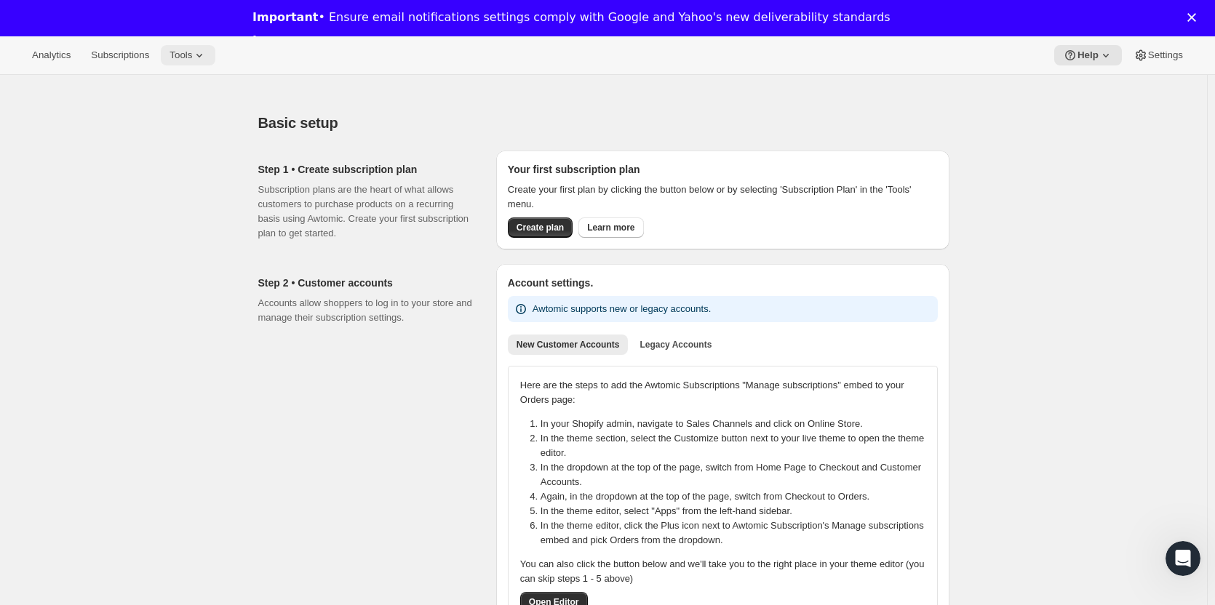
click at [181, 57] on span "Tools" at bounding box center [181, 55] width 23 height 12
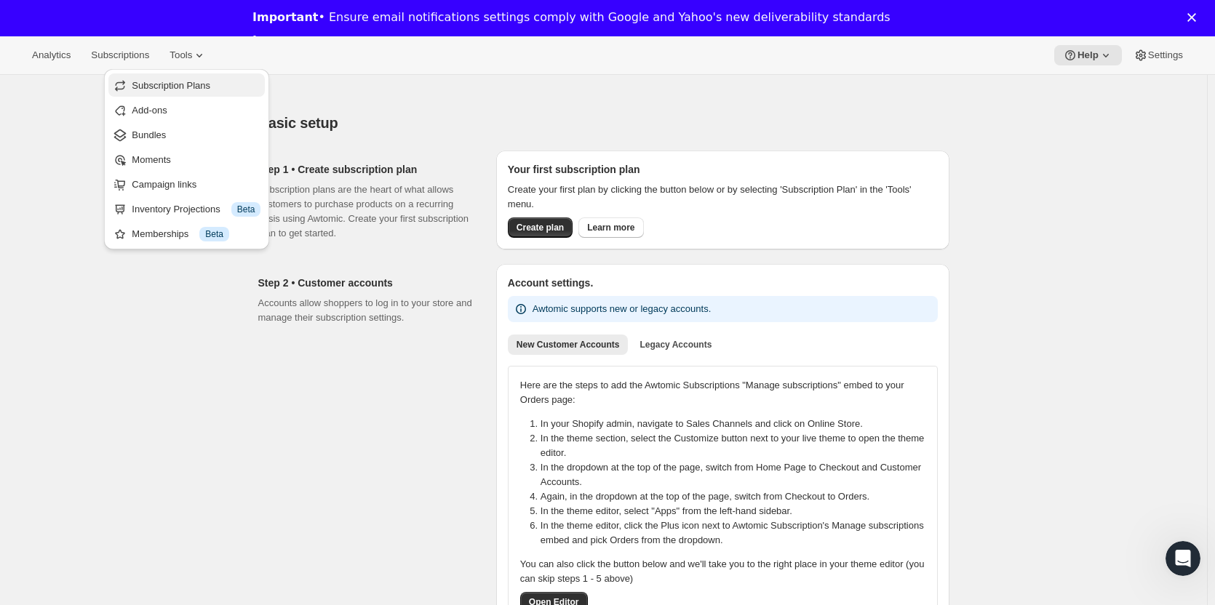
click at [172, 86] on span "Subscription Plans" at bounding box center [171, 85] width 79 height 11
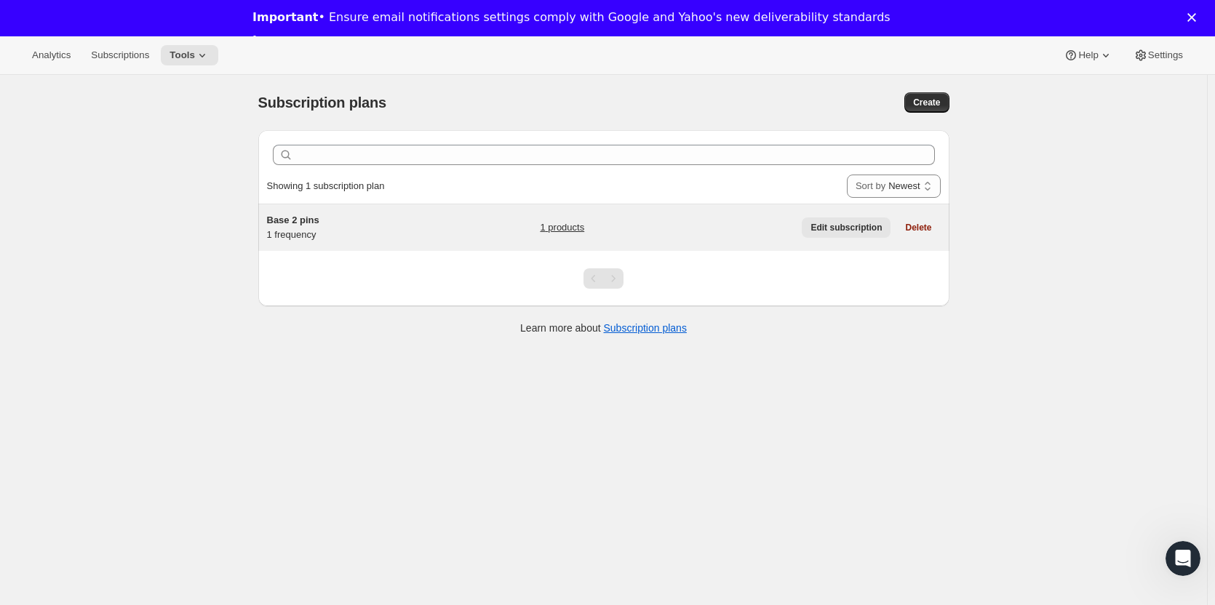
click at [867, 227] on span "Edit subscription" at bounding box center [846, 228] width 71 height 12
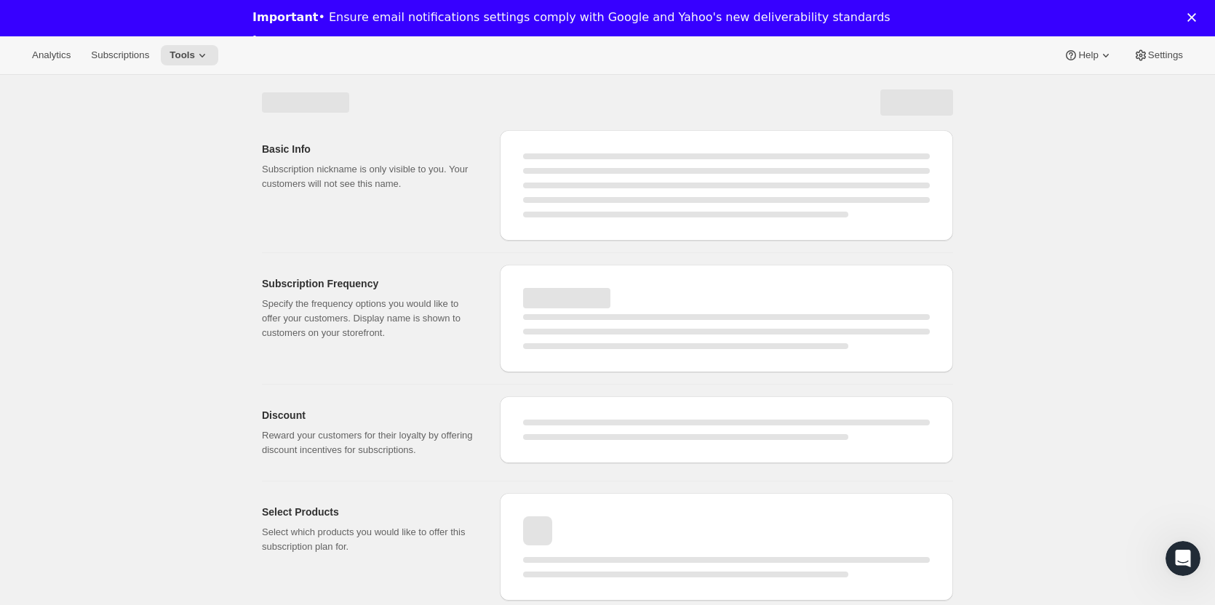
select select "WEEK"
select select "MONTH"
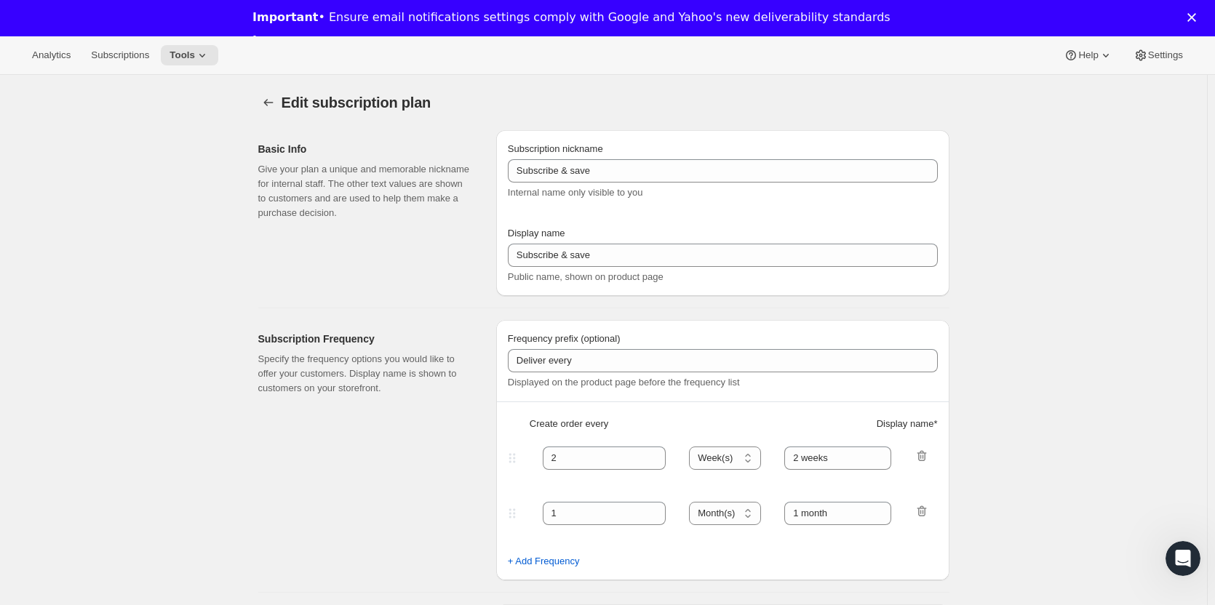
type input "Base 2 pins"
type input "The Duet Subscription"
type input "We deliver 2 amazing bookish af pins + a sticker every"
type input "1"
select select "MONTH"
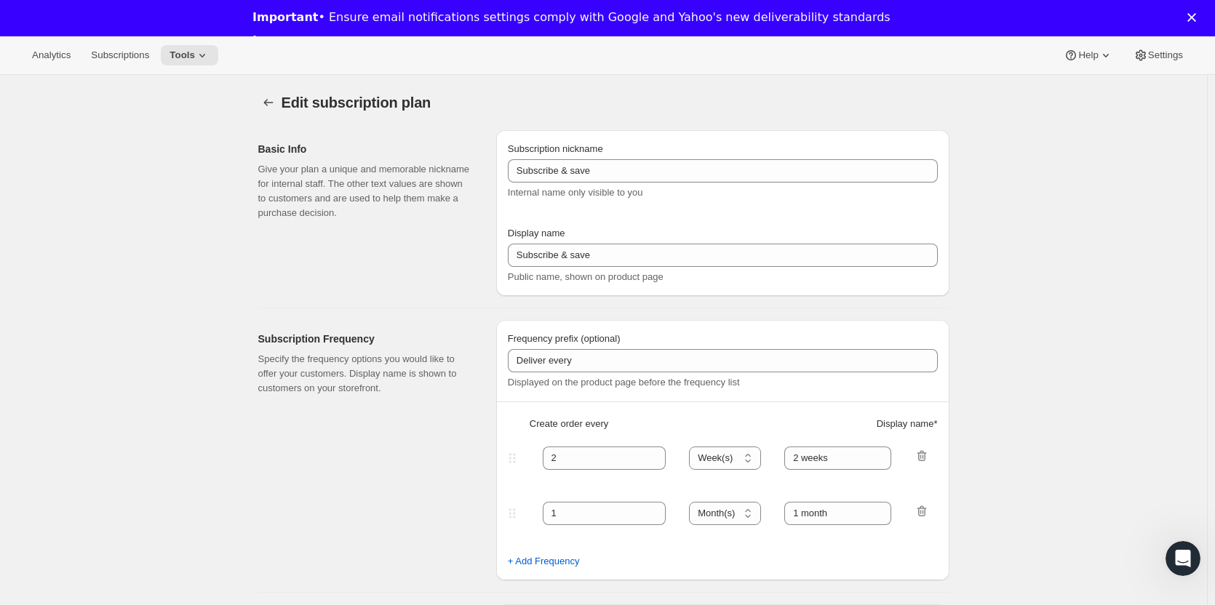
type input "1 month"
type input "5.0"
select select "FIXED_AMOUNT"
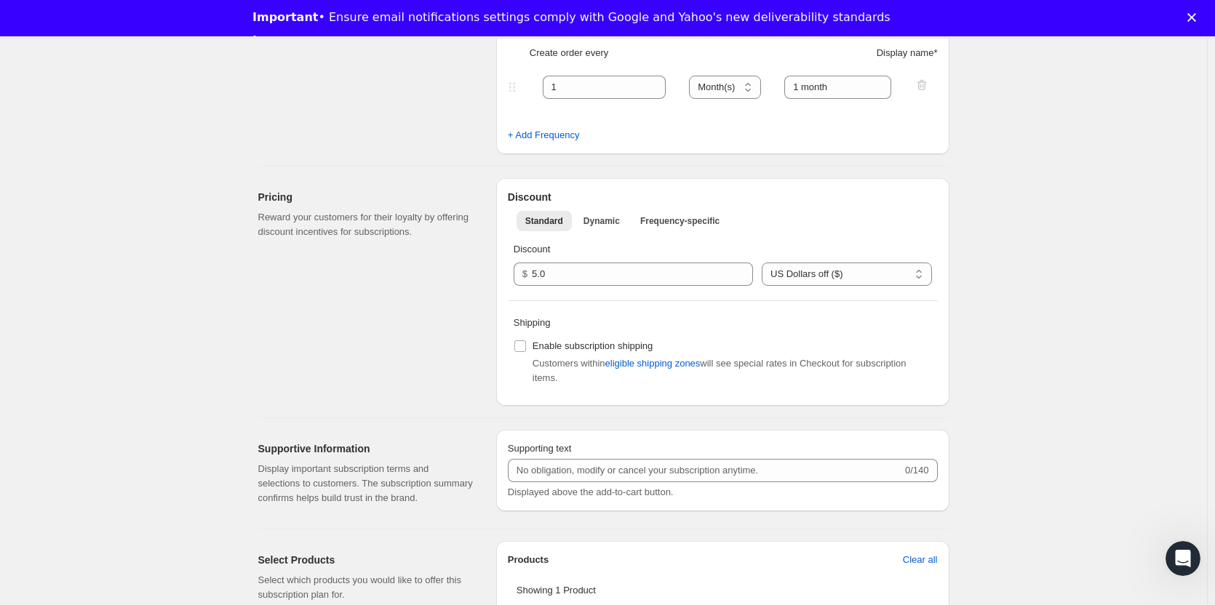
scroll to position [386, 0]
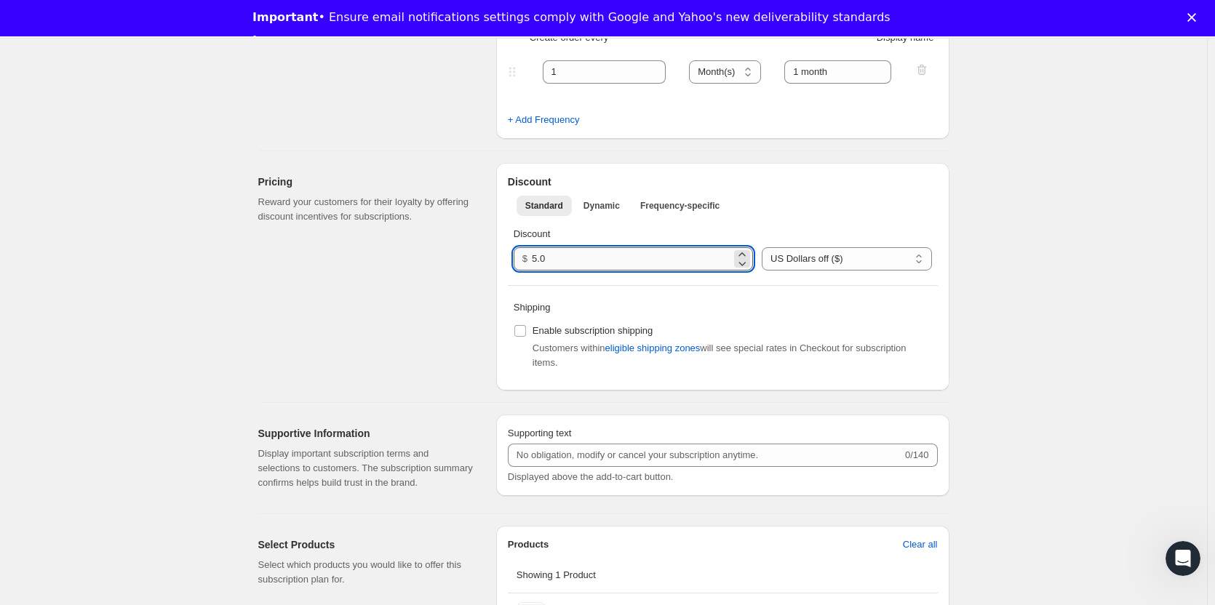
click at [575, 263] on input "5.0" at bounding box center [631, 258] width 199 height 23
type input "5.00"
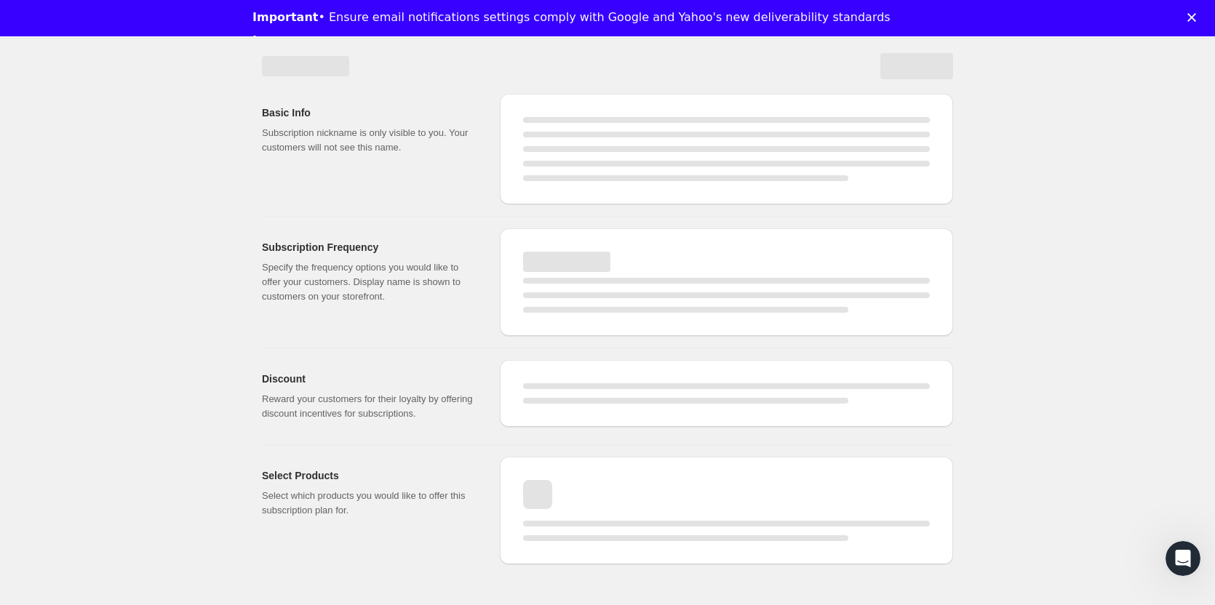
select select "MONTH"
select select "FIXED_AMOUNT"
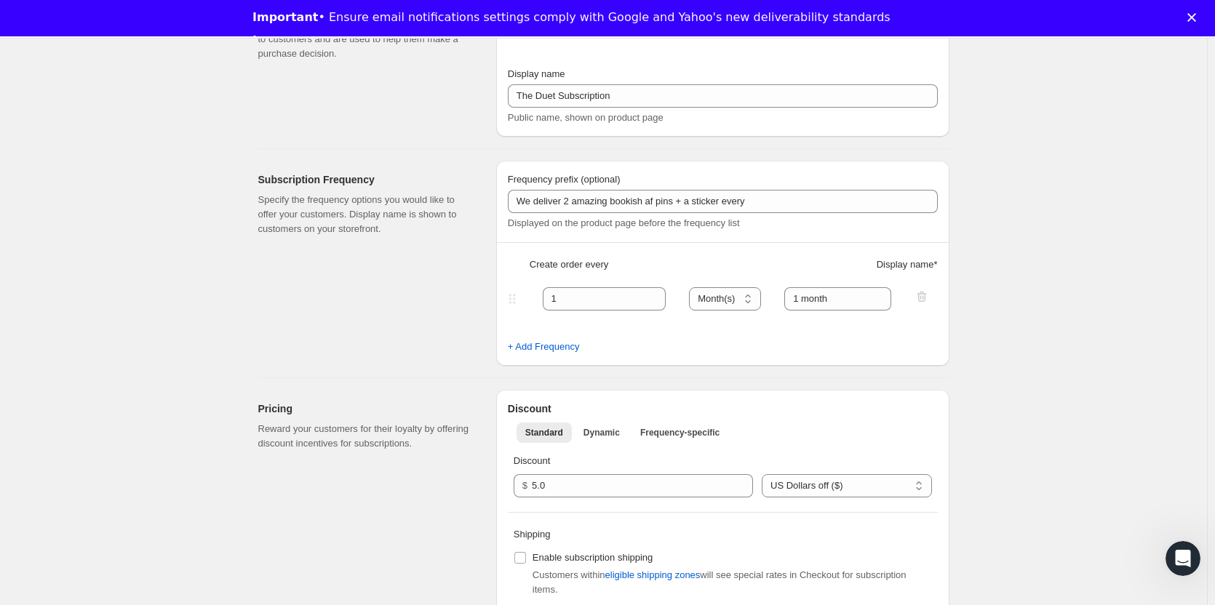
scroll to position [0, 0]
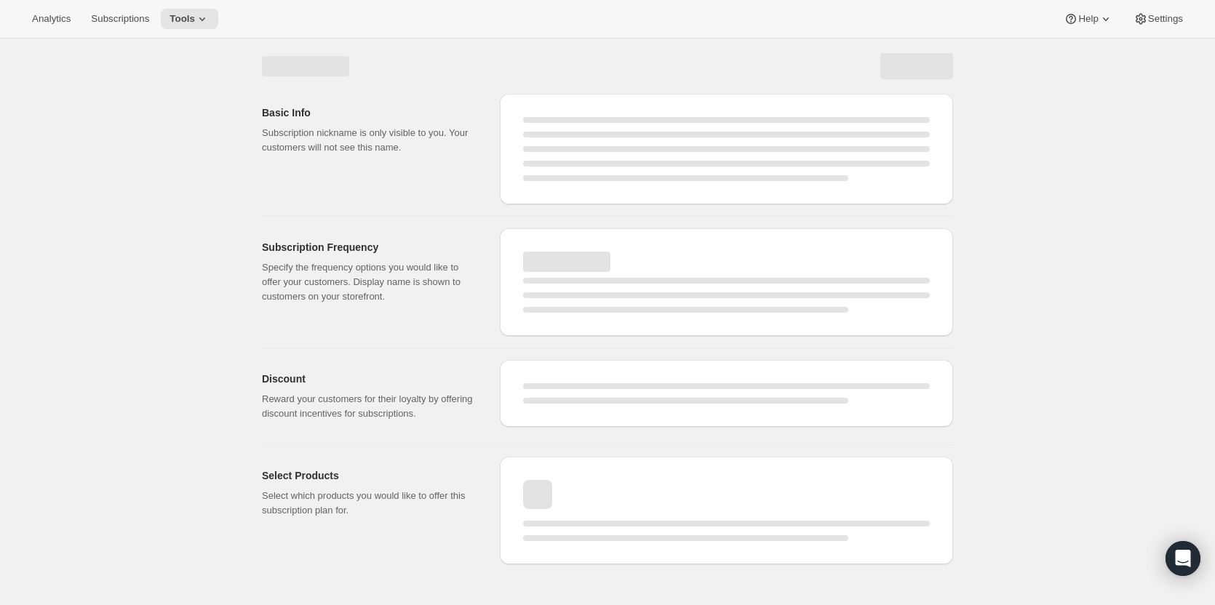
select select "WEEK"
select select "MONTH"
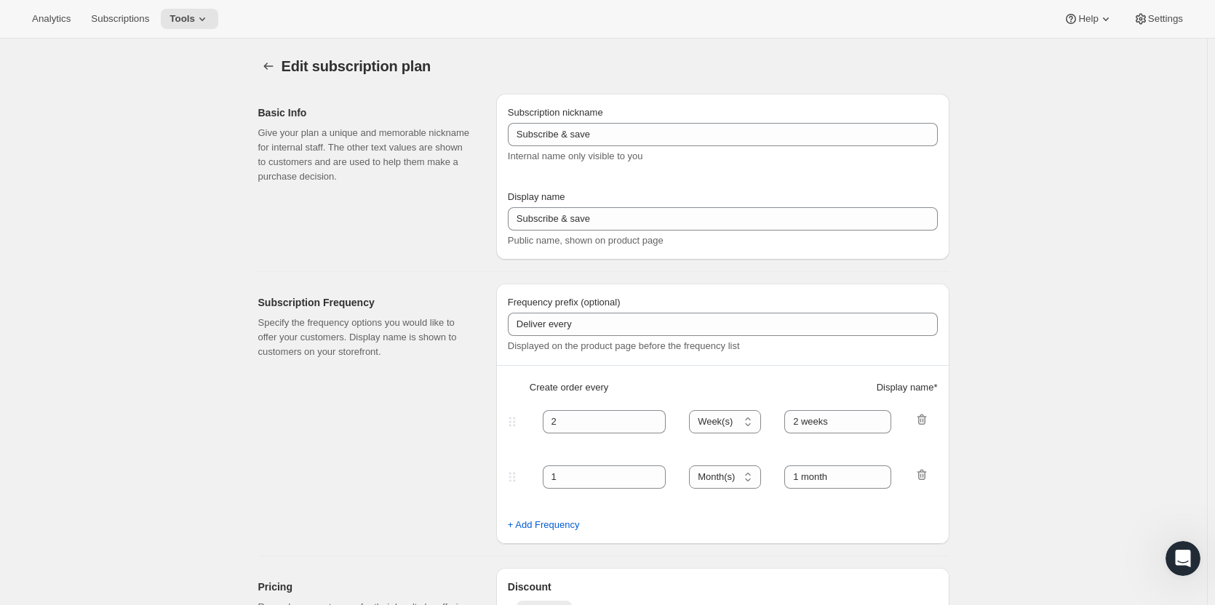
type input "Base 2 pins"
type input "The Duet Subscription"
type input "We deliver 2 amazing bookish af pins + a sticker every"
type input "1"
select select "MONTH"
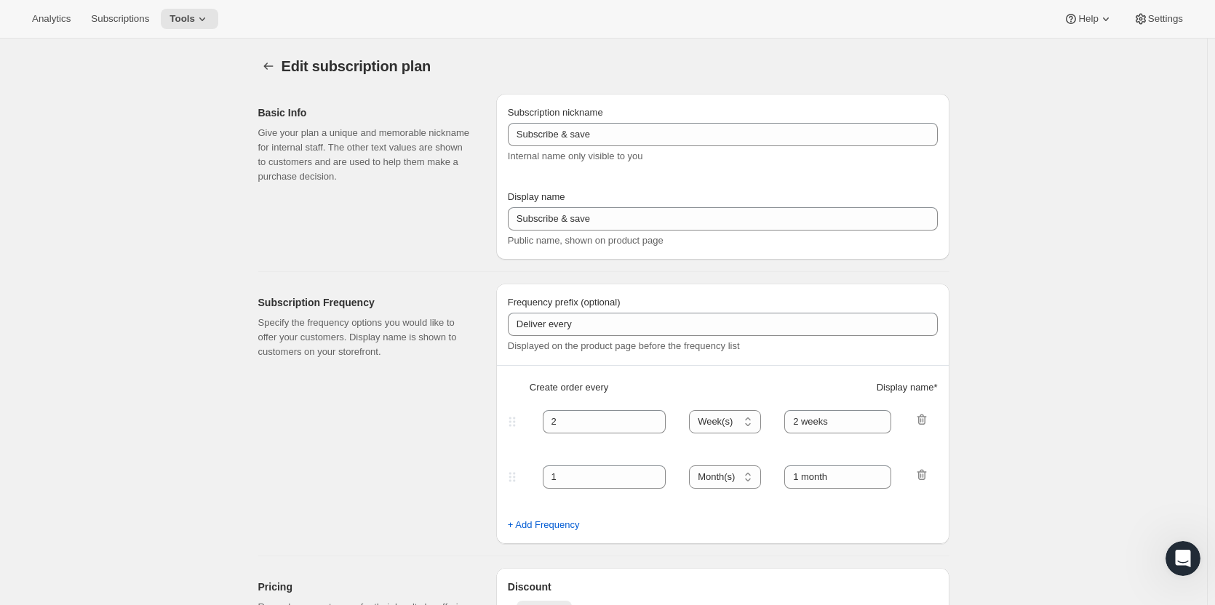
type input "1 month"
type input "5.0"
select select "FIXED_AMOUNT"
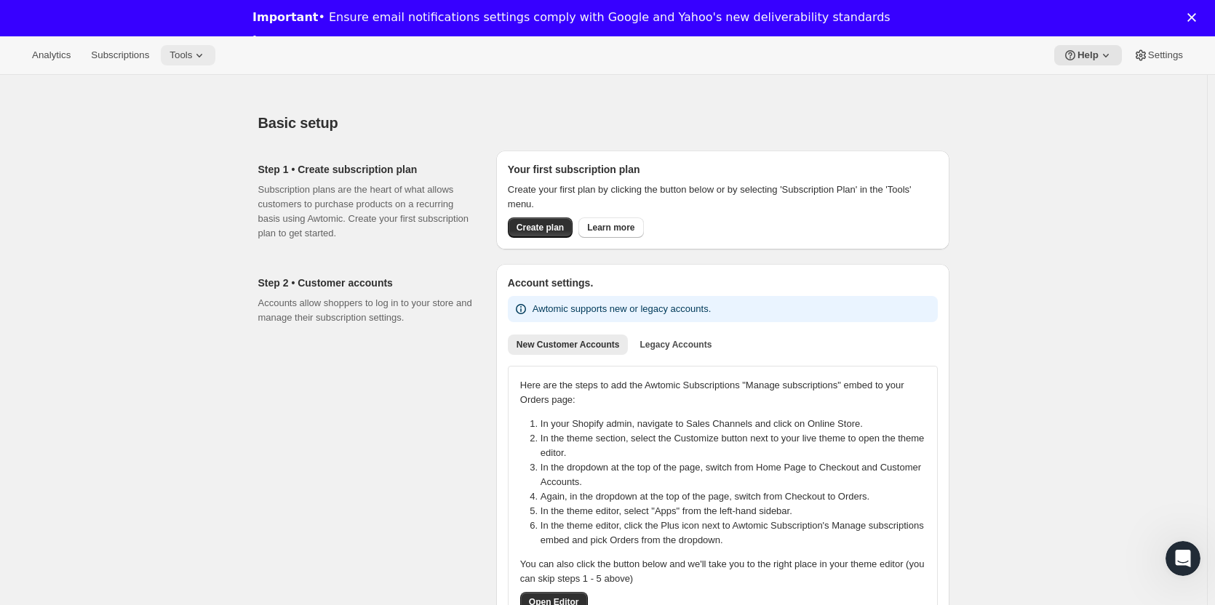
click at [180, 62] on button "Tools" at bounding box center [188, 55] width 55 height 20
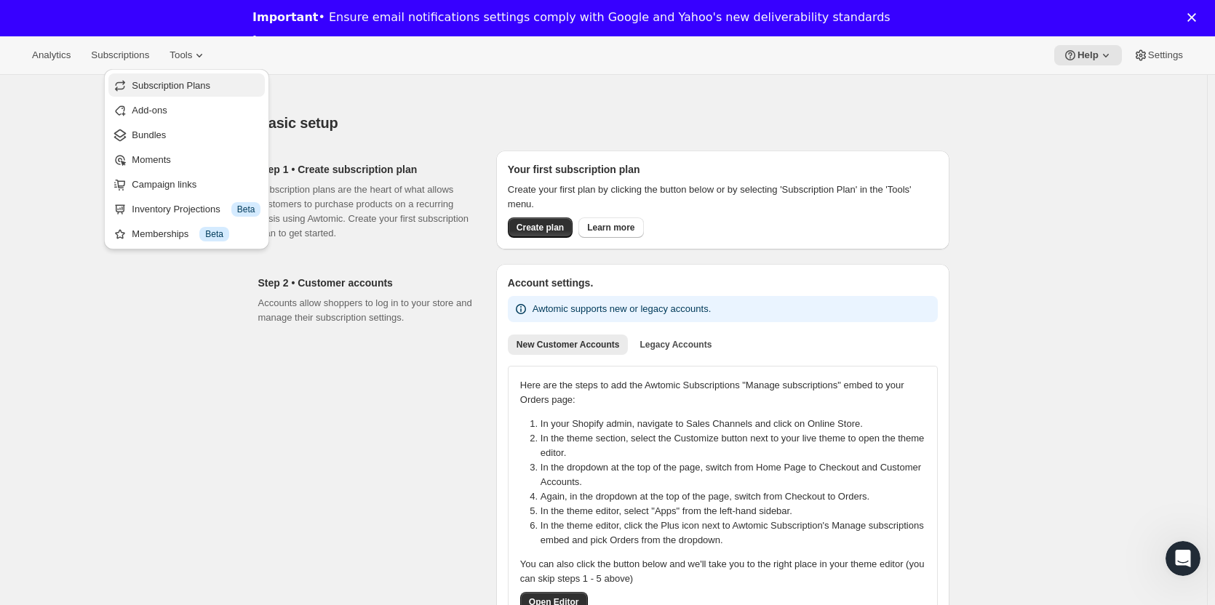
click at [181, 87] on span "Subscription Plans" at bounding box center [171, 85] width 79 height 11
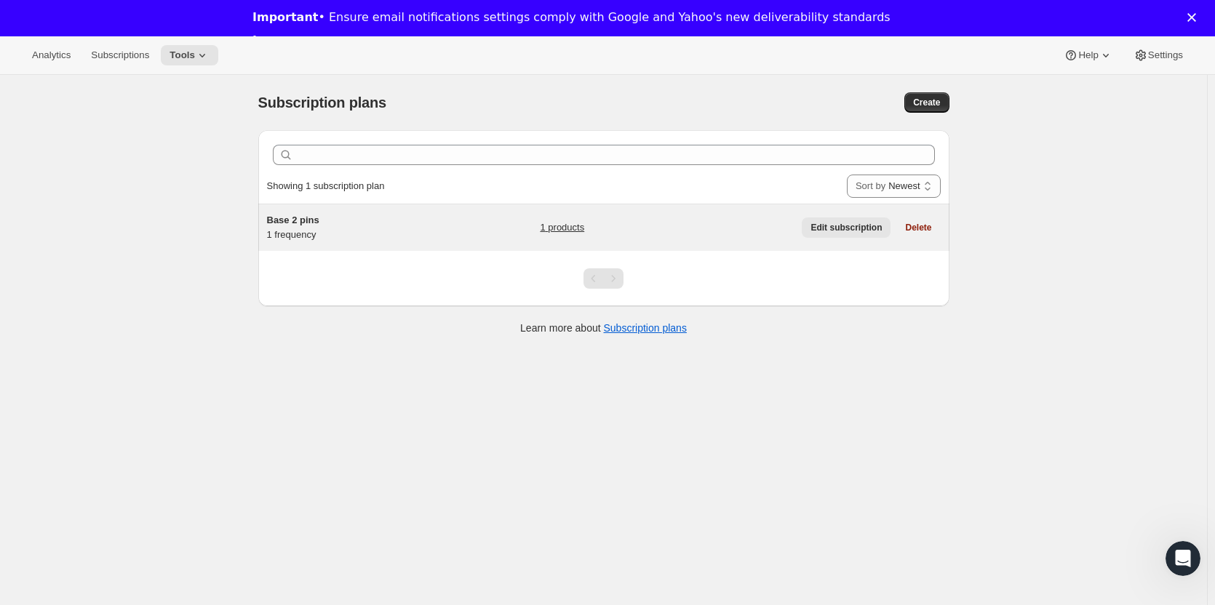
click at [851, 233] on span "Edit subscription" at bounding box center [846, 228] width 71 height 12
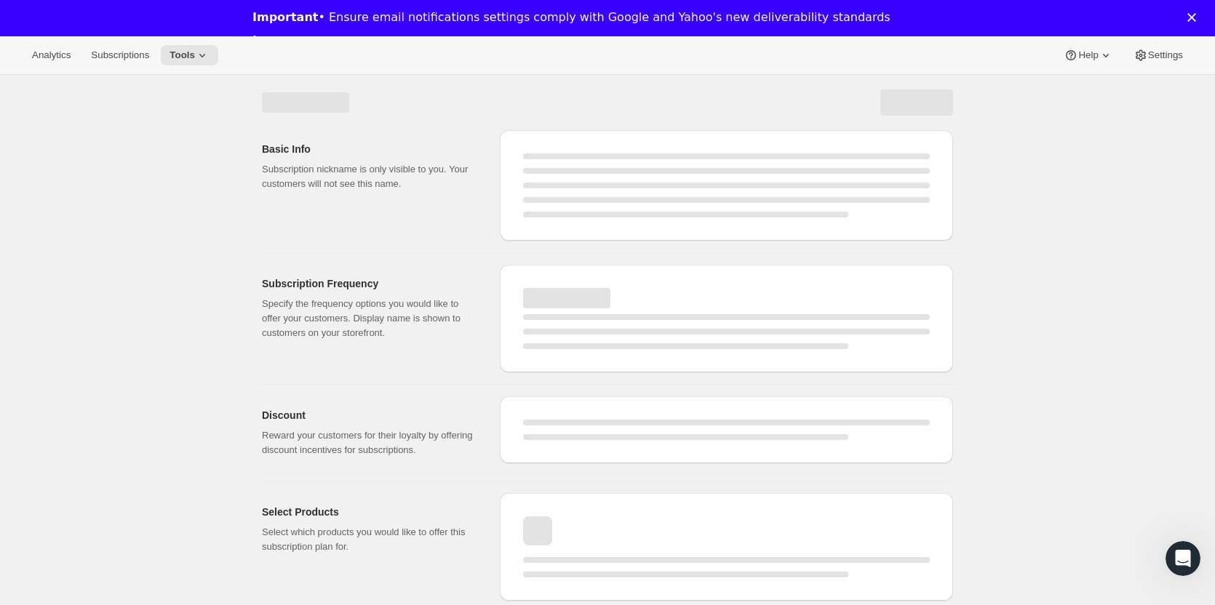
select select "WEEK"
select select "MONTH"
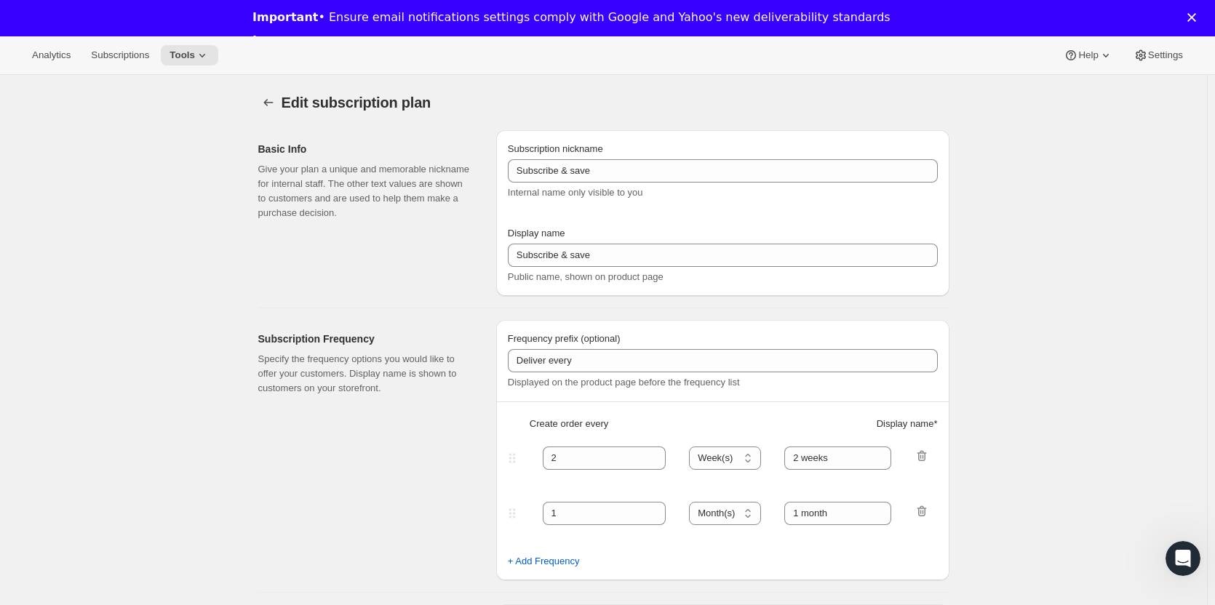
type input "Base 2 pins"
type input "The Duet Subscription"
type input "We deliver 2 amazing bookish af pins + a sticker every"
type input "1"
select select "MONTH"
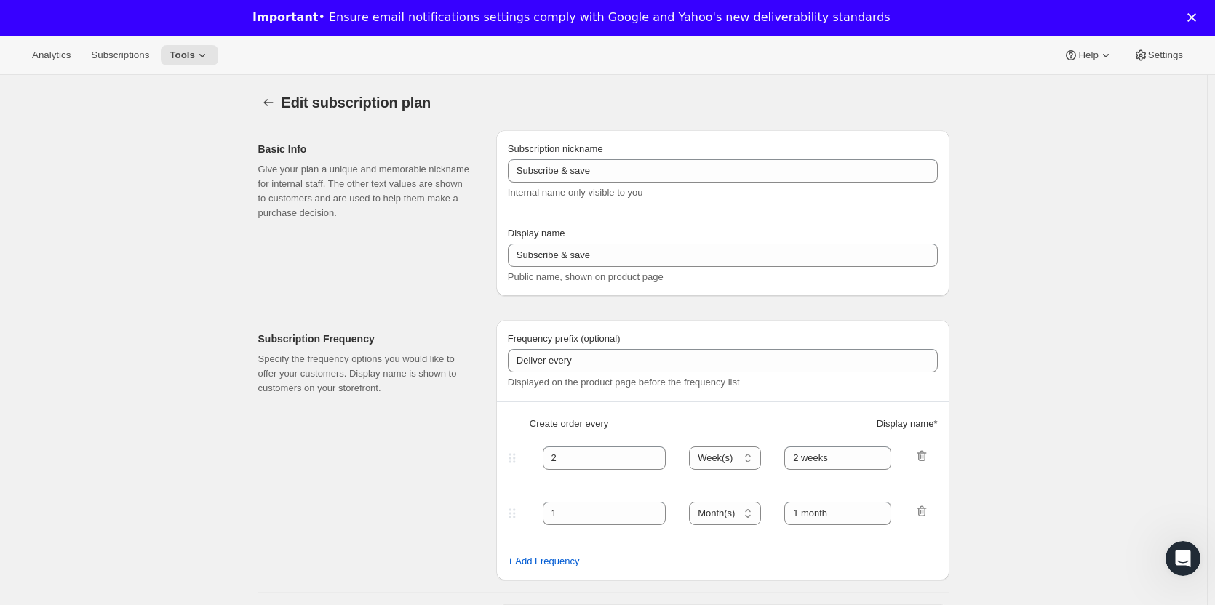
type input "1 month"
type input "5.0"
select select "FIXED_AMOUNT"
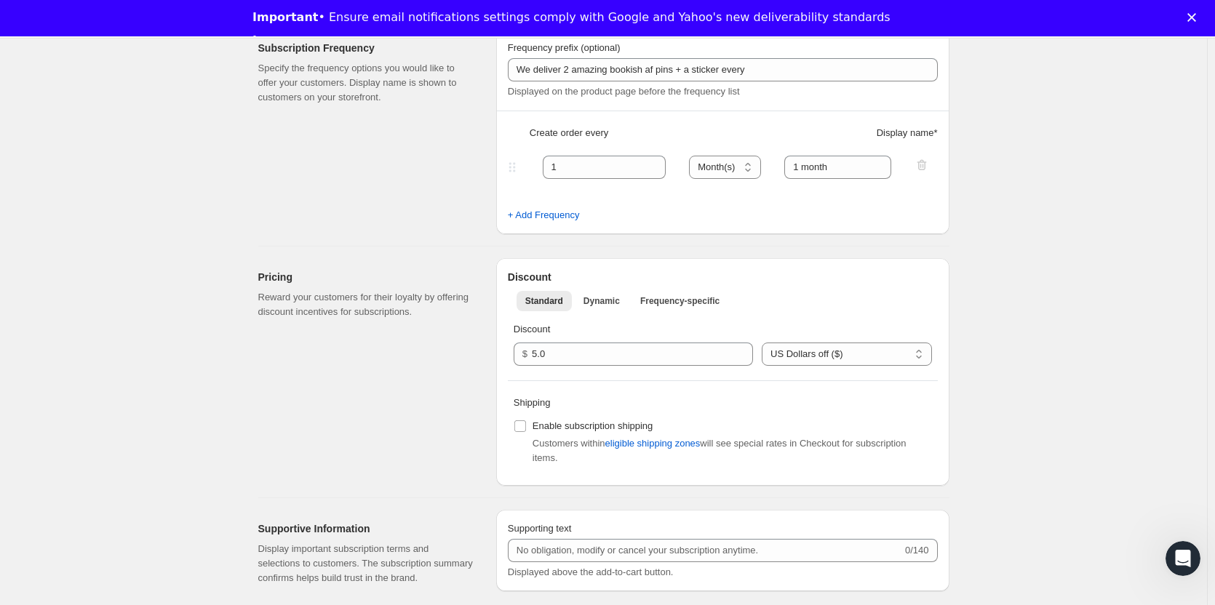
scroll to position [292, 0]
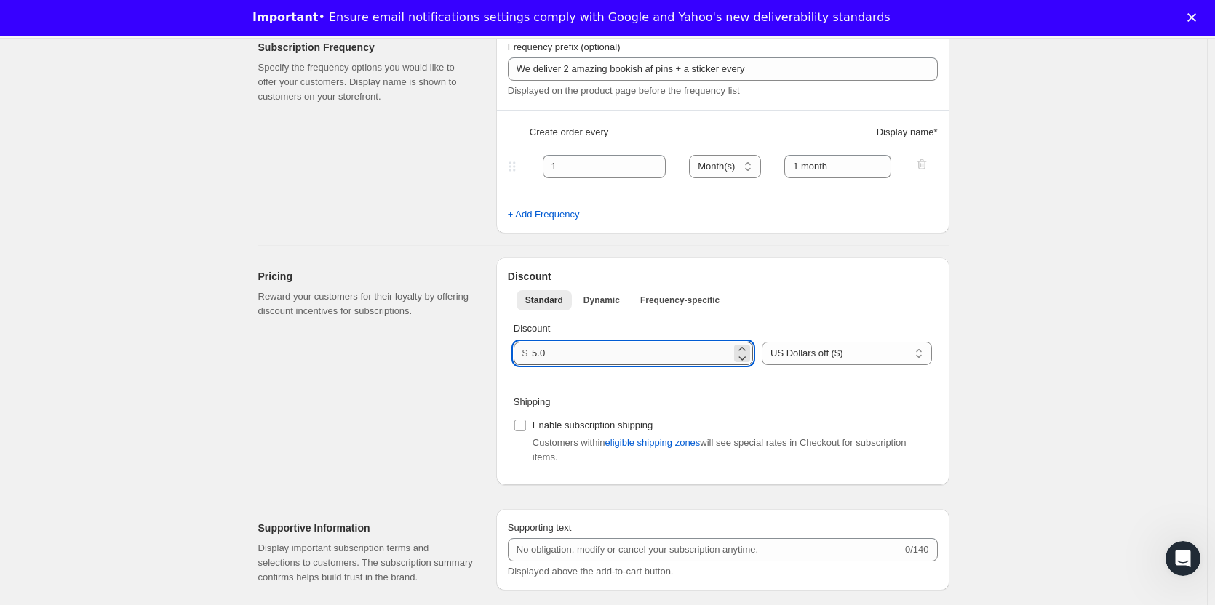
click at [569, 355] on input "5.0" at bounding box center [631, 353] width 199 height 23
type input "10.00"
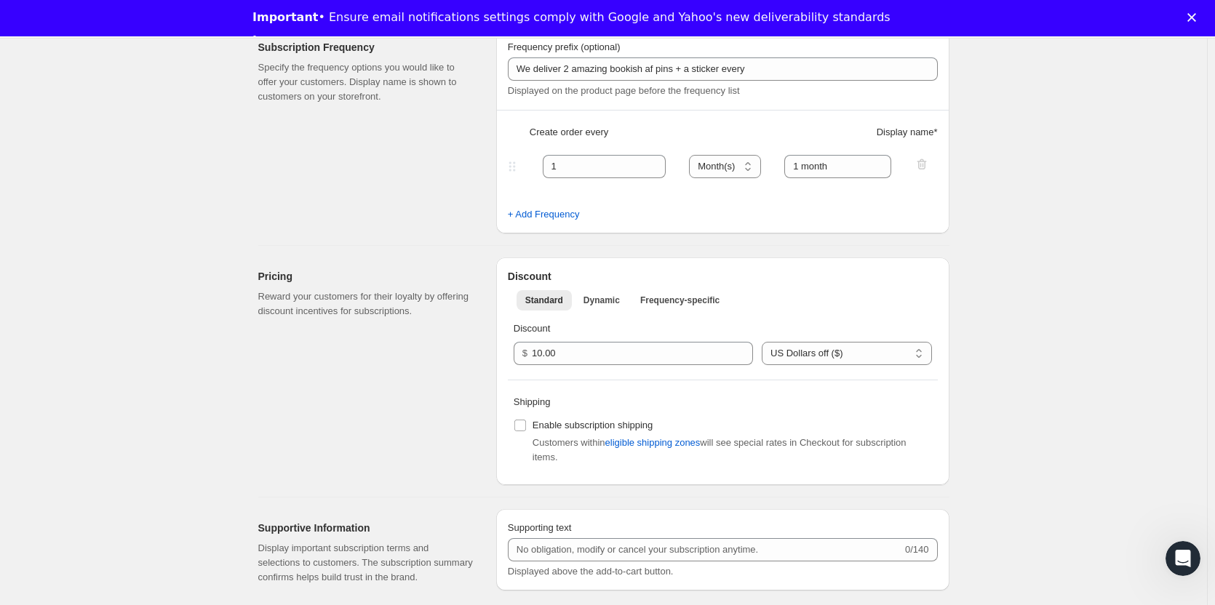
click at [800, 282] on h2 "Discount" at bounding box center [723, 276] width 430 height 15
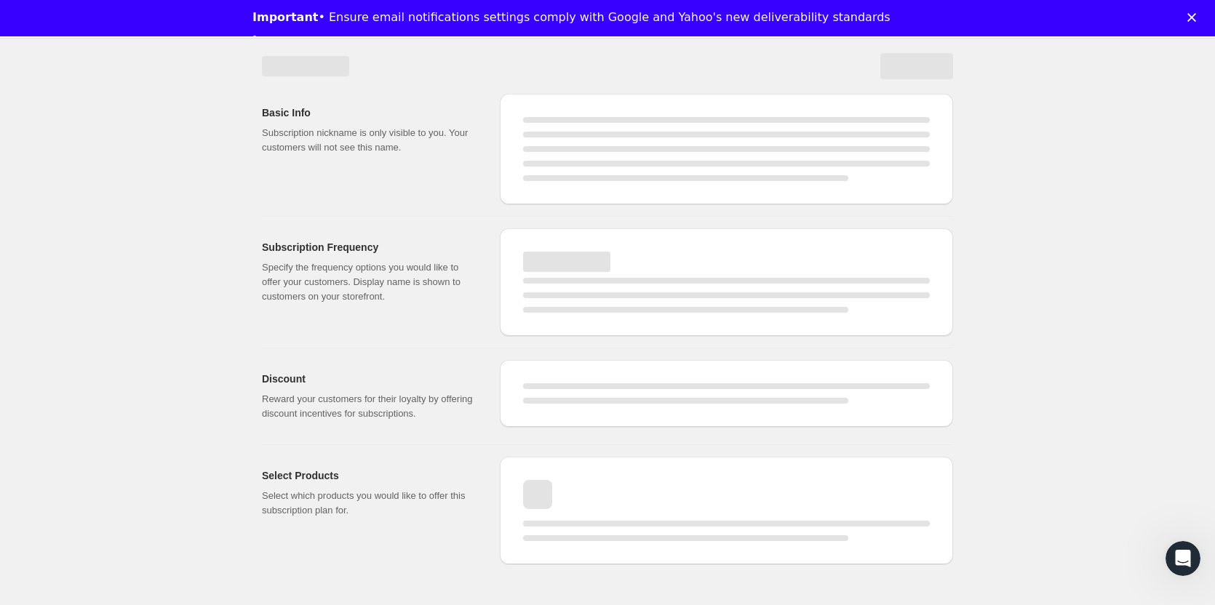
select select "MONTH"
select select "FIXED_AMOUNT"
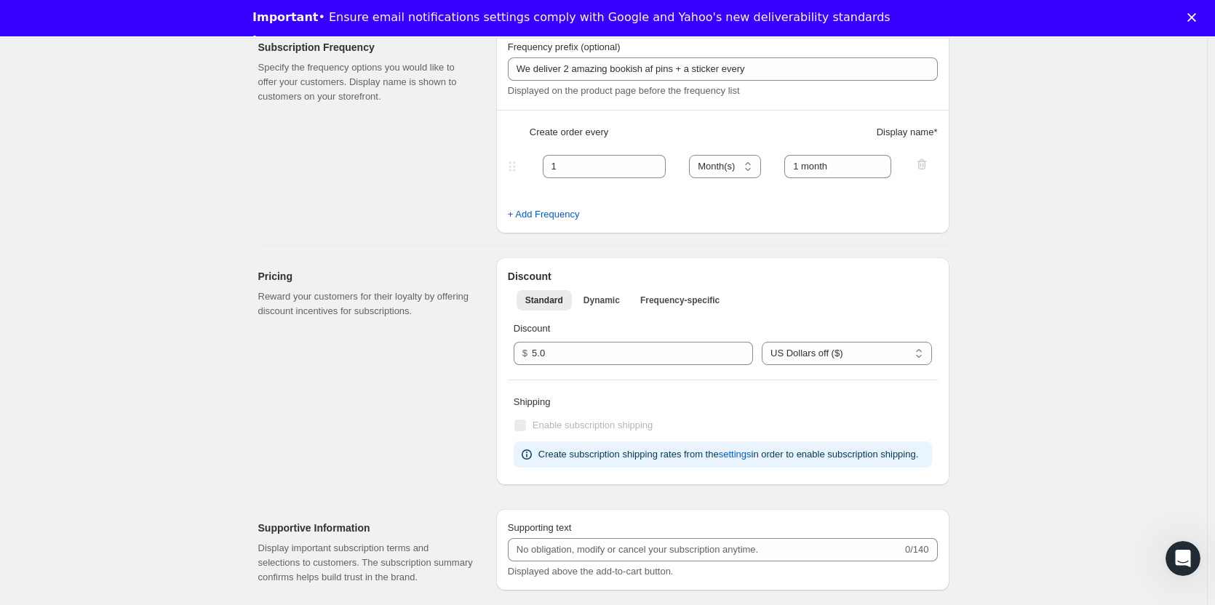
type input "10.0"
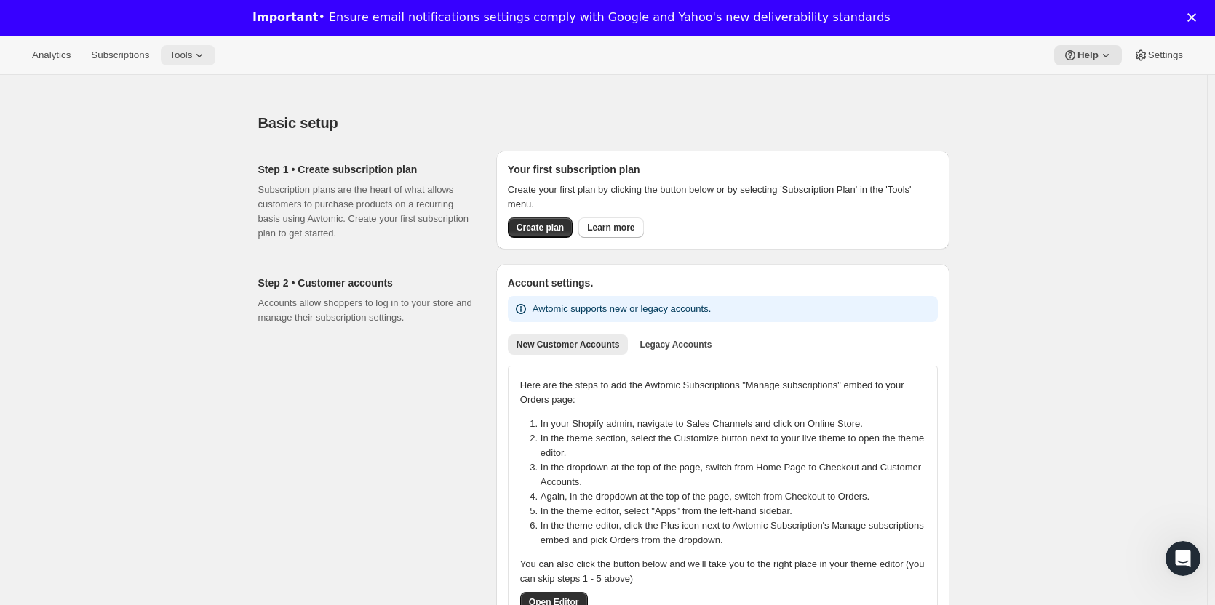
click at [185, 57] on span "Tools" at bounding box center [181, 55] width 23 height 12
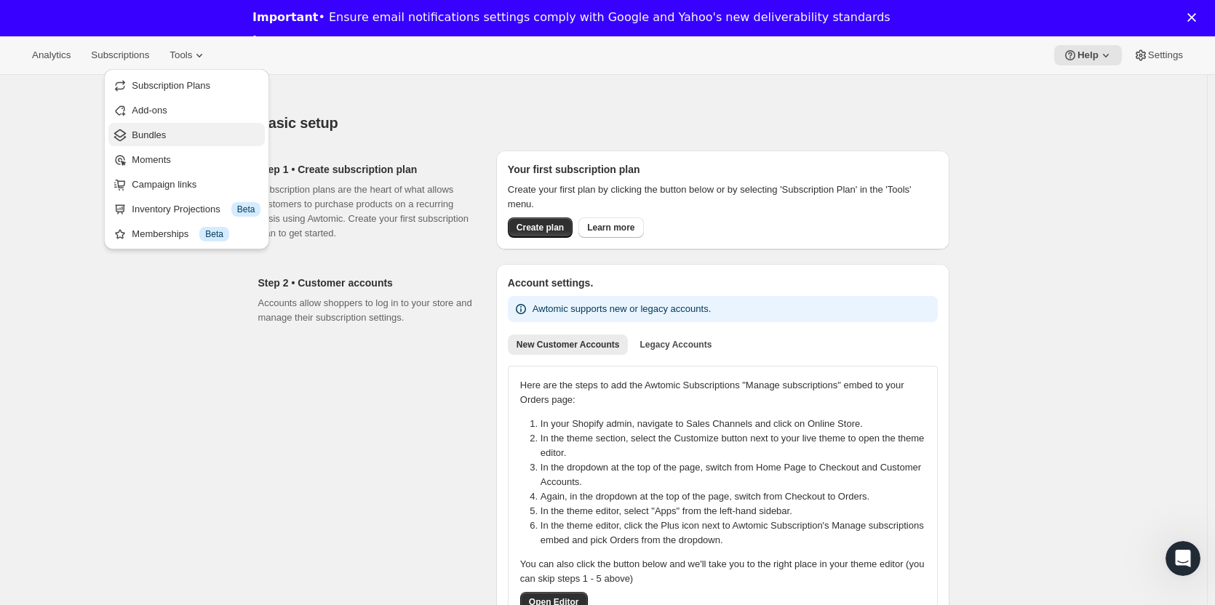
click at [153, 137] on span "Bundles" at bounding box center [149, 135] width 34 height 11
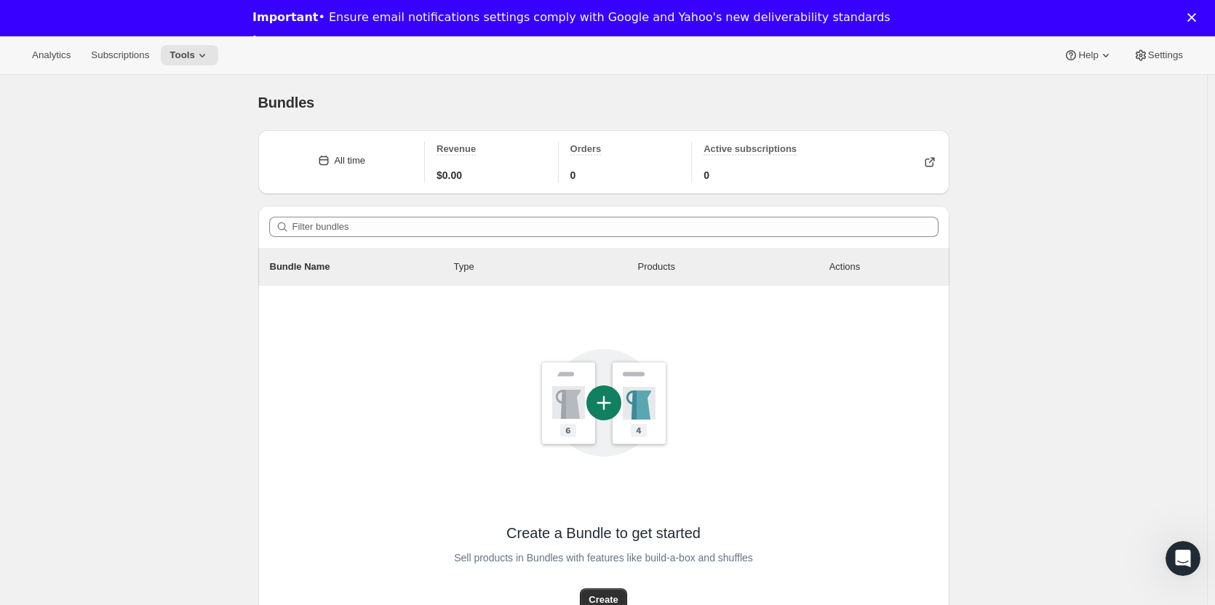
scroll to position [146, 0]
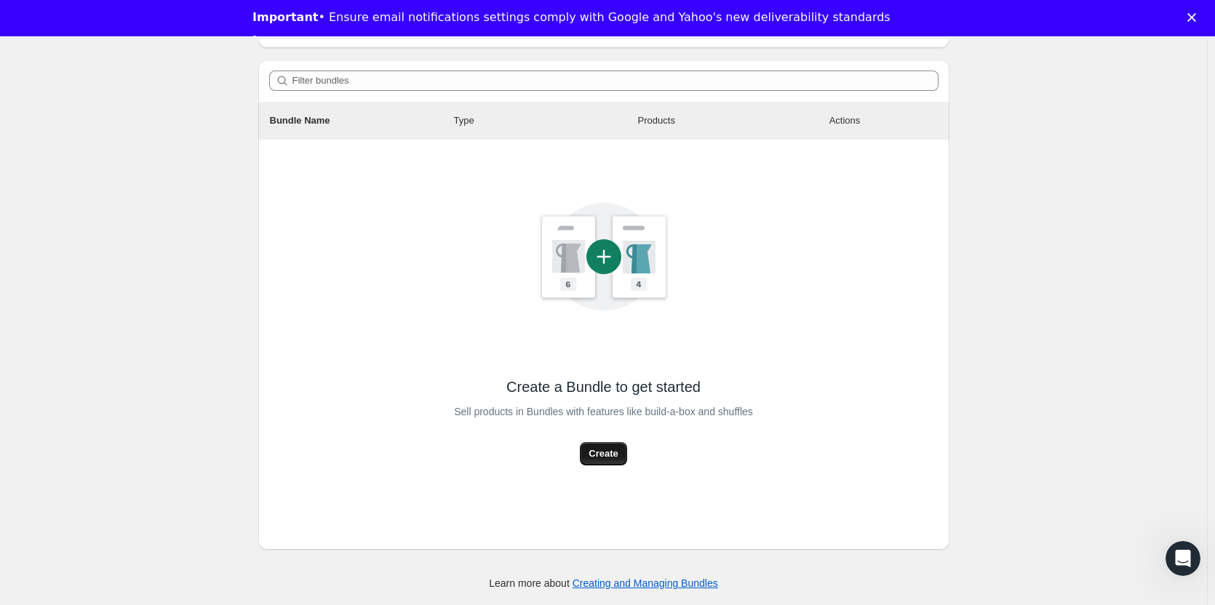
click at [603, 448] on span "Create" at bounding box center [603, 454] width 29 height 15
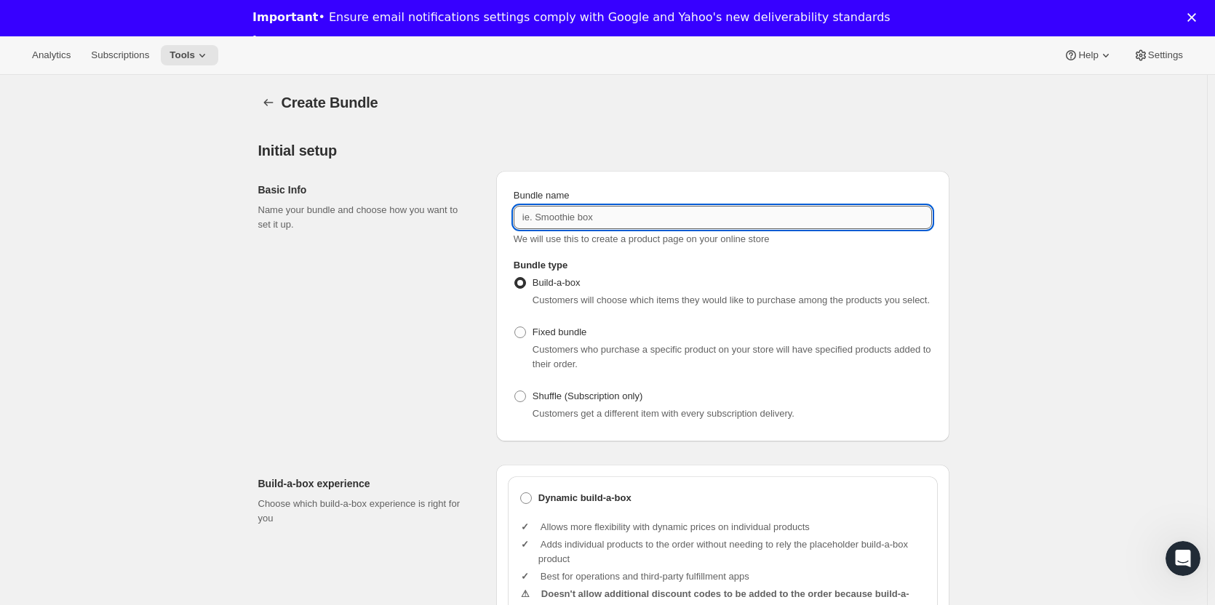
click at [592, 219] on input "Bundle name" at bounding box center [723, 217] width 418 height 23
type input "[DATE] Drop"
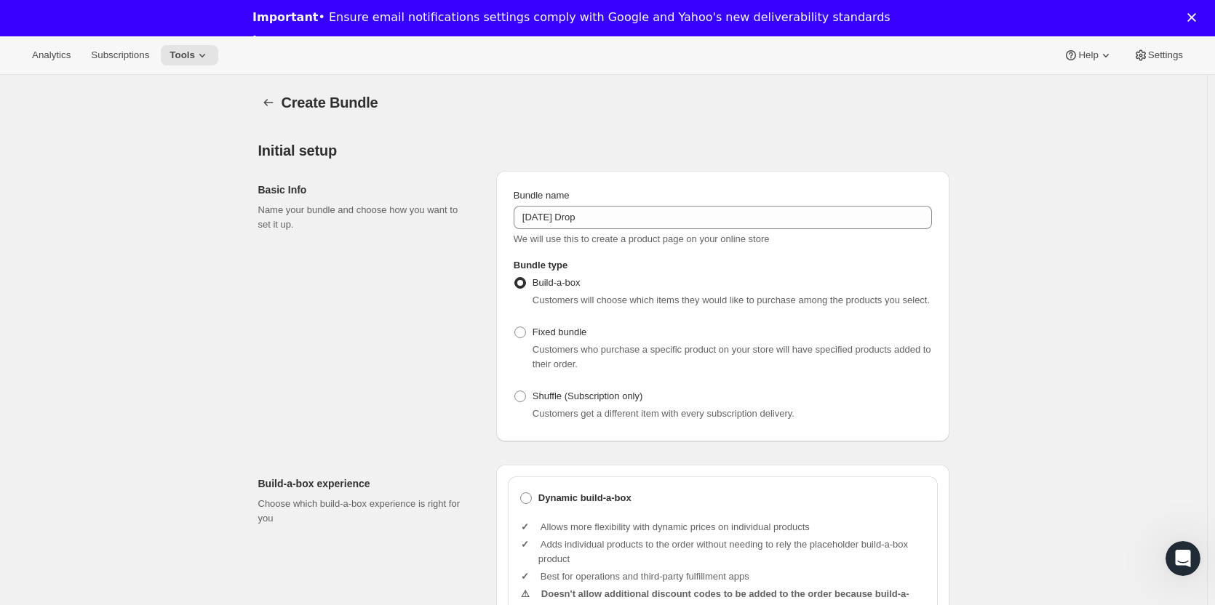
click at [658, 275] on div "Build-a-box Customers will choose which items they would like to purchase among…" at bounding box center [723, 290] width 418 height 35
click at [522, 329] on span at bounding box center [520, 333] width 12 height 12
click at [515, 327] on input "Fixed bundle" at bounding box center [514, 327] width 1 height 1
radio input "true"
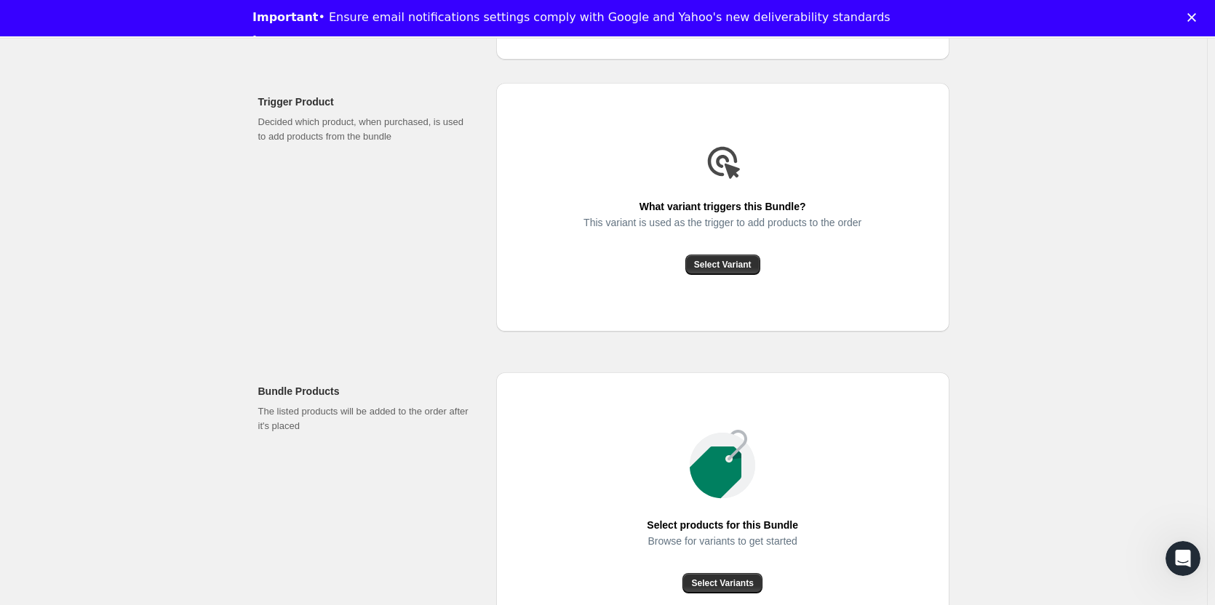
scroll to position [383, 0]
click at [722, 265] on span "Select Variant" at bounding box center [722, 264] width 57 height 12
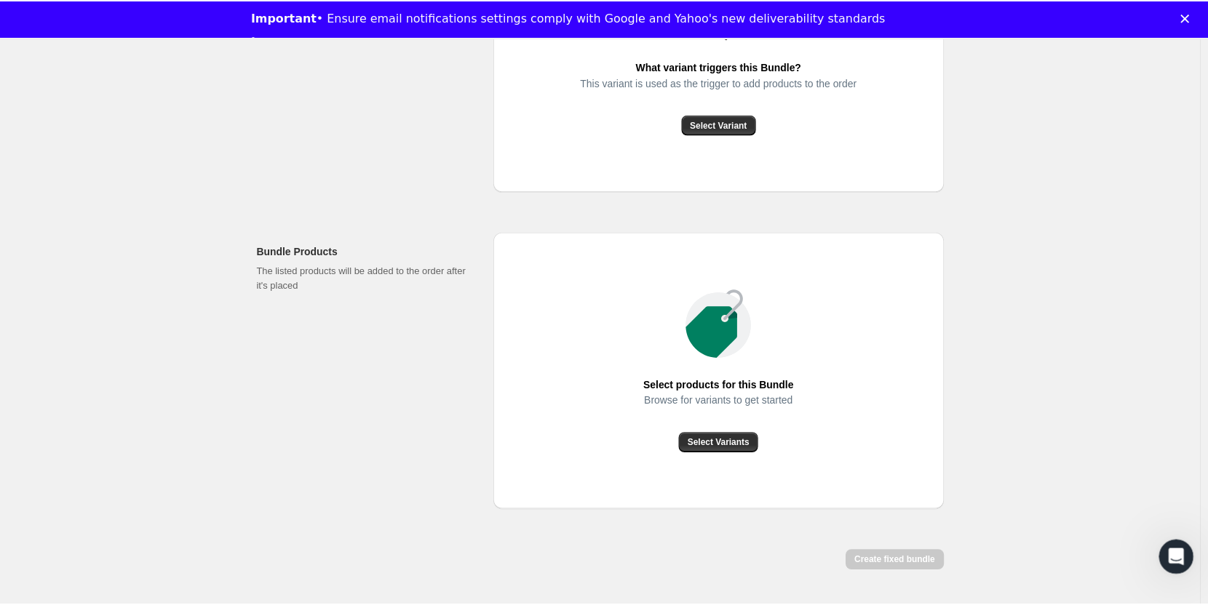
scroll to position [567, 0]
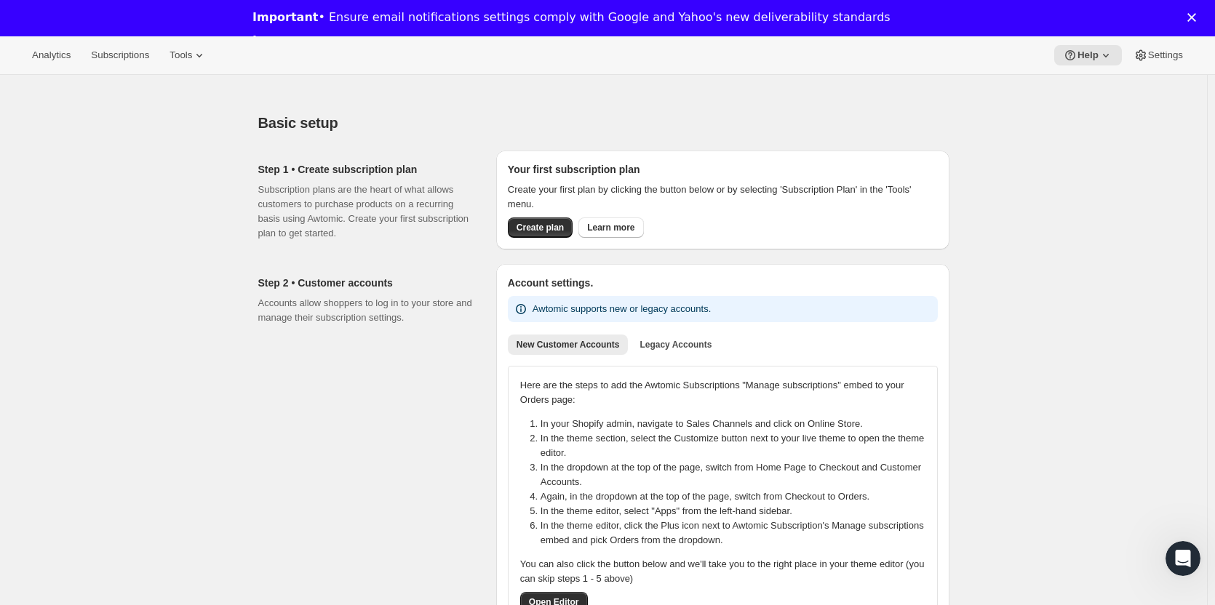
click at [194, 25] on div "Important • Ensure email notifications settings comply with Google and Yahoo's …" at bounding box center [607, 30] width 1215 height 48
click at [192, 57] on icon at bounding box center [199, 55] width 15 height 15
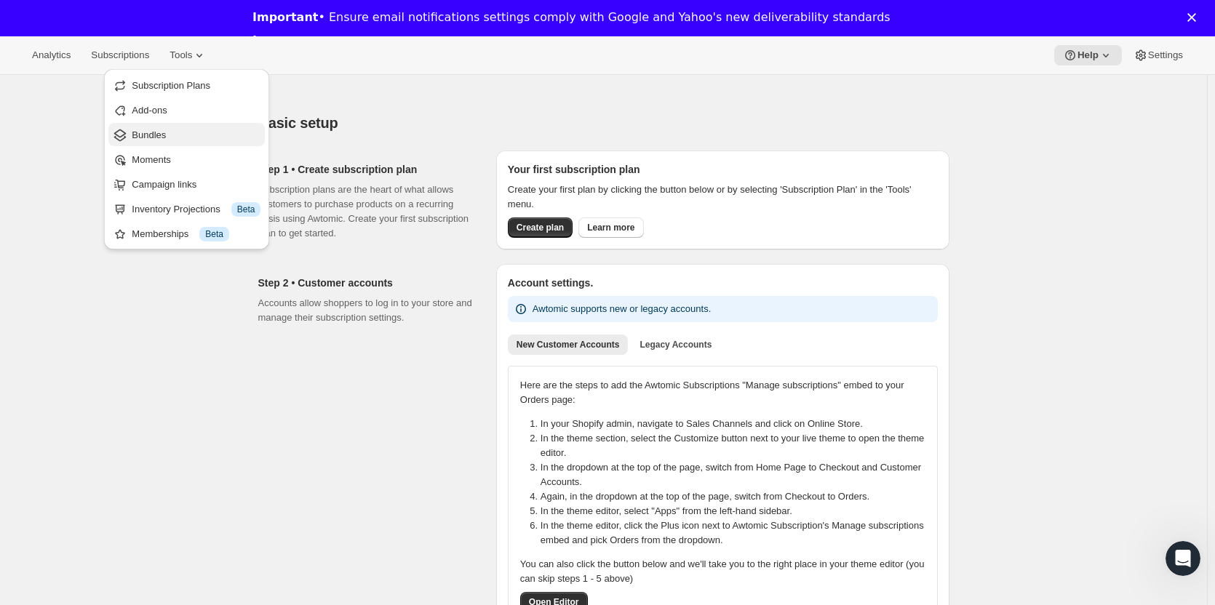
click at [149, 132] on span "Bundles" at bounding box center [149, 135] width 34 height 11
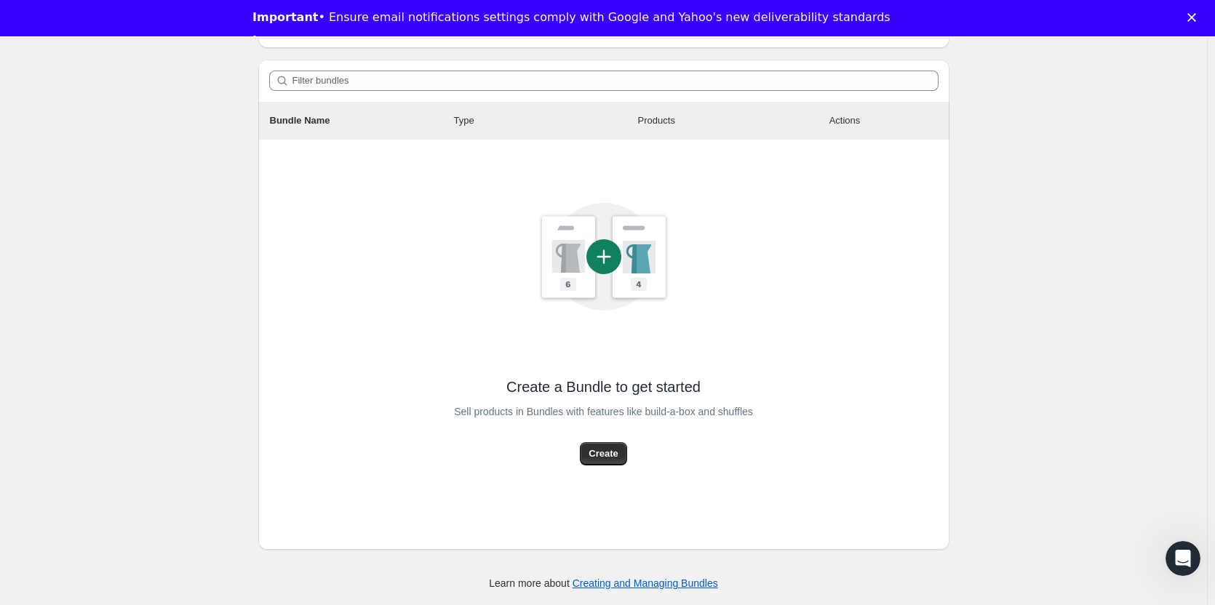
scroll to position [146, 0]
click at [607, 453] on span "Create" at bounding box center [603, 454] width 29 height 15
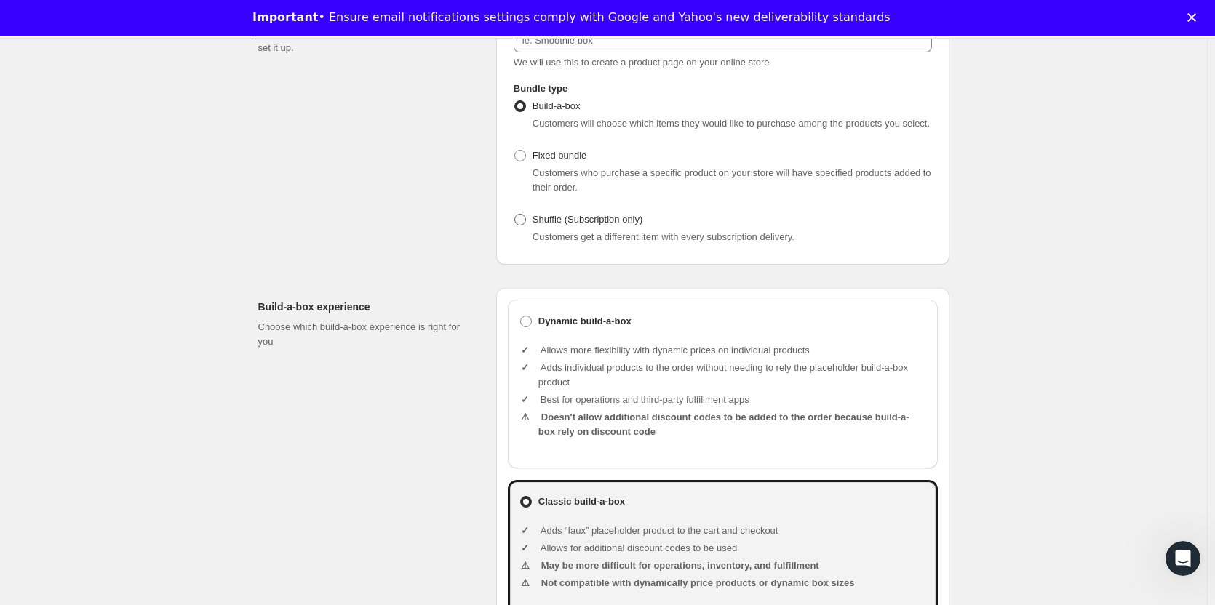
scroll to position [178, 0]
click at [524, 156] on span at bounding box center [520, 155] width 12 height 12
click at [515, 150] on input "Fixed bundle" at bounding box center [514, 149] width 1 height 1
radio input "true"
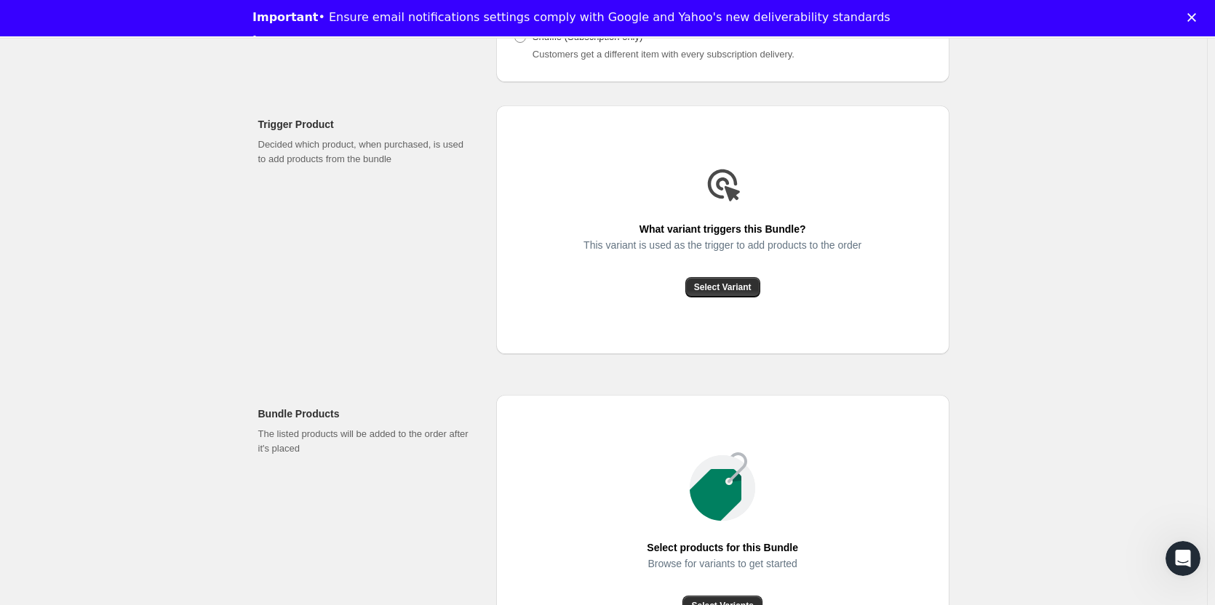
scroll to position [360, 0]
click at [712, 295] on button "Select Variant" at bounding box center [722, 287] width 75 height 20
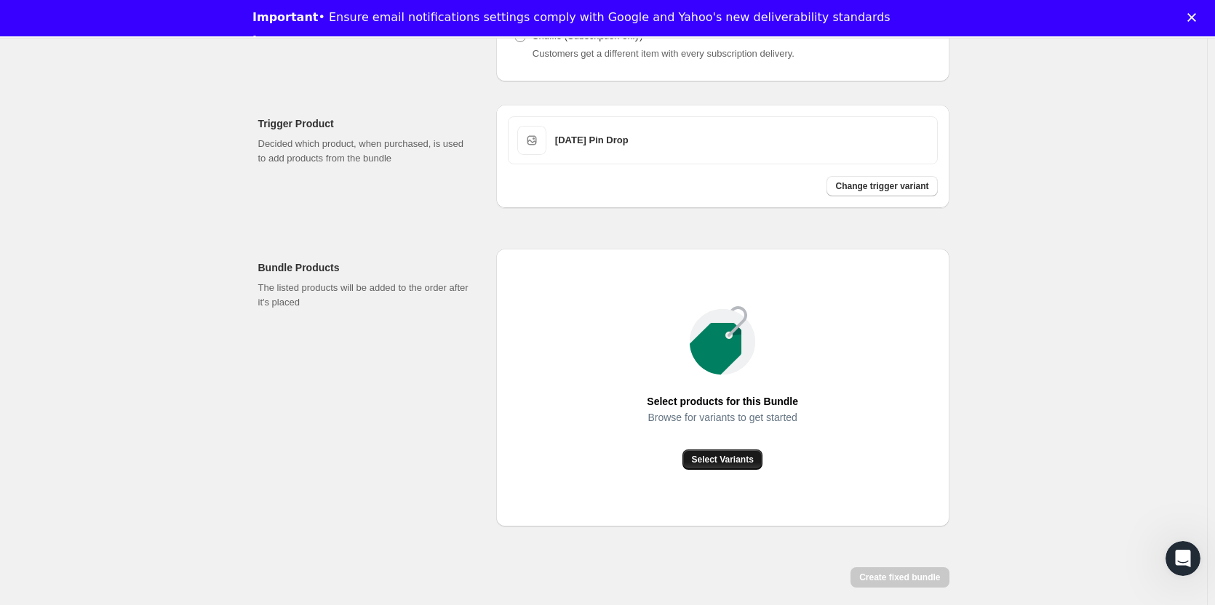
click at [726, 459] on span "Select Variants" at bounding box center [722, 460] width 62 height 12
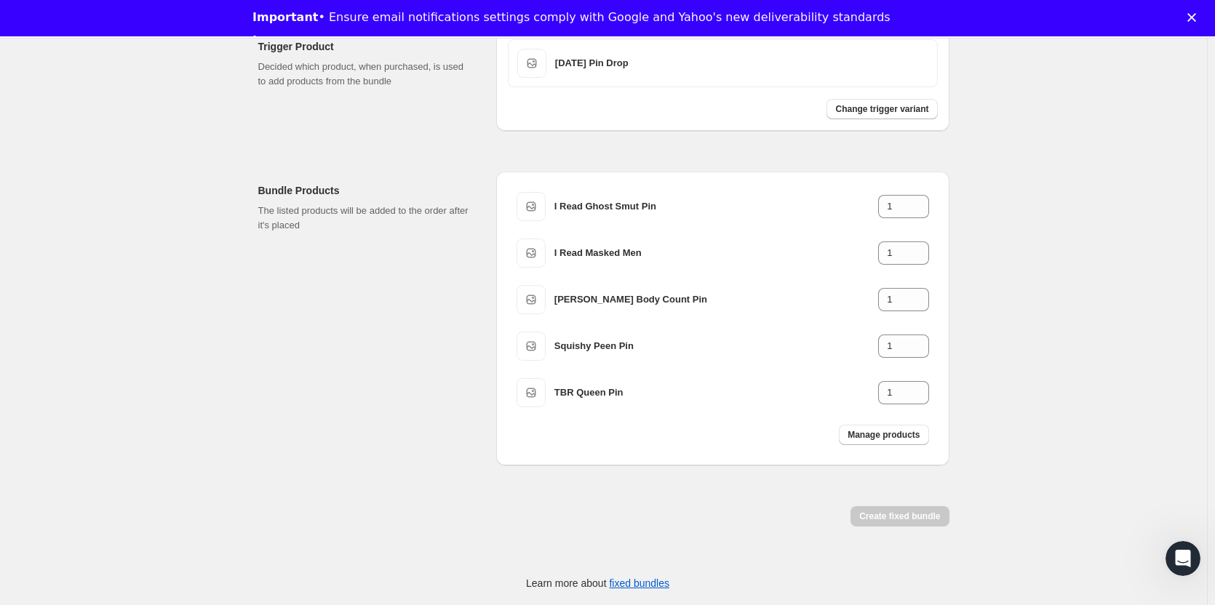
scroll to position [0, 0]
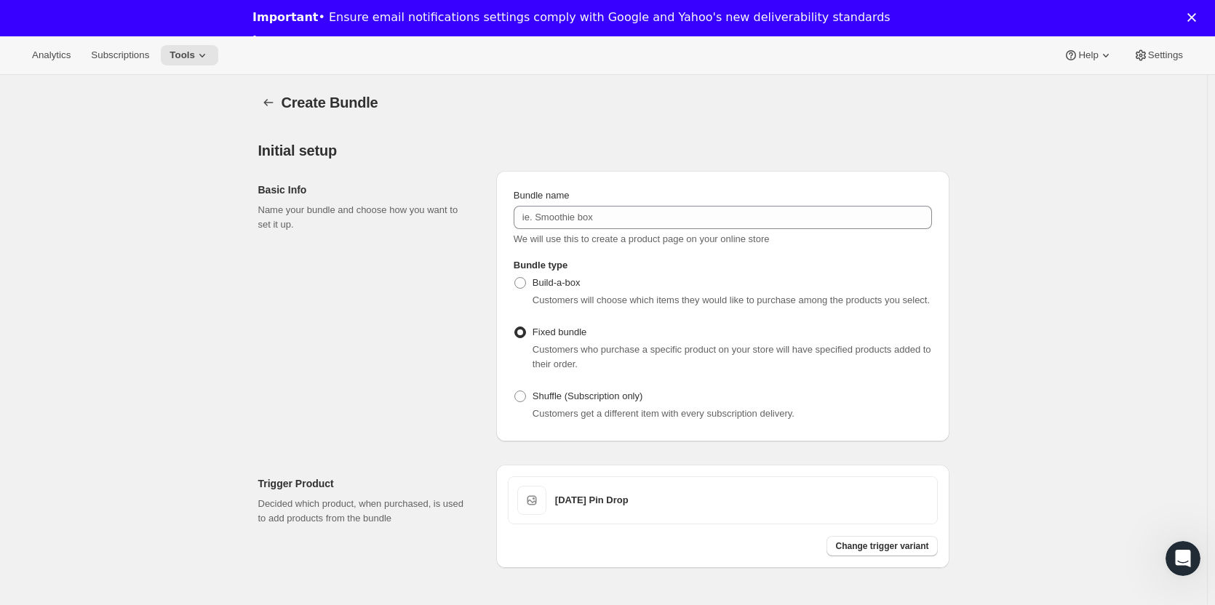
click at [416, 269] on div "Basic Info Name your bundle and choose how you want to set it up." at bounding box center [371, 306] width 226 height 271
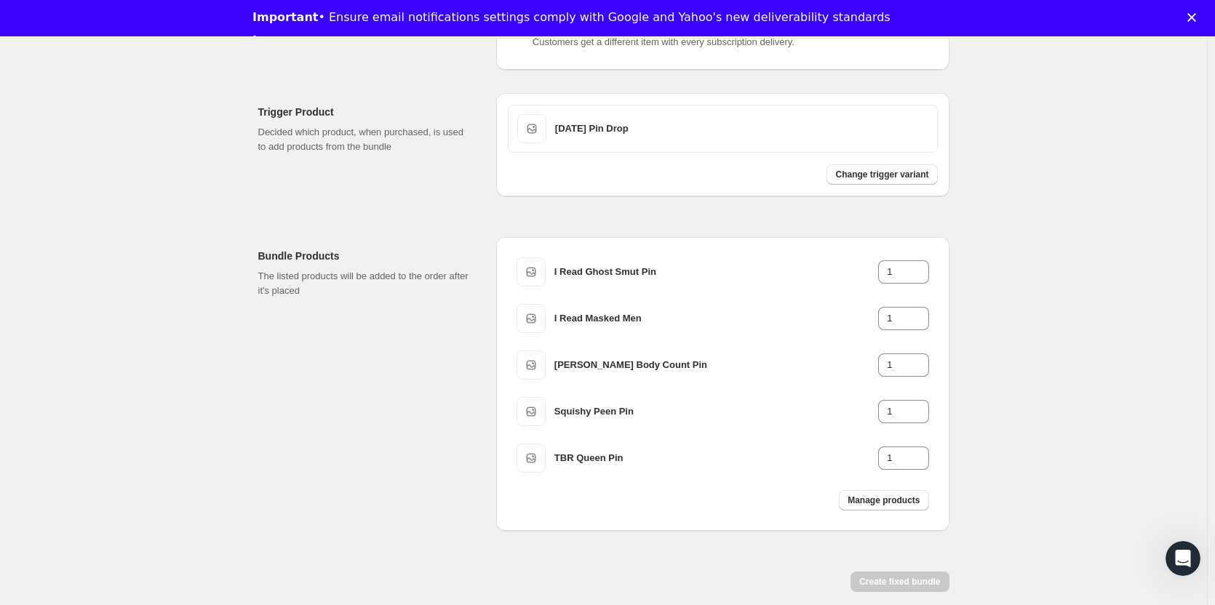
scroll to position [437, 0]
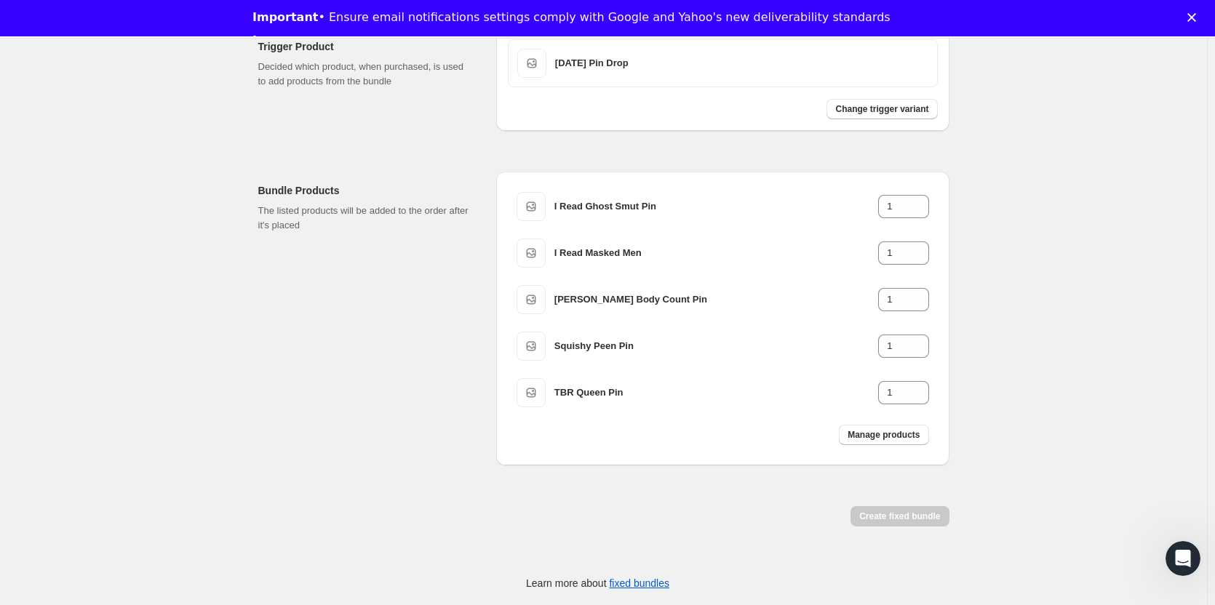
click at [1077, 412] on div "Create Bundle. This page is ready Create Bundle Initial setup Basic Info Name y…" at bounding box center [603, 122] width 1207 height 968
click at [1030, 424] on div "Create Bundle. This page is ready Create Bundle Initial setup Basic Info Name y…" at bounding box center [603, 122] width 1207 height 968
click at [979, 460] on div "Create Bundle. This page is ready Create Bundle Initial setup Basic Info Name y…" at bounding box center [603, 122] width 1207 height 968
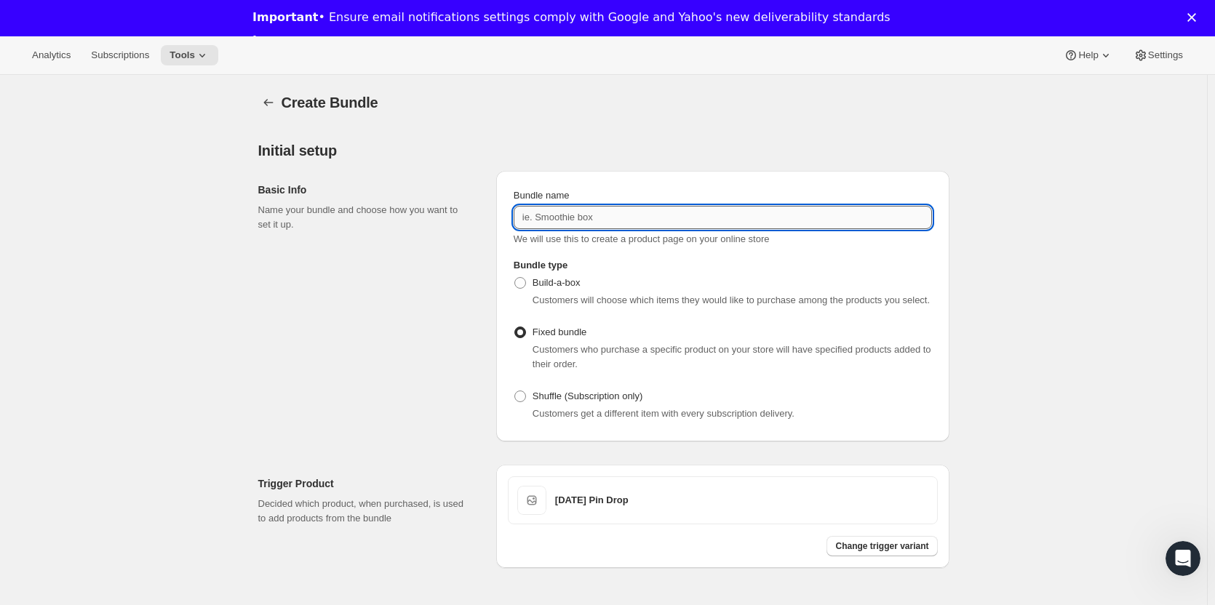
click at [587, 212] on input "Bundle name" at bounding box center [723, 217] width 418 height 23
click at [629, 214] on input "Bundle name" at bounding box center [723, 217] width 418 height 23
type input "[DATE] Pin Drop Bundle"
click at [1002, 310] on div "Create Bundle. This page is ready Create Bundle Initial setup Basic Info Name y…" at bounding box center [603, 559] width 1207 height 968
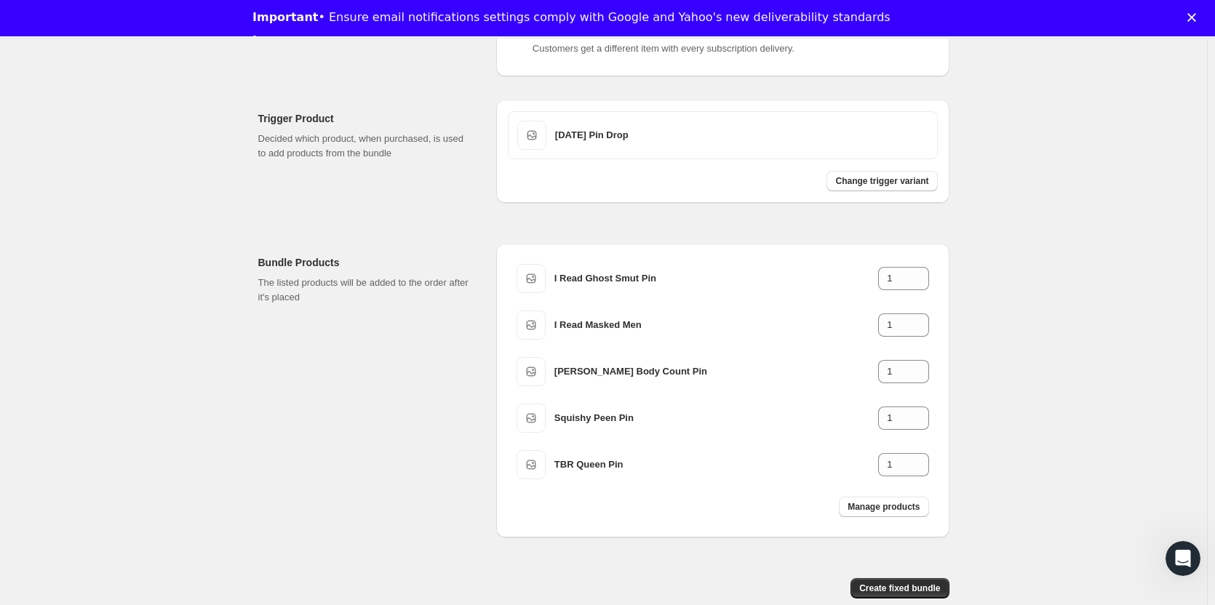
scroll to position [437, 0]
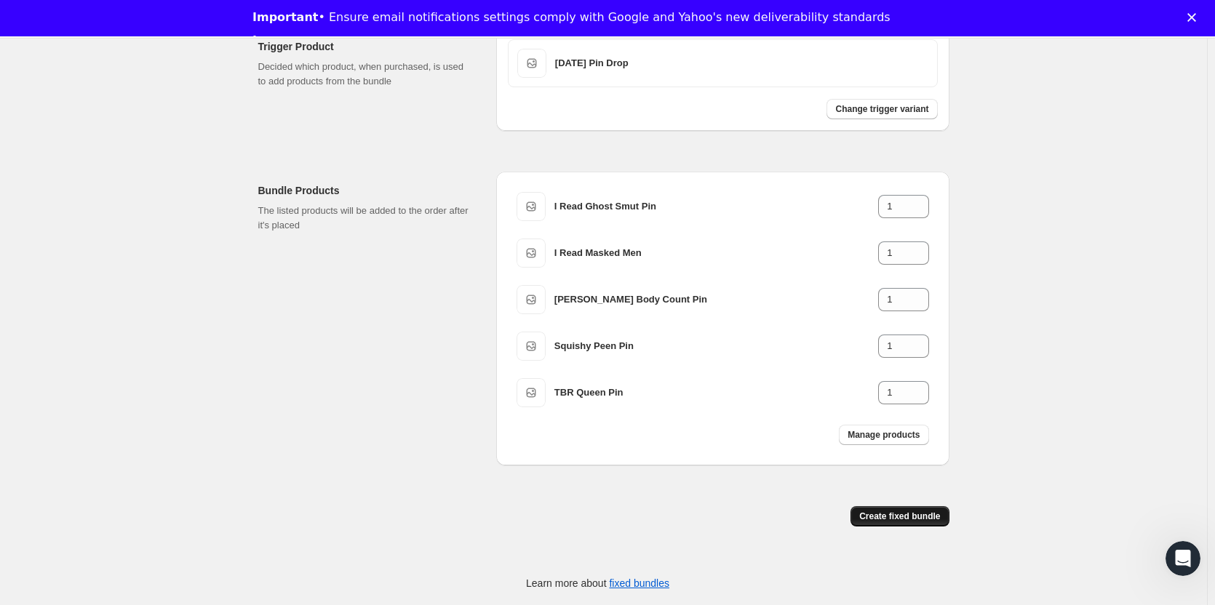
click at [900, 517] on span "Create fixed bundle" at bounding box center [899, 517] width 81 height 12
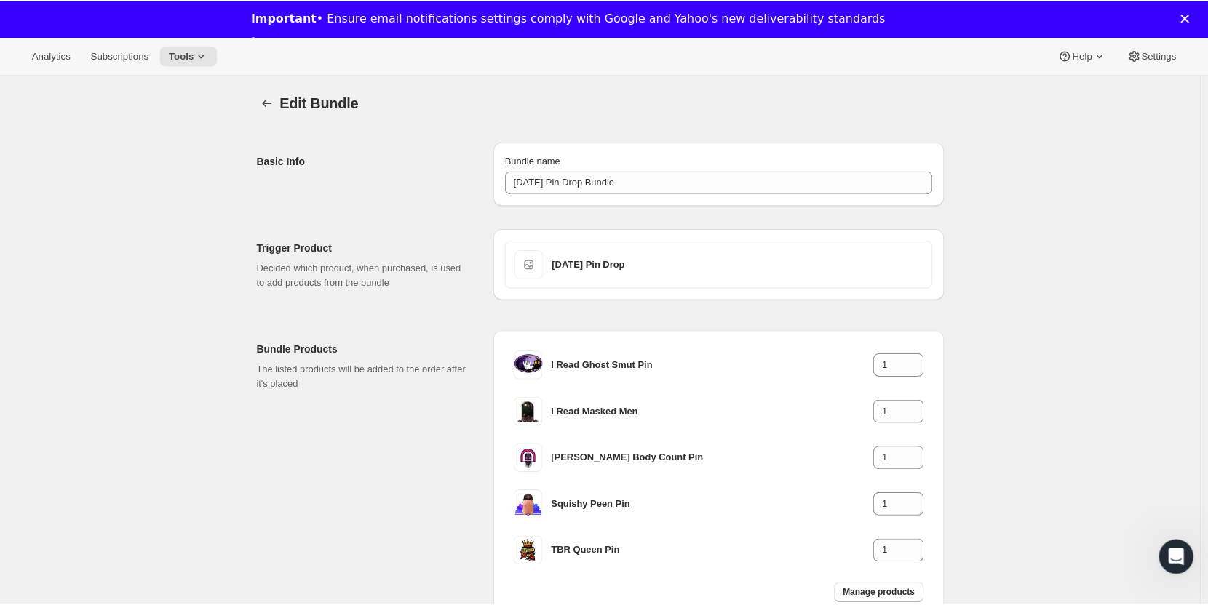
scroll to position [108, 0]
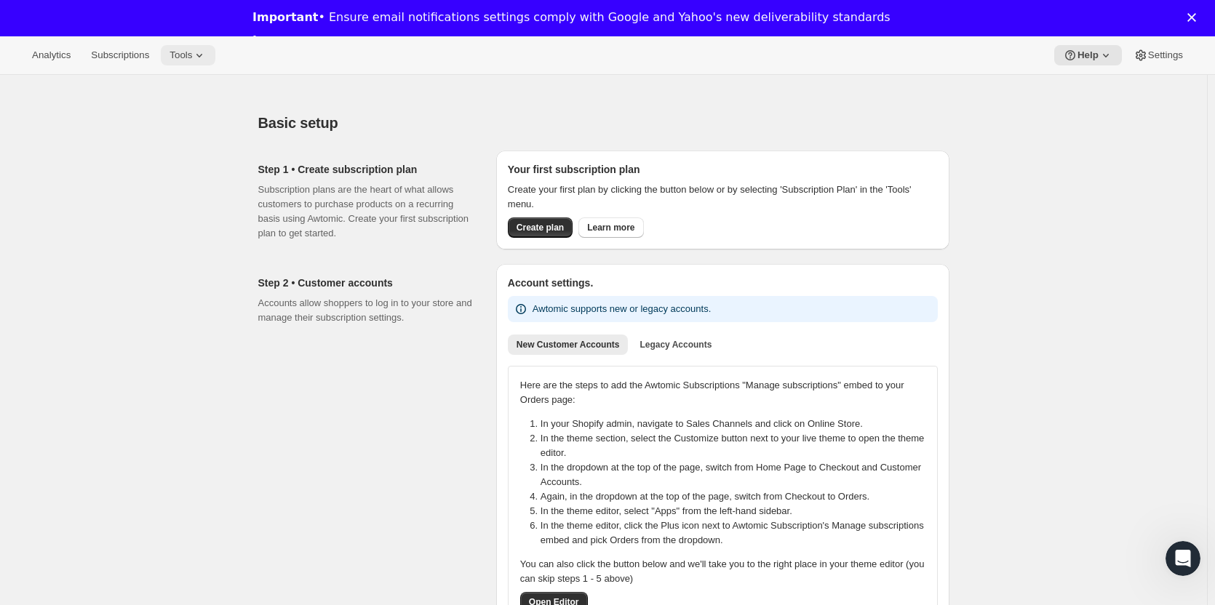
click at [182, 56] on span "Tools" at bounding box center [181, 55] width 23 height 12
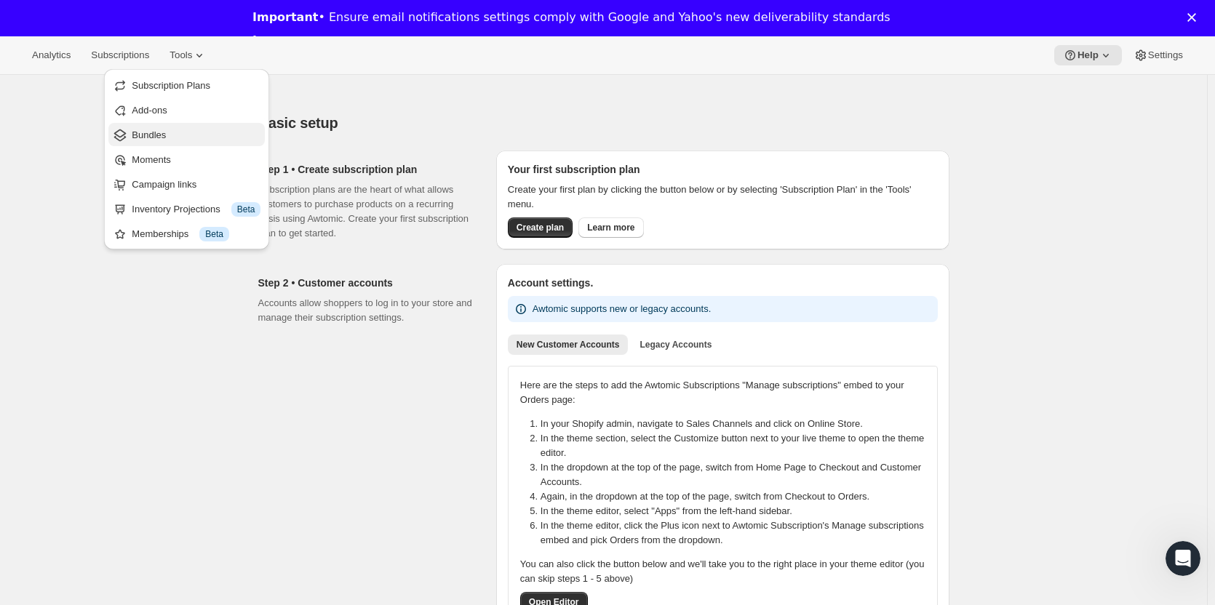
click at [151, 134] on span "Bundles" at bounding box center [149, 135] width 34 height 11
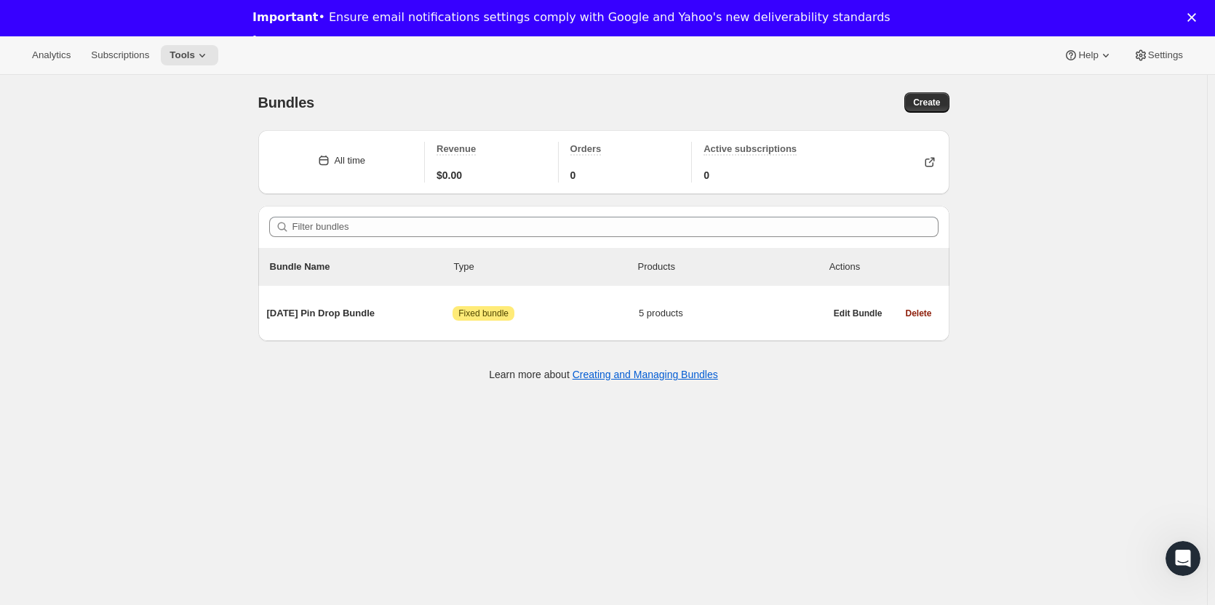
scroll to position [75, 0]
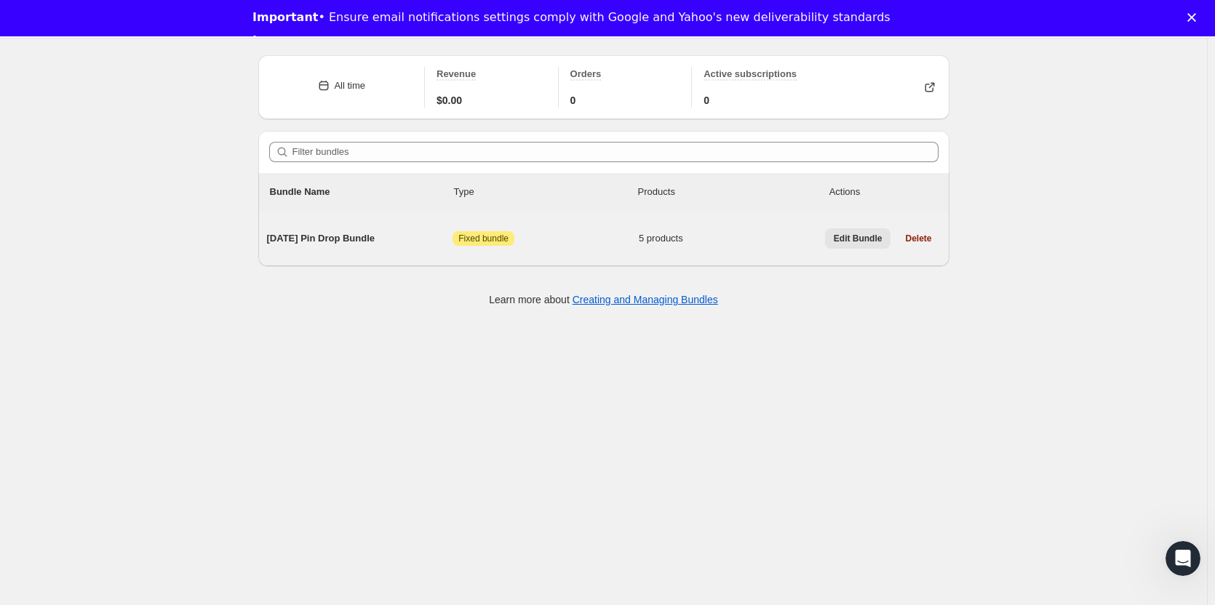
click at [860, 242] on span "Edit Bundle" at bounding box center [858, 239] width 49 height 12
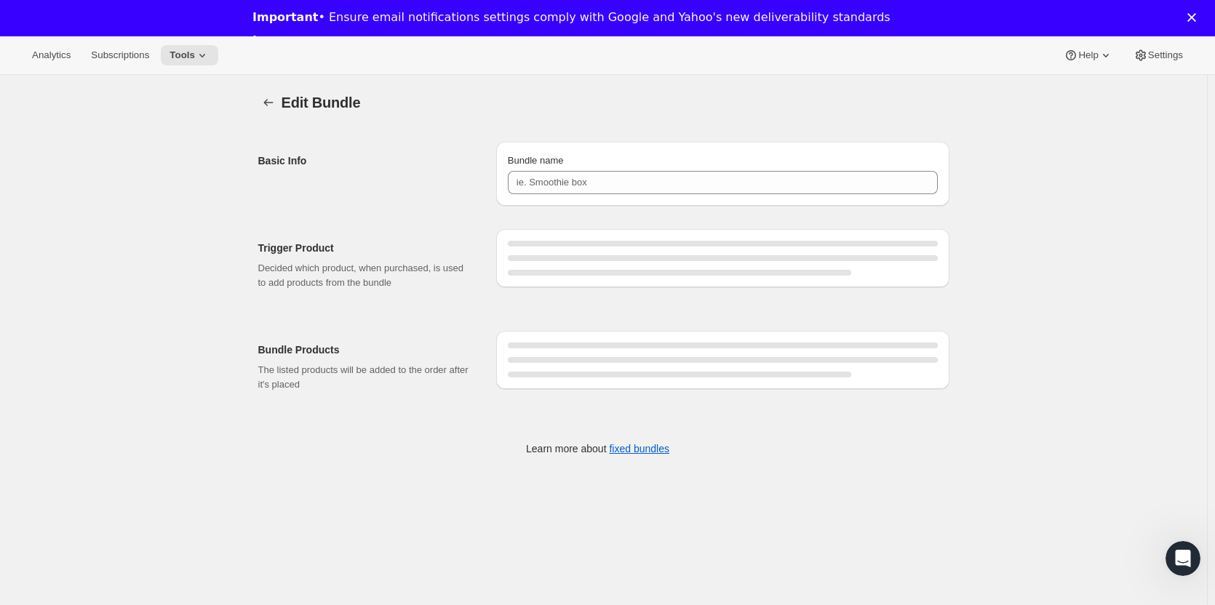
type input "[DATE] Pin Drop Bundle"
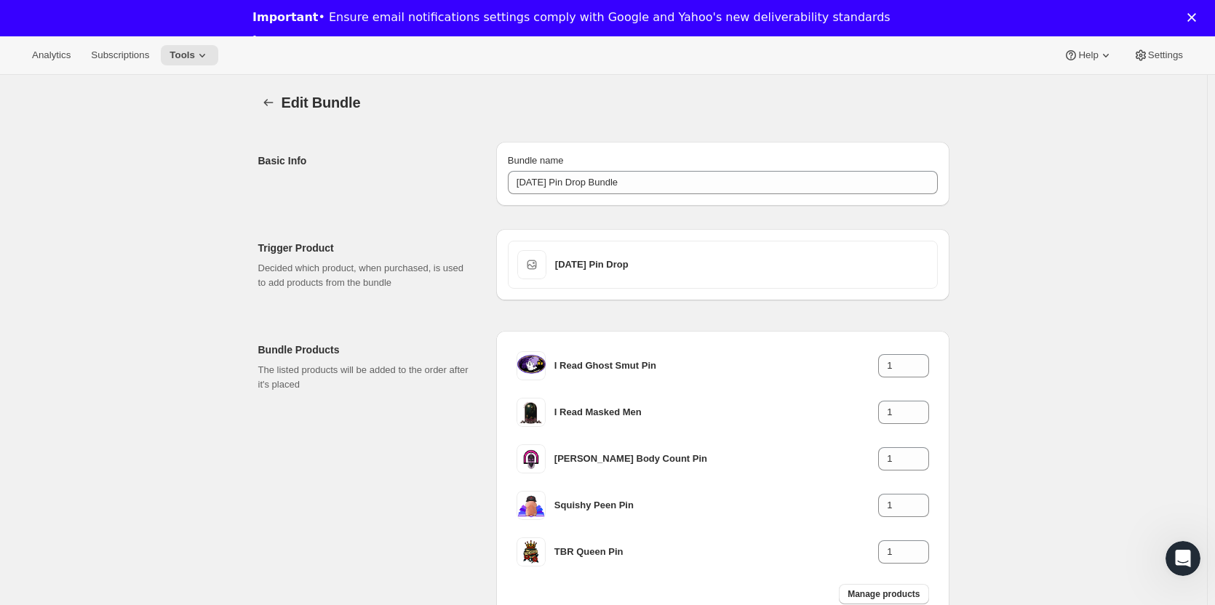
click at [975, 337] on div "Edit Bundle. This page is ready Edit Bundle Basic Info Bundle name [DATE] Pin D…" at bounding box center [603, 394] width 1207 height 639
click at [271, 103] on icon "Bundles" at bounding box center [268, 102] width 15 height 15
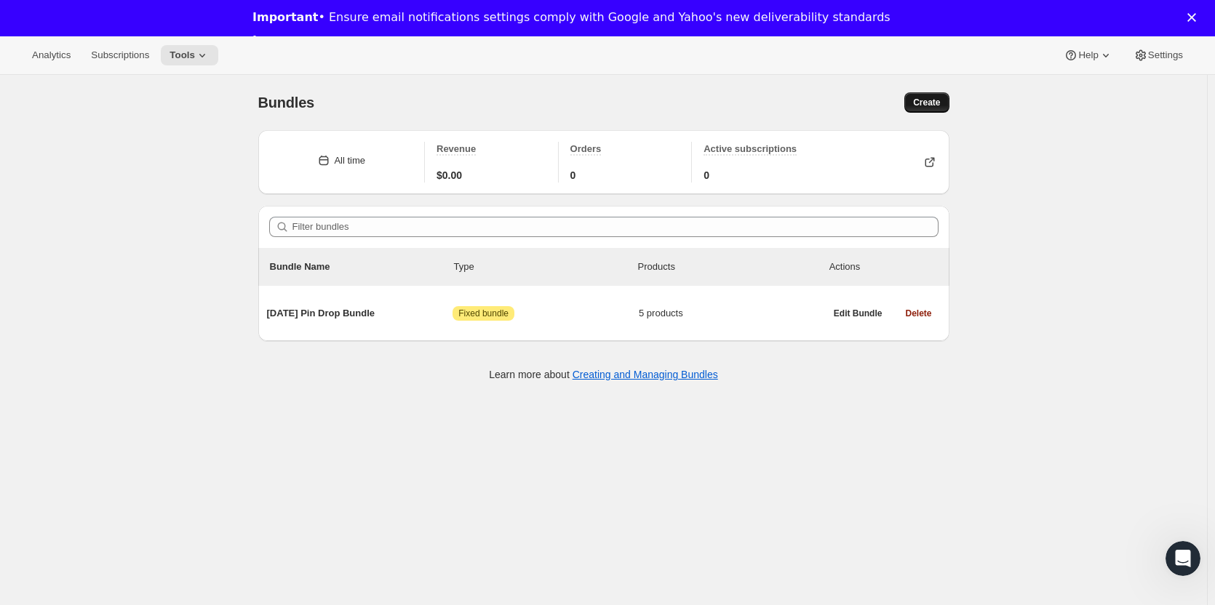
click at [940, 102] on span "Create" at bounding box center [926, 103] width 27 height 12
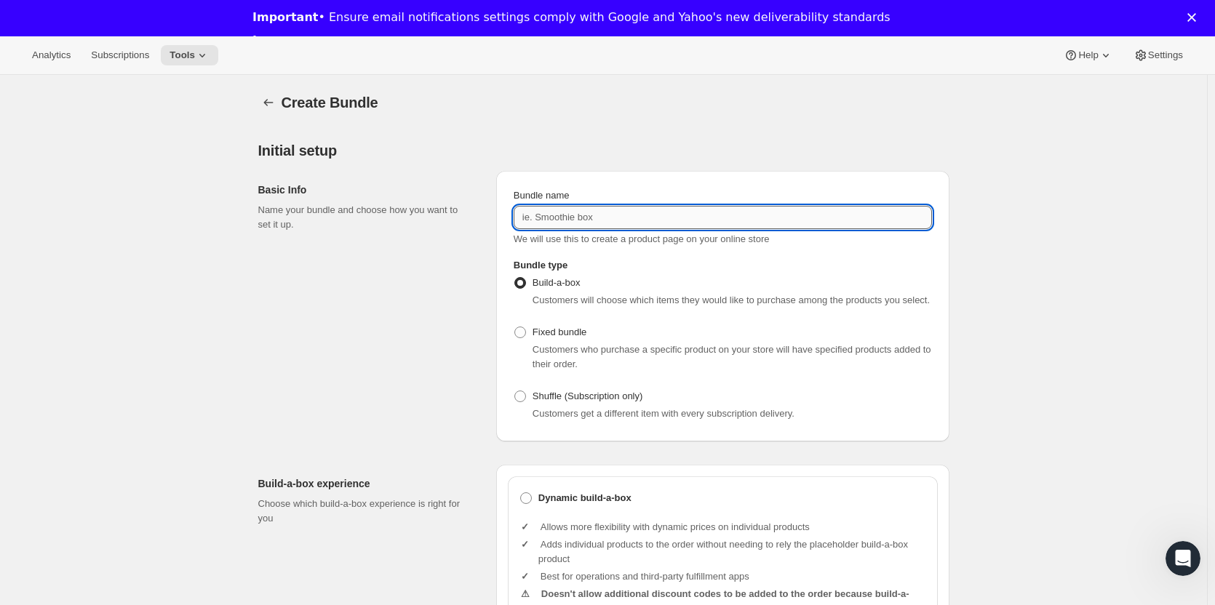
click at [615, 218] on input "Bundle name" at bounding box center [723, 217] width 418 height 23
type input "C"
type input "B"
type input "Create Your Own Duet Subscription"
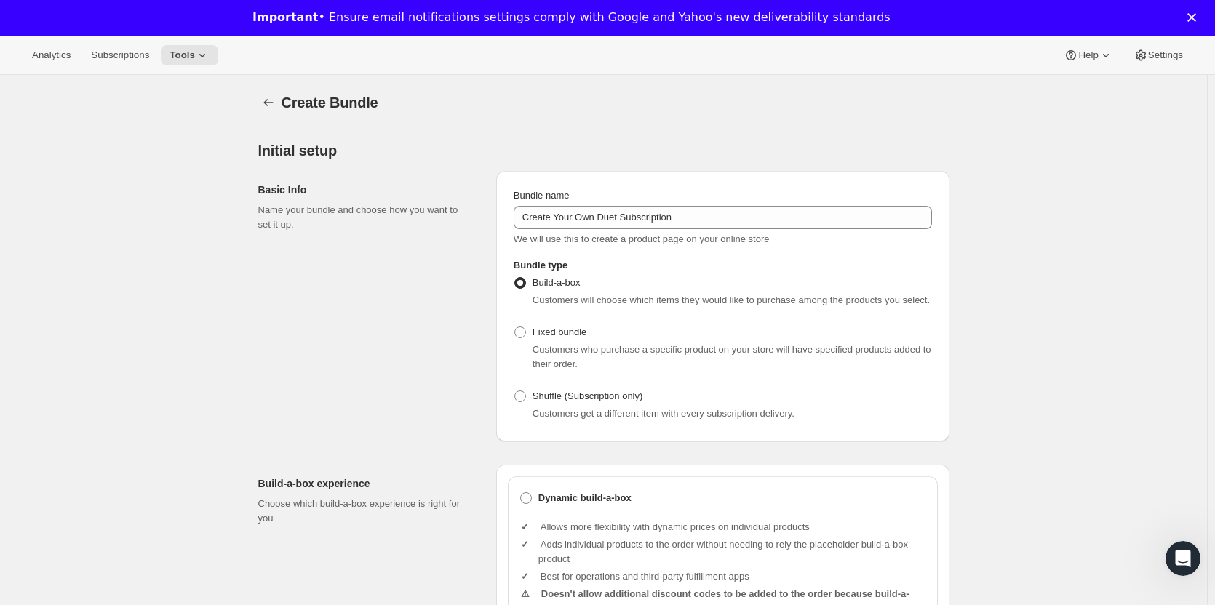
click at [478, 356] on div "Basic Info Name your bundle and choose how you want to set it up." at bounding box center [371, 306] width 226 height 271
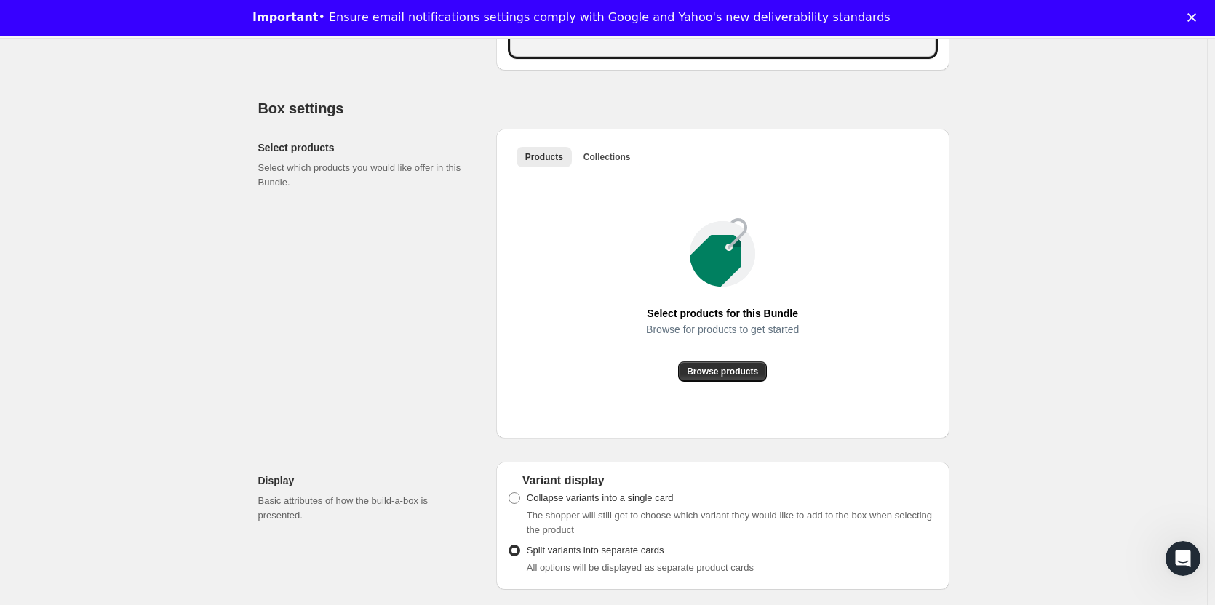
scroll to position [741, 0]
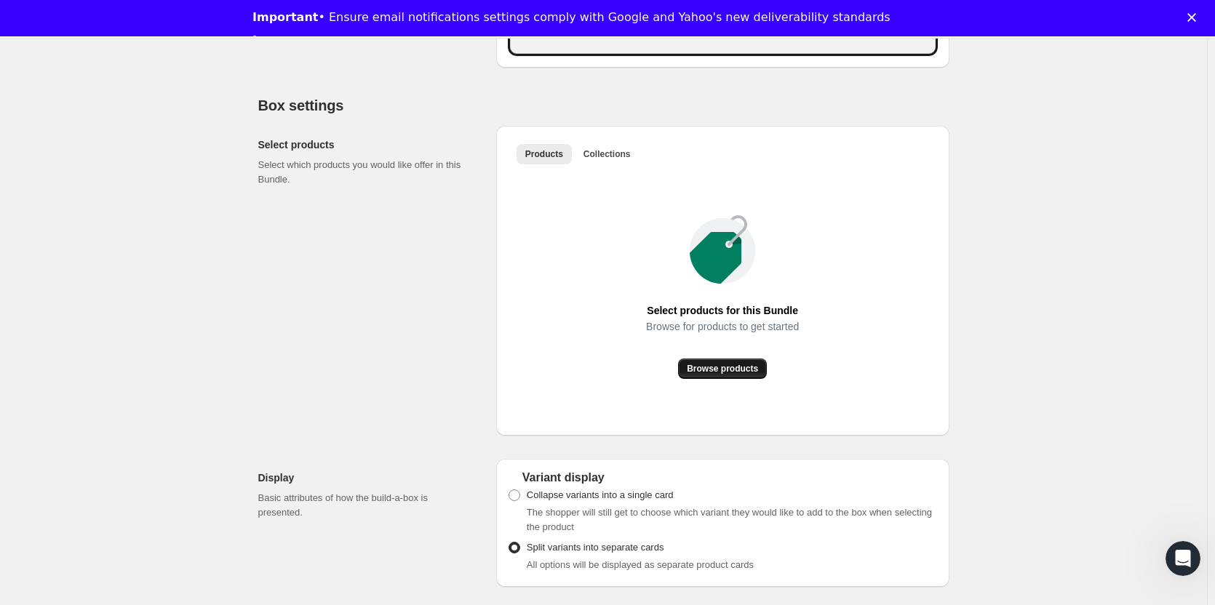
click at [728, 373] on span "Browse products" at bounding box center [722, 369] width 71 height 12
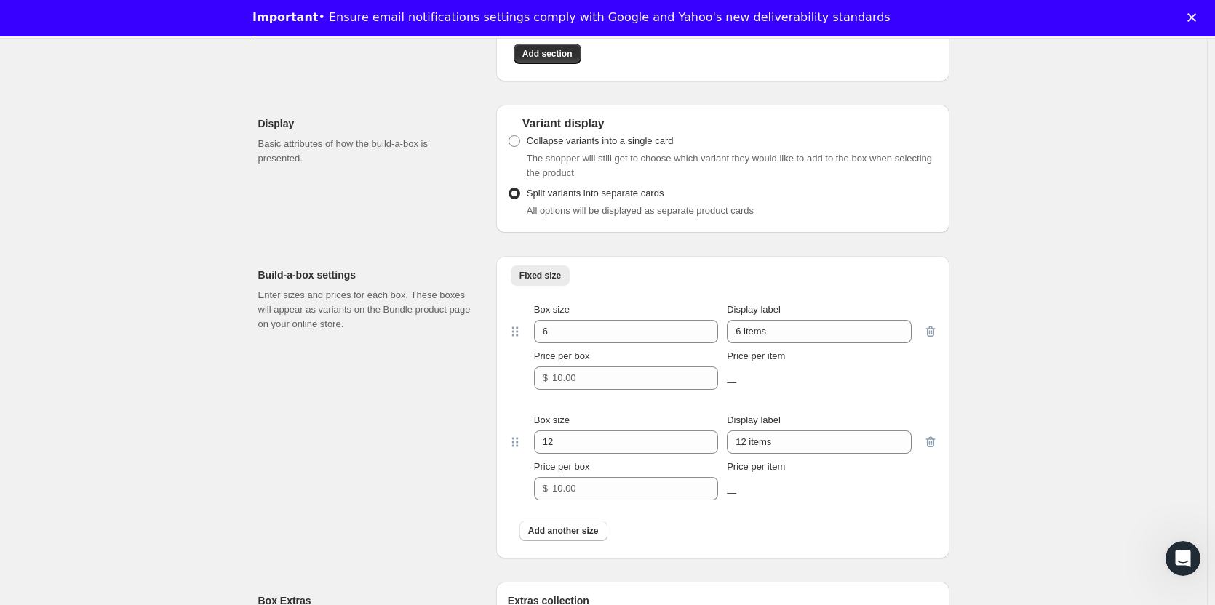
scroll to position [1169, 0]
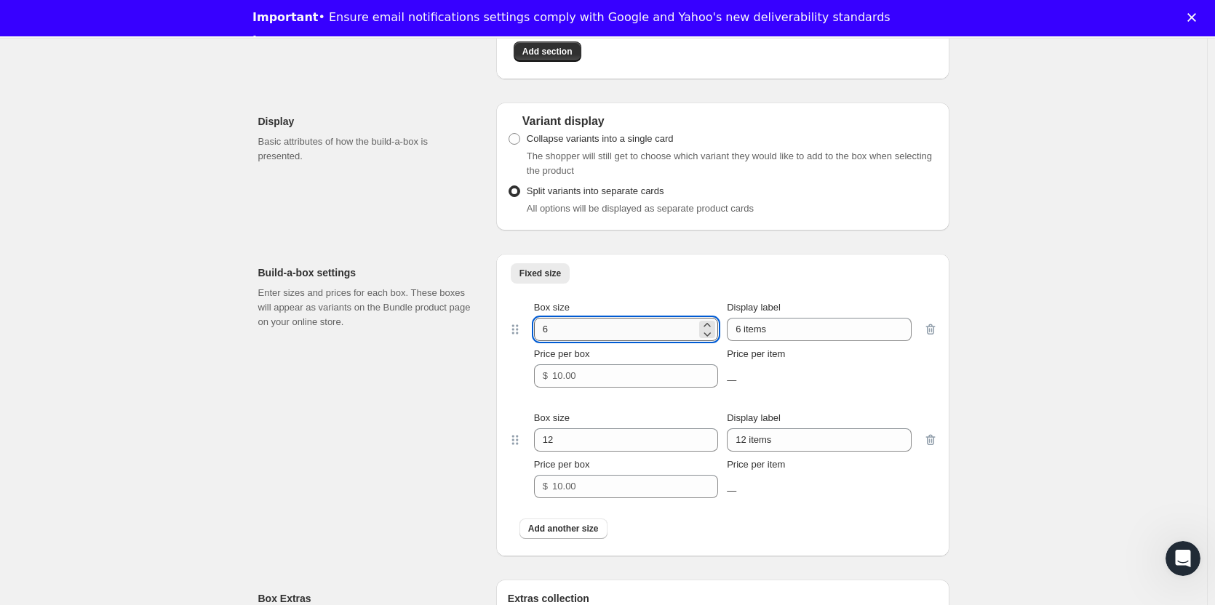
click at [585, 329] on input "6" at bounding box center [615, 329] width 162 height 23
type input "2"
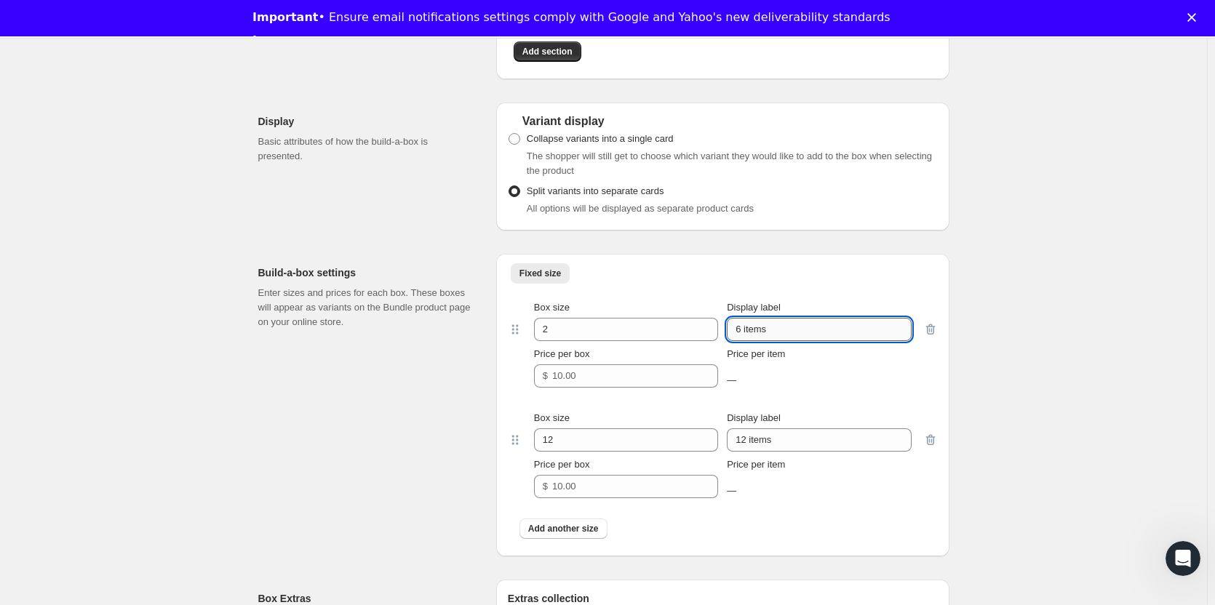
click at [742, 327] on input "6 items" at bounding box center [819, 329] width 184 height 23
click at [795, 330] on input "2 items" at bounding box center [819, 329] width 184 height 23
click at [795, 330] on input "2" at bounding box center [819, 329] width 184 height 23
type input "2 Pins"
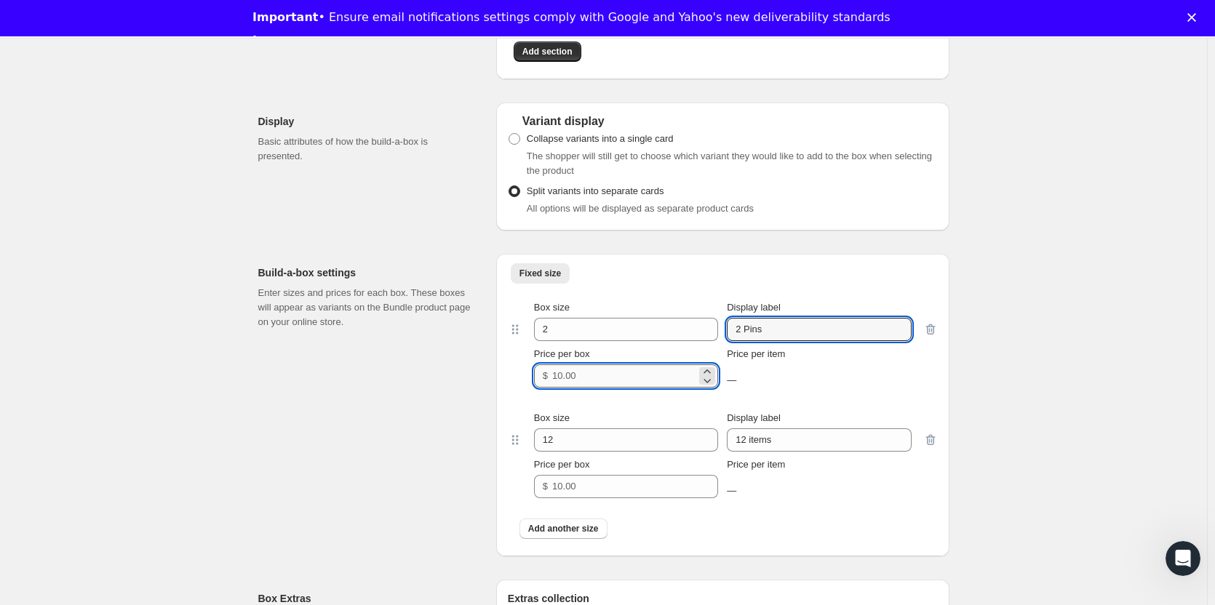
click at [635, 375] on input "Price per box" at bounding box center [624, 376] width 144 height 23
type input "24.99"
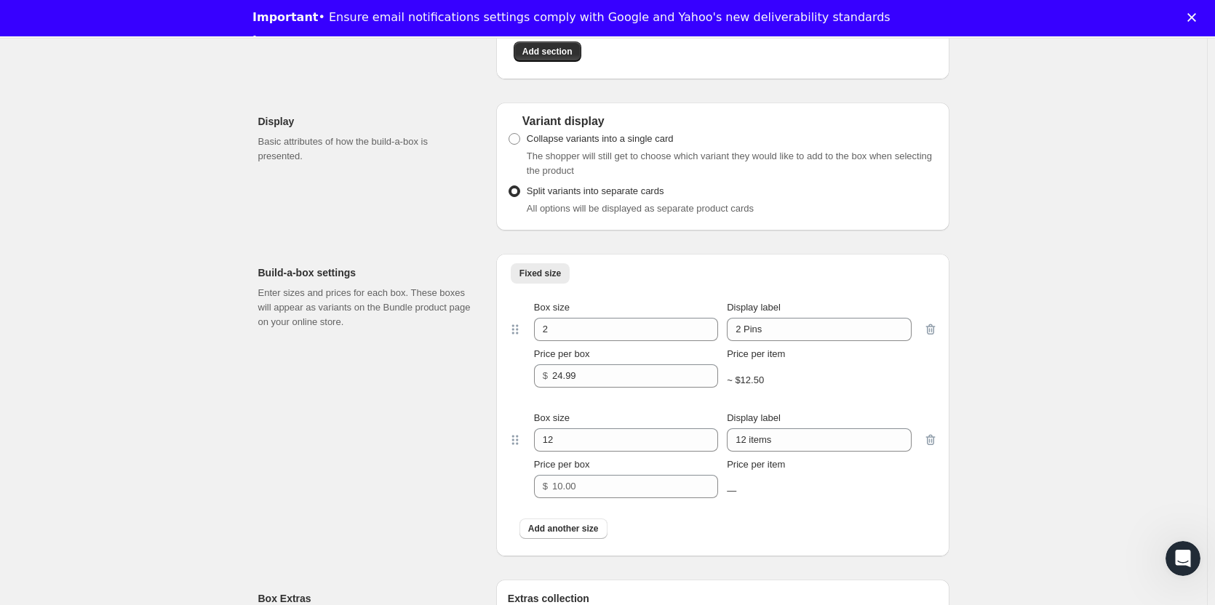
click at [518, 396] on div "Box size 2 Display label 2 Pins Price per box $ 24.99 Price per item ~ $12.50" at bounding box center [723, 344] width 430 height 111
click at [933, 436] on icon "button" at bounding box center [930, 440] width 9 height 11
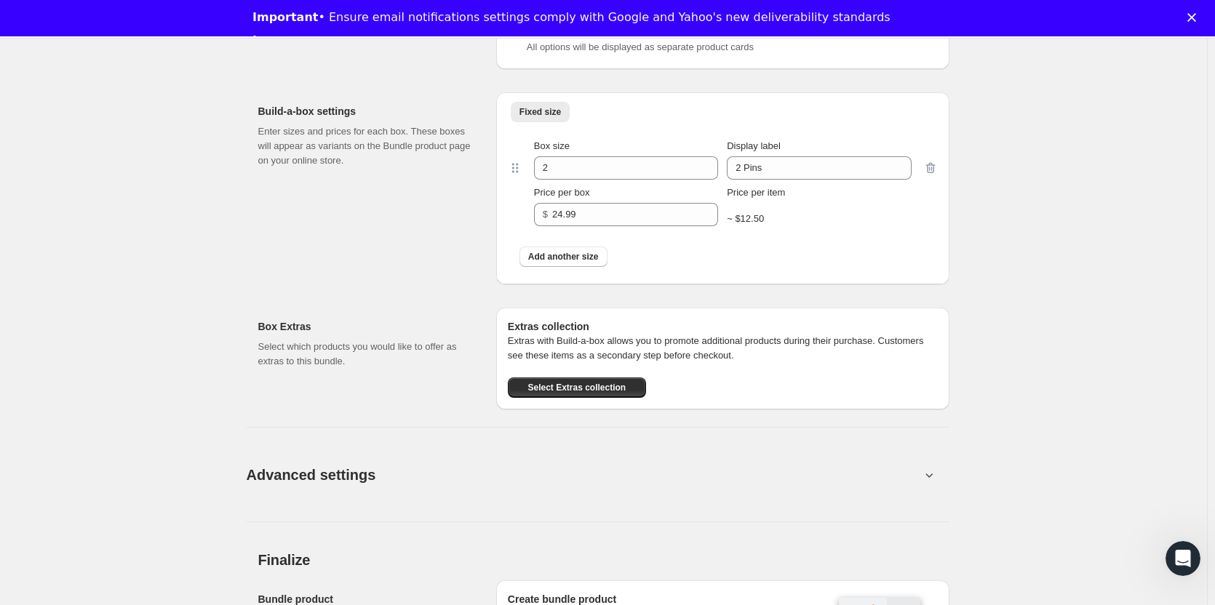
scroll to position [1331, 0]
click at [580, 391] on span "Select Extras collection" at bounding box center [577, 387] width 98 height 12
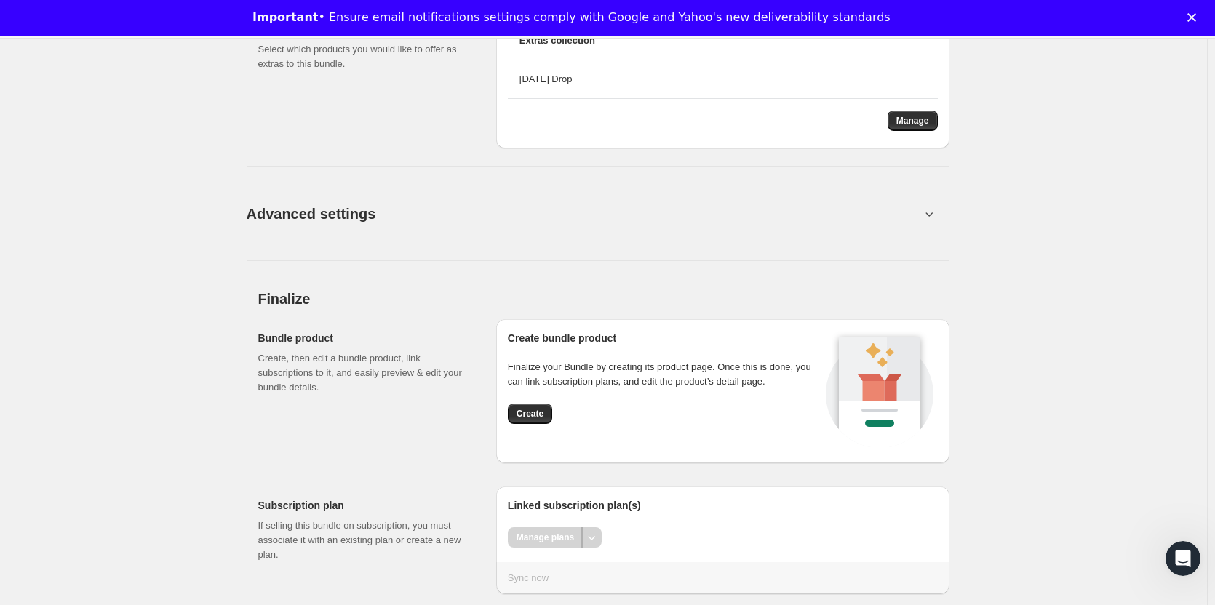
scroll to position [1660, 0]
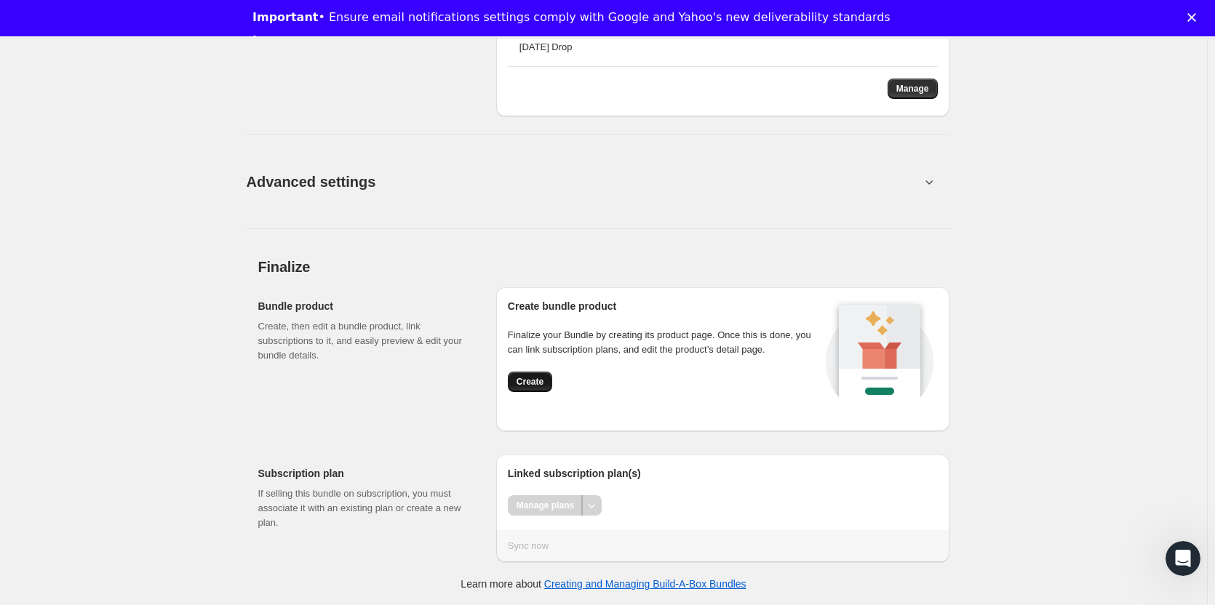
click at [530, 379] on span "Create" at bounding box center [530, 382] width 27 height 12
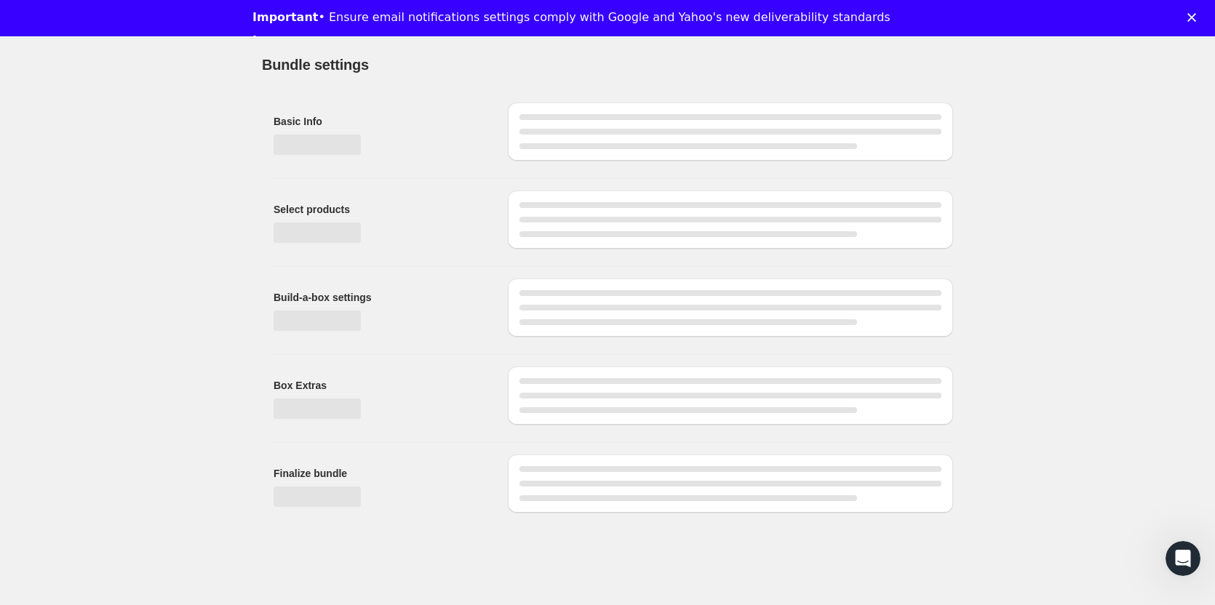
scroll to position [36, 0]
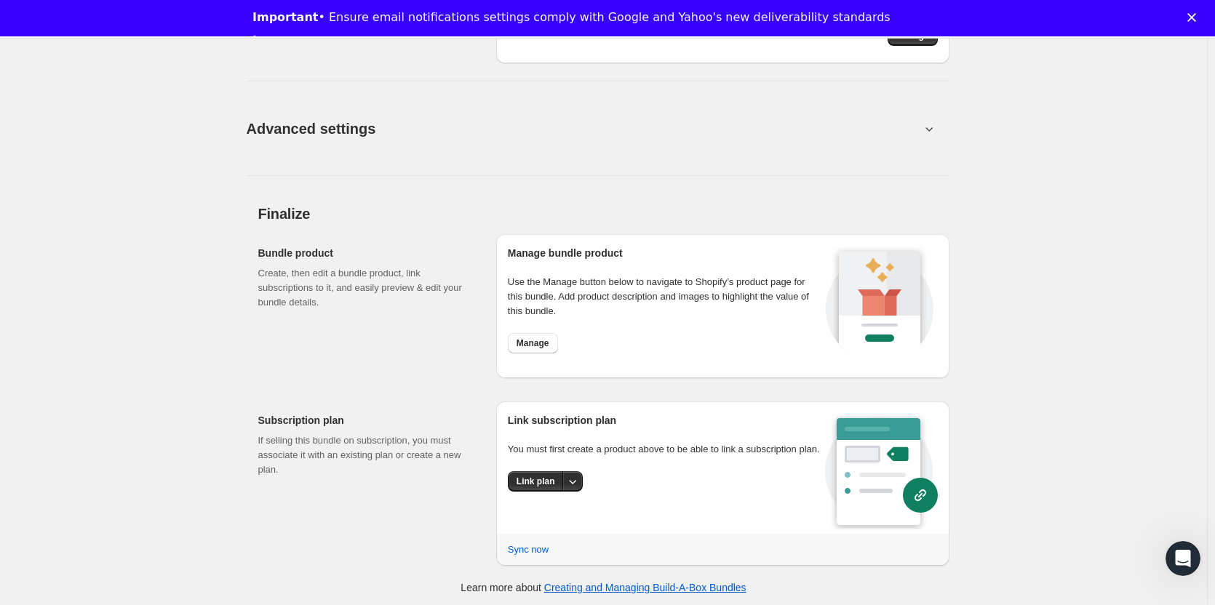
scroll to position [1247, 0]
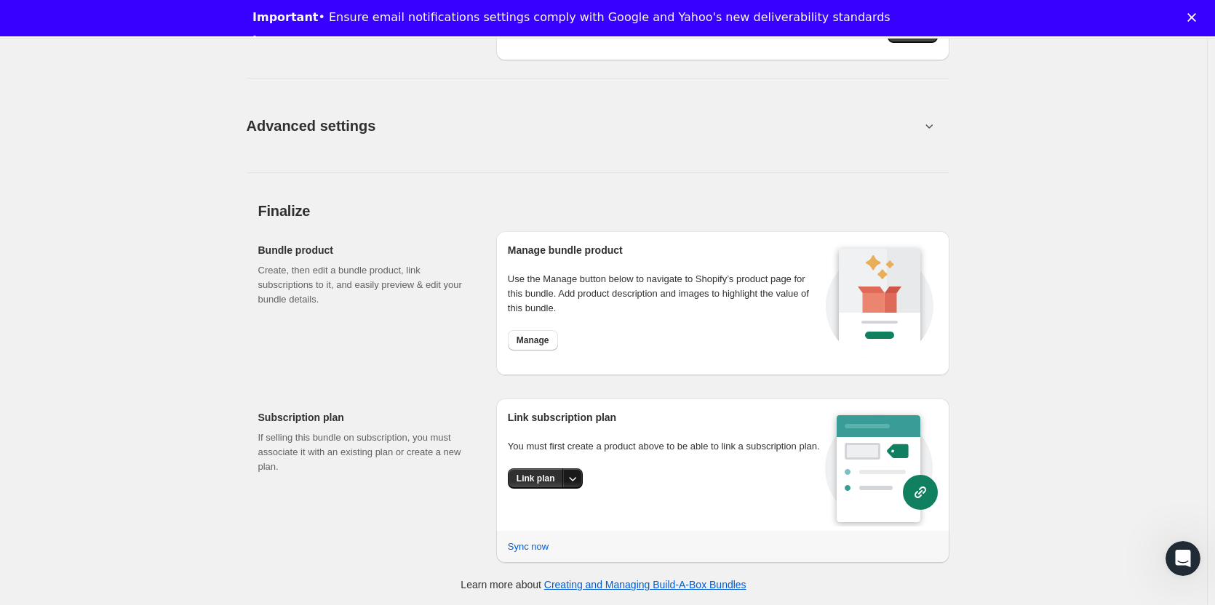
click at [575, 480] on icon "More actions" at bounding box center [572, 479] width 7 height 4
click at [562, 532] on span "Create new plan" at bounding box center [540, 533] width 69 height 11
select select "WEEK"
select select "MONTH"
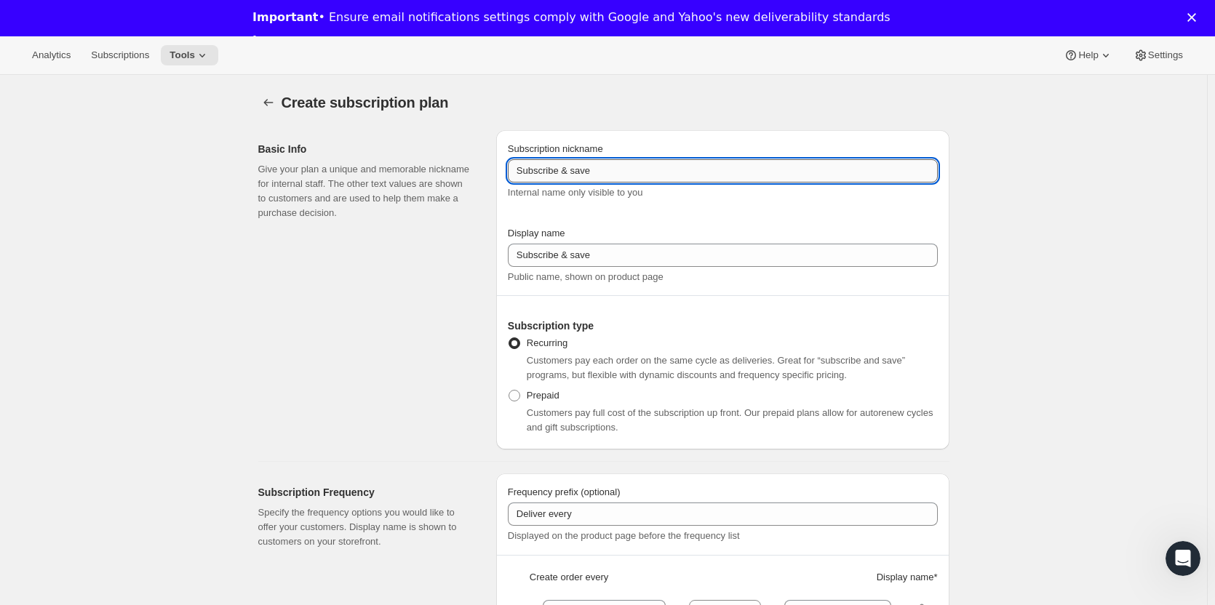
click at [614, 172] on input "Subscribe & save" at bounding box center [723, 170] width 430 height 23
type input "Create Your Own Duet Sub"
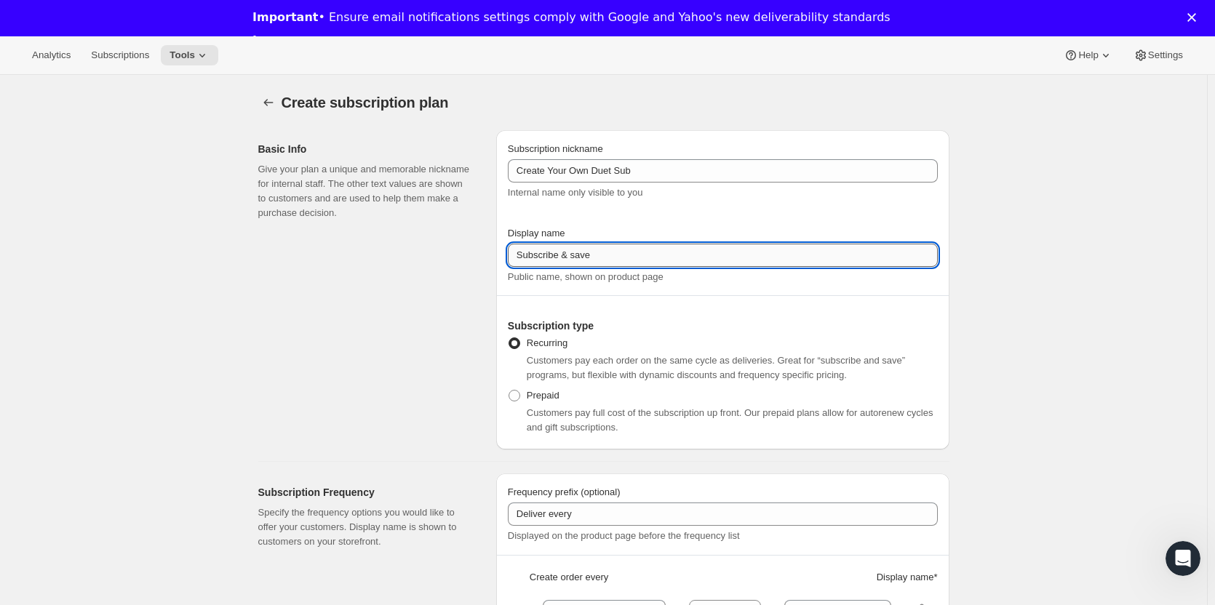
click at [599, 262] on input "Subscribe & save" at bounding box center [723, 255] width 430 height 23
type input "Create Your Own Duet Subscription"
click at [463, 329] on div "Basic Info Give your plan a unique and memorable nickname for internal staff. T…" at bounding box center [371, 289] width 226 height 319
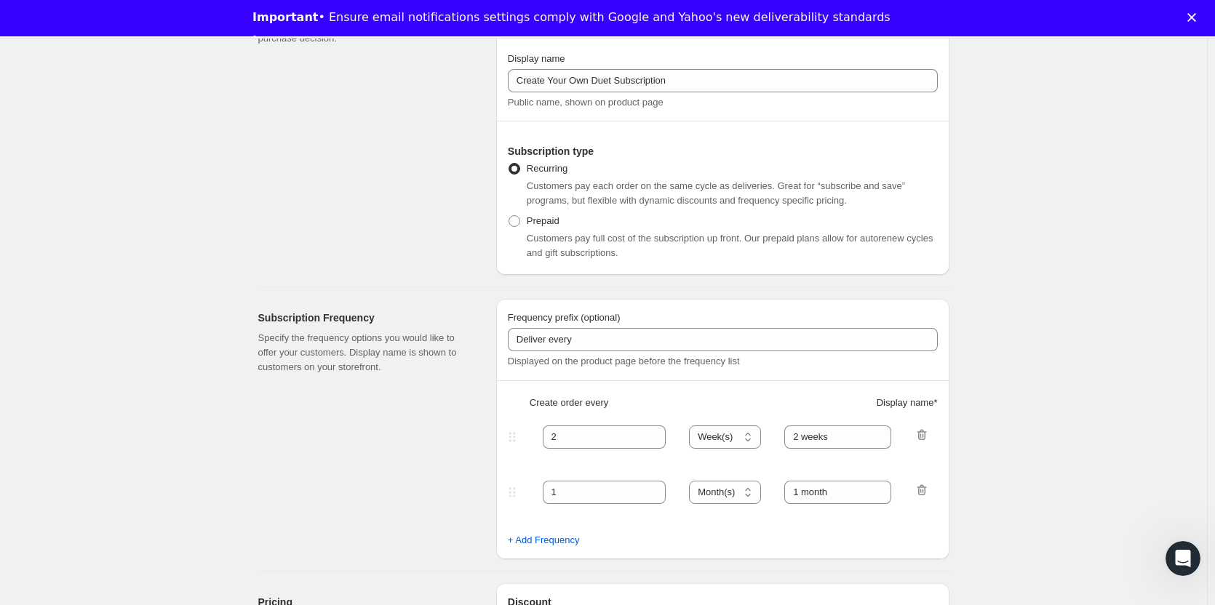
scroll to position [175, 0]
click at [588, 442] on input "2" at bounding box center [594, 436] width 102 height 23
type input "1"
click at [929, 431] on icon "button" at bounding box center [922, 434] width 15 height 15
select select "MONTH"
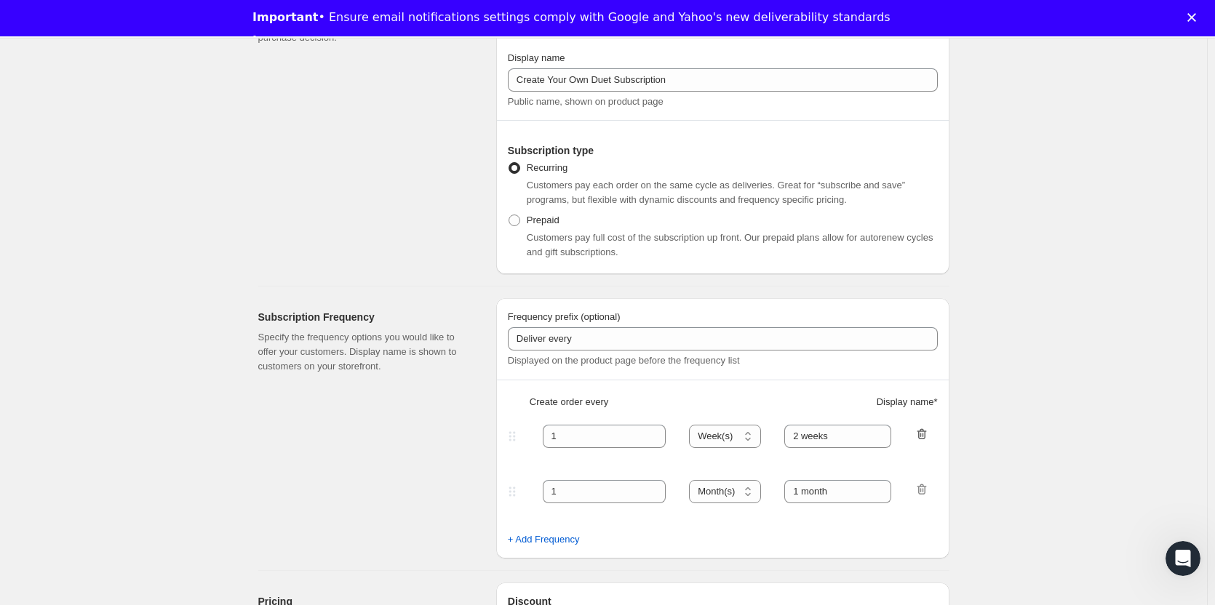
type input "1 month"
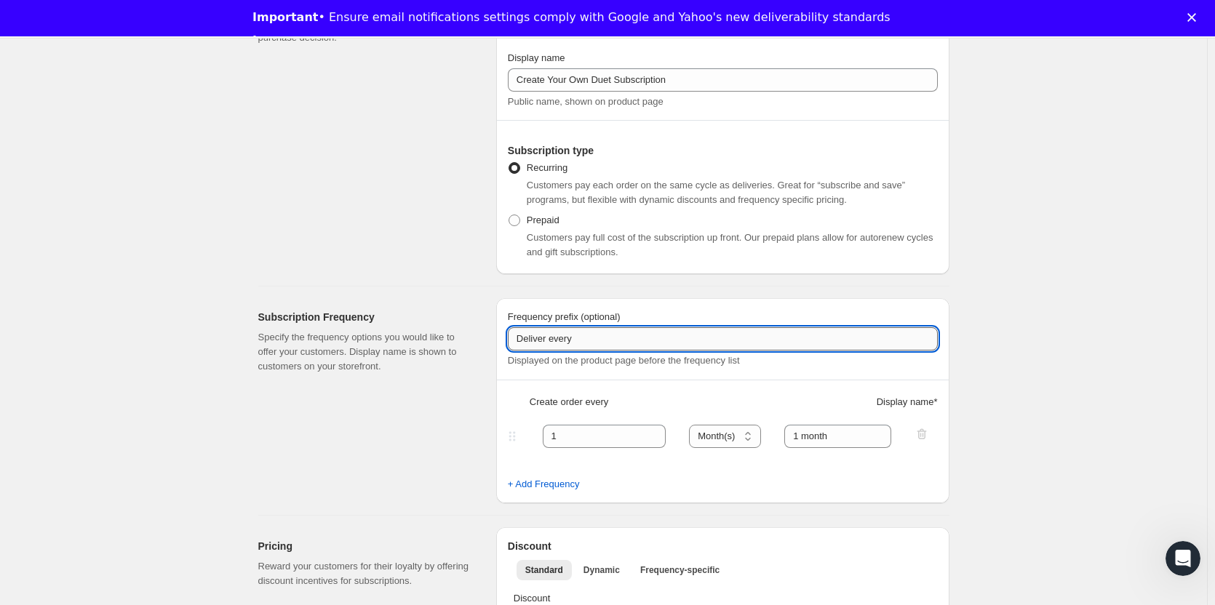
click at [604, 341] on input "Deliver every" at bounding box center [723, 338] width 430 height 23
click at [525, 341] on input "Deliver every" at bounding box center [723, 338] width 430 height 23
click at [702, 340] on input "Your choice of 2 pins + 1 sticker with deliver every" at bounding box center [723, 338] width 430 height 23
type input "Your choice of 2 pins + 1 sticker with delivery every"
click at [827, 362] on div "Displayed on the product page before the frequency list" at bounding box center [723, 361] width 430 height 15
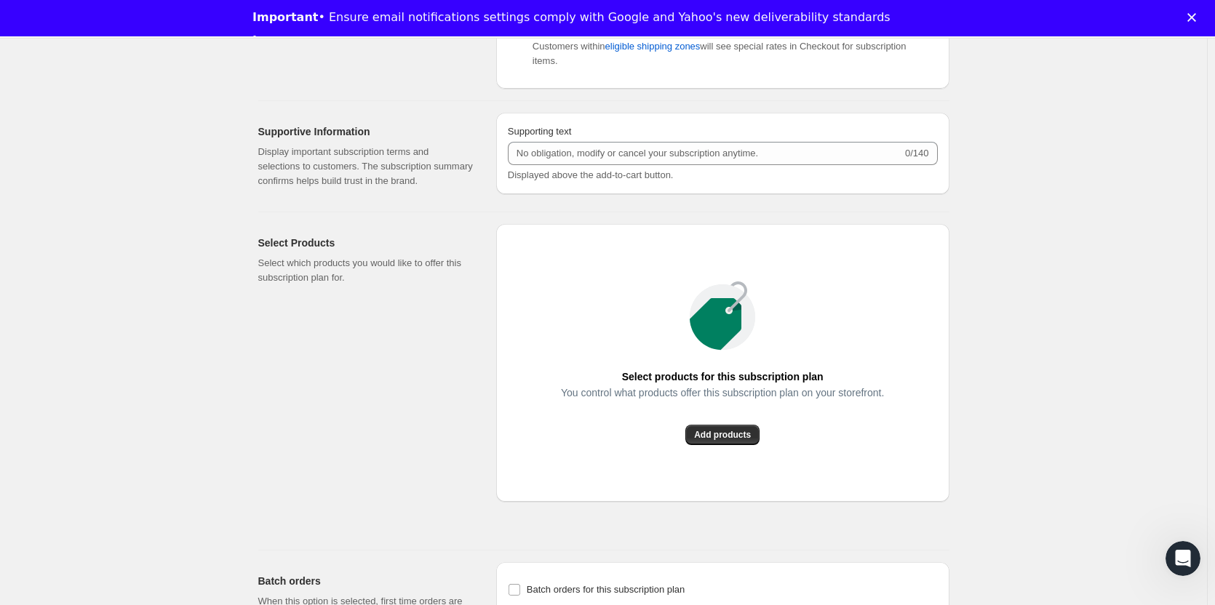
scroll to position [843, 0]
click at [715, 431] on span "Add products" at bounding box center [722, 435] width 57 height 12
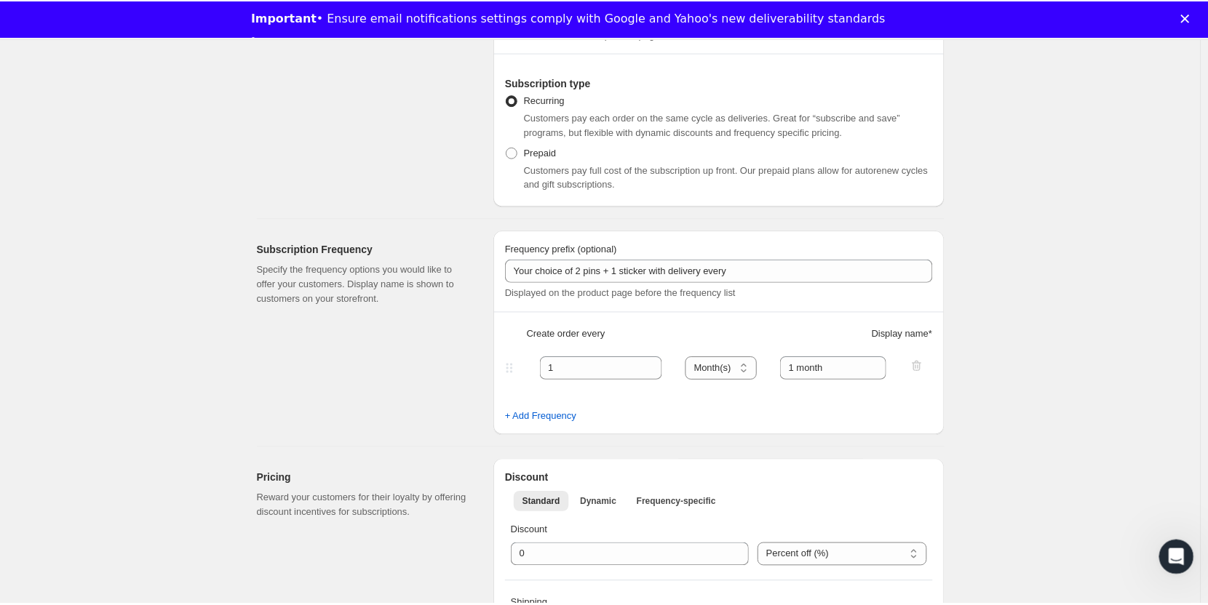
scroll to position [0, 0]
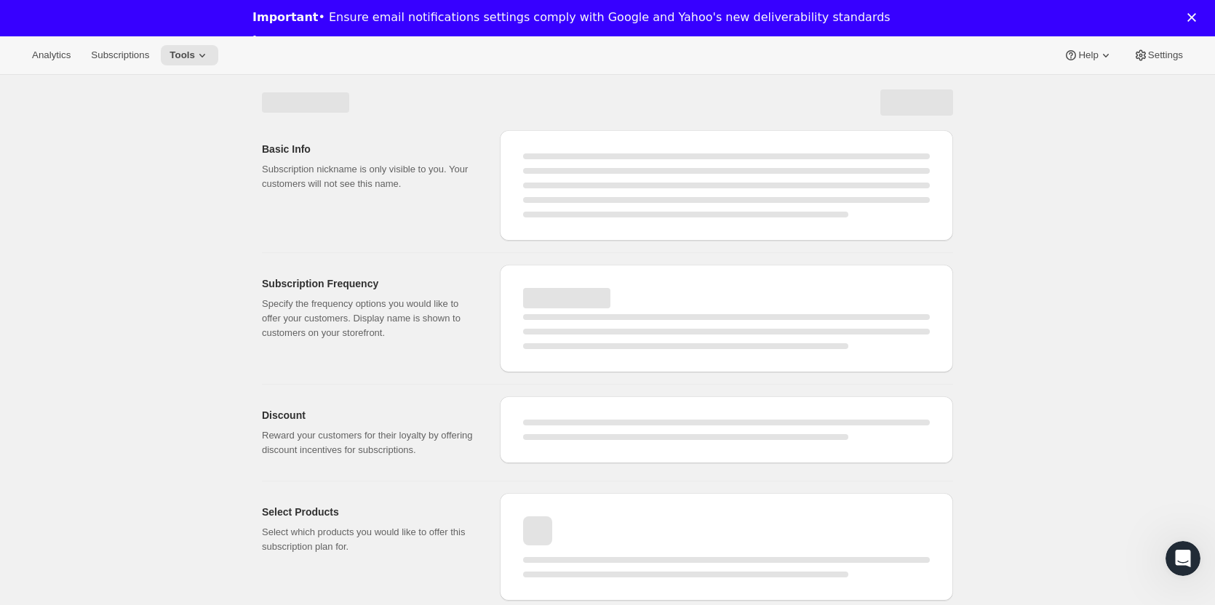
select select "WEEK"
select select "MONTH"
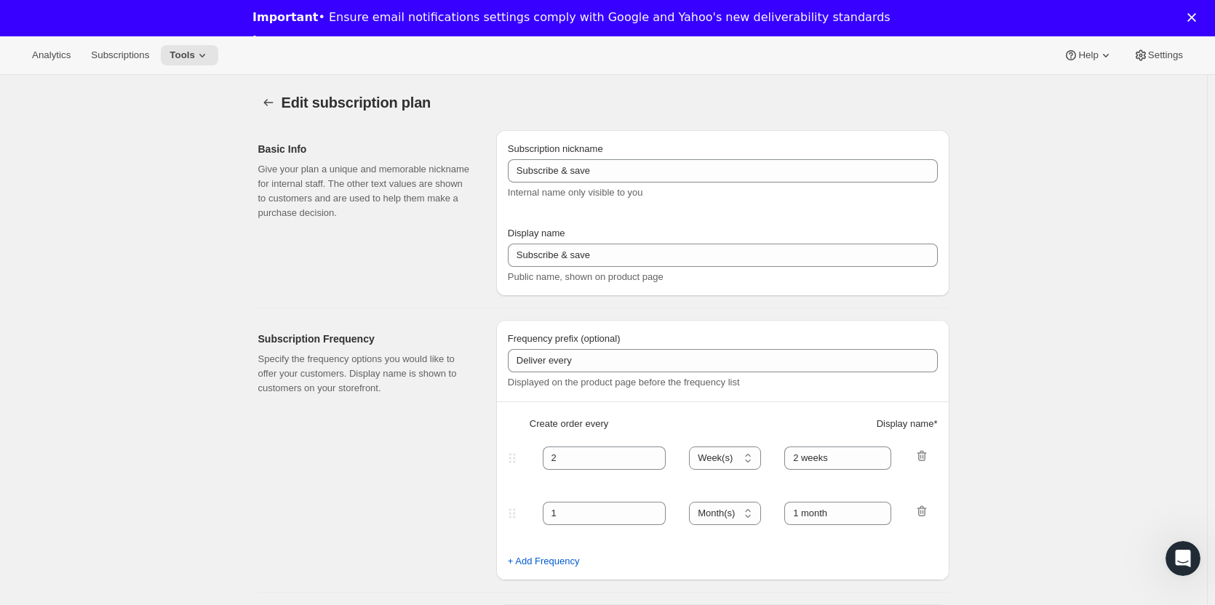
type input "Create Your Own Duet Sub"
type input "Create Your Own Duet Subscription"
type input "Your choice of 2 pins + 1 sticker with delivery every"
type input "1"
select select "MONTH"
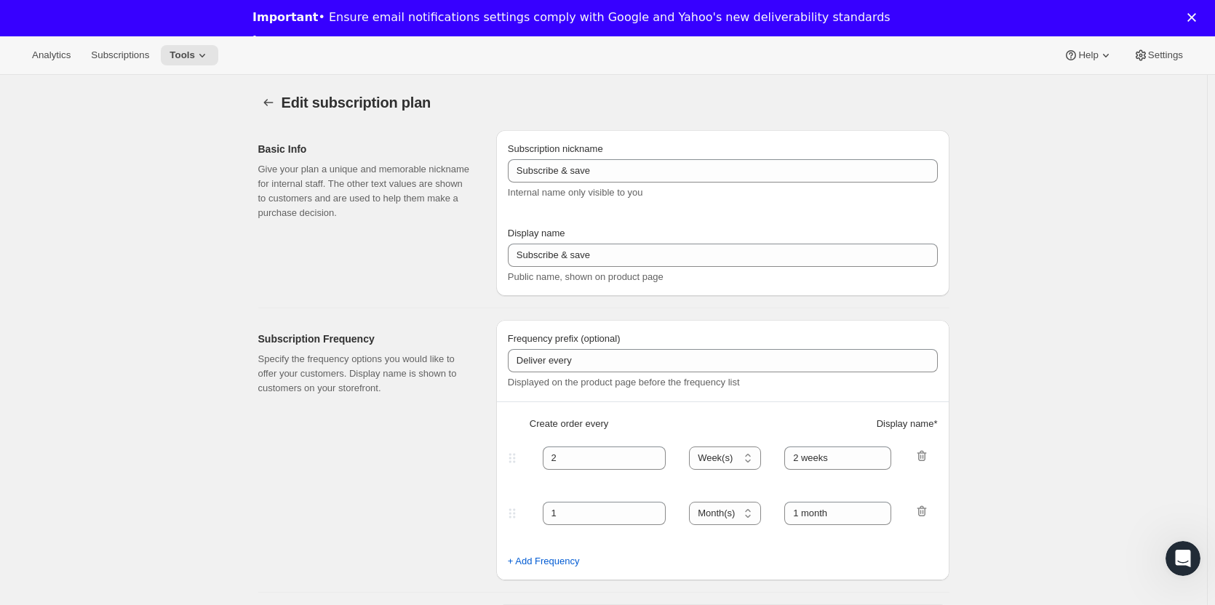
type input "1 month"
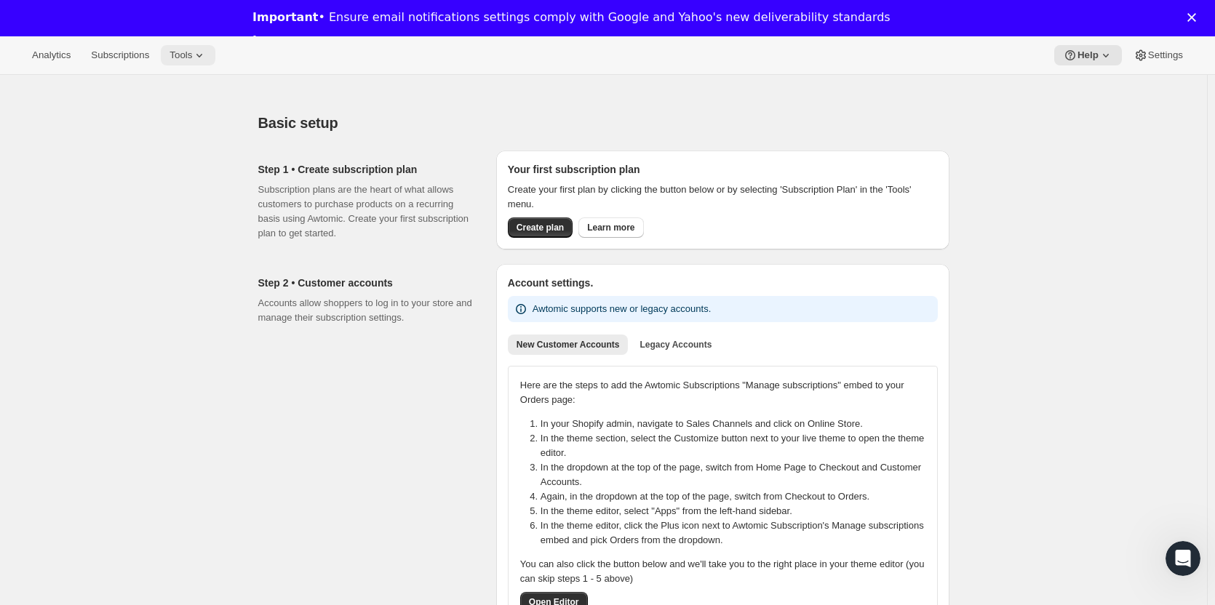
click at [186, 56] on span "Tools" at bounding box center [181, 55] width 23 height 12
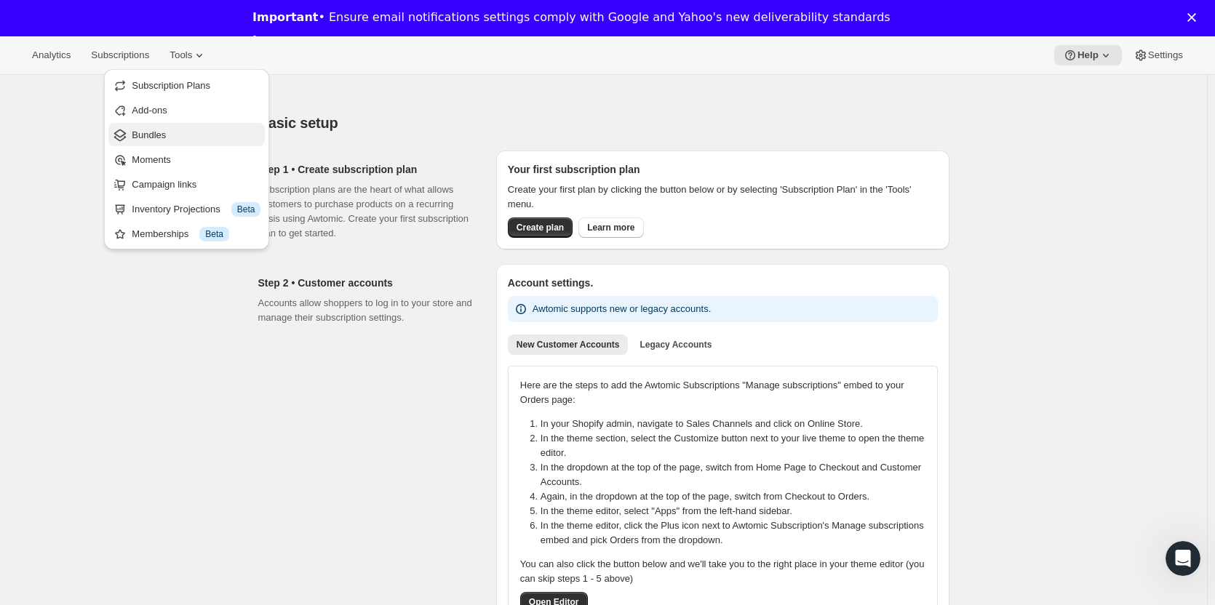
click at [148, 139] on span "Bundles" at bounding box center [149, 135] width 34 height 11
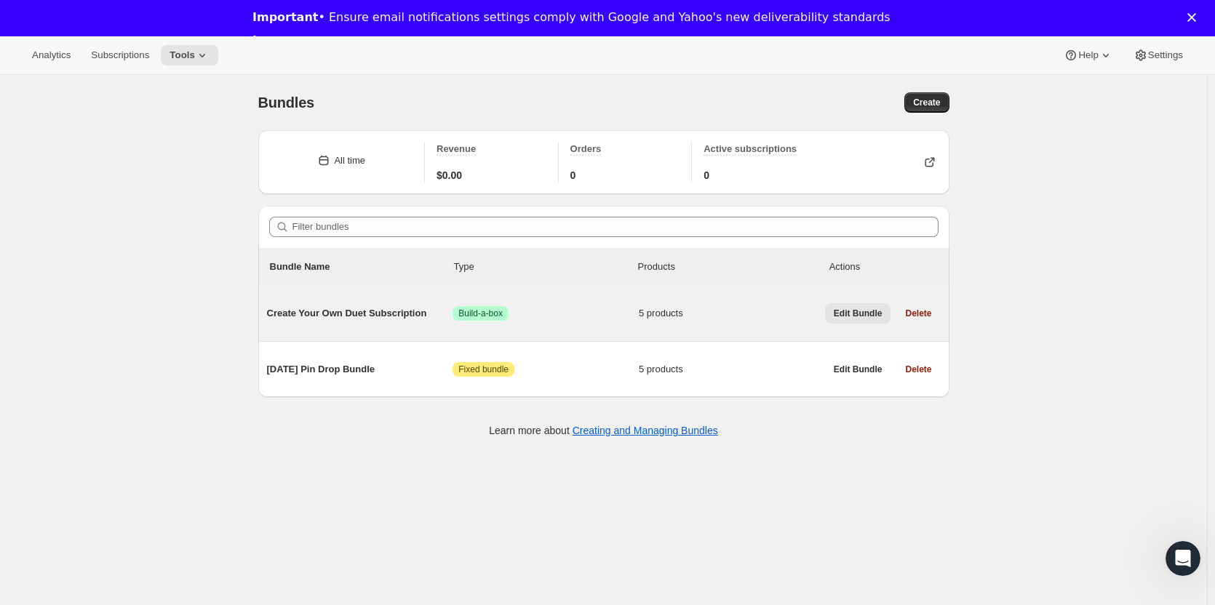
click at [872, 318] on span "Edit Bundle" at bounding box center [858, 314] width 49 height 12
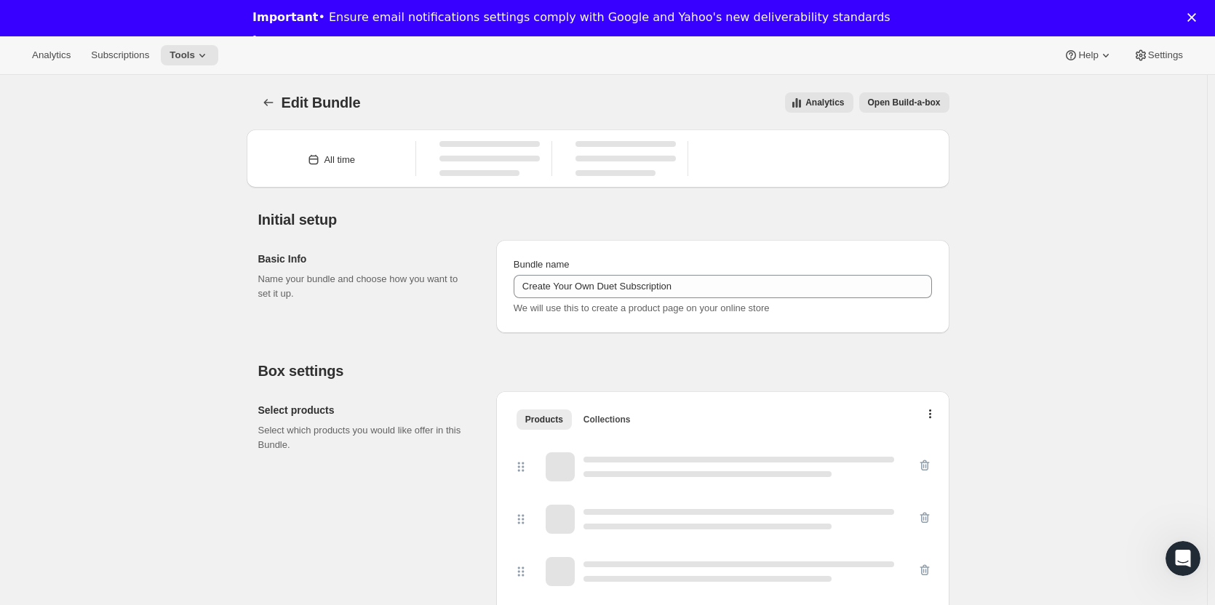
type input "Create Your Own Duet Subscription"
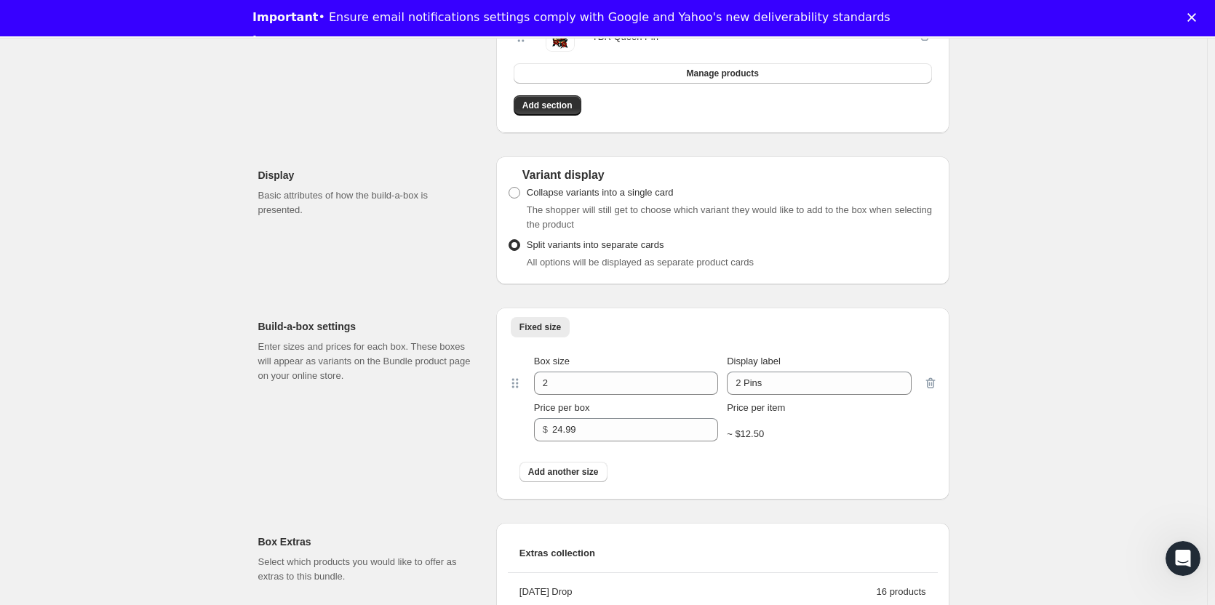
scroll to position [646, 0]
click at [512, 196] on span at bounding box center [515, 192] width 12 height 12
click at [509, 187] on input "Collapse variants into a single card" at bounding box center [509, 186] width 1 height 1
radio input "true"
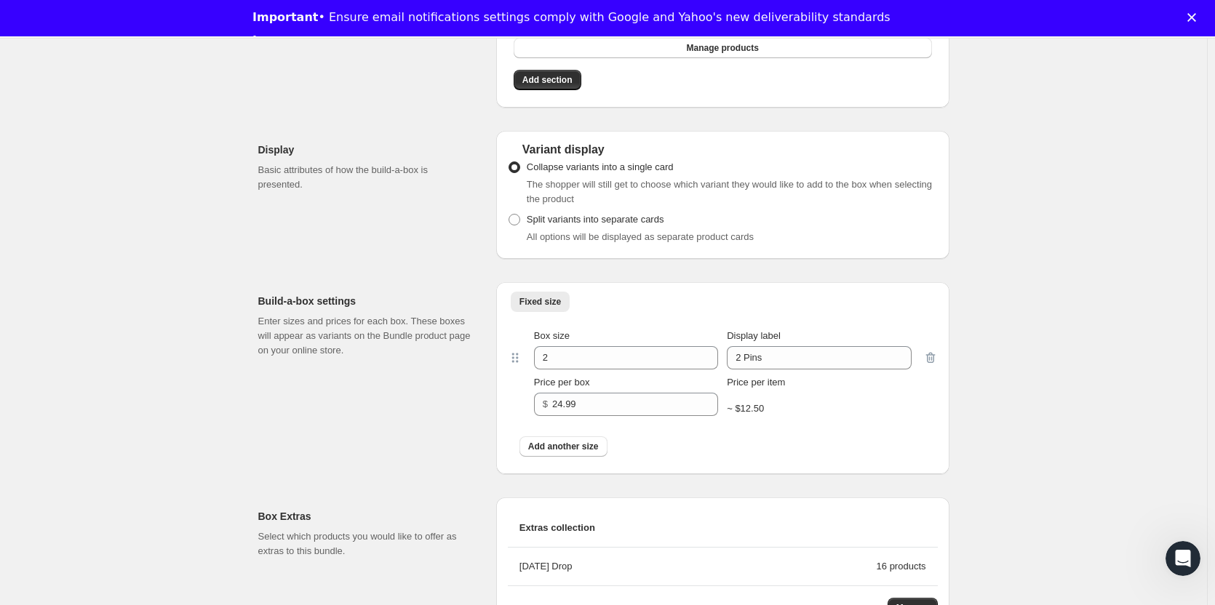
scroll to position [672, 0]
click at [794, 360] on input "2 Pins" at bounding box center [819, 357] width 184 height 23
type input "2 Pins + 1 Sticker"
click at [877, 301] on ul "Fixed size More views" at bounding box center [723, 300] width 430 height 20
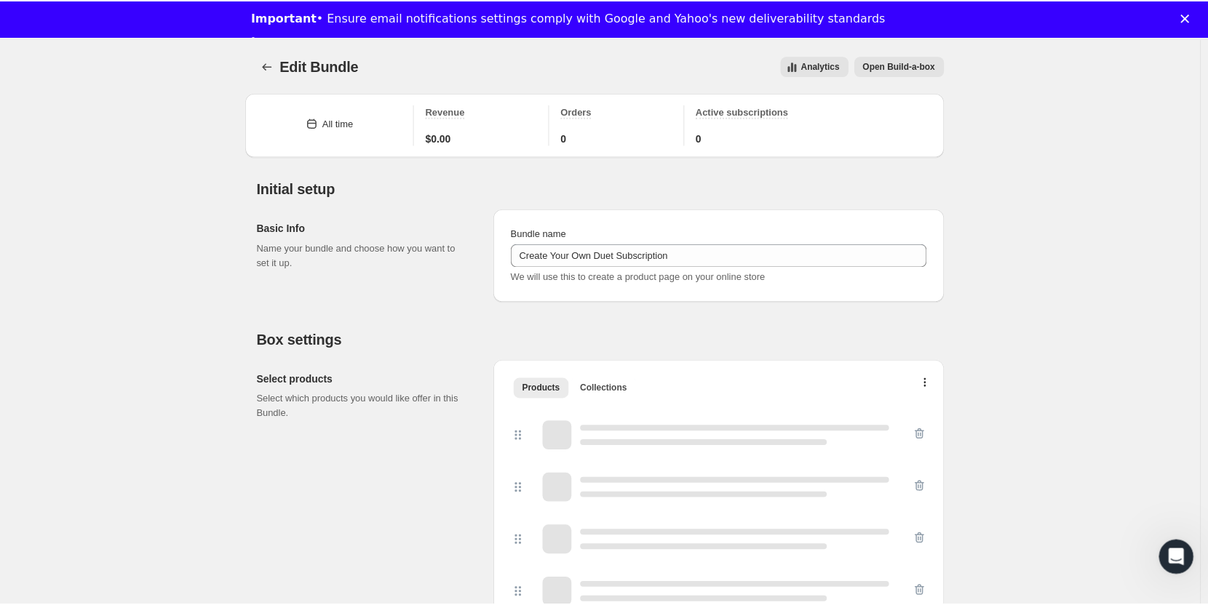
scroll to position [1259, 0]
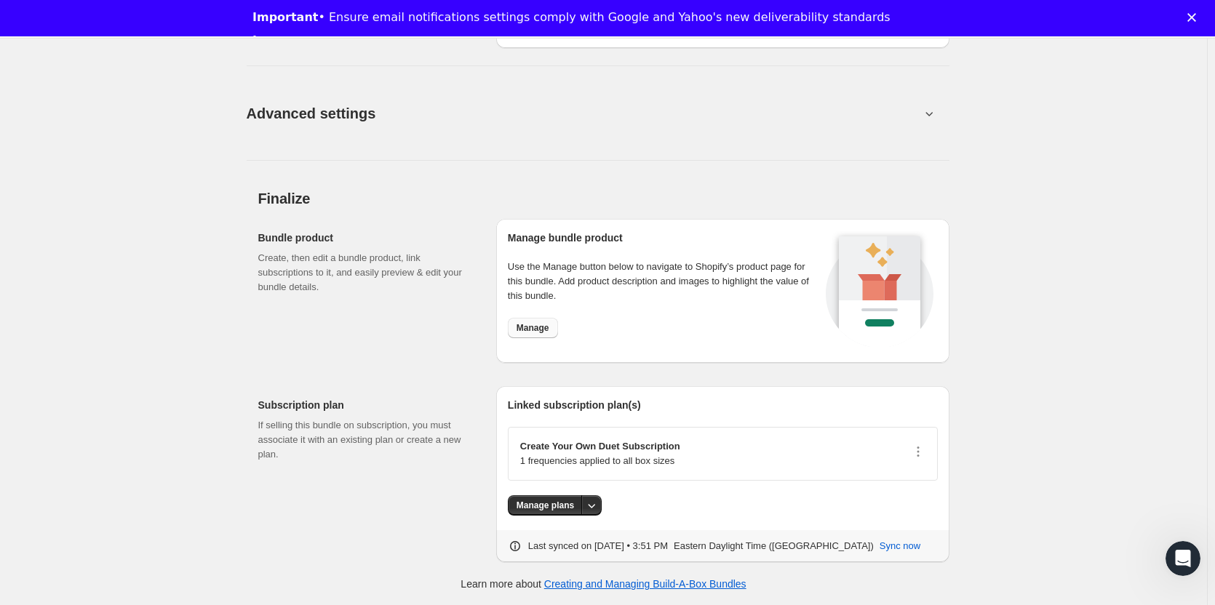
click at [541, 332] on span "Manage" at bounding box center [533, 328] width 33 height 12
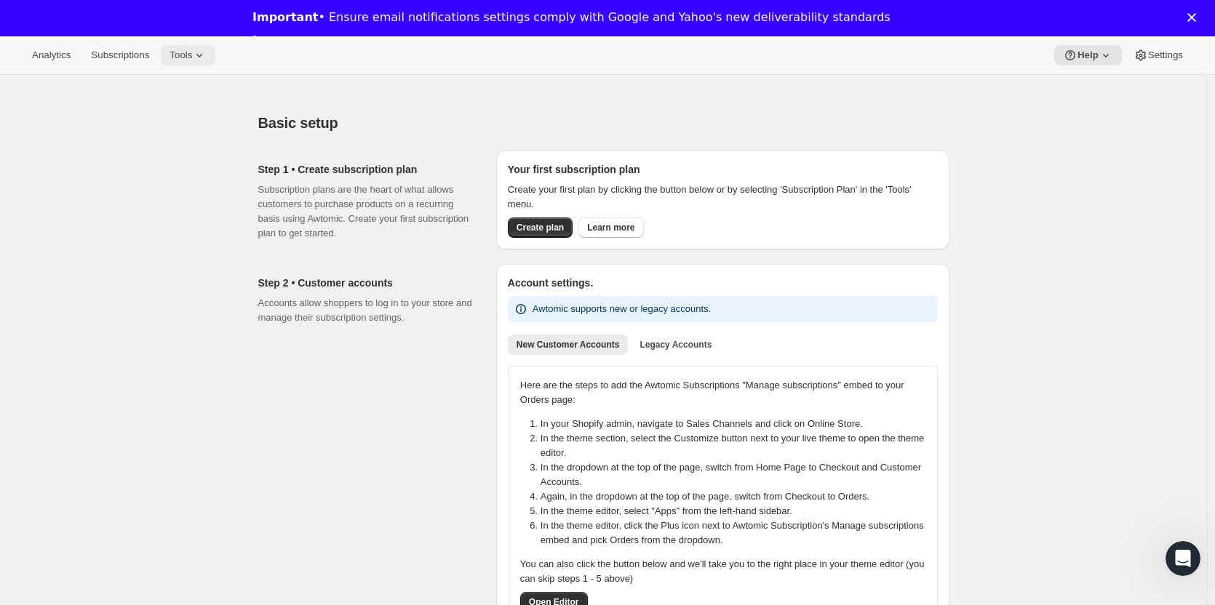
click at [193, 56] on icon at bounding box center [199, 55] width 15 height 15
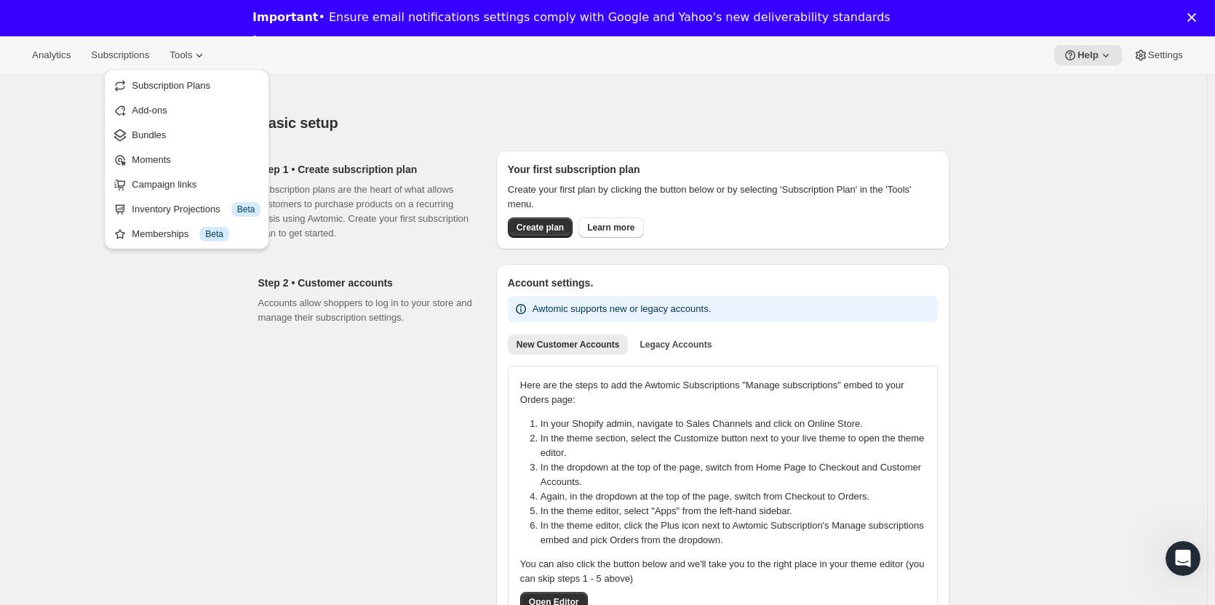
click at [160, 122] on ul "Subscription Plans Add-ons Bundles Moments Campaign links Inventory Projections…" at bounding box center [186, 159] width 156 height 172
click at [154, 132] on span "Bundles" at bounding box center [149, 135] width 34 height 11
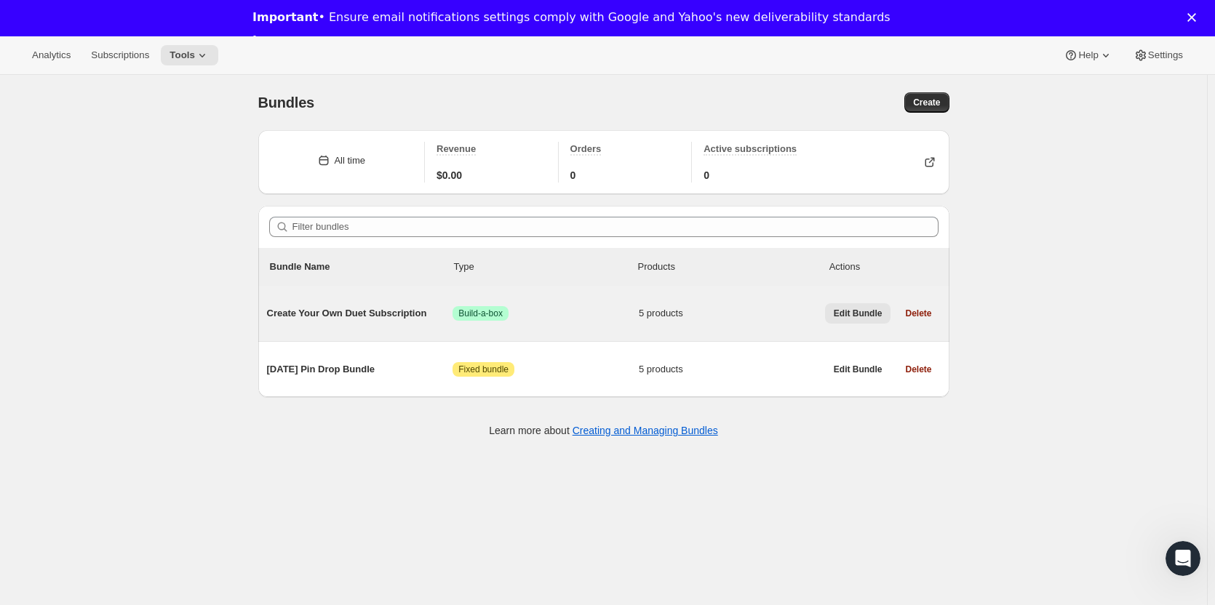
click at [858, 310] on span "Edit Bundle" at bounding box center [858, 314] width 49 height 12
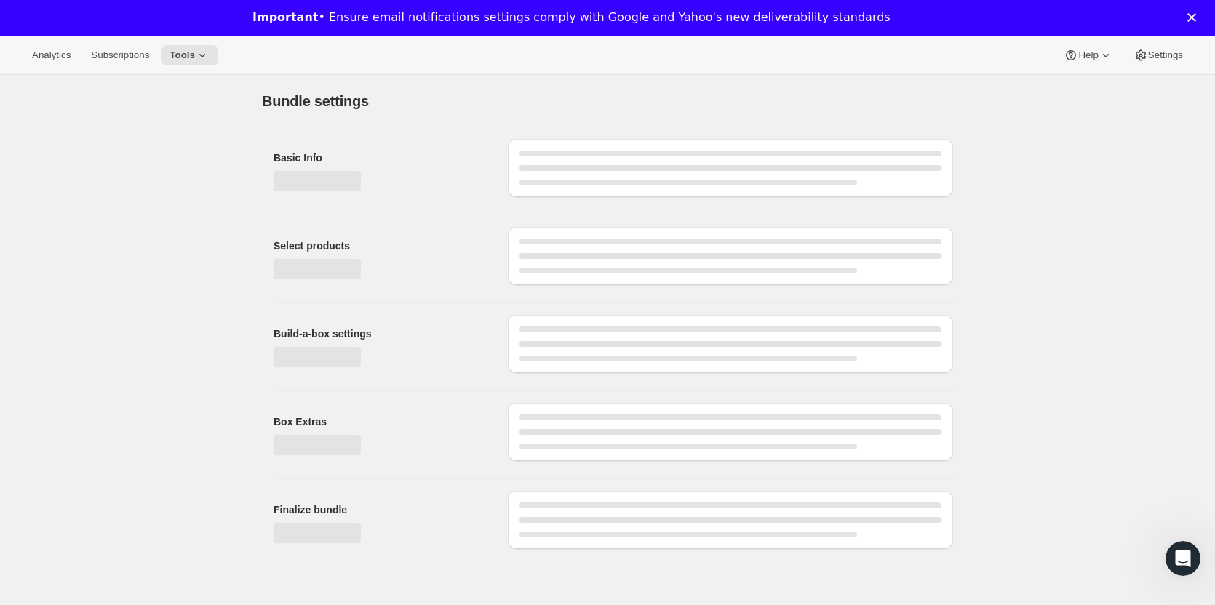
type input "Create Your Own Duet Subscription"
radio input "true"
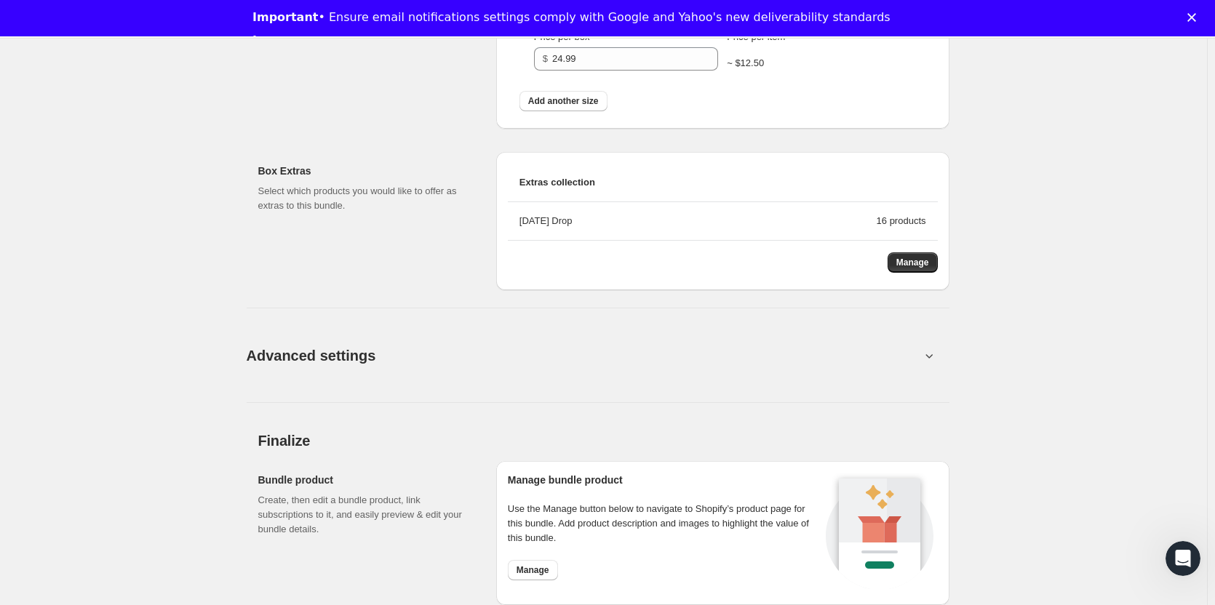
scroll to position [1017, 0]
click at [930, 354] on icon at bounding box center [929, 356] width 7 height 4
click at [931, 354] on icon at bounding box center [929, 356] width 7 height 4
click at [931, 357] on icon at bounding box center [929, 355] width 15 height 15
click at [338, 356] on span "Advanced settings" at bounding box center [312, 354] width 130 height 23
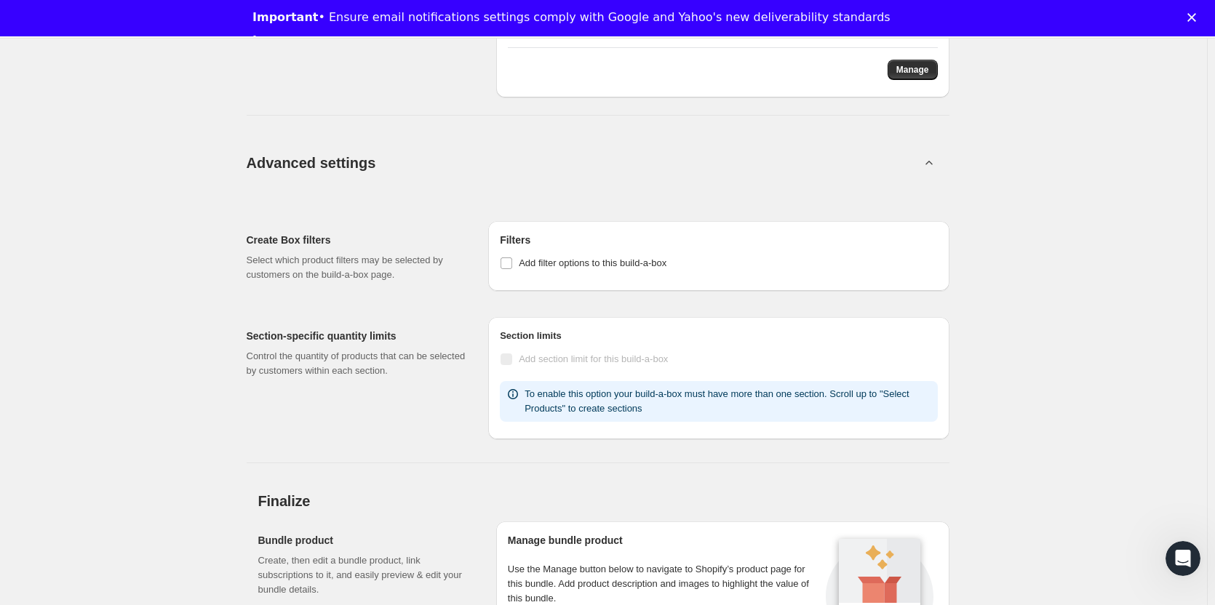
scroll to position [1210, 0]
click at [512, 265] on input "Add filter options to this build-a-box" at bounding box center [507, 263] width 12 height 12
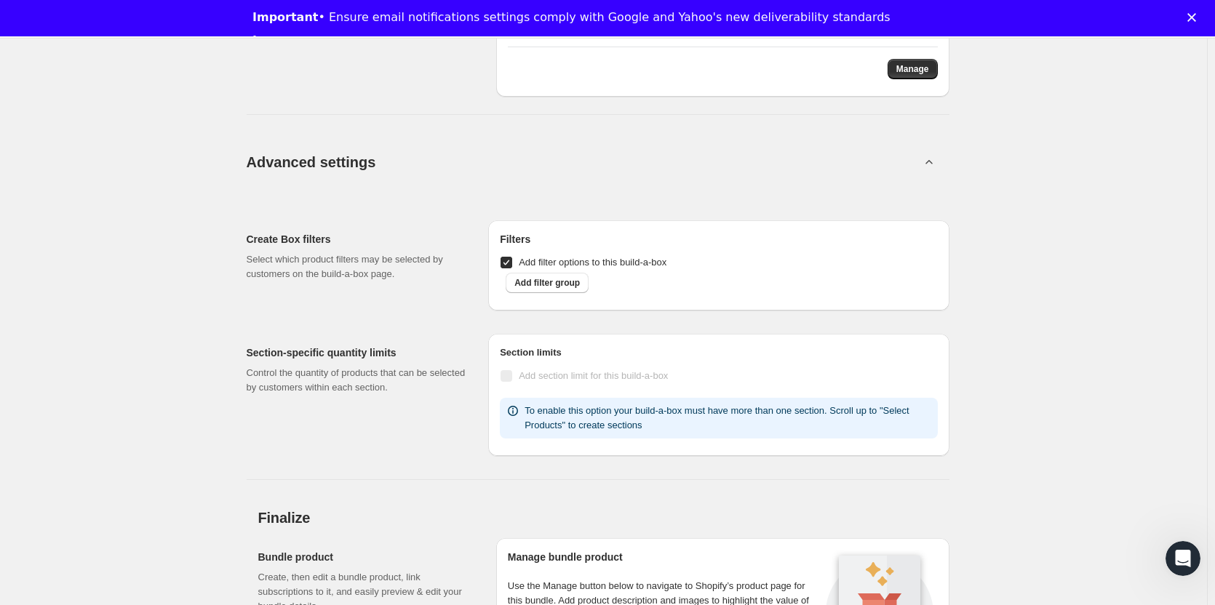
click at [512, 265] on input "Add filter options to this build-a-box" at bounding box center [507, 263] width 12 height 12
checkbox input "false"
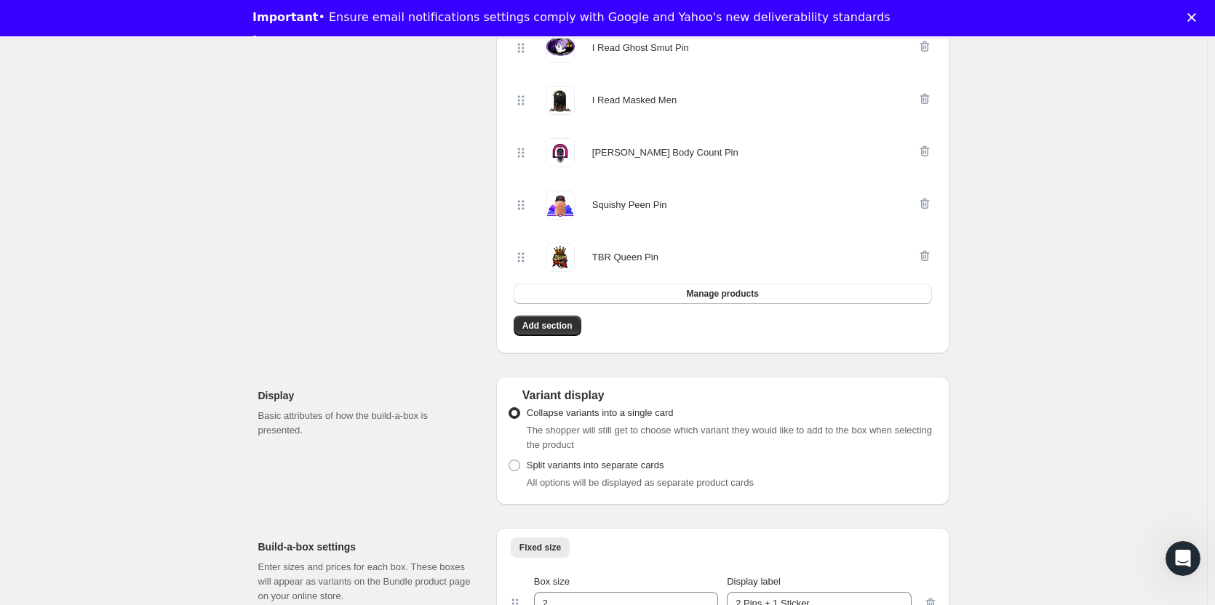
scroll to position [426, 0]
click at [556, 327] on span "Add section" at bounding box center [547, 325] width 50 height 12
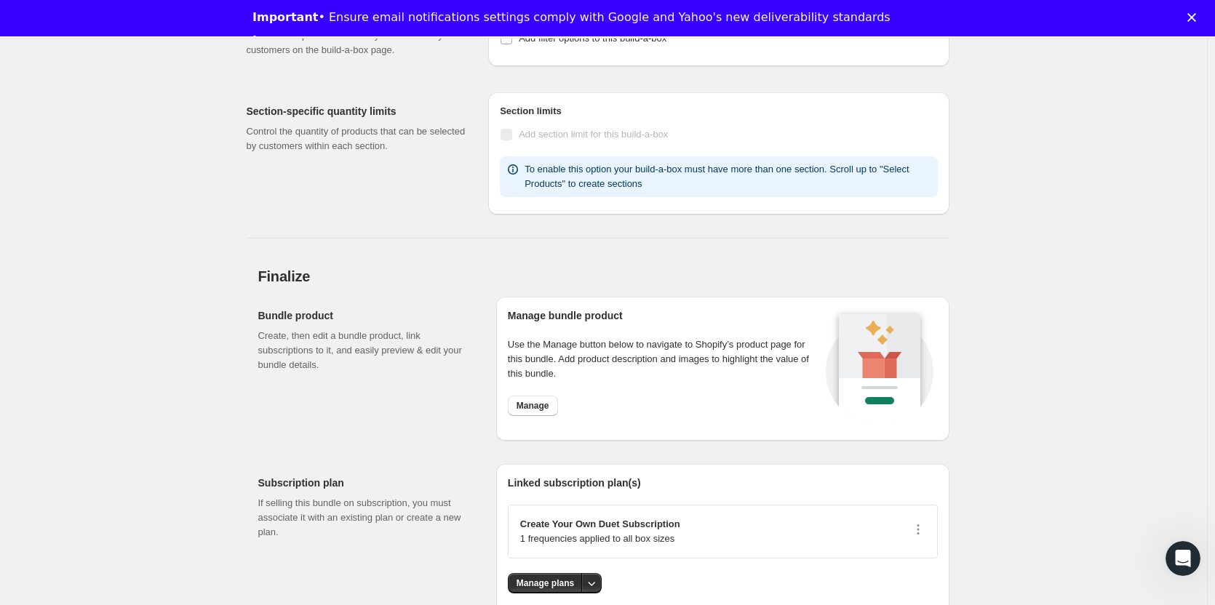
scroll to position [1512, 0]
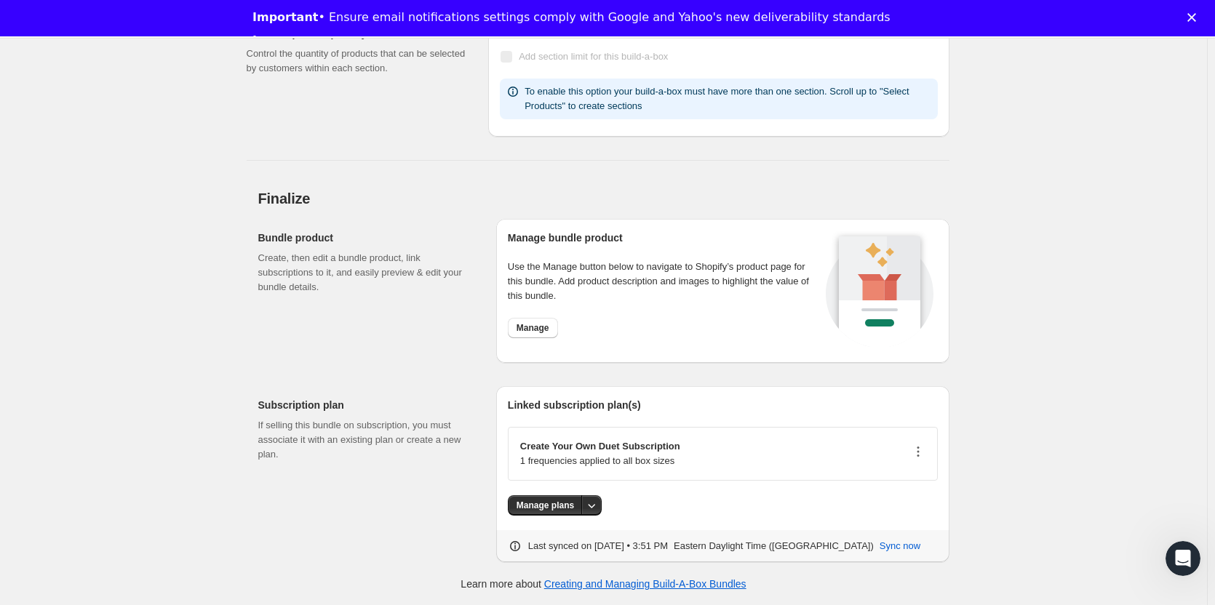
click at [923, 452] on icon "button" at bounding box center [918, 452] width 15 height 15
click at [923, 479] on span "Specify plans by box size" at bounding box center [923, 478] width 106 height 11
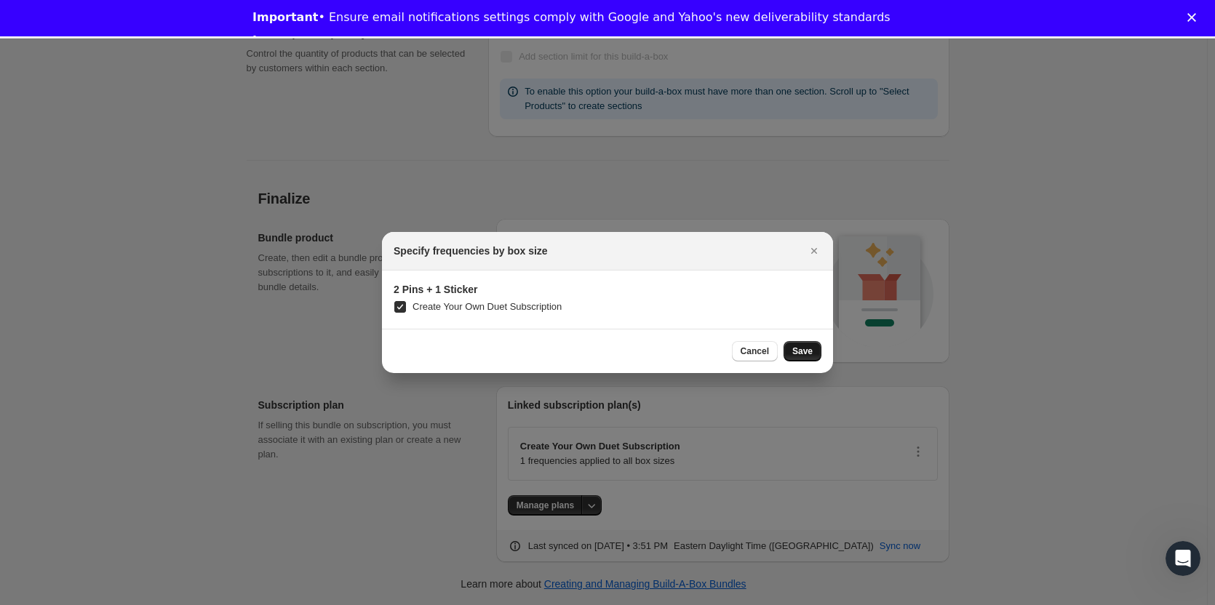
click at [795, 355] on span "Save" at bounding box center [802, 352] width 20 height 12
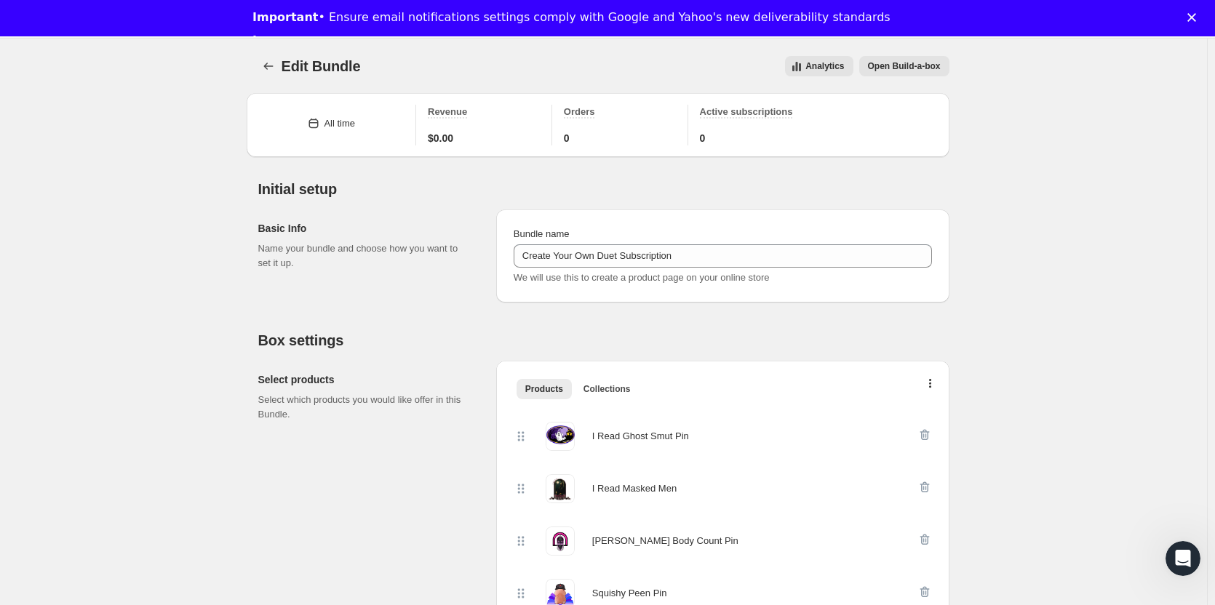
scroll to position [1512, 0]
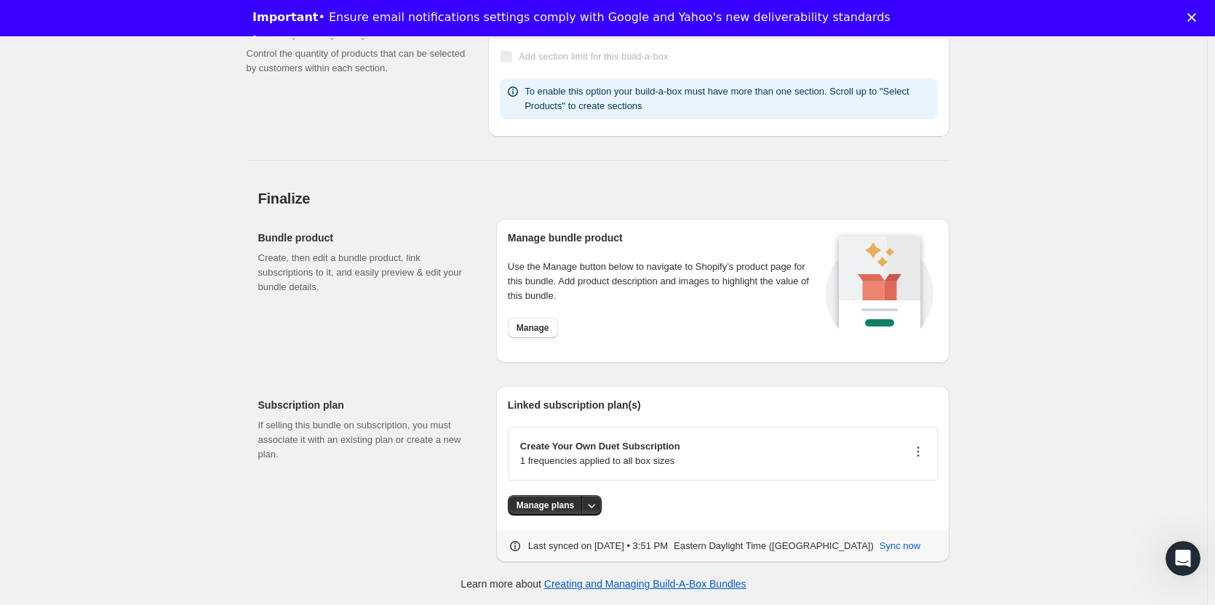
click at [923, 448] on icon "button" at bounding box center [918, 452] width 15 height 15
click at [912, 501] on span "Edit plan details" at bounding box center [903, 503] width 67 height 11
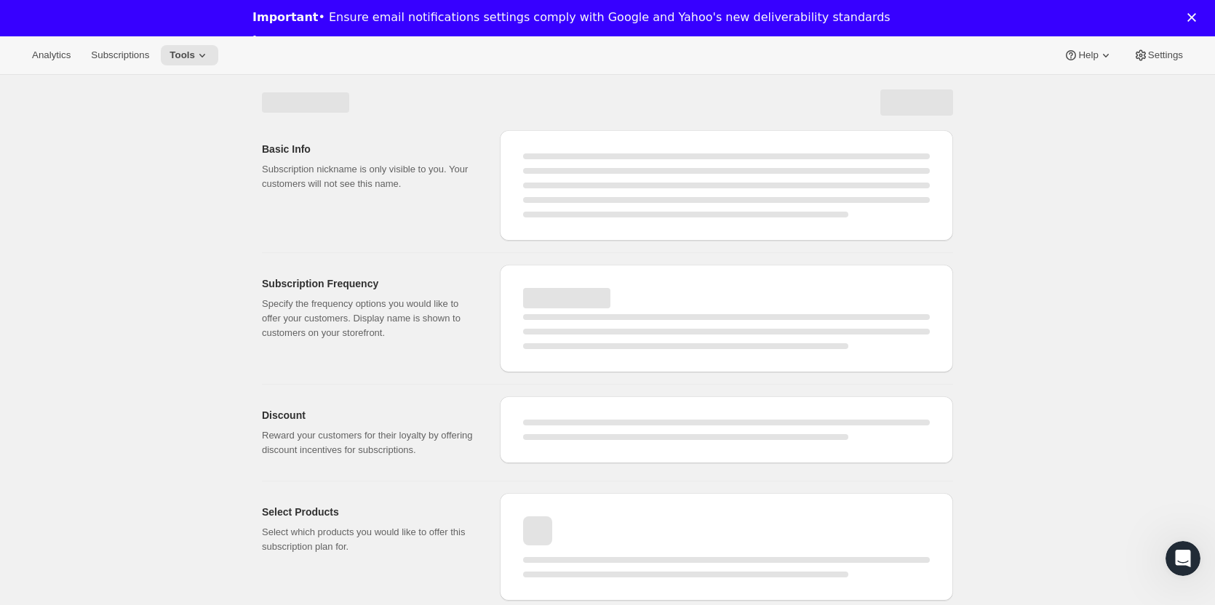
select select "WEEK"
select select "MONTH"
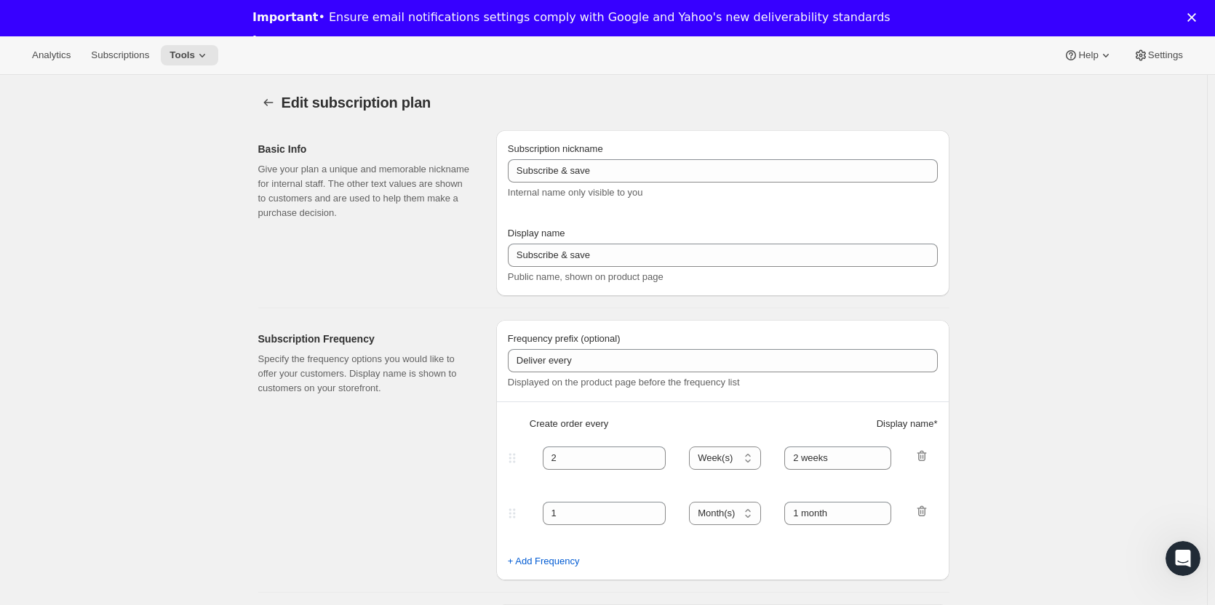
type input "Create Your Own Duet Sub"
type input "Create Your Own Duet Subscription"
type input "Your choice of 2 pins + 1 sticker with delivery every"
type input "1"
select select "MONTH"
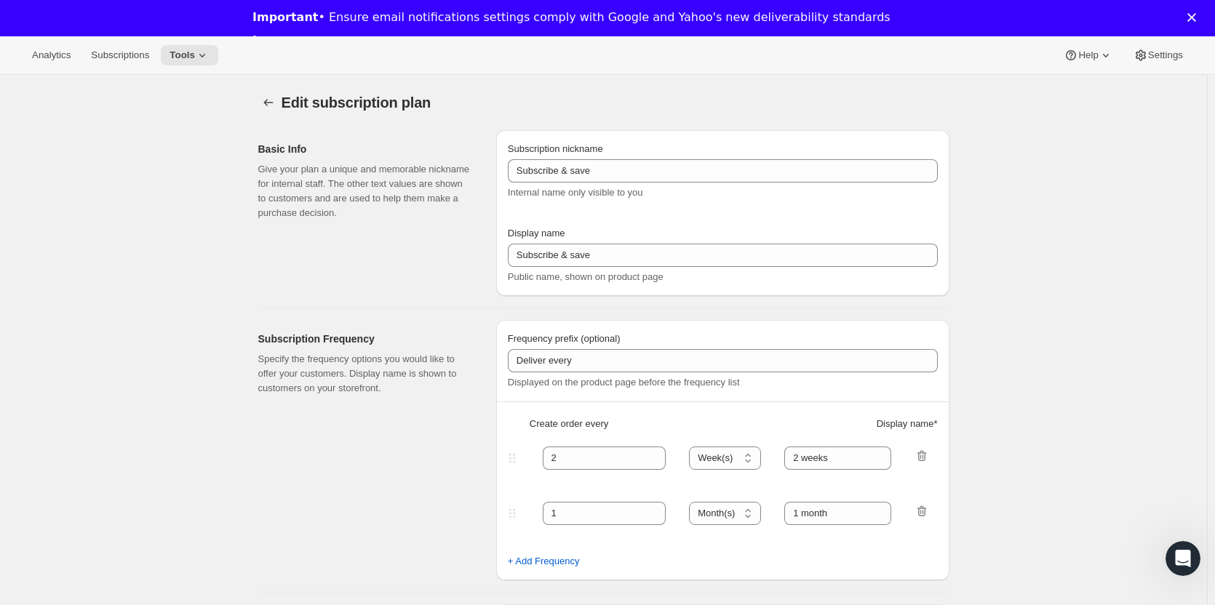
type input "1 month"
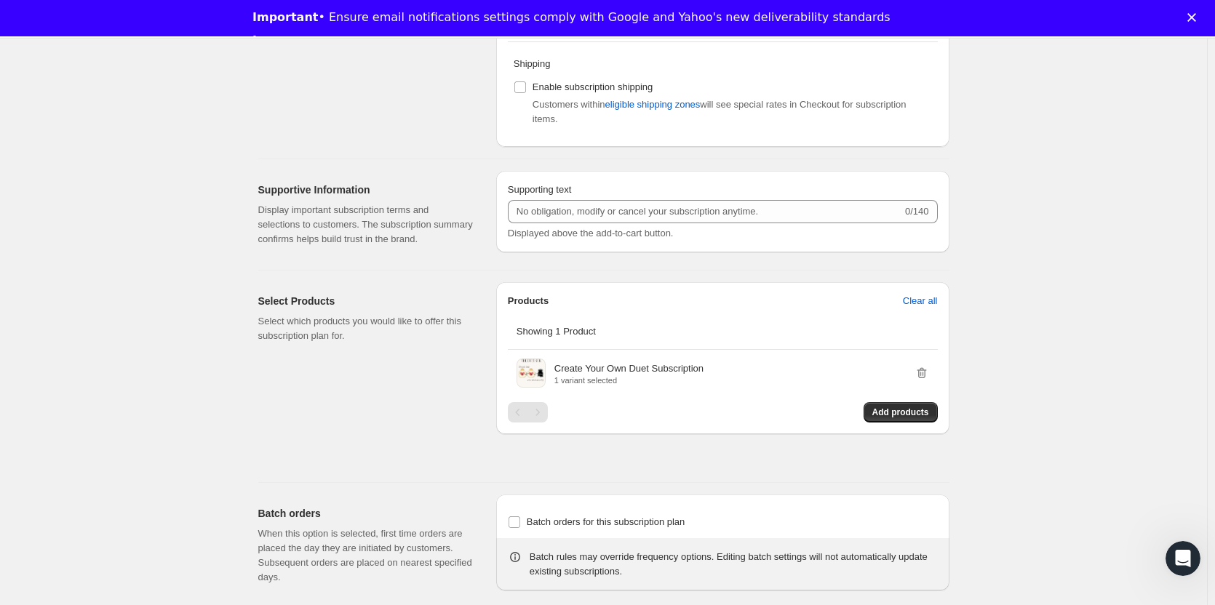
scroll to position [632, 0]
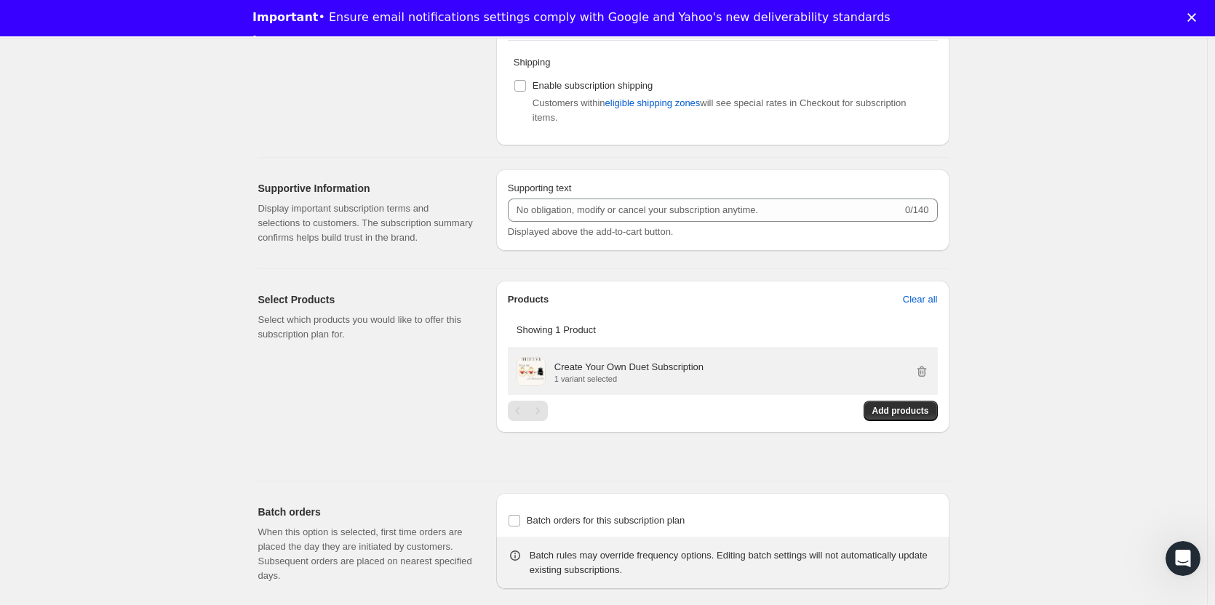
click at [664, 367] on p "Create Your Own Duet Subscription" at bounding box center [628, 367] width 149 height 15
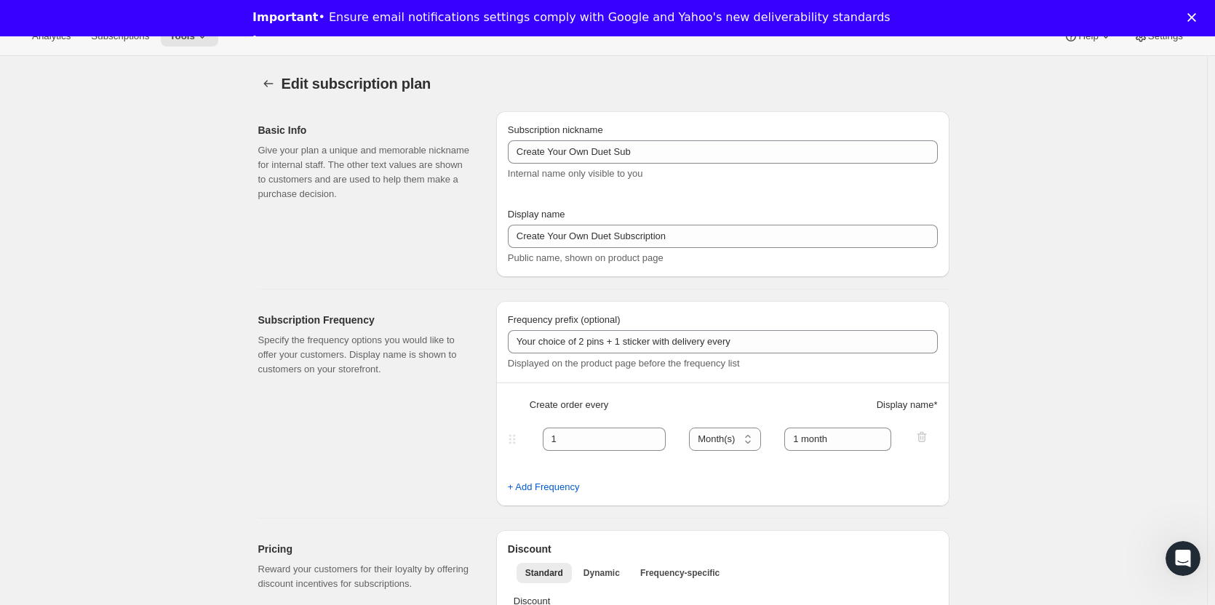
scroll to position [0, 0]
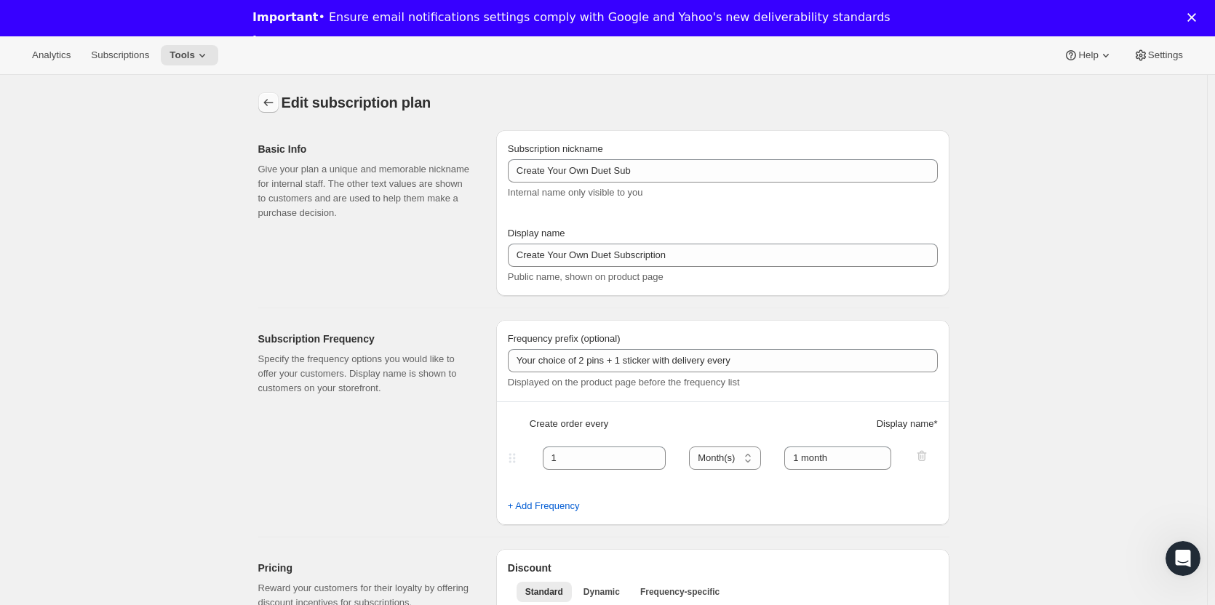
click at [274, 102] on icon "Subscription plans" at bounding box center [268, 102] width 15 height 15
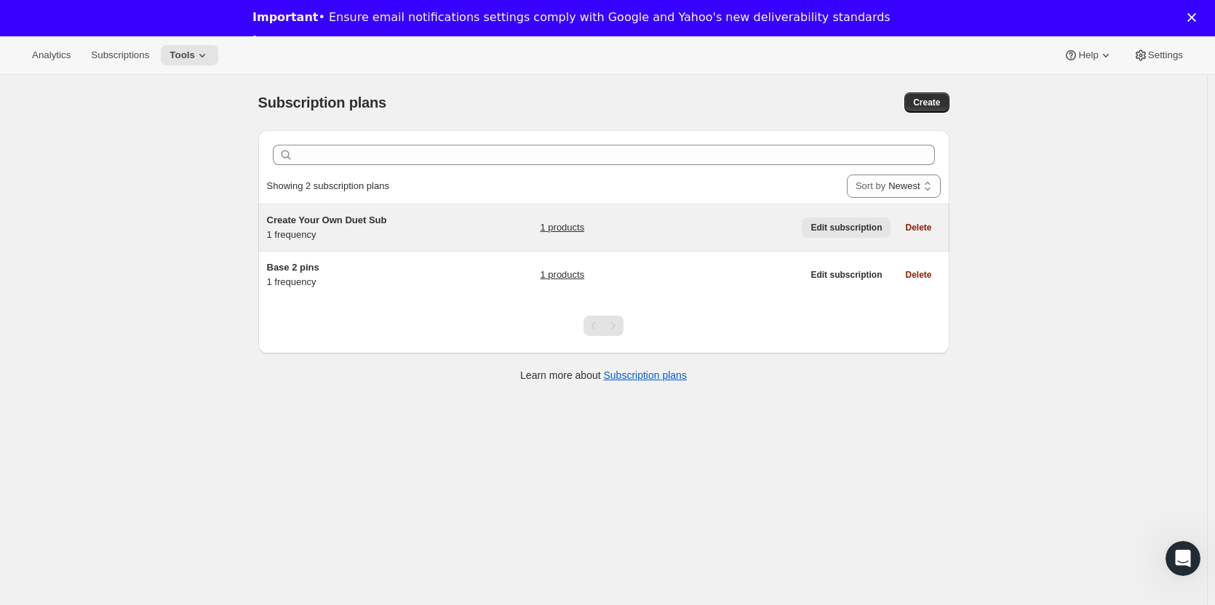
click at [852, 226] on span "Edit subscription" at bounding box center [846, 228] width 71 height 12
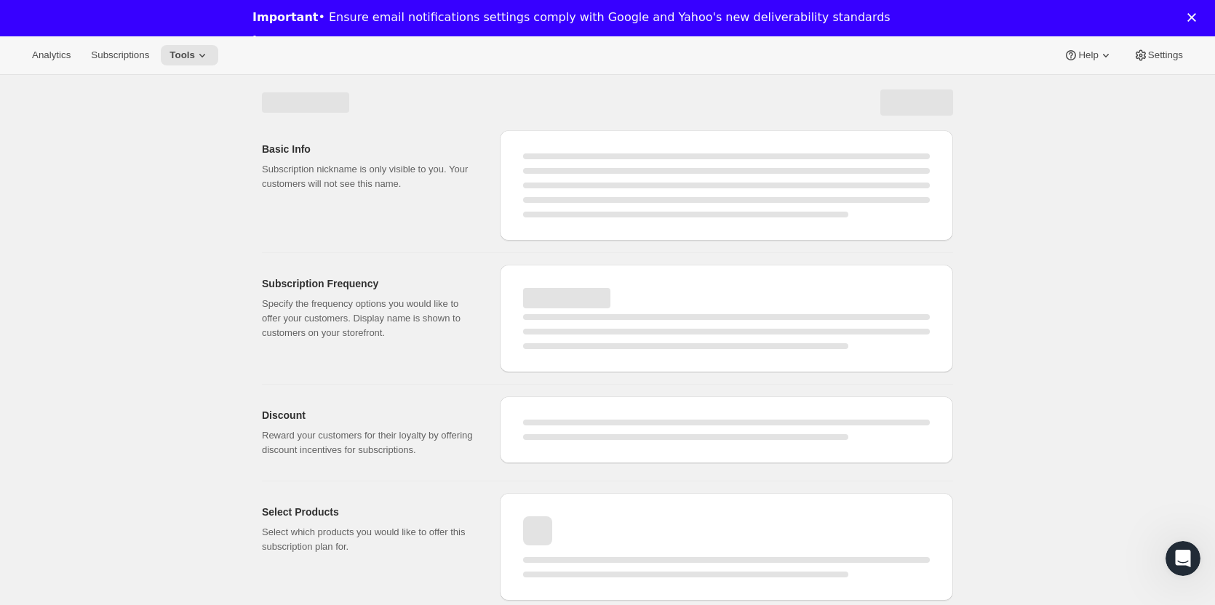
select select "WEEK"
select select "MONTH"
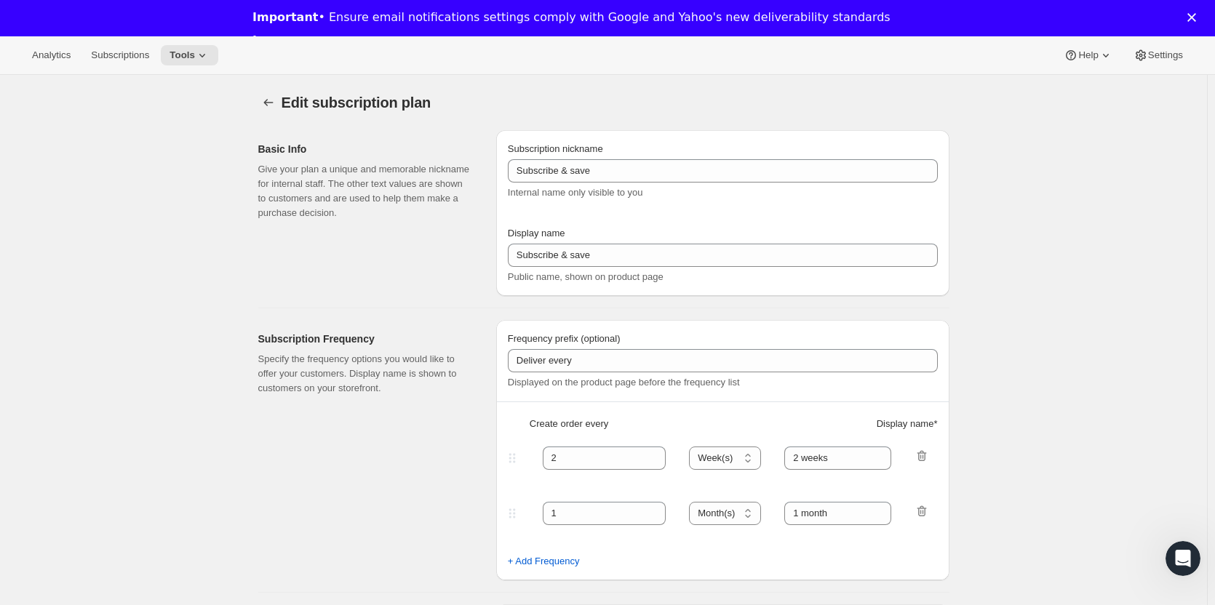
type input "Create Your Own Duet Sub"
type input "Create Your Own Duet Subscription"
type input "Your choice of 2 pins + 1 sticker with delivery every"
type input "1"
select select "MONTH"
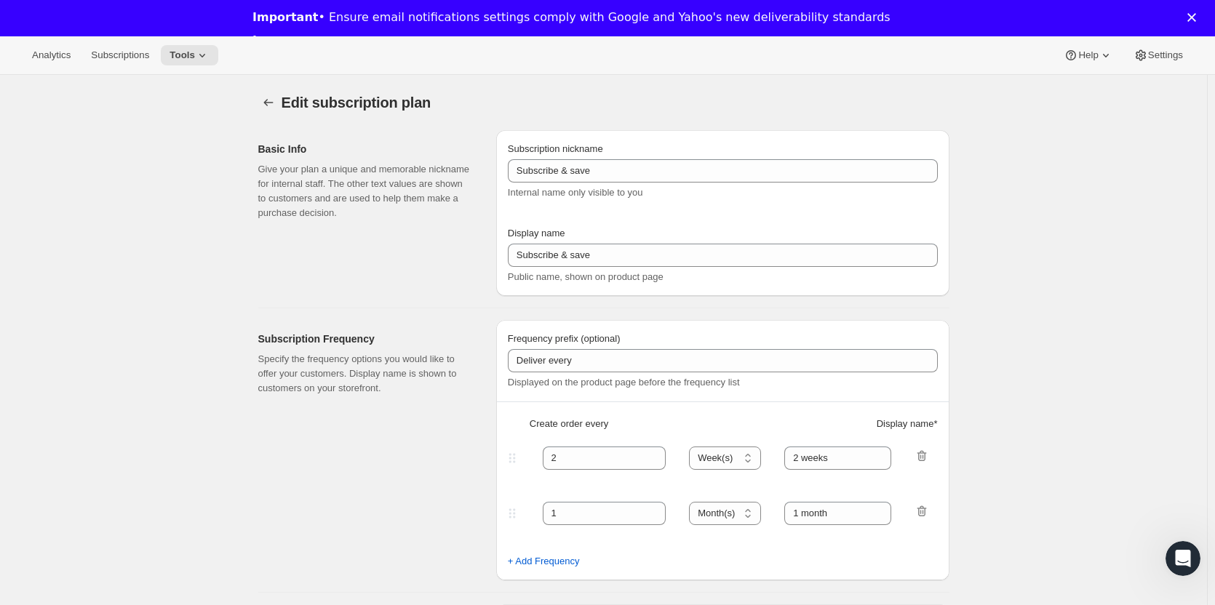
type input "1 month"
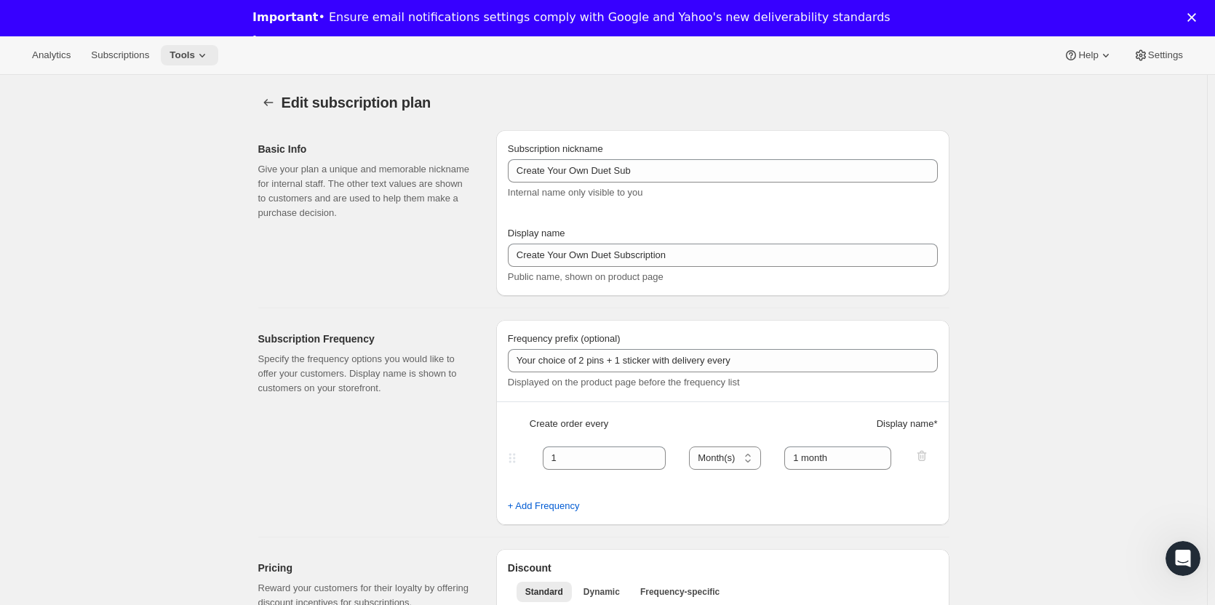
click at [196, 60] on icon at bounding box center [202, 55] width 15 height 15
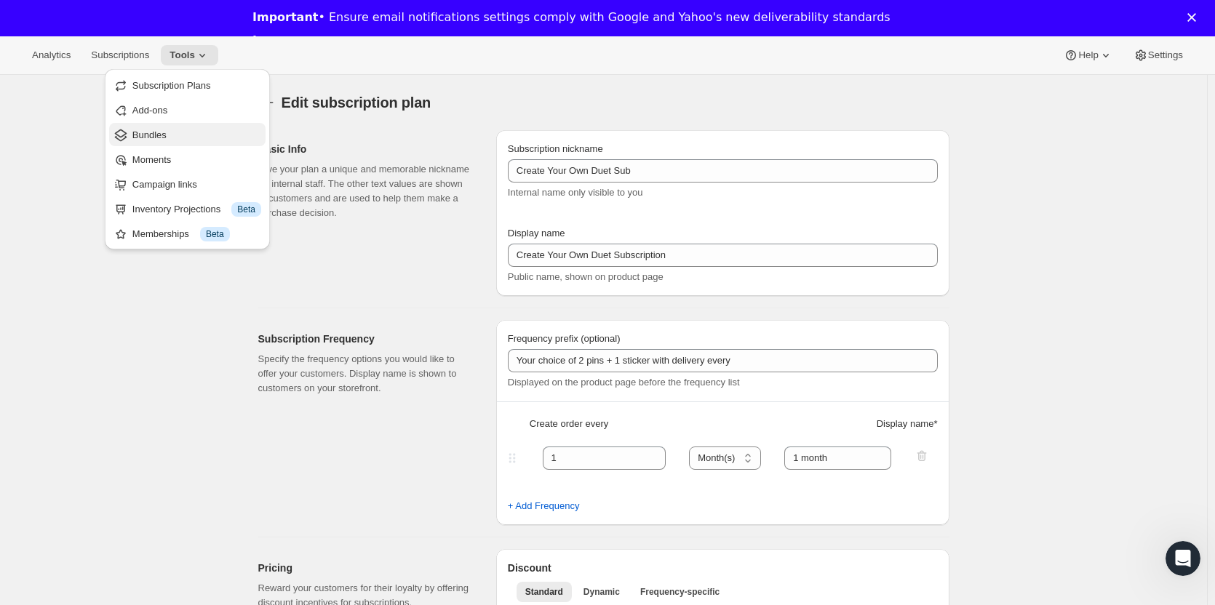
click at [152, 133] on span "Bundles" at bounding box center [149, 135] width 34 height 11
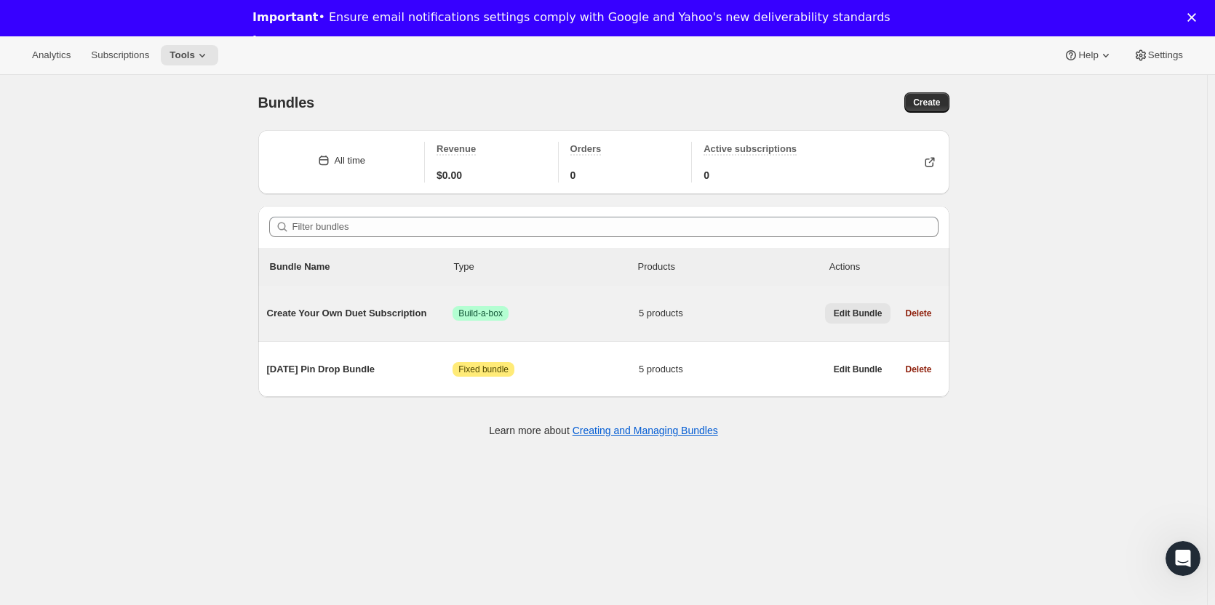
click at [849, 314] on span "Edit Bundle" at bounding box center [858, 314] width 49 height 12
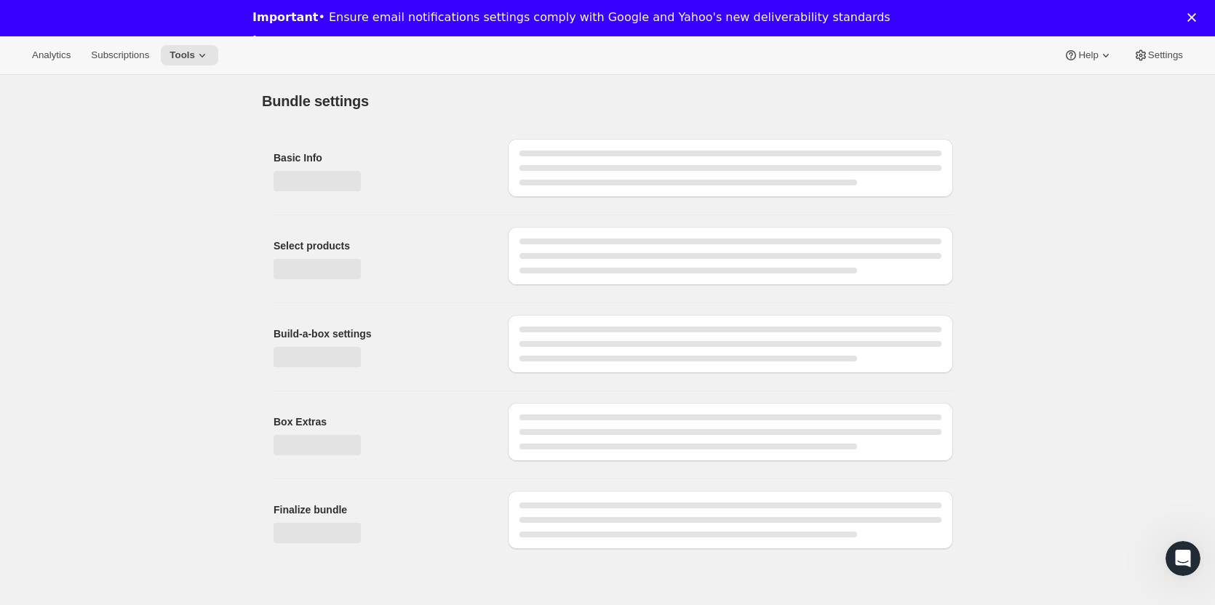
type input "Create Your Own Duet Subscription"
radio input "true"
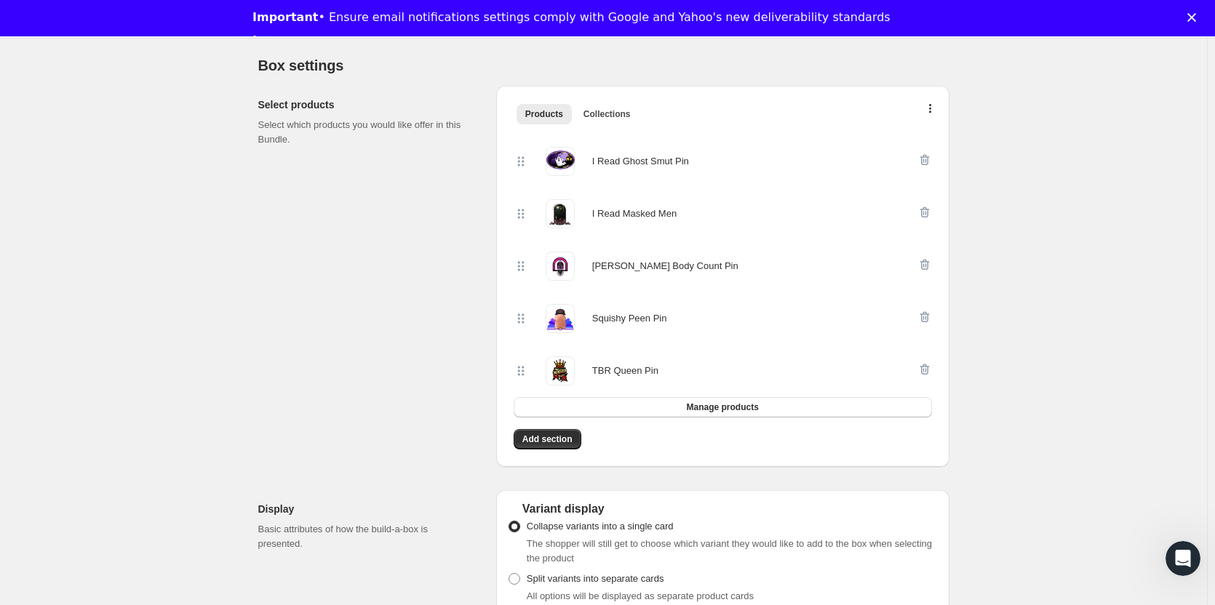
scroll to position [311, 0]
click at [752, 408] on span "Manage products" at bounding box center [722, 408] width 72 height 12
click at [453, 181] on div "Select products Select which products you would like offer in this Bundle." at bounding box center [371, 277] width 226 height 381
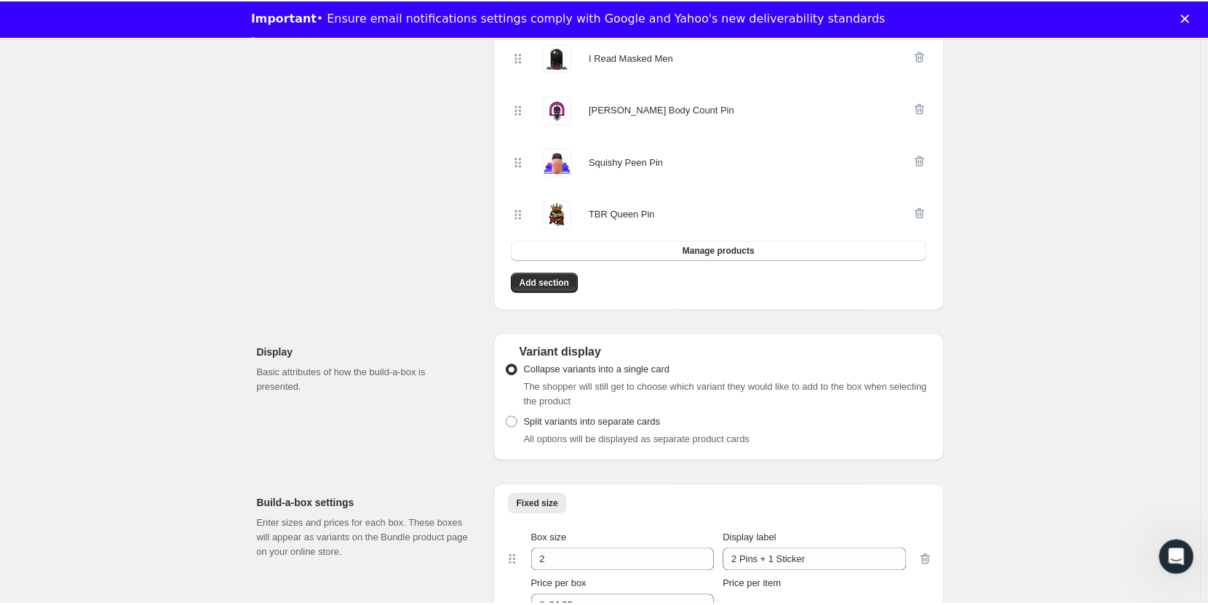
scroll to position [464, 0]
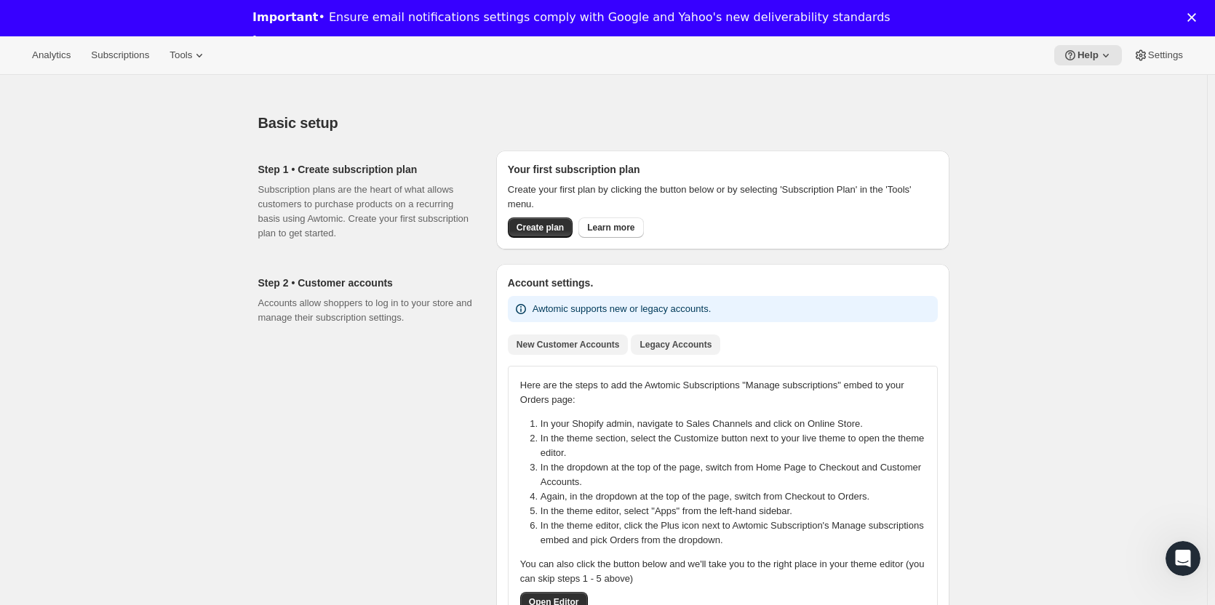
click at [667, 354] on button "Legacy Accounts" at bounding box center [676, 345] width 90 height 20
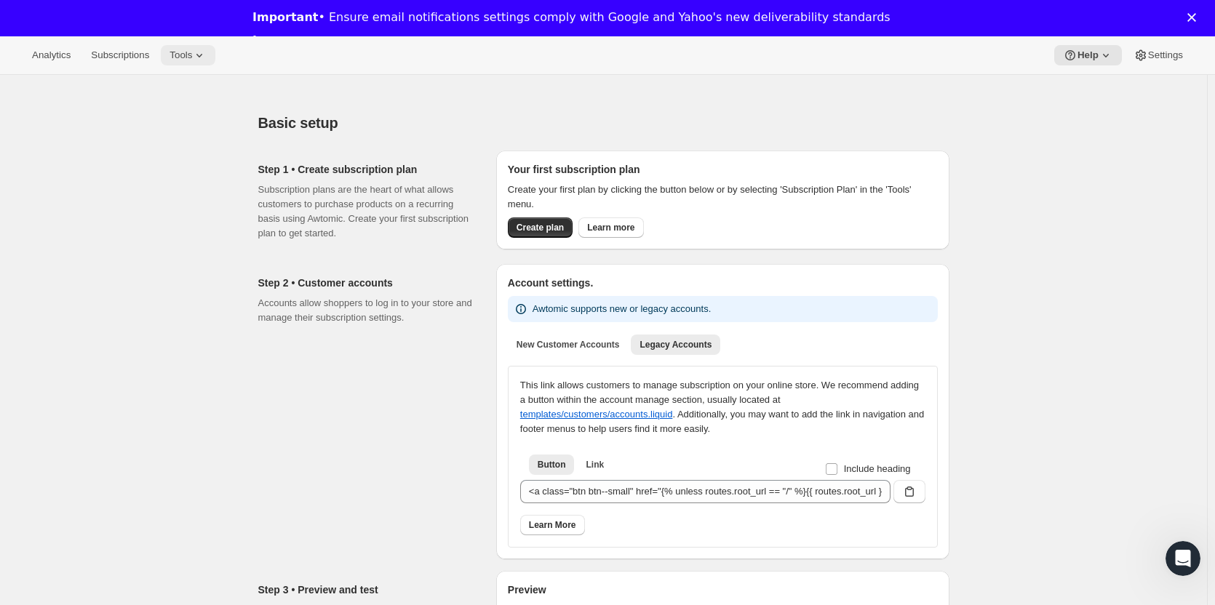
click at [180, 52] on span "Tools" at bounding box center [181, 55] width 23 height 12
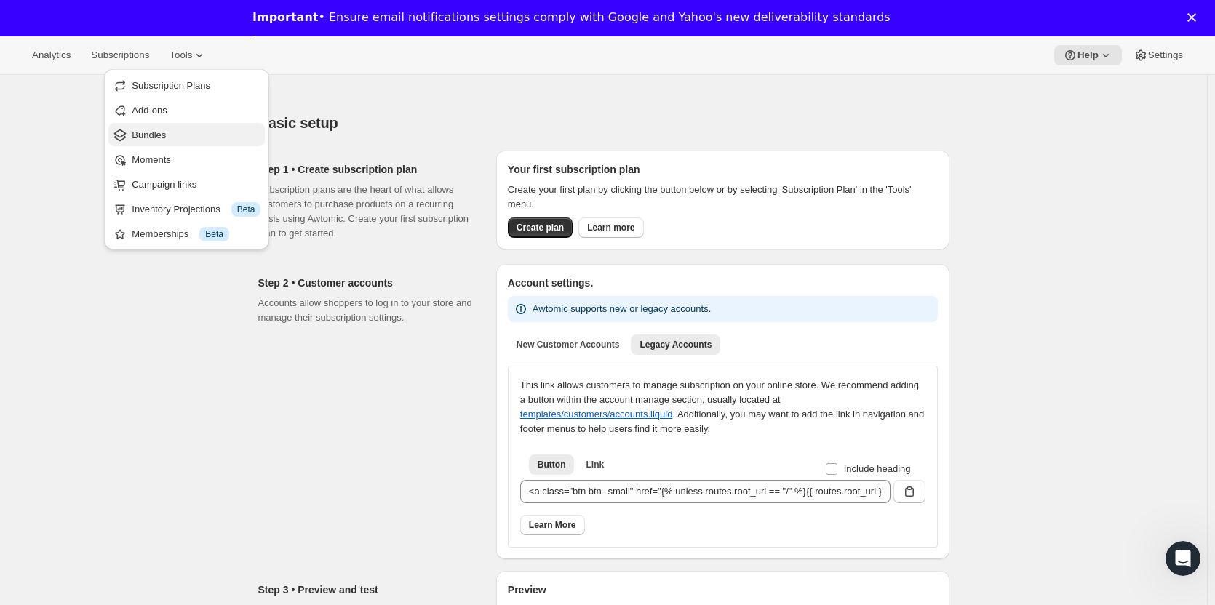
click at [151, 132] on span "Bundles" at bounding box center [149, 135] width 34 height 11
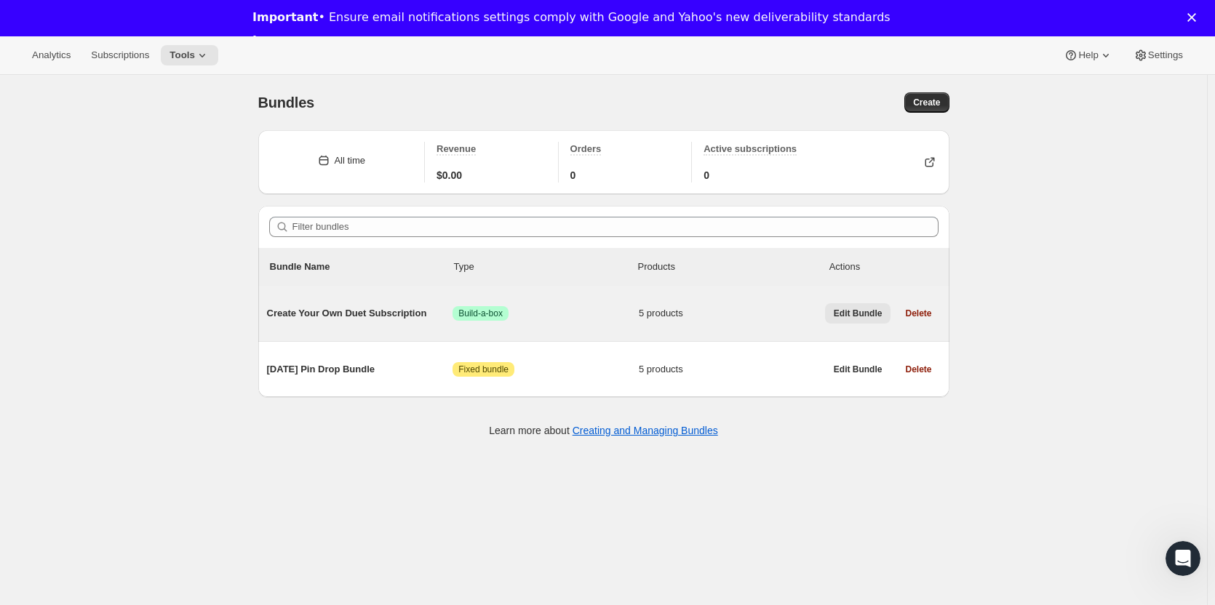
click at [856, 316] on span "Edit Bundle" at bounding box center [858, 314] width 49 height 12
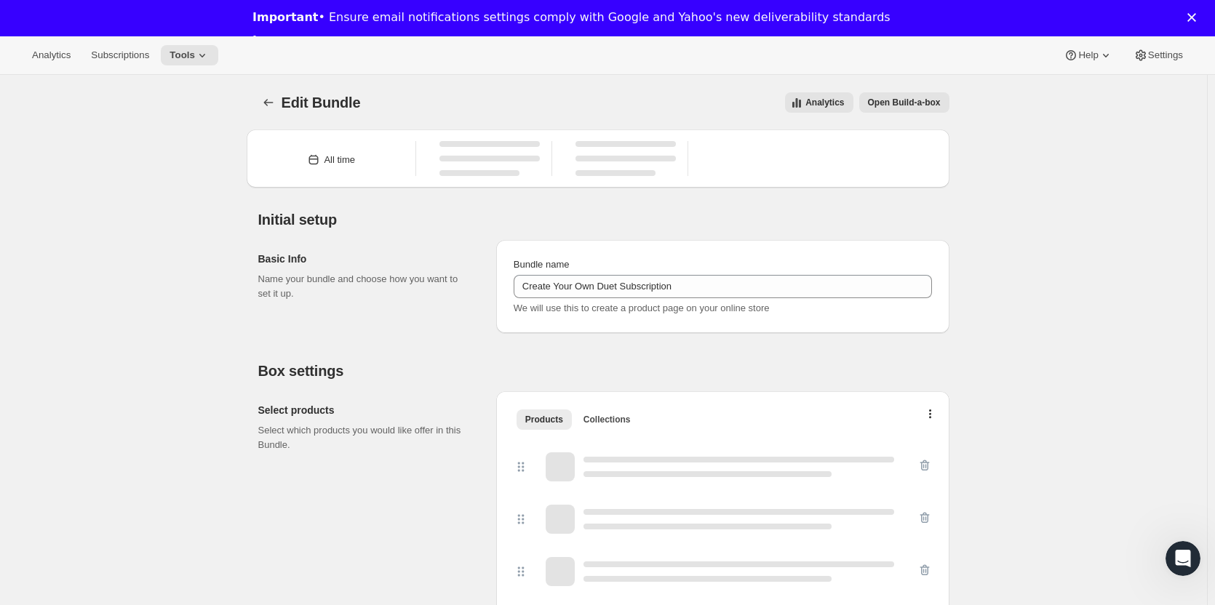
type input "Create Your Own Duet Subscription"
radio input "true"
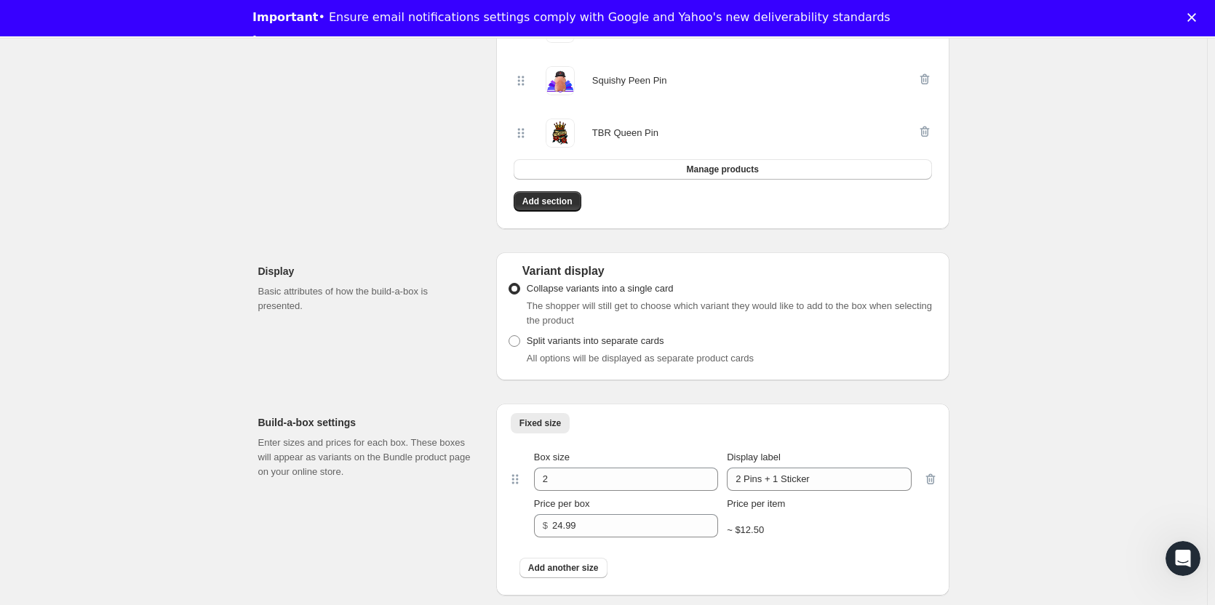
scroll to position [550, 0]
click at [552, 205] on span "Add section" at bounding box center [547, 201] width 50 height 12
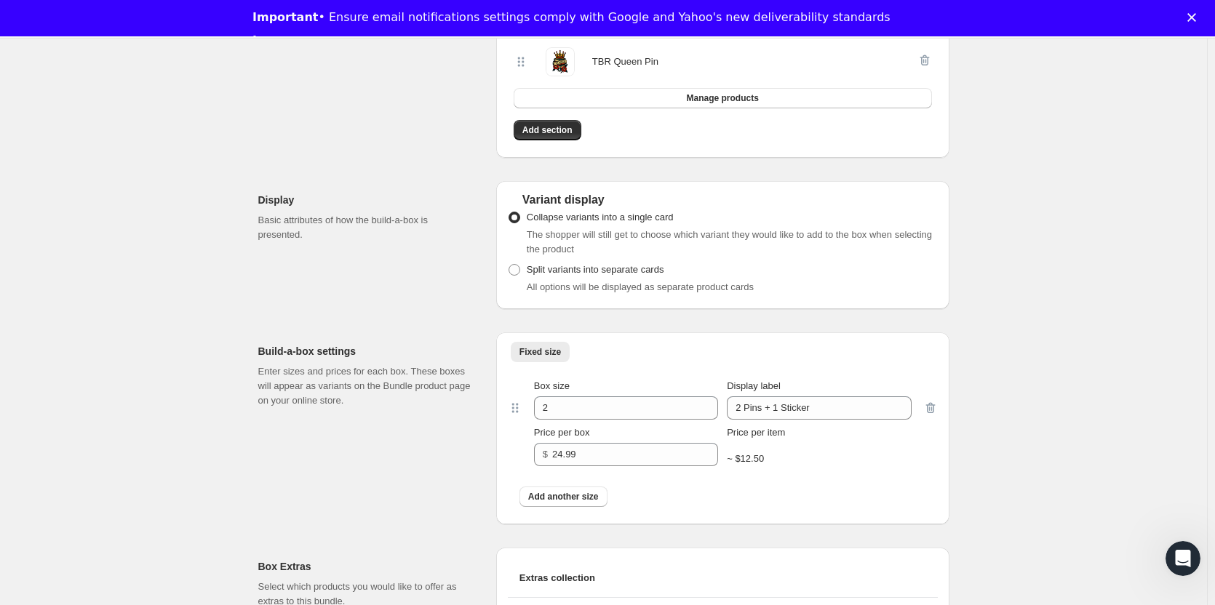
scroll to position [624, 0]
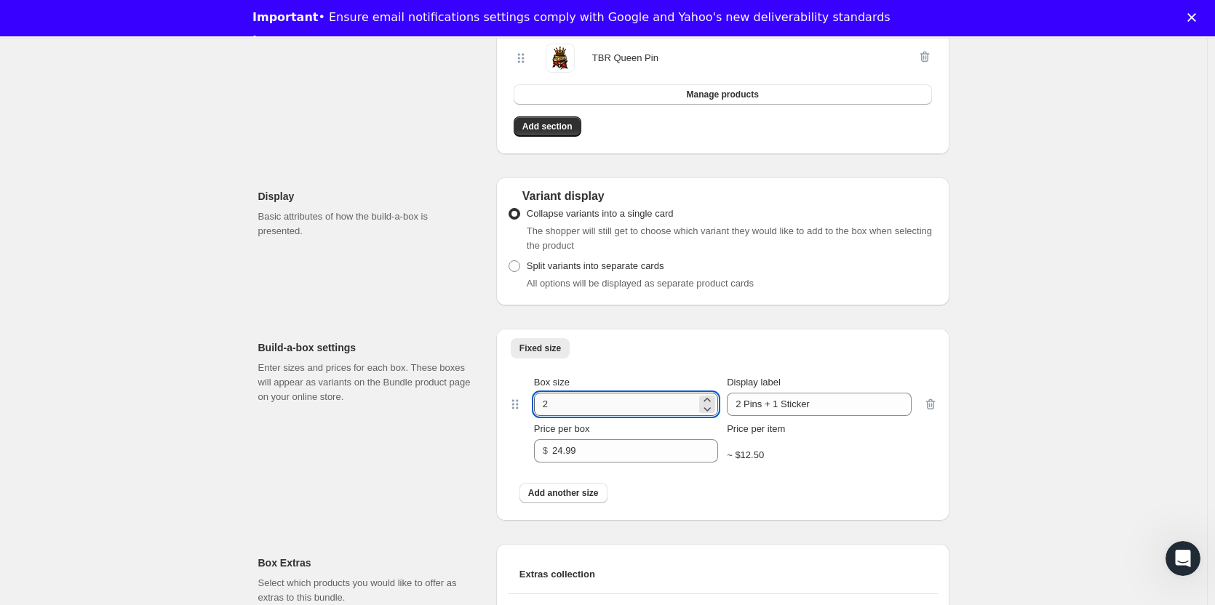
click at [578, 405] on input "2" at bounding box center [615, 404] width 162 height 23
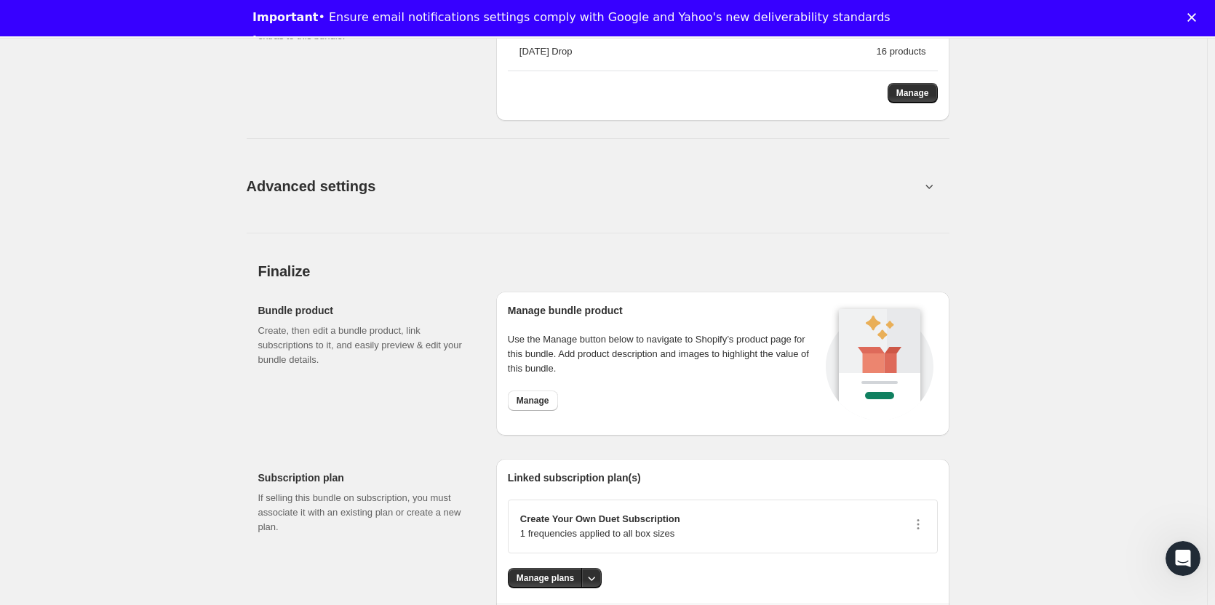
scroll to position [1259, 0]
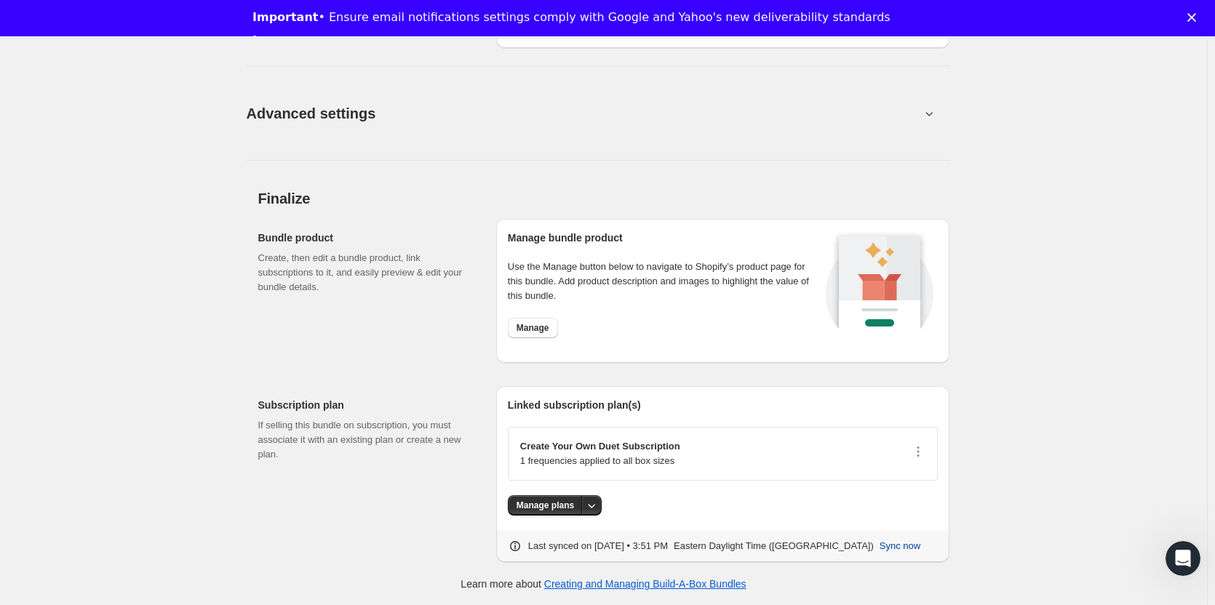
click at [894, 548] on span "Sync now" at bounding box center [900, 546] width 41 height 15
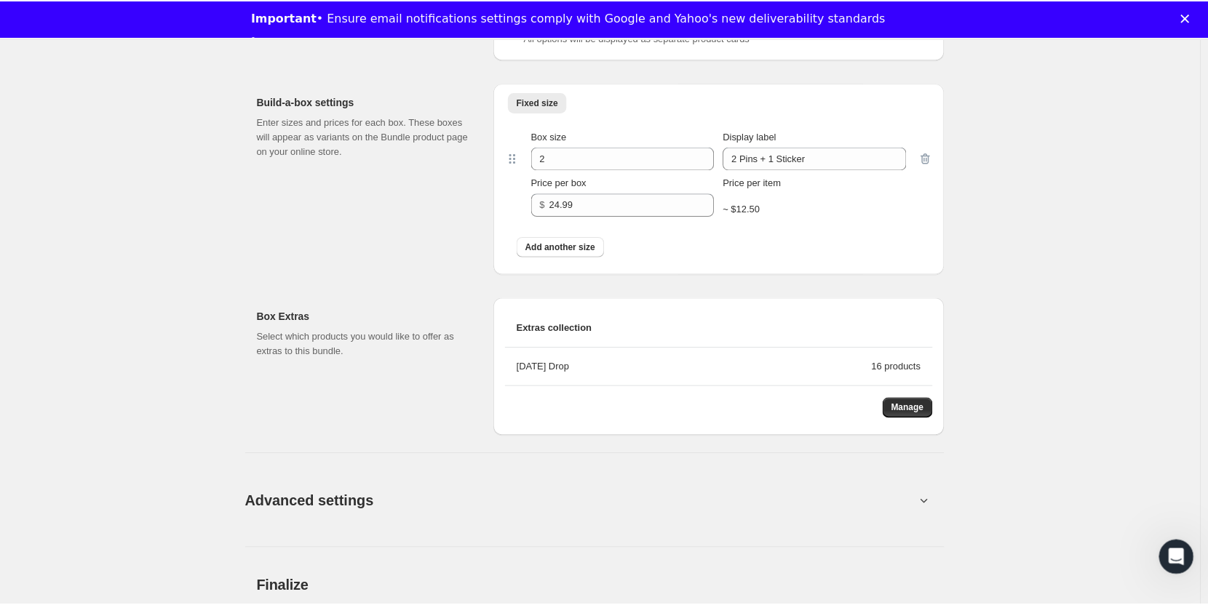
scroll to position [870, 0]
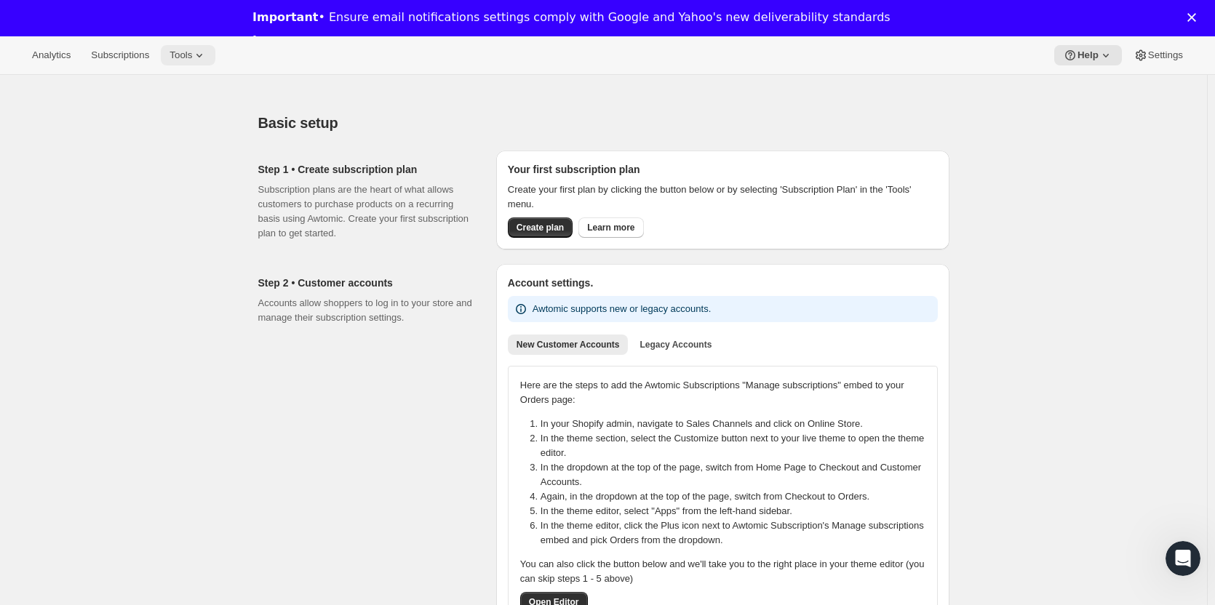
click at [186, 61] on button "Tools" at bounding box center [188, 55] width 55 height 20
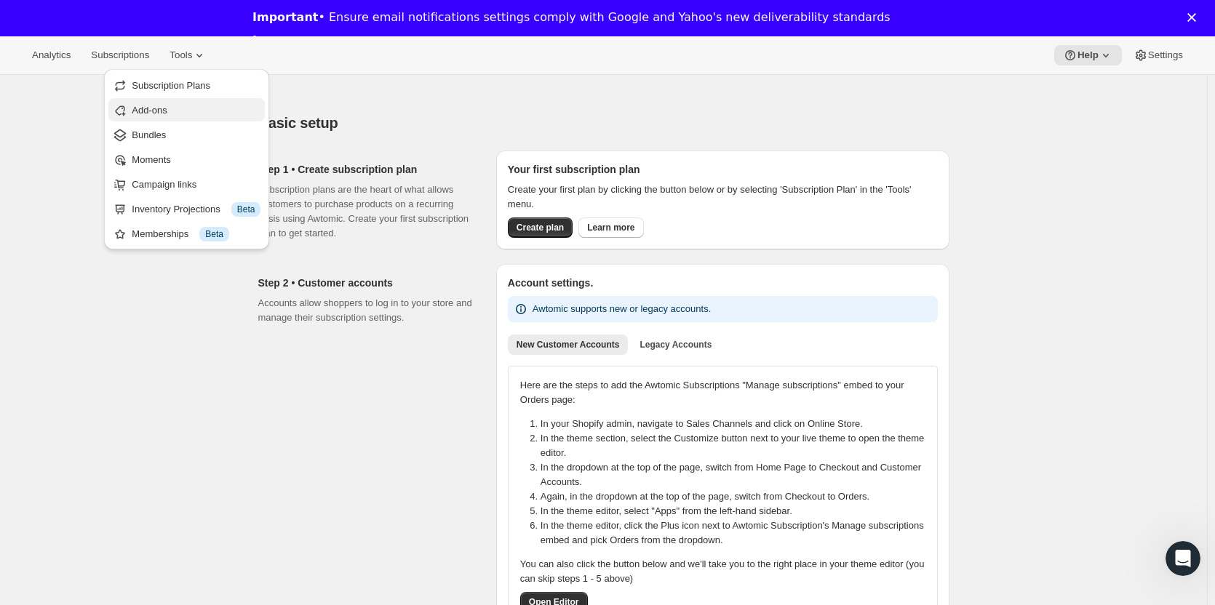
click at [156, 107] on span "Add-ons" at bounding box center [149, 110] width 35 height 11
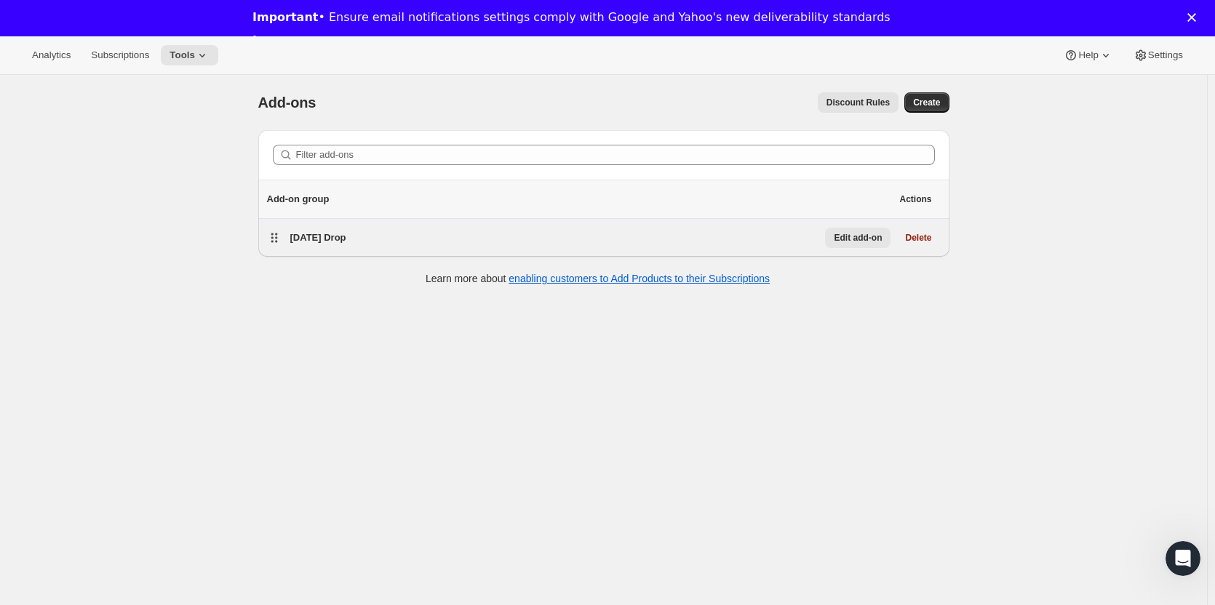
click at [865, 246] on button "Edit add-on" at bounding box center [857, 238] width 65 height 20
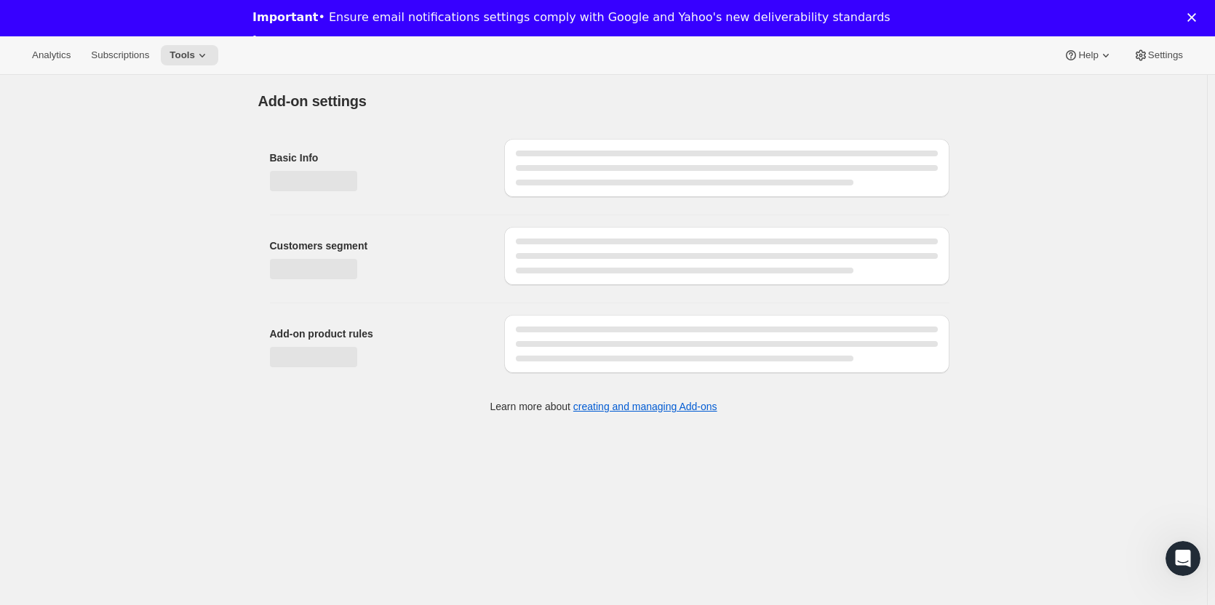
select select "selectedProducts"
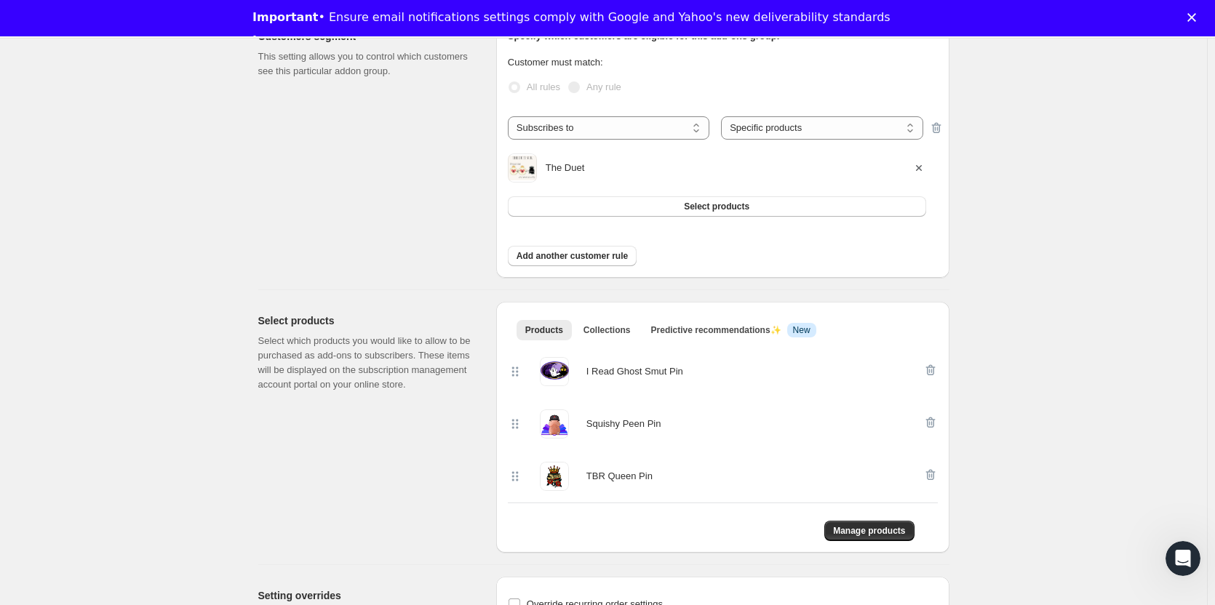
scroll to position [219, 0]
click at [707, 206] on span "Select products" at bounding box center [716, 206] width 65 height 12
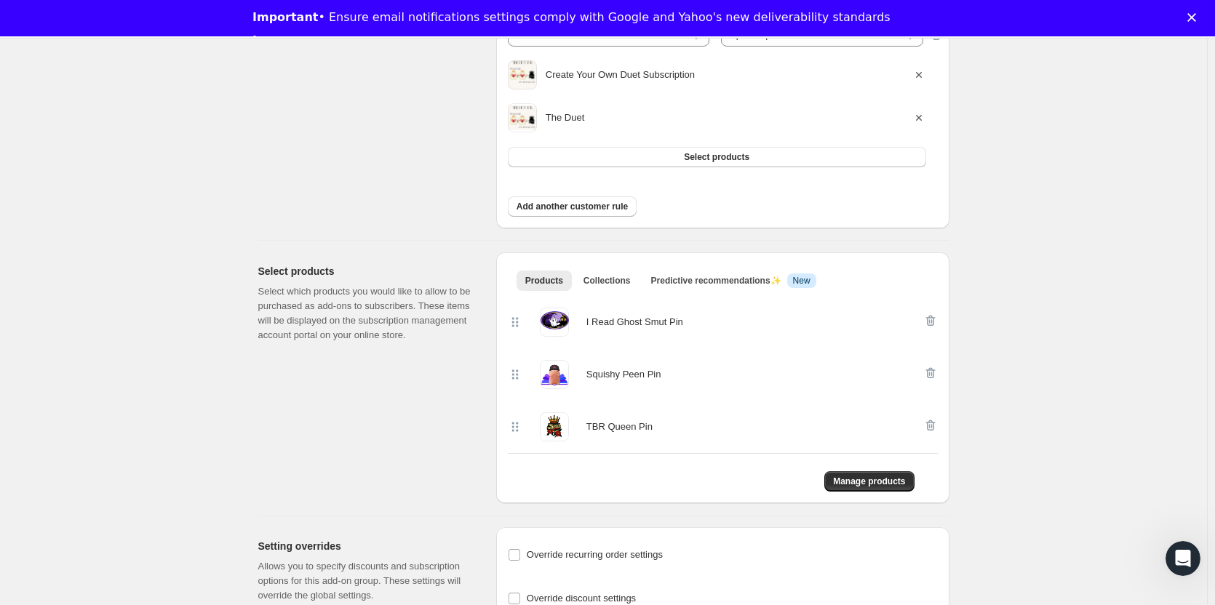
scroll to position [312, 0]
click at [605, 282] on span "Collections" at bounding box center [607, 280] width 47 height 12
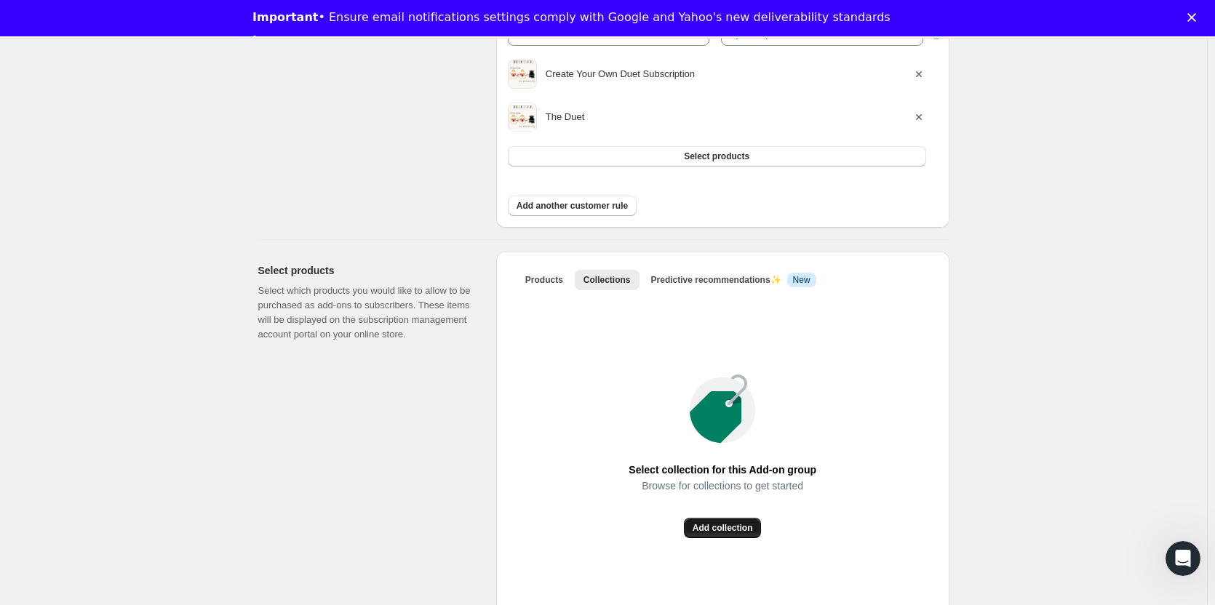
click at [723, 520] on button "Add collection" at bounding box center [723, 528] width 78 height 20
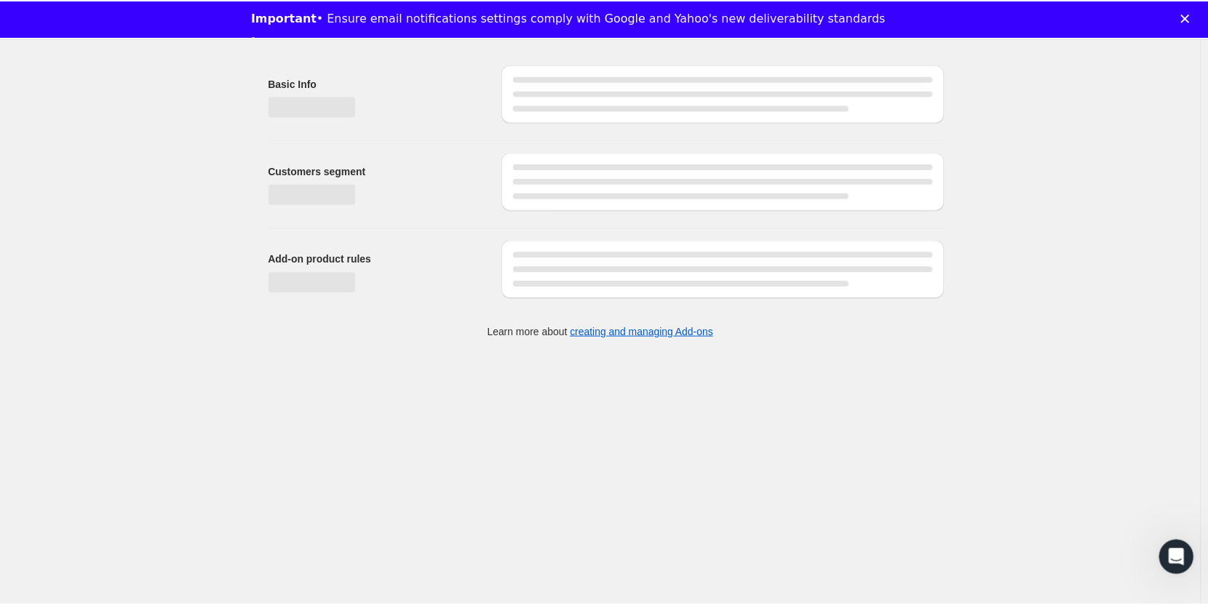
scroll to position [0, 0]
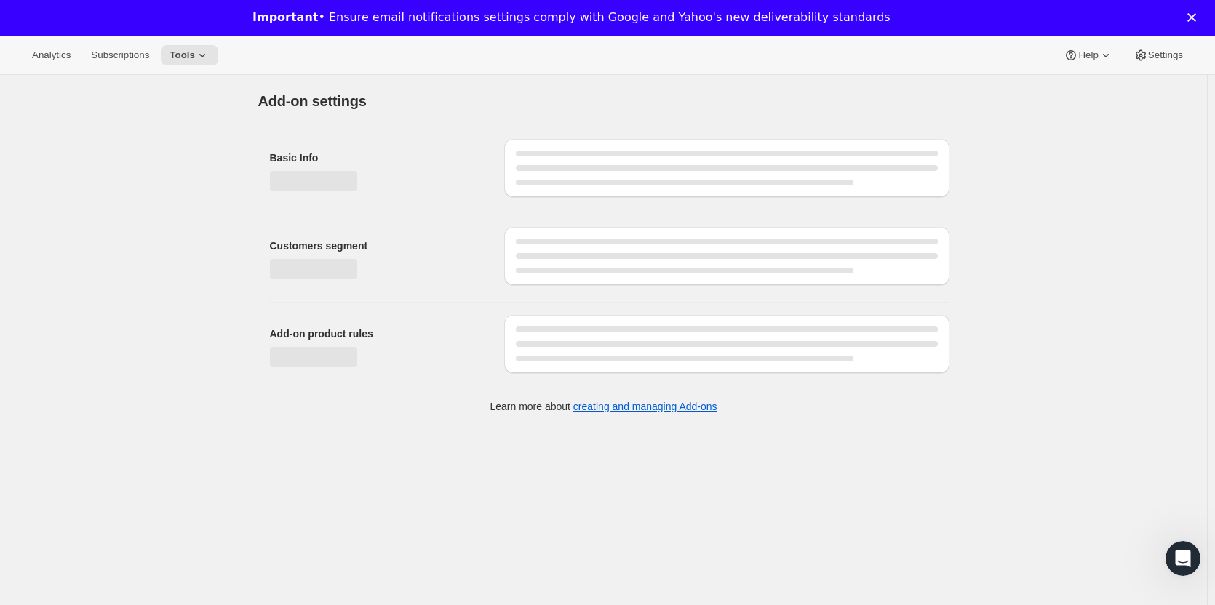
select select "selectedProducts"
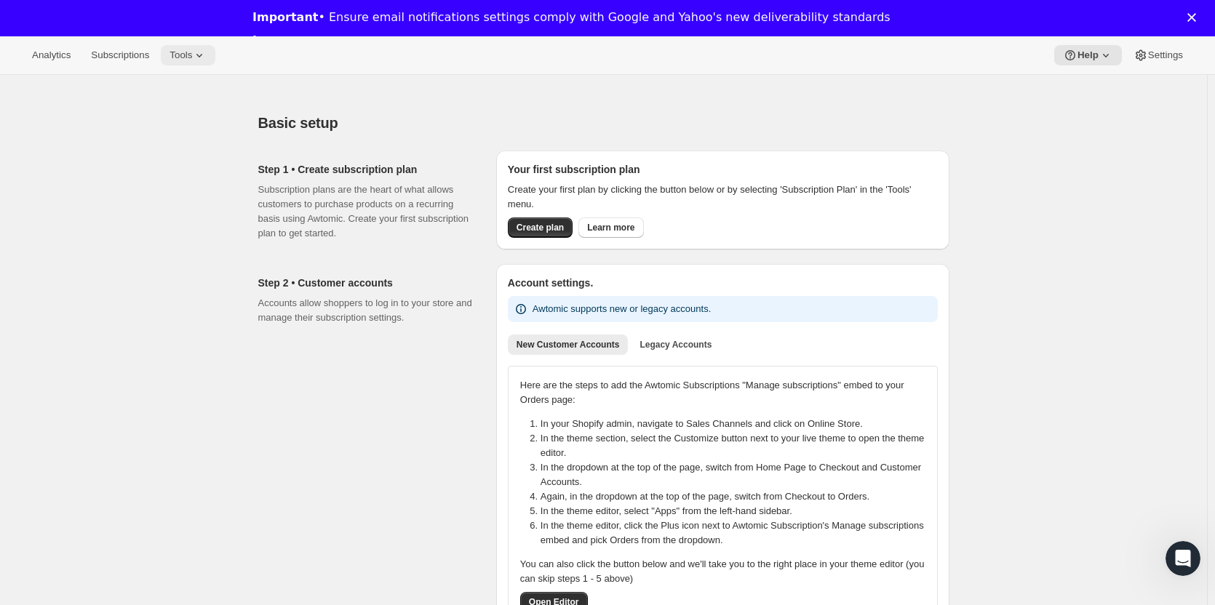
click at [182, 62] on button "Tools" at bounding box center [188, 55] width 55 height 20
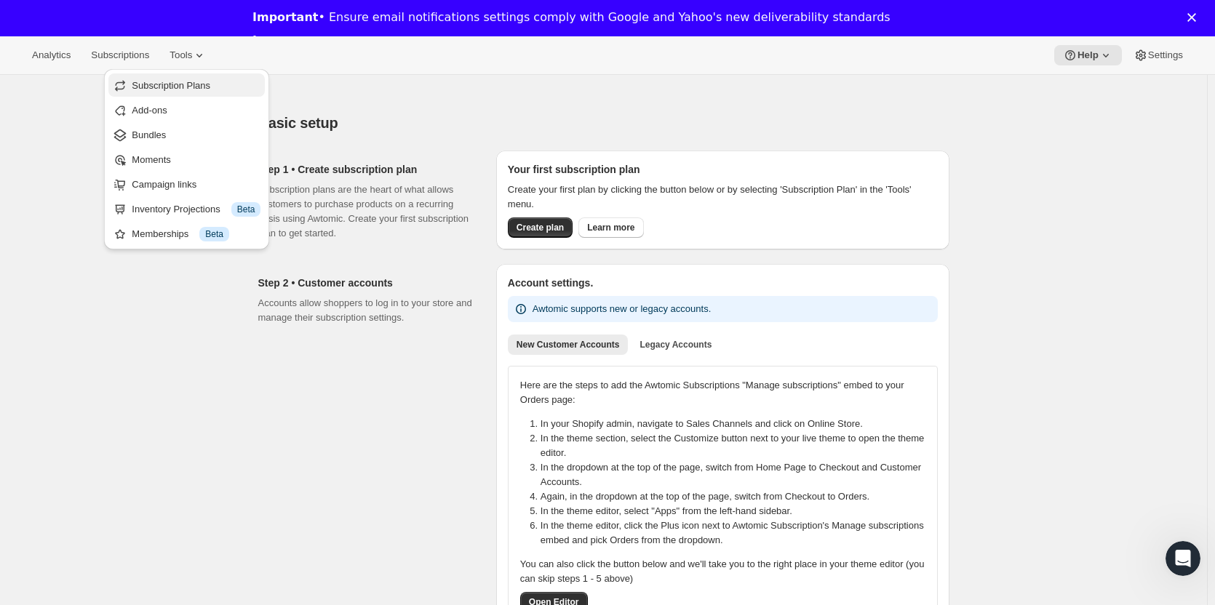
click at [185, 80] on span "Subscription Plans" at bounding box center [171, 85] width 79 height 11
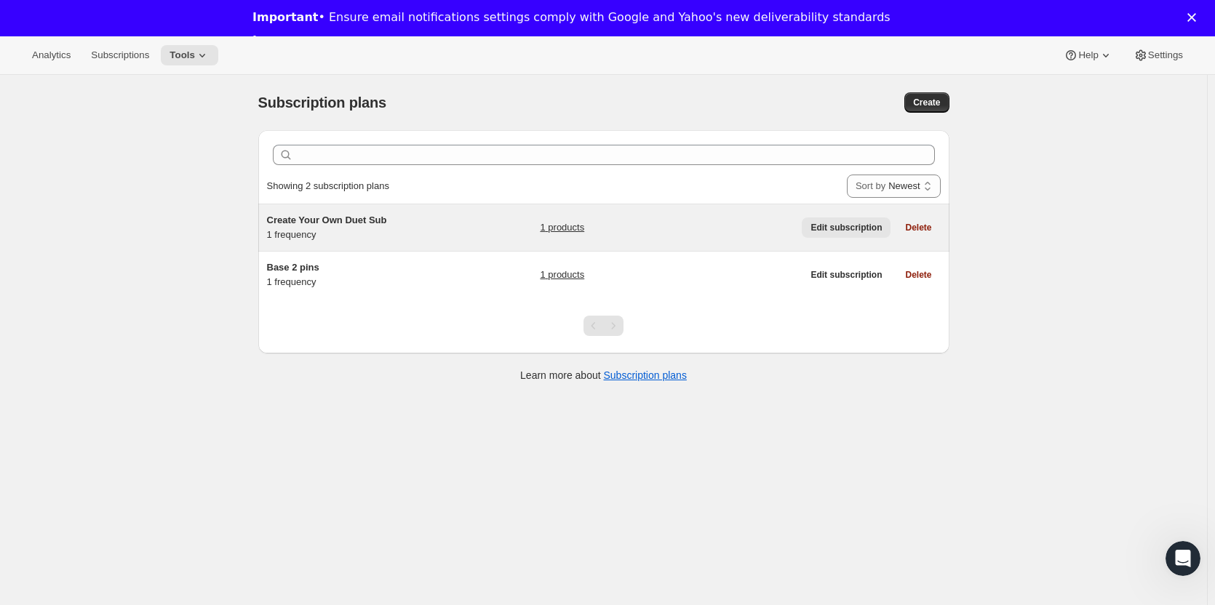
click at [859, 231] on span "Edit subscription" at bounding box center [846, 228] width 71 height 12
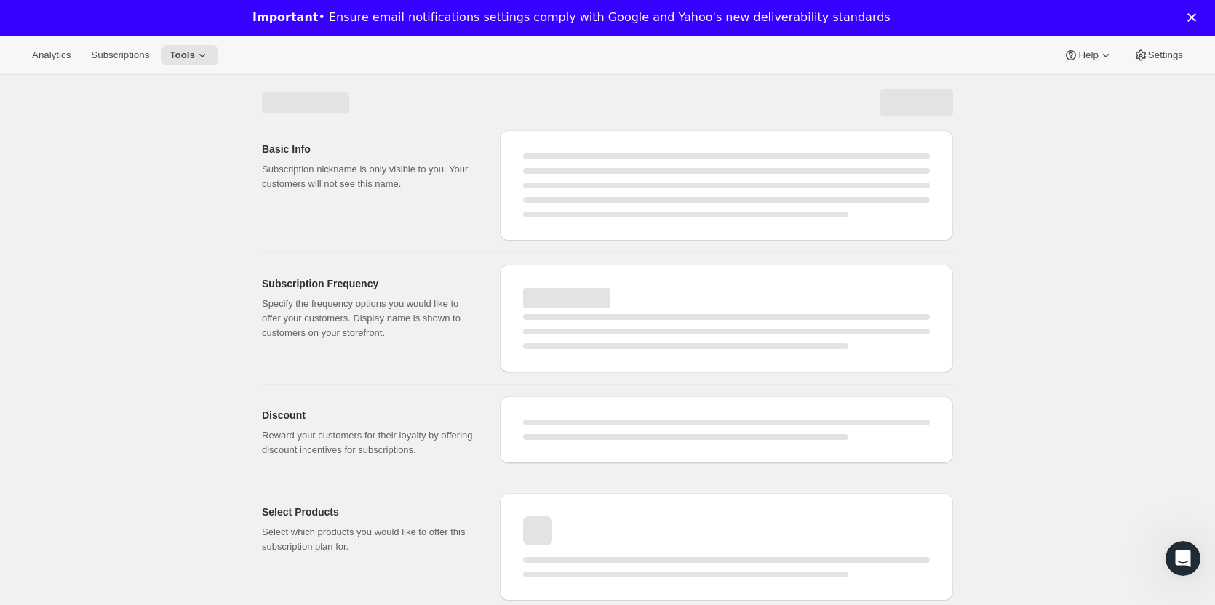
select select "WEEK"
select select "MONTH"
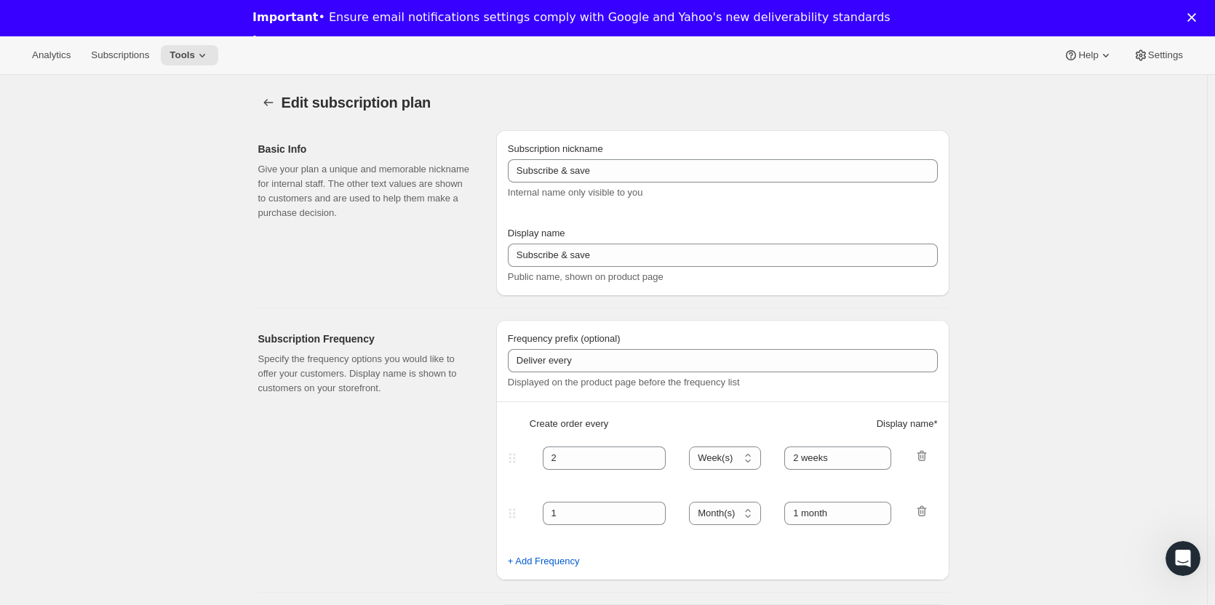
type input "Create Your Own Duet Sub"
type input "Create Your Own Duet Subscription"
type input "Your choice of 2 pins + 1 sticker with delivery every"
type input "1"
select select "MONTH"
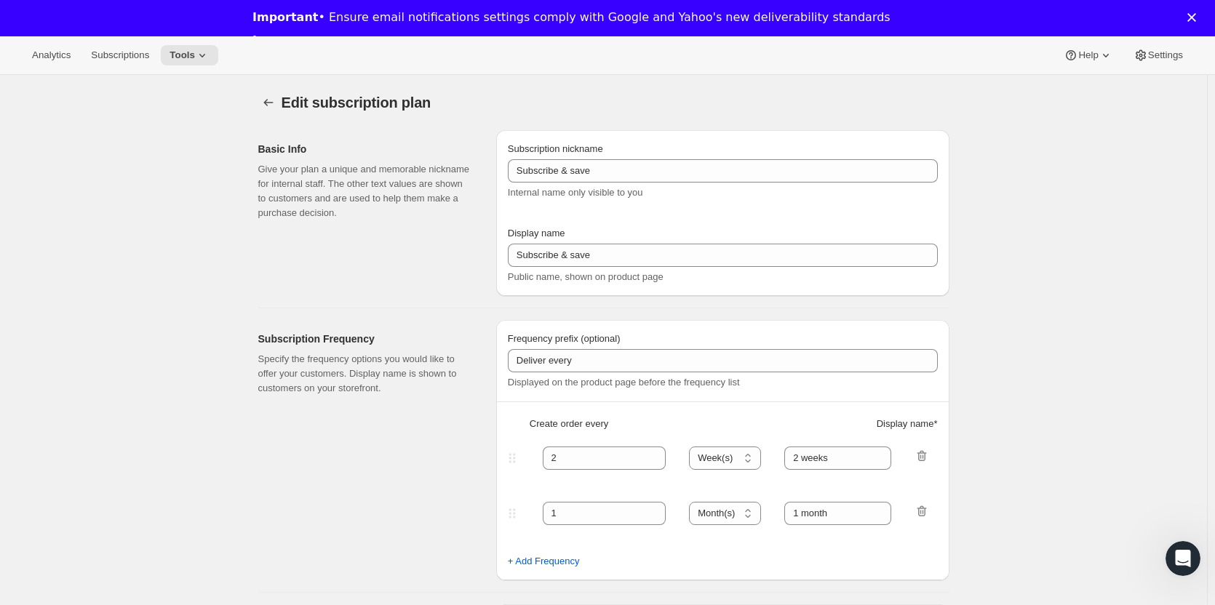
type input "1 month"
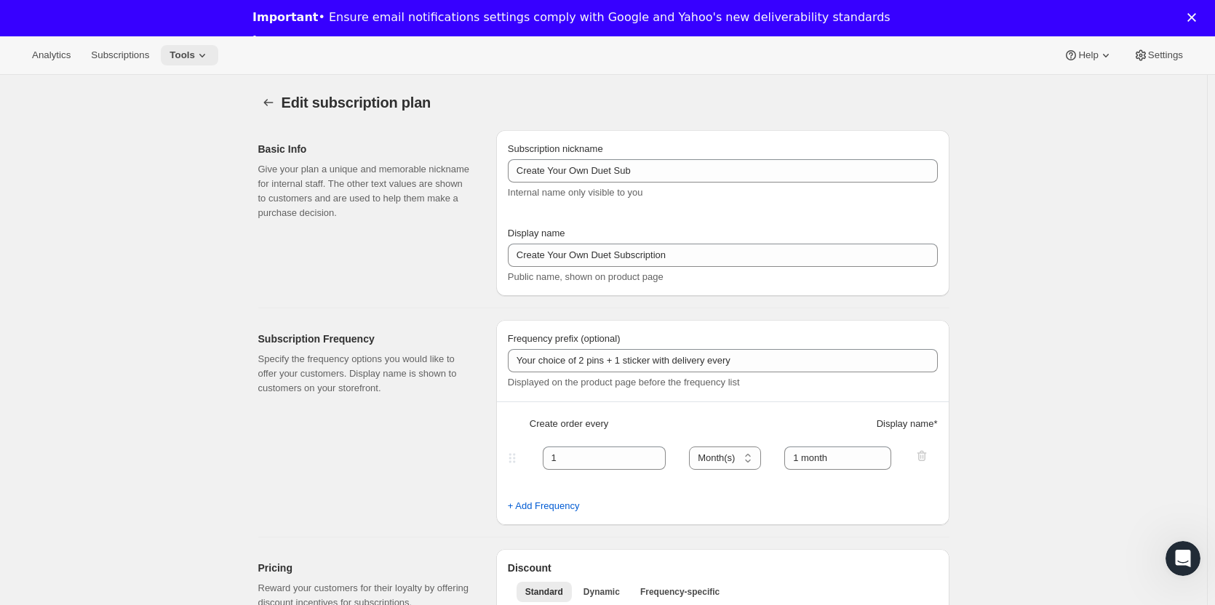
click at [195, 52] on icon at bounding box center [202, 55] width 15 height 15
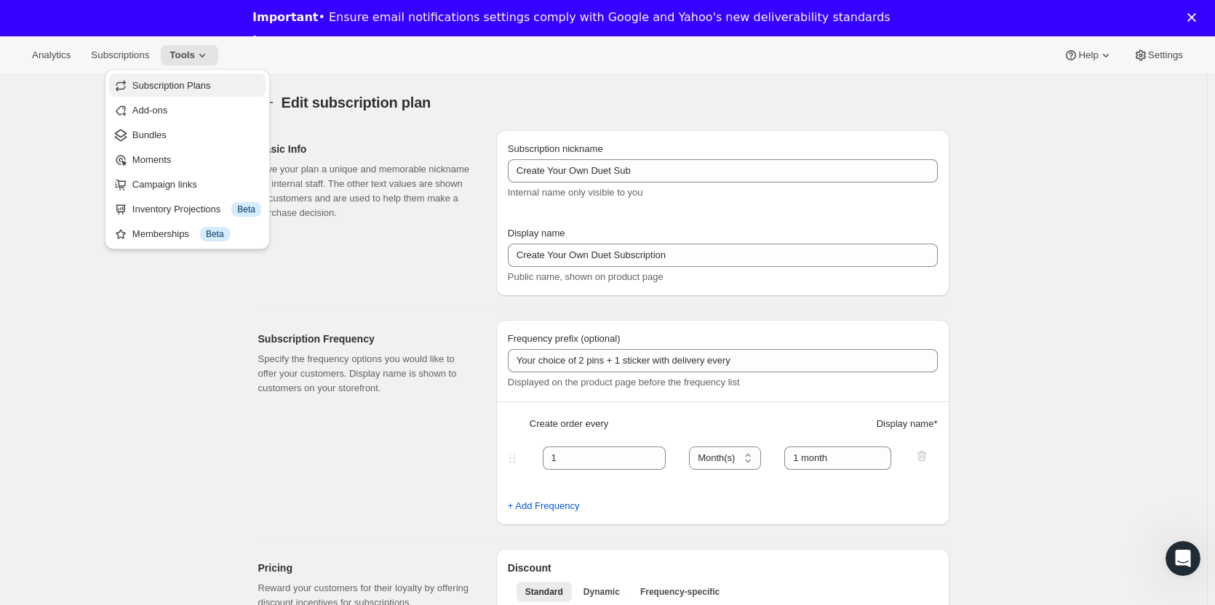
click at [197, 81] on span "Subscription Plans" at bounding box center [171, 85] width 79 height 11
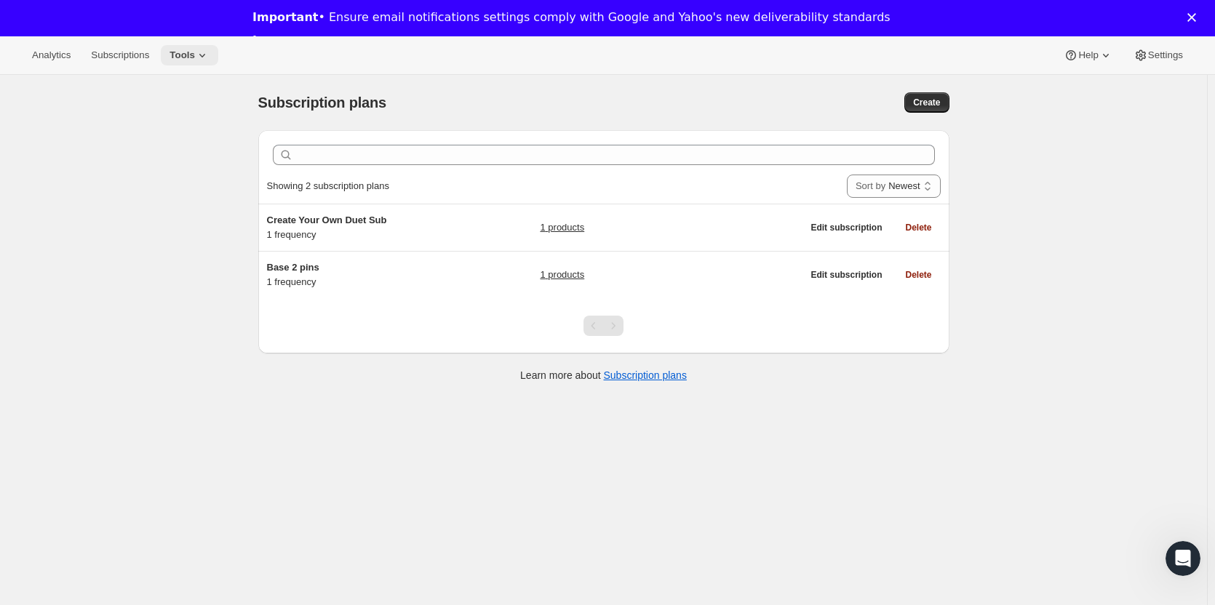
click at [195, 51] on icon at bounding box center [202, 55] width 15 height 15
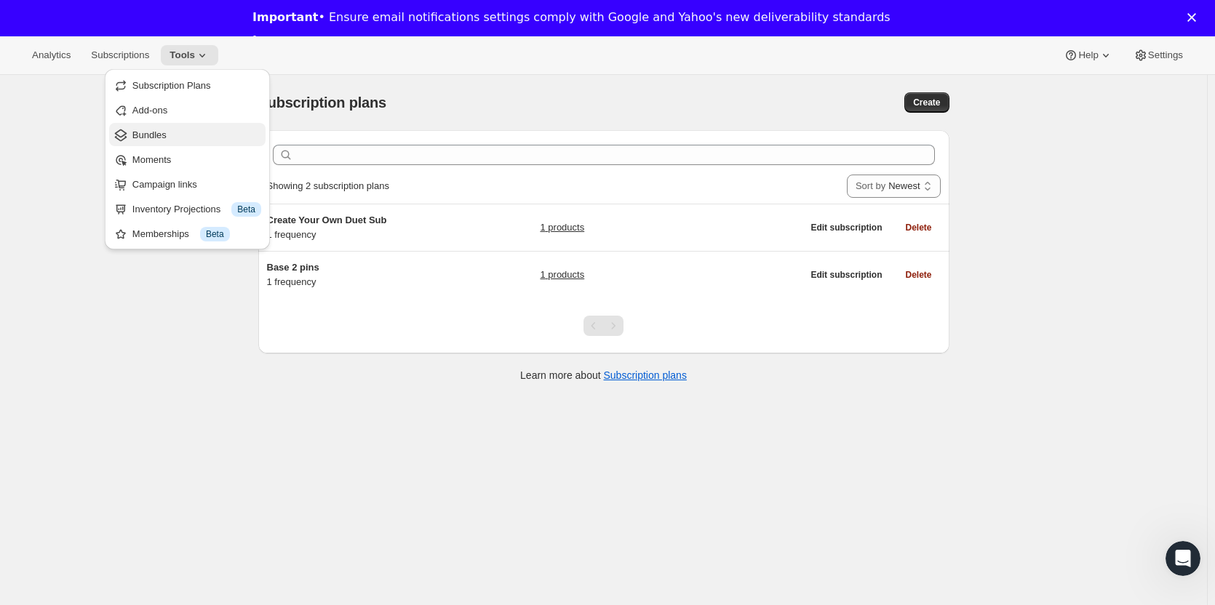
click at [157, 135] on span "Bundles" at bounding box center [149, 135] width 34 height 11
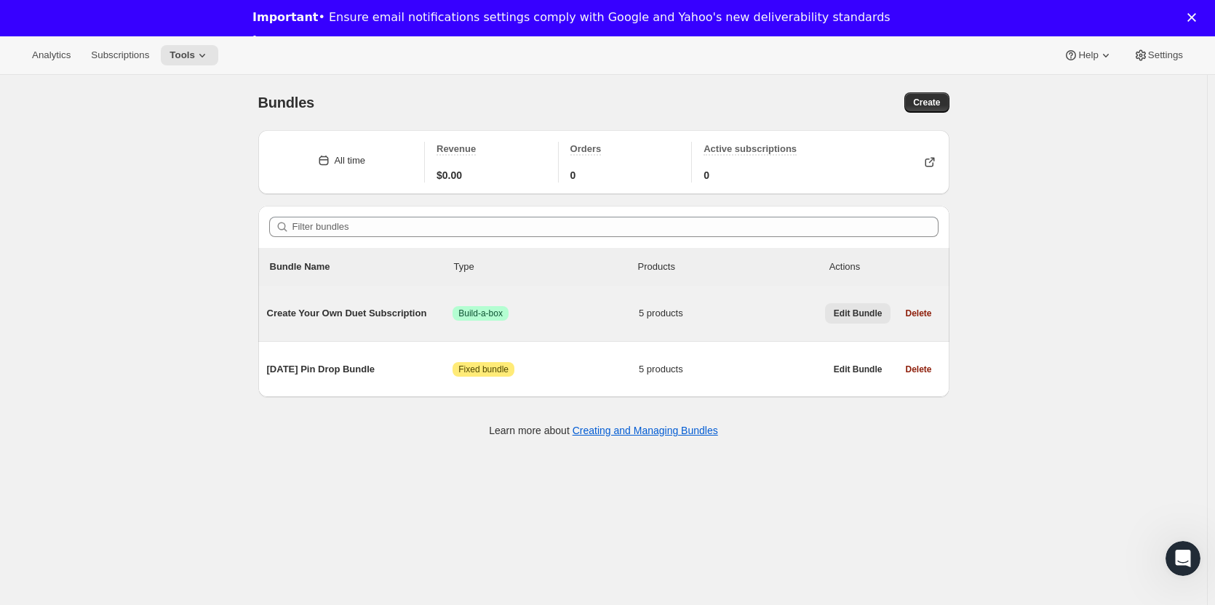
click at [869, 311] on span "Edit Bundle" at bounding box center [858, 314] width 49 height 12
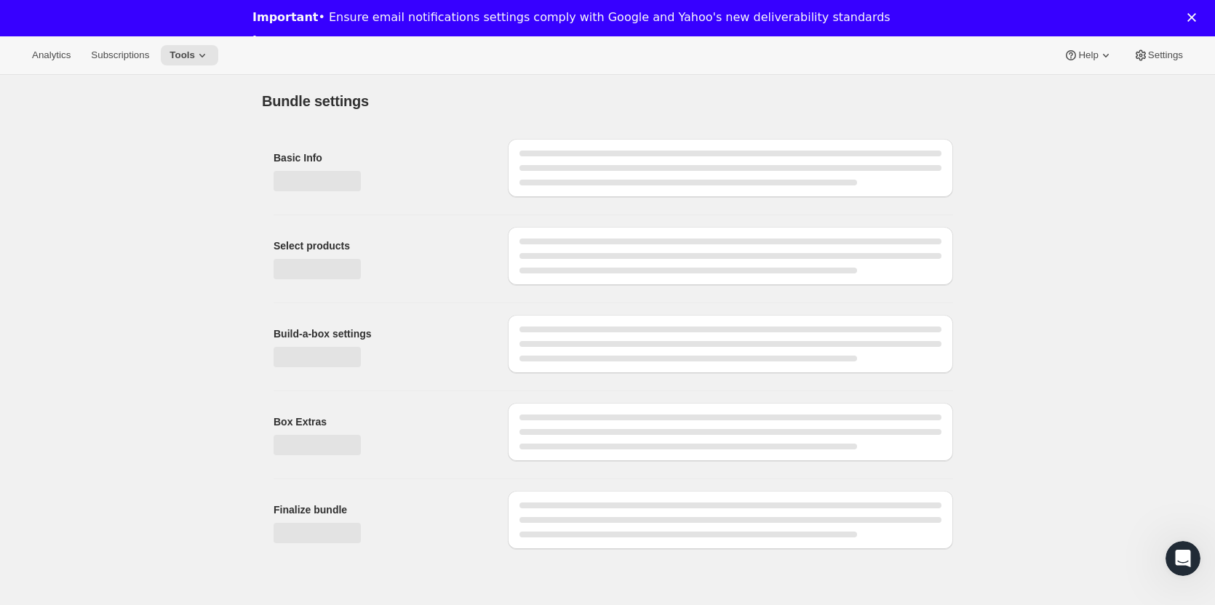
type input "Create Your Own Duet Subscription"
radio input "true"
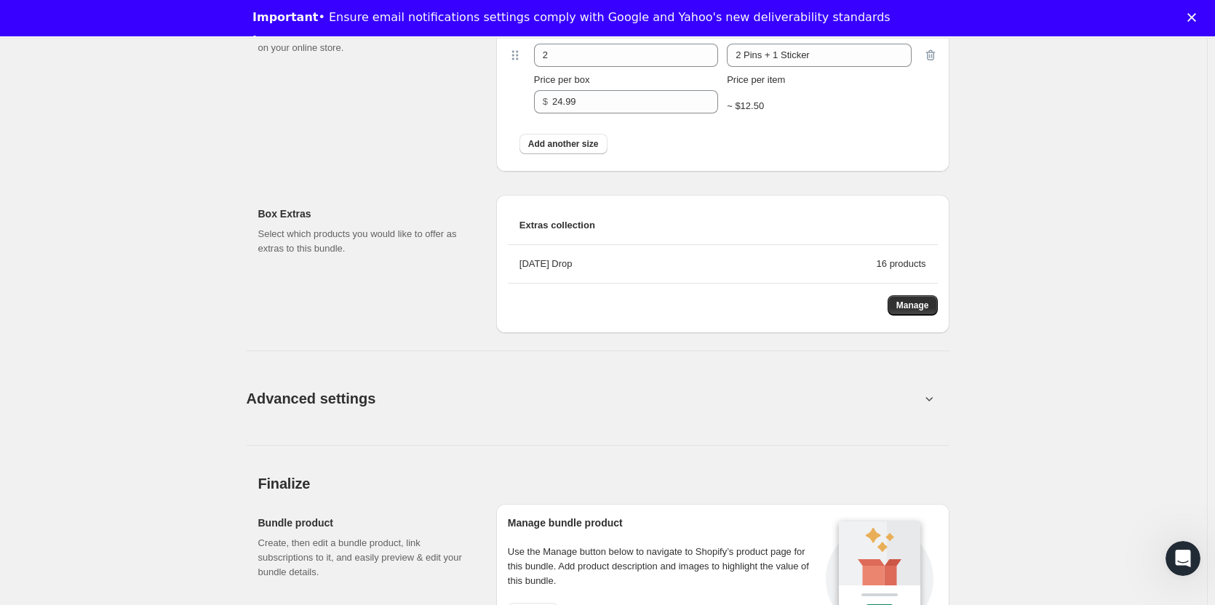
scroll to position [974, 0]
click at [914, 305] on span "Manage" at bounding box center [912, 305] width 33 height 12
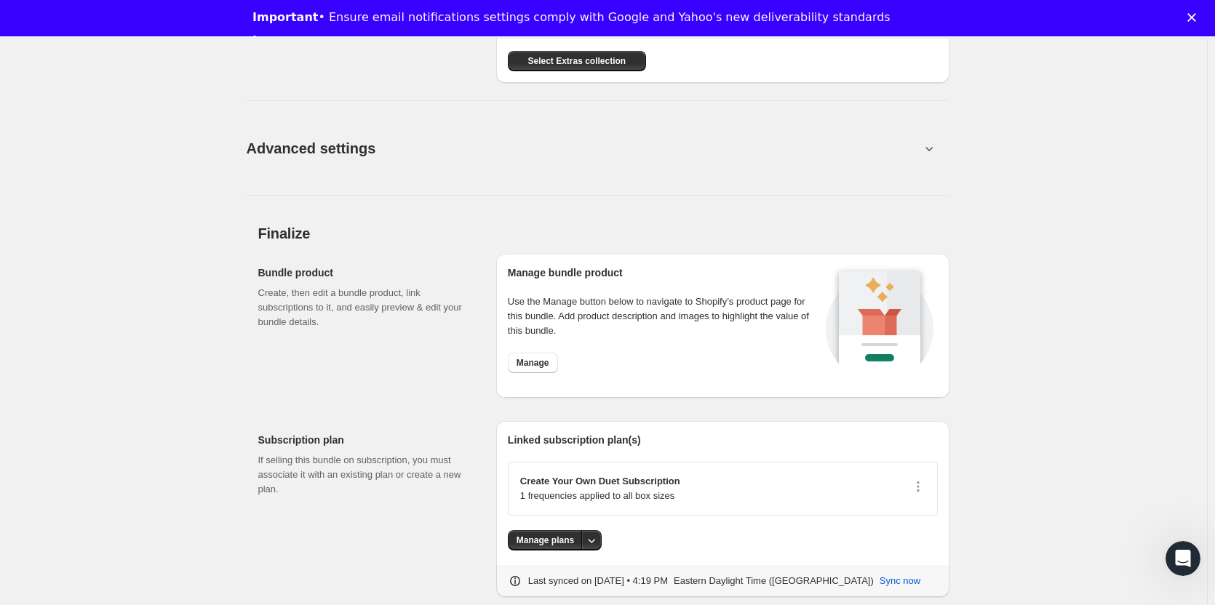
scroll to position [1195, 0]
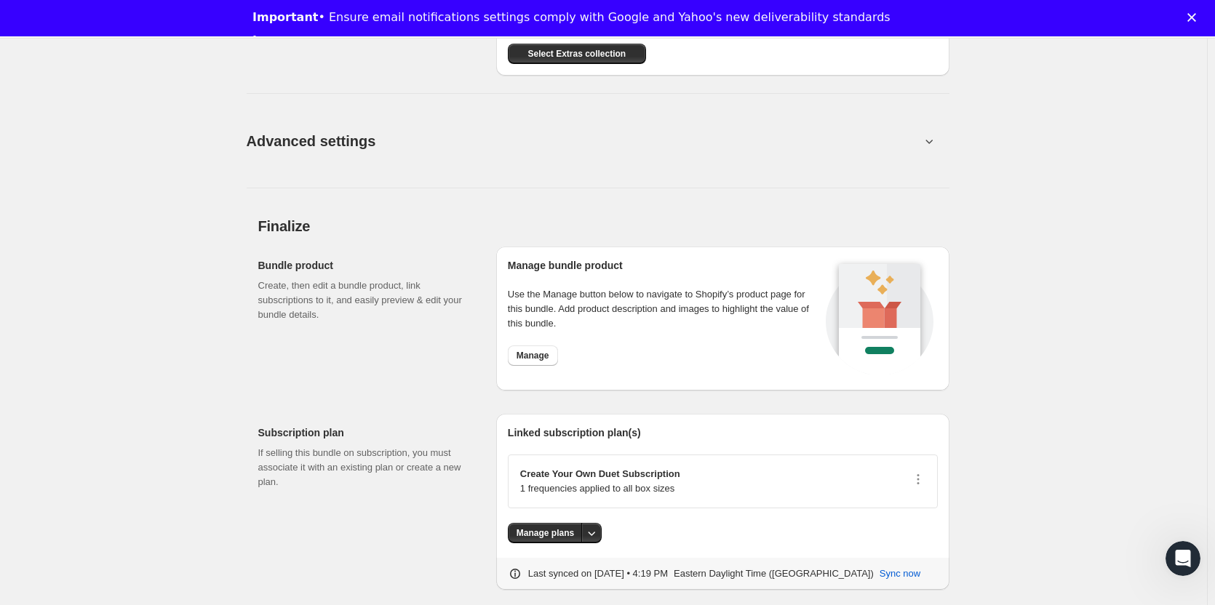
click at [937, 146] on icon at bounding box center [929, 141] width 15 height 15
click at [933, 141] on icon at bounding box center [929, 141] width 15 height 15
click at [929, 142] on icon at bounding box center [929, 141] width 15 height 15
click at [931, 142] on icon at bounding box center [929, 141] width 15 height 15
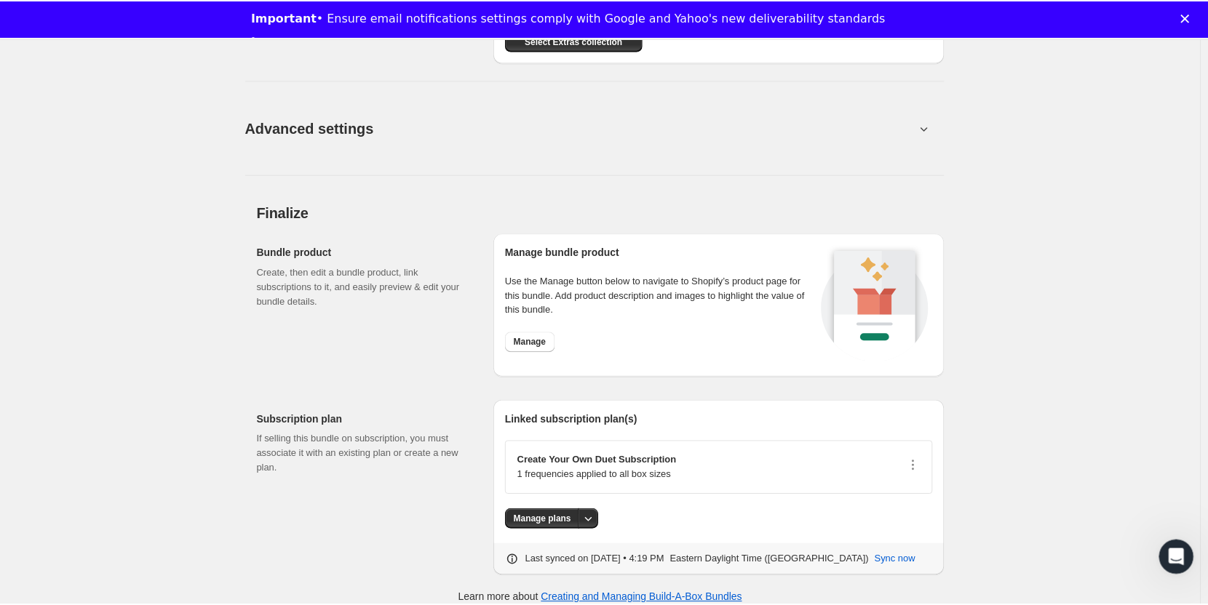
scroll to position [1222, 0]
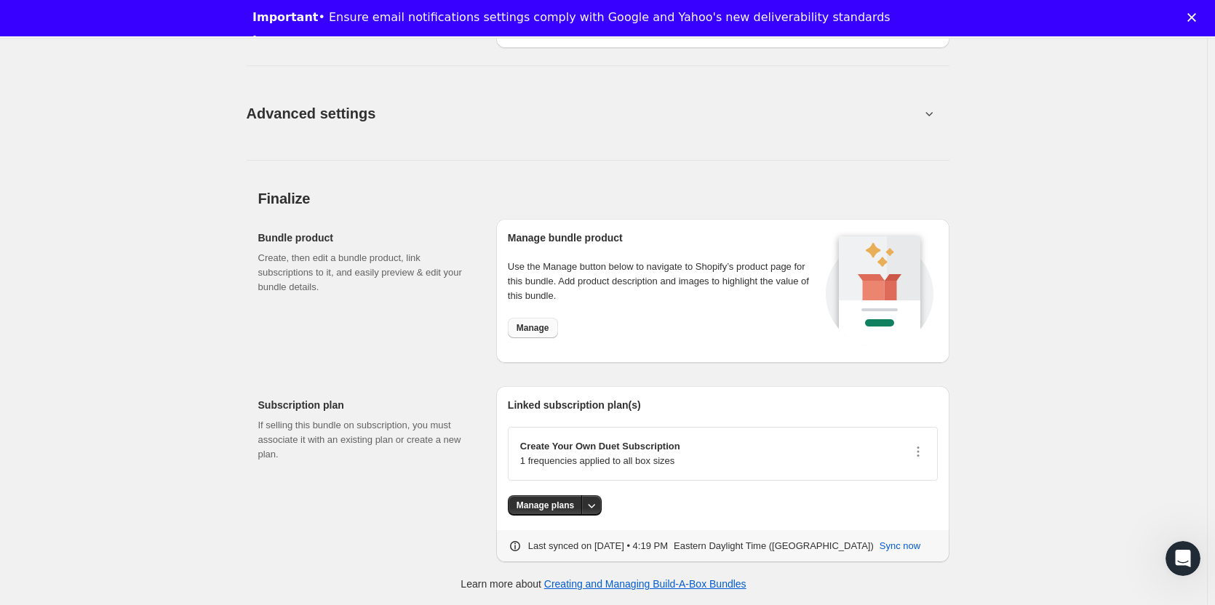
click at [541, 331] on span "Manage" at bounding box center [533, 328] width 33 height 12
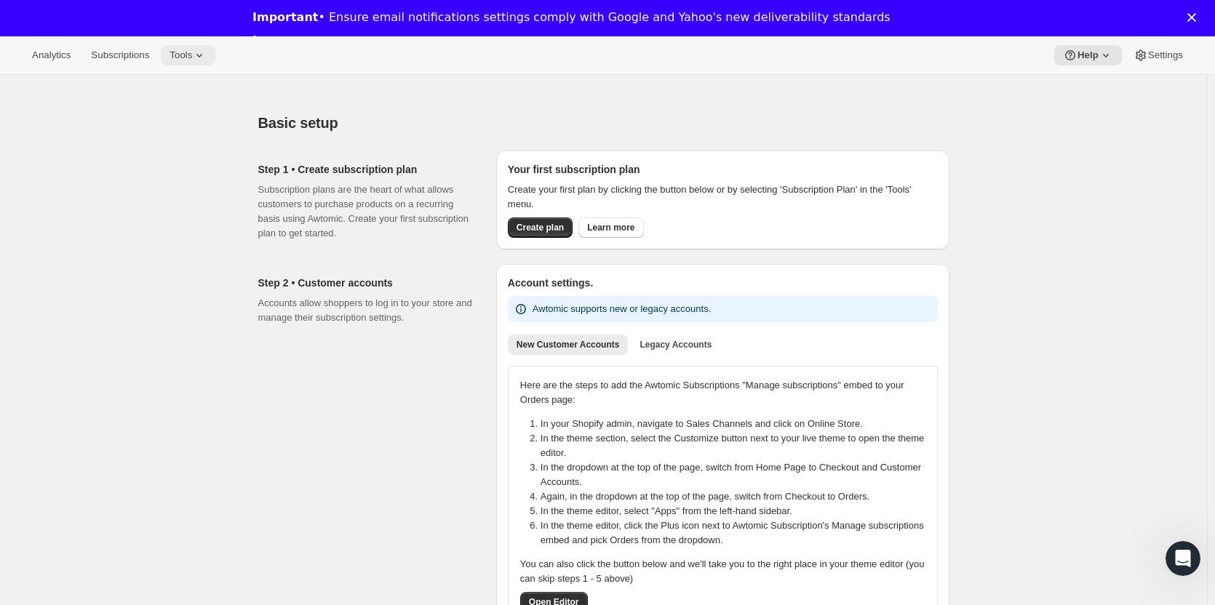
click at [188, 46] on button "Tools" at bounding box center [188, 55] width 55 height 20
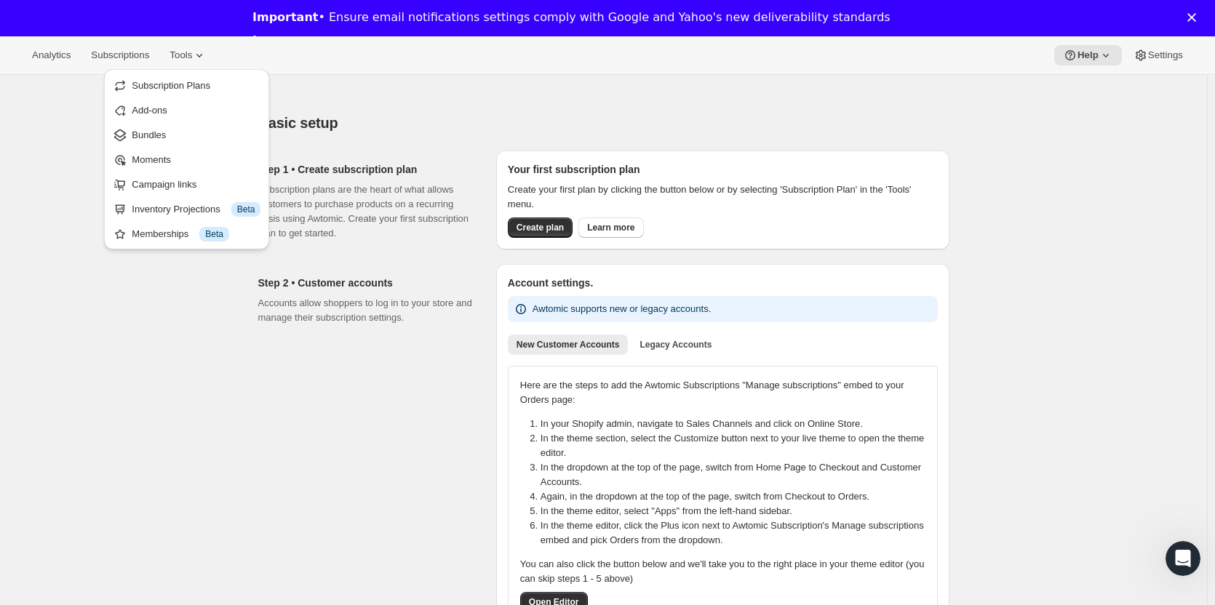
click at [348, 114] on div "Basic setup" at bounding box center [603, 123] width 691 height 20
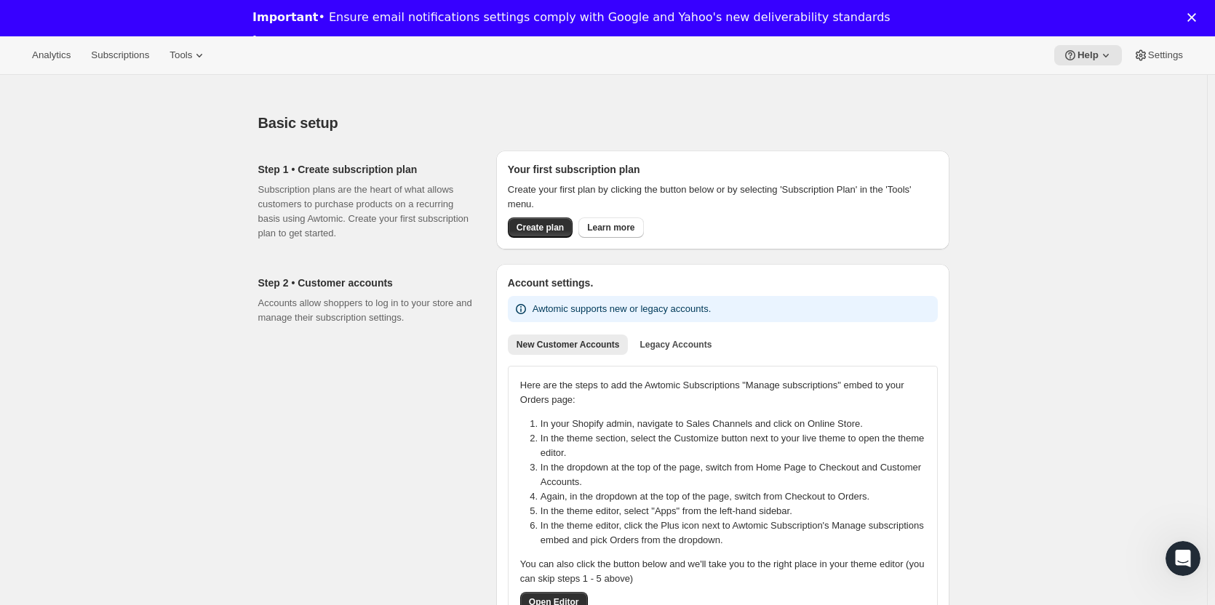
click at [1105, 67] on div "Analytics Subscriptions Tools Help Settings" at bounding box center [607, 55] width 1215 height 39
click at [1100, 58] on icon at bounding box center [1106, 55] width 15 height 15
click at [1182, 560] on icon "Open Intercom Messenger" at bounding box center [1184, 559] width 24 height 24
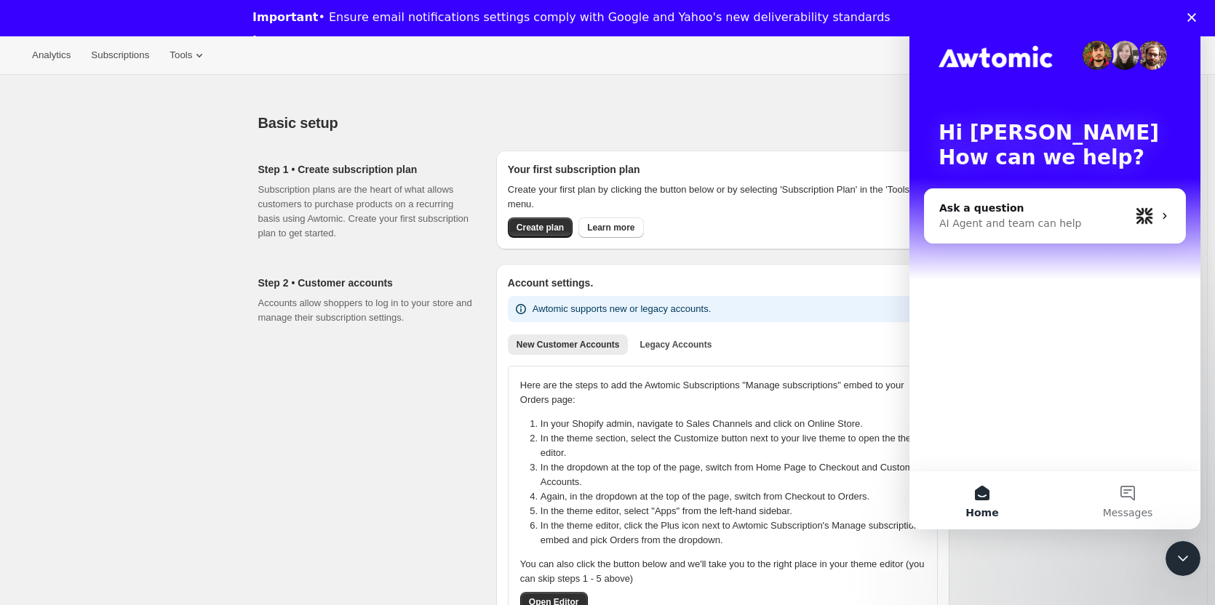
click at [1196, 16] on polygon "Close" at bounding box center [1192, 17] width 9 height 9
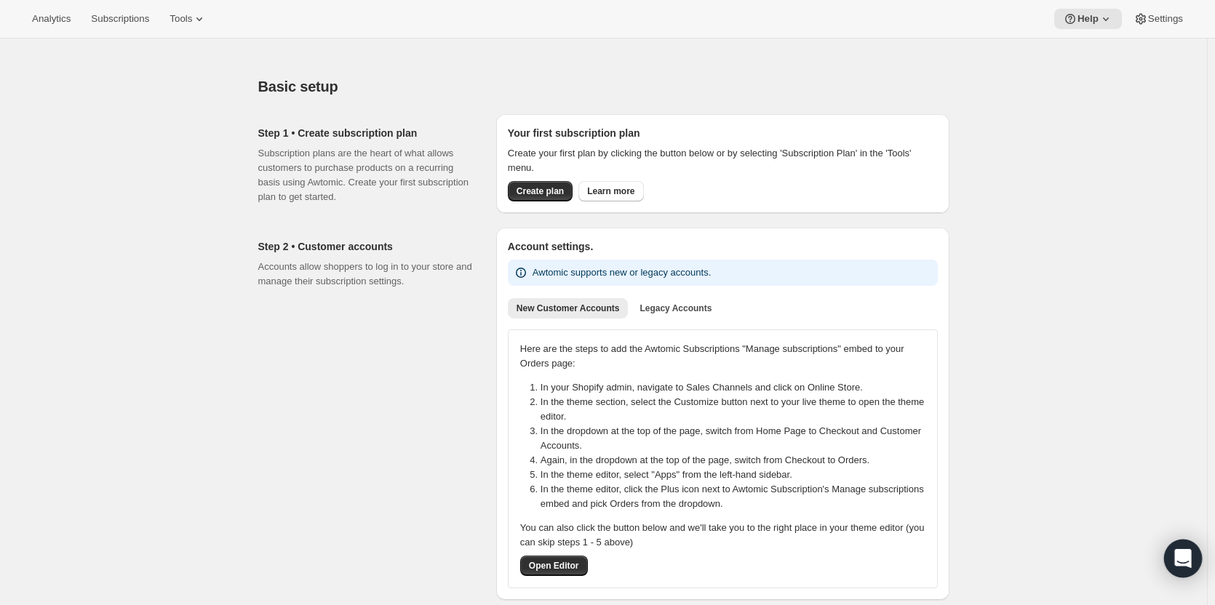
click at [1189, 555] on icon "Open Intercom Messenger" at bounding box center [1182, 558] width 17 height 19
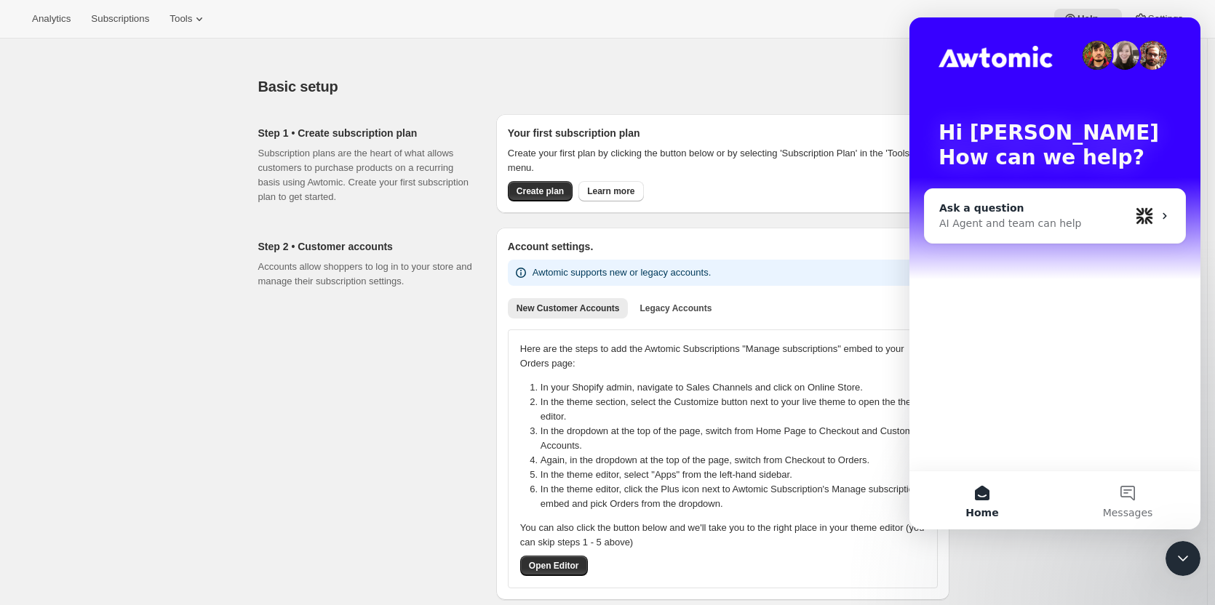
click at [1040, 218] on div "AI Agent and team can help" at bounding box center [1034, 223] width 191 height 15
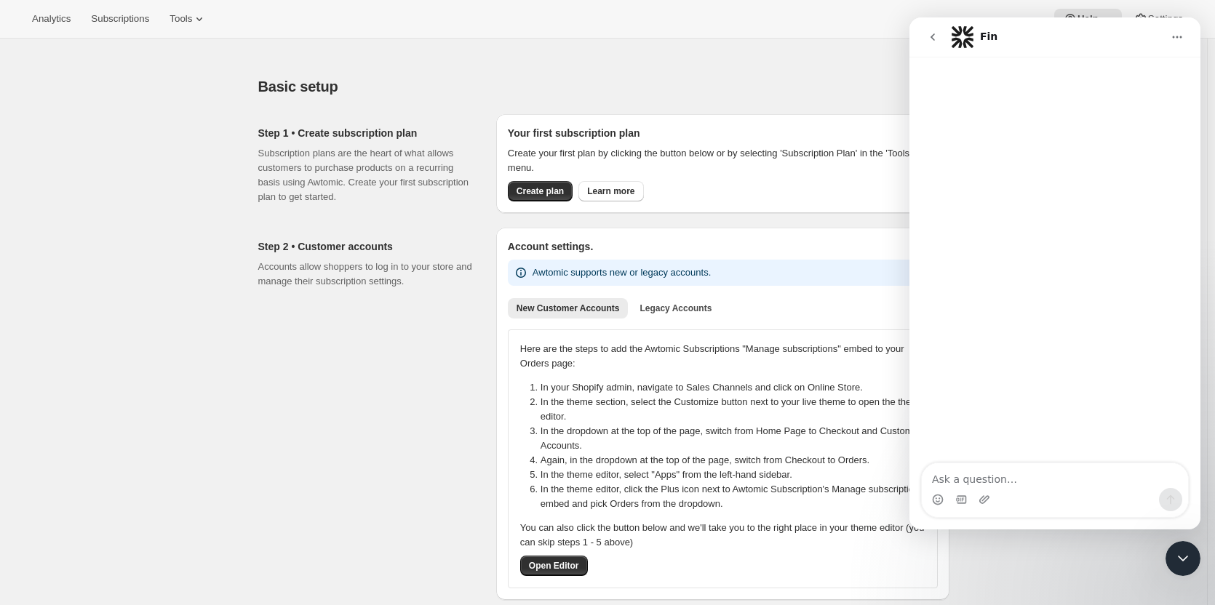
click at [998, 480] on textarea "Ask a question…" at bounding box center [1055, 476] width 266 height 25
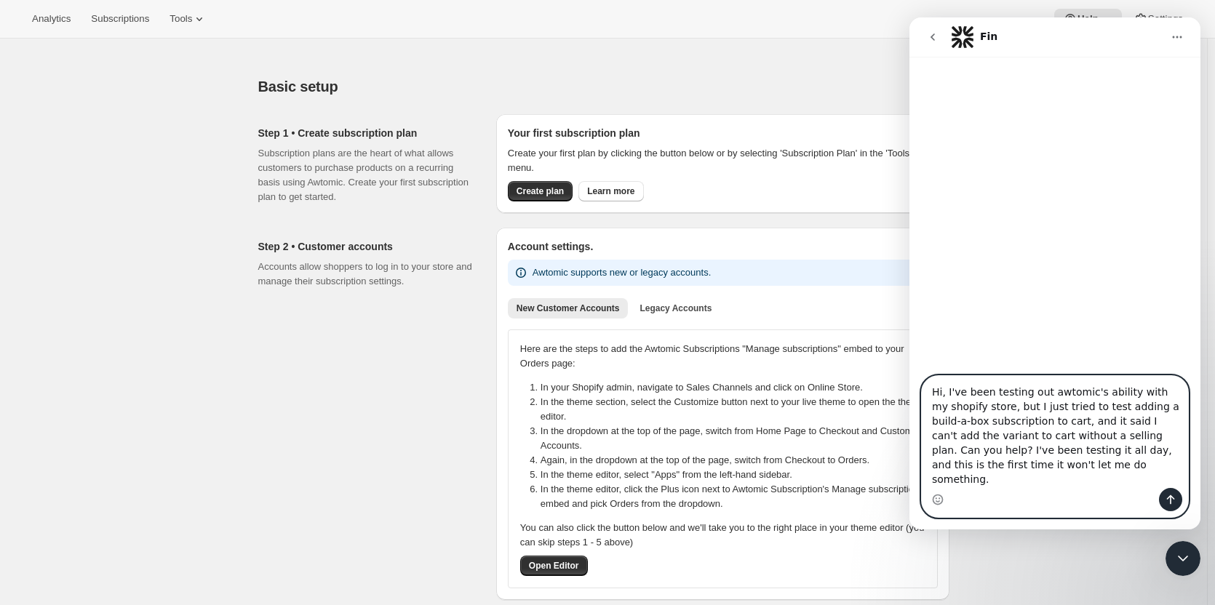
type textarea "Hi, I've been testing out awtomic's ability with my shopify store, but I just t…"
click at [1164, 504] on button "Send a message…" at bounding box center [1170, 499] width 23 height 23
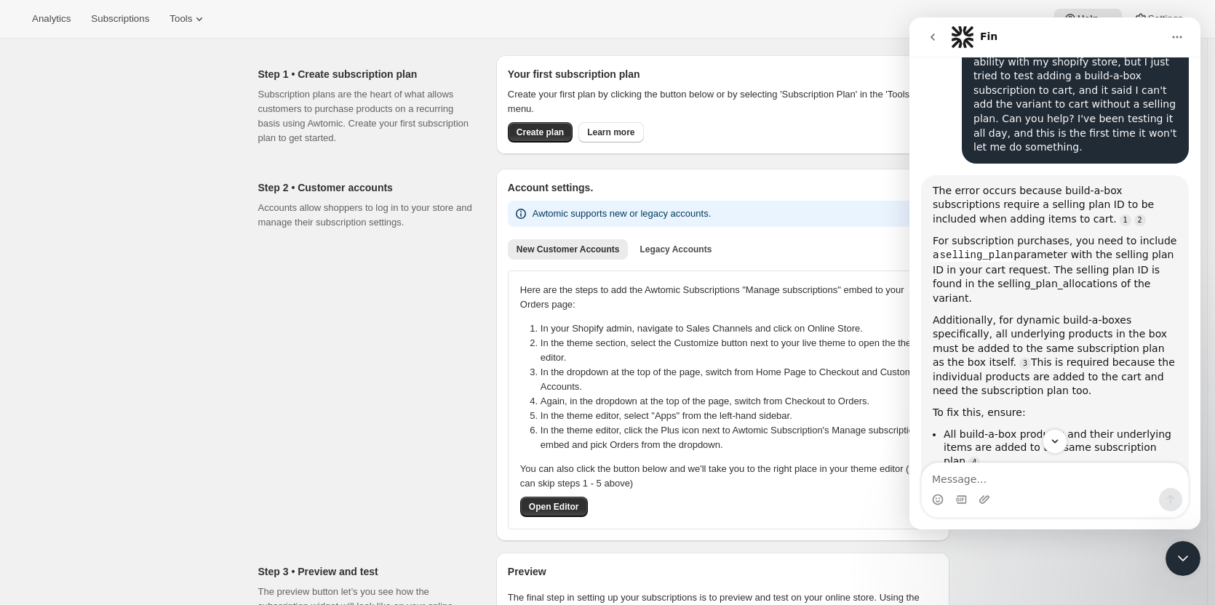
scroll to position [108, 0]
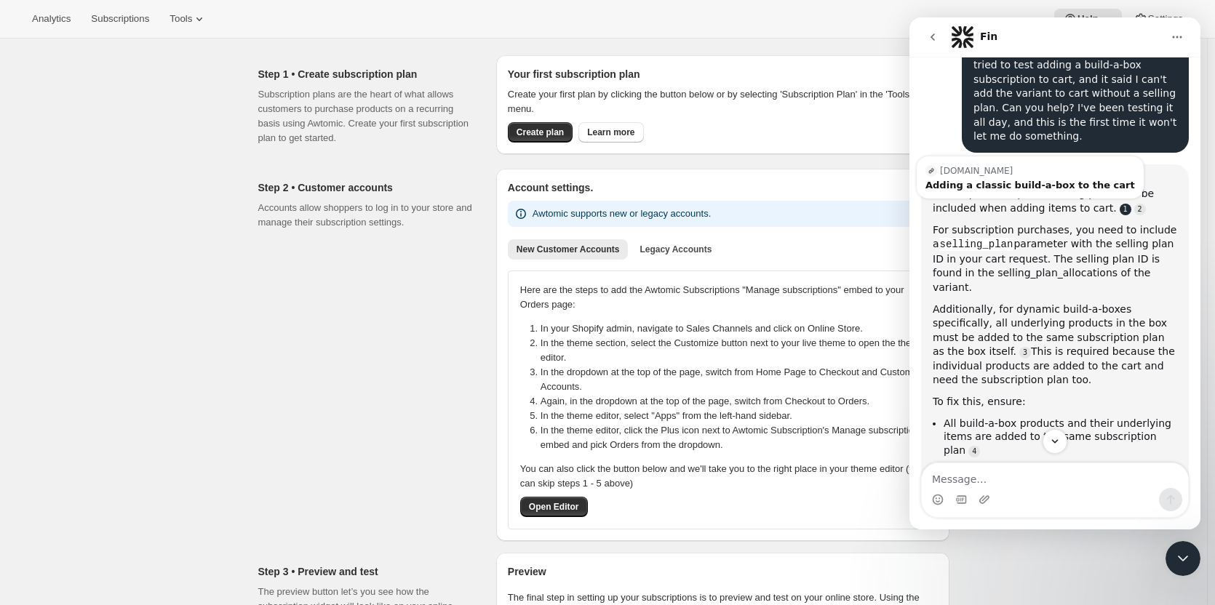
click at [1120, 204] on link "Source reference 127334166:" at bounding box center [1126, 210] width 12 height 12
click at [999, 180] on div "Adding a classic build-a-box to the cart" at bounding box center [1031, 184] width 210 height 9
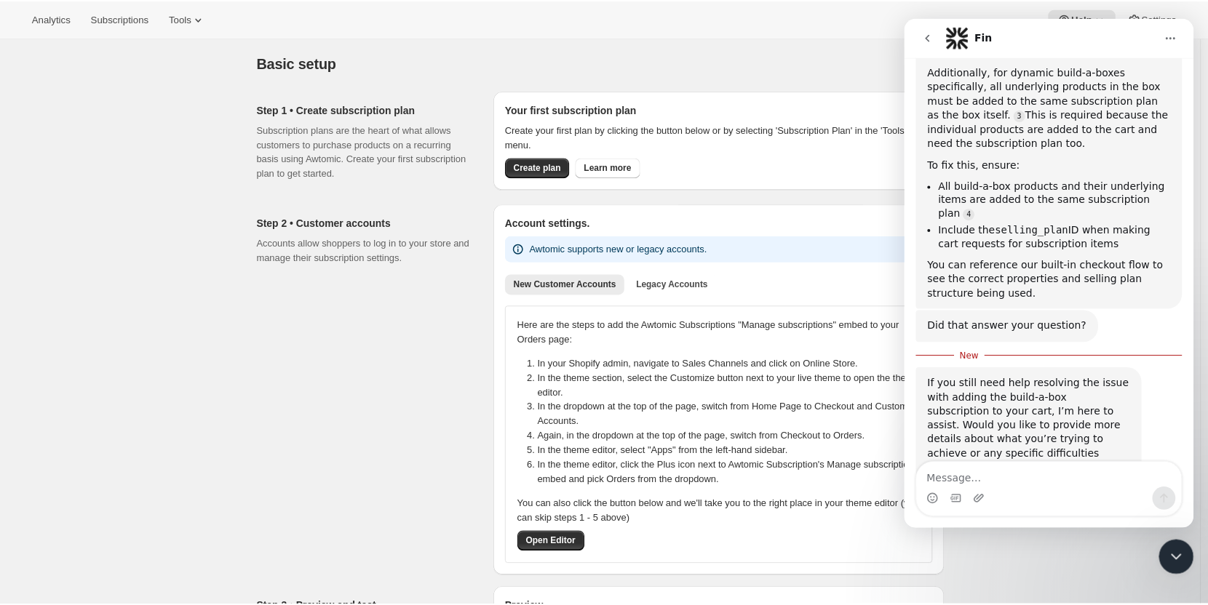
scroll to position [0, 0]
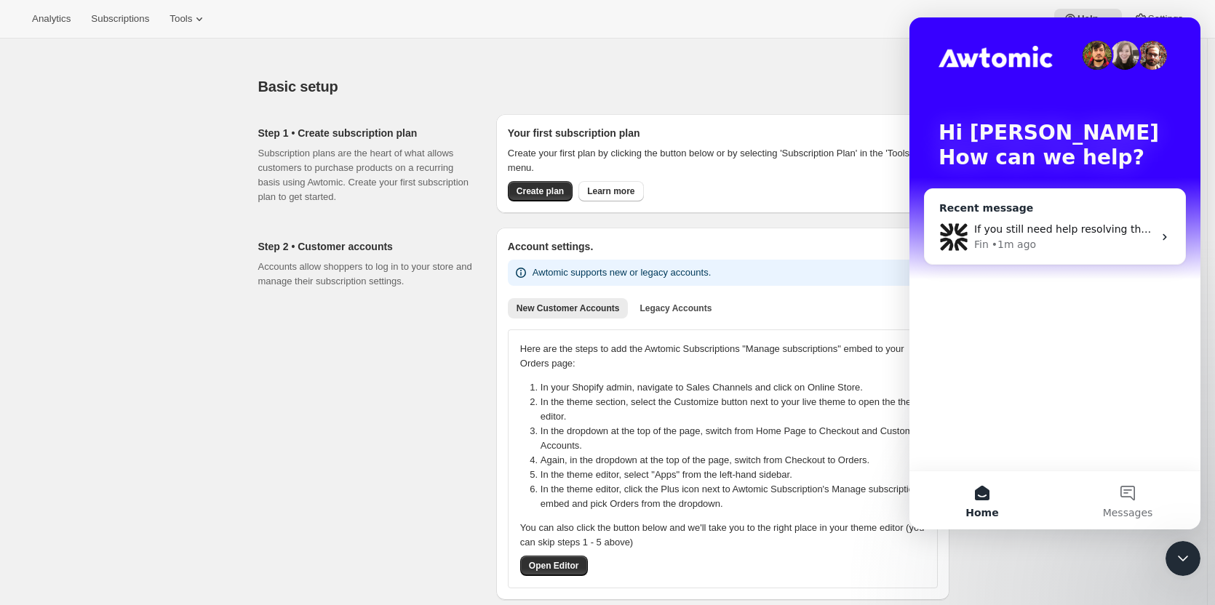
click at [1075, 218] on div "If you still need help resolving the issue with adding the build-a-box subscrip…" at bounding box center [1055, 237] width 261 height 54
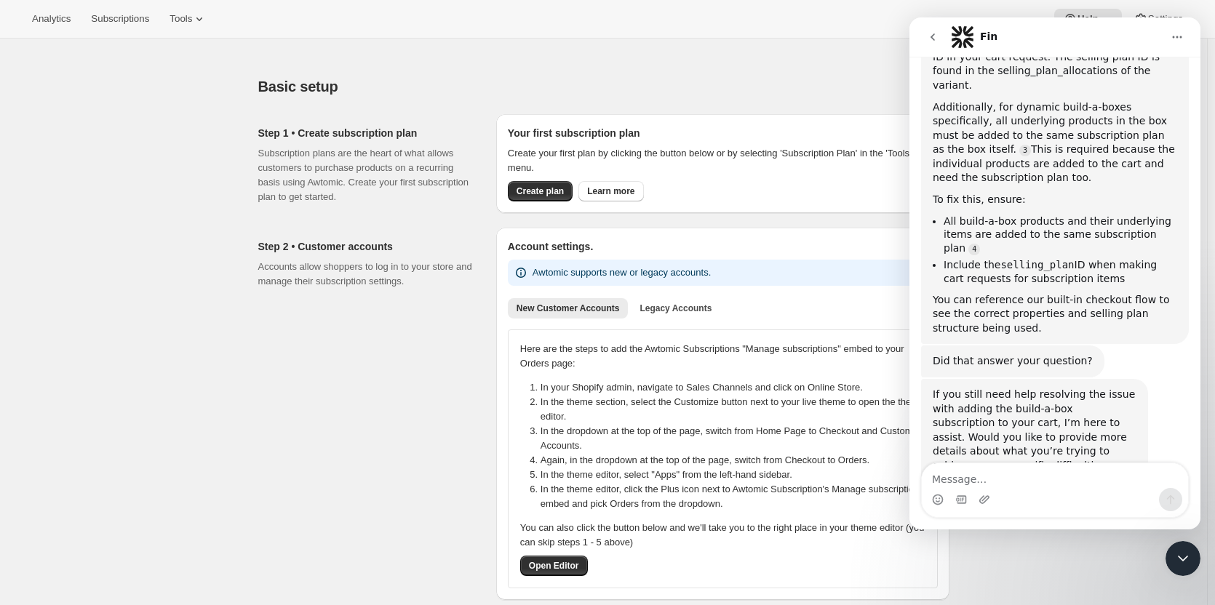
scroll to position [322, 0]
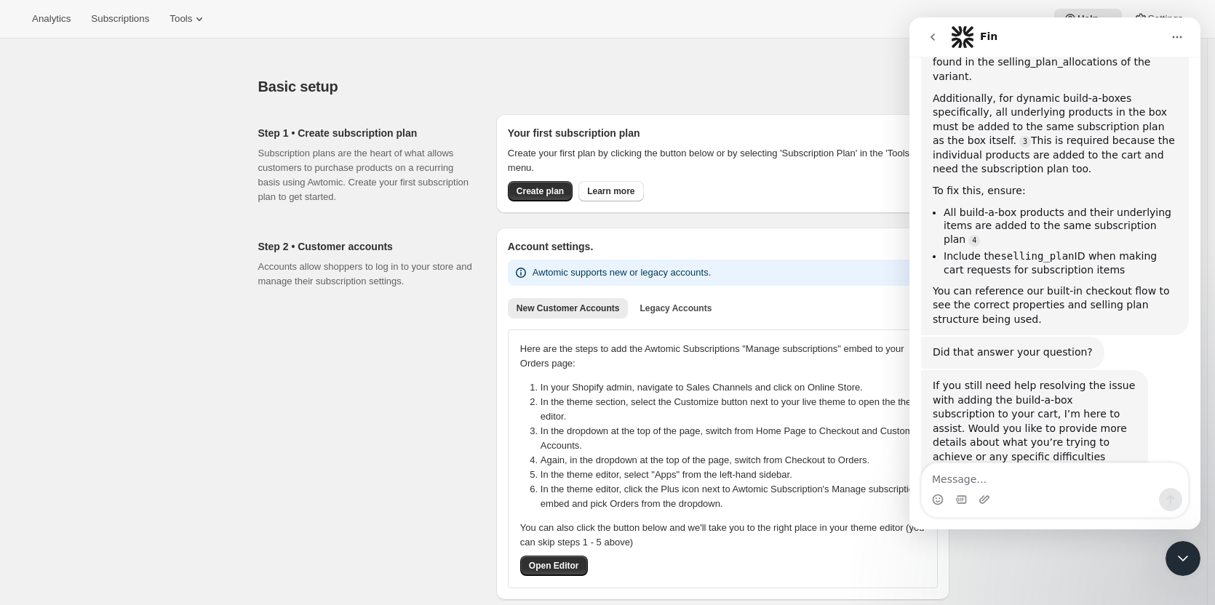
click at [1038, 480] on textarea "Message…" at bounding box center [1055, 476] width 266 height 25
type textarea "Yes, the information above is beyond my ability to fix."
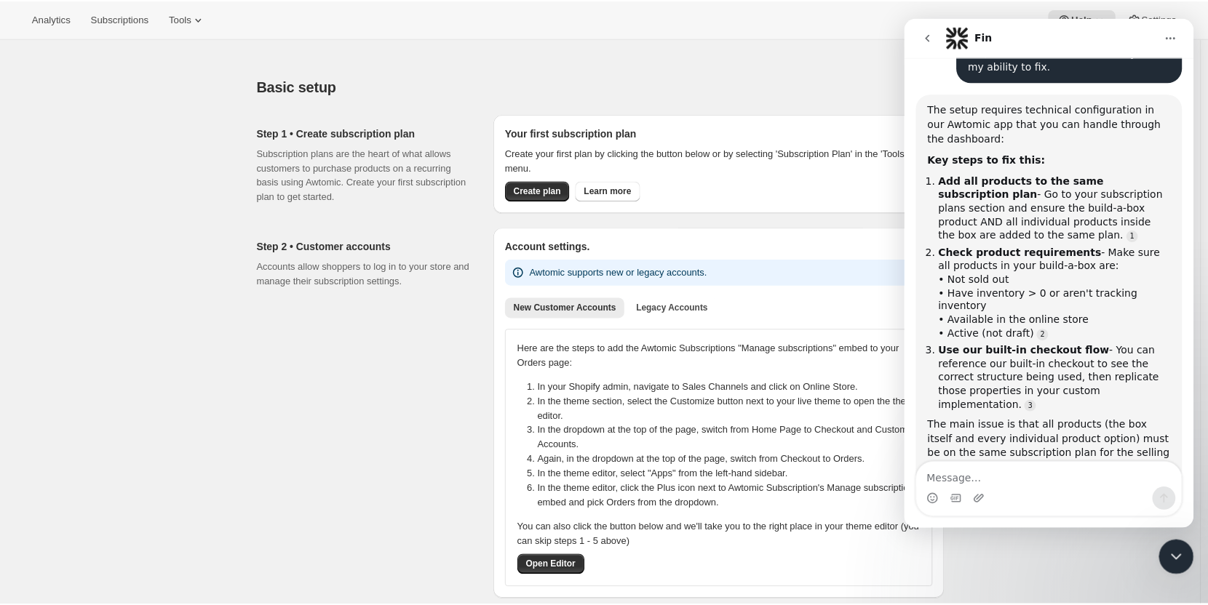
scroll to position [788, 0]
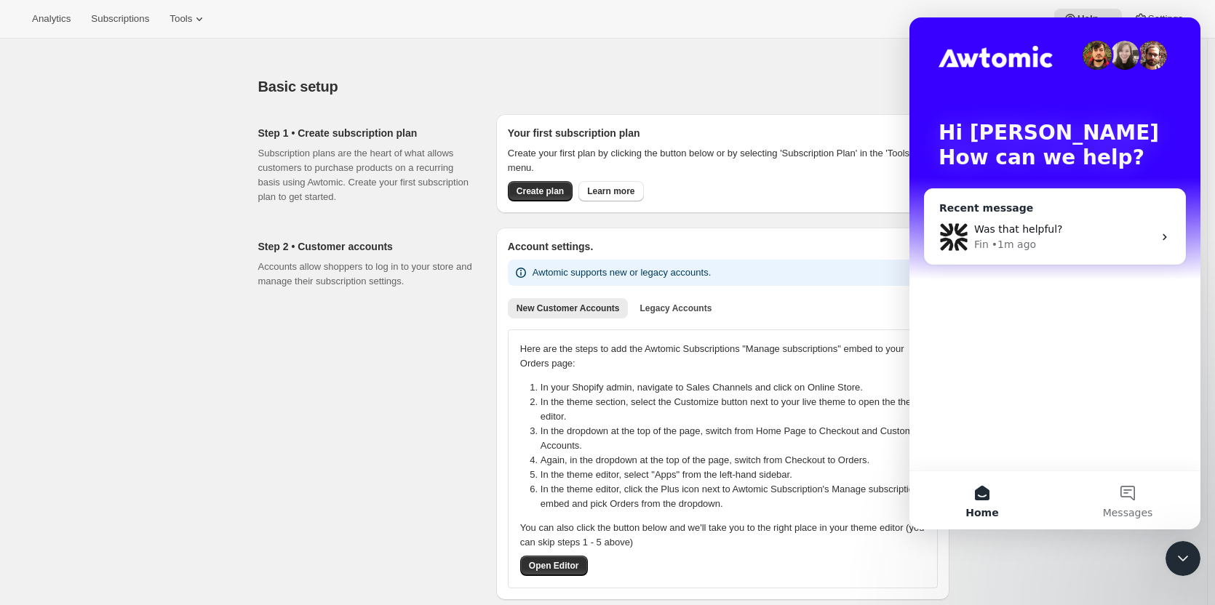
click at [1100, 236] on div "Was that helpful?" at bounding box center [1063, 229] width 179 height 15
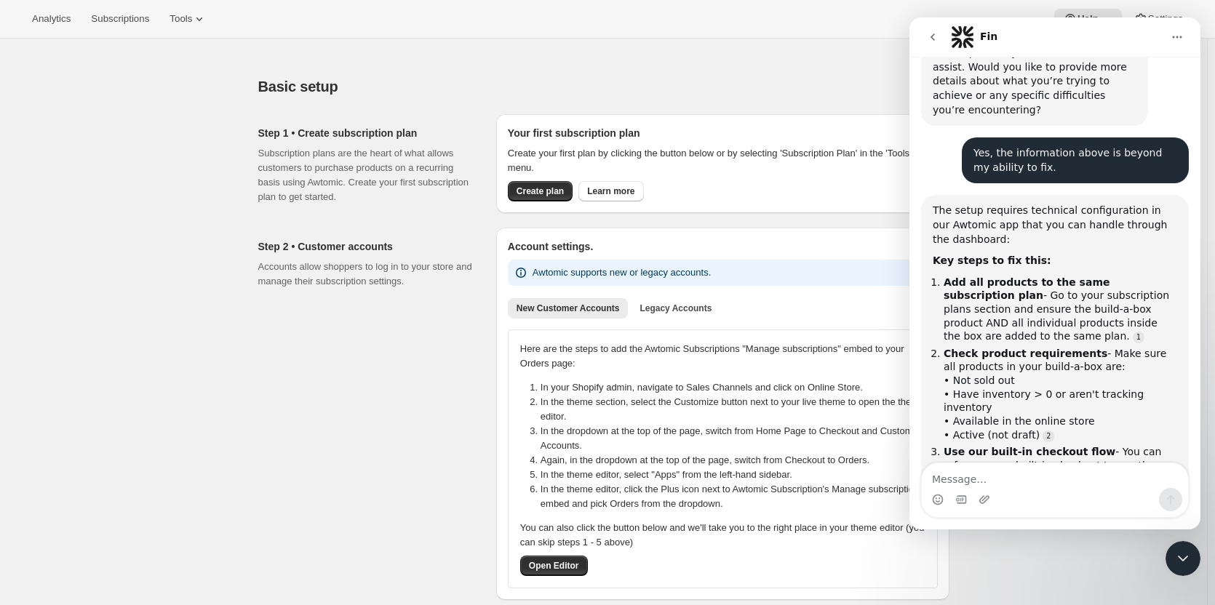
scroll to position [683, 0]
click at [192, 20] on icon at bounding box center [199, 19] width 15 height 15
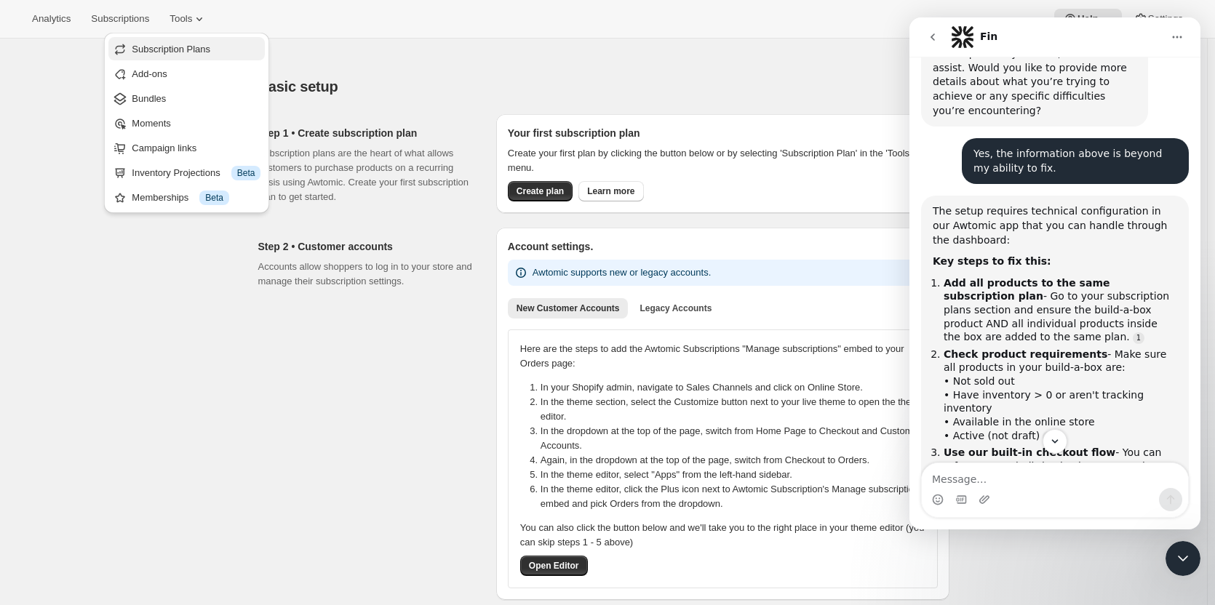
click at [164, 55] on span "Subscription Plans" at bounding box center [171, 49] width 79 height 11
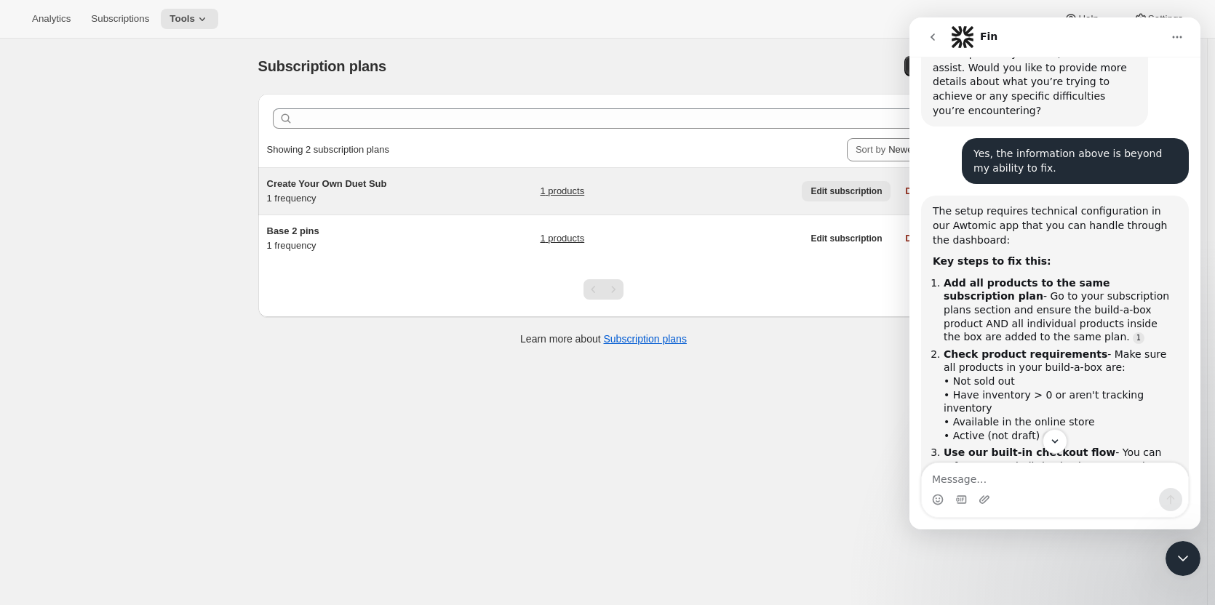
click at [849, 190] on span "Edit subscription" at bounding box center [846, 192] width 71 height 12
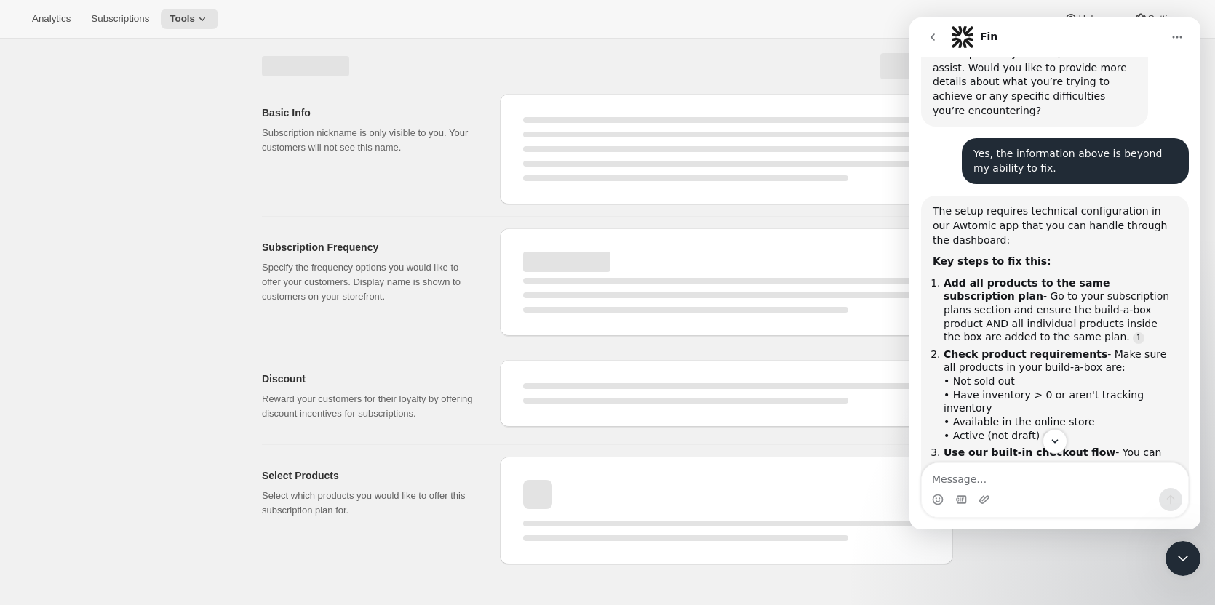
select select "WEEK"
select select "MONTH"
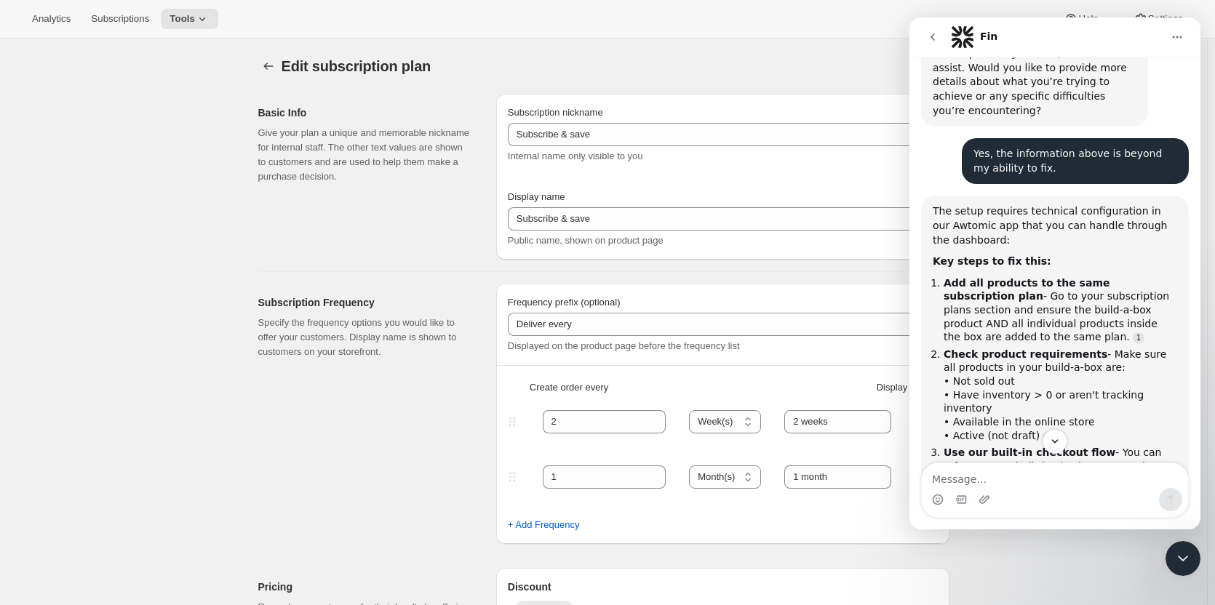
type input "Create Your Own Duet Sub"
type input "Create Your Own Duet Subscription"
type input "Your choice of 2 pins + 1 sticker with delivery every"
type input "1"
select select "MONTH"
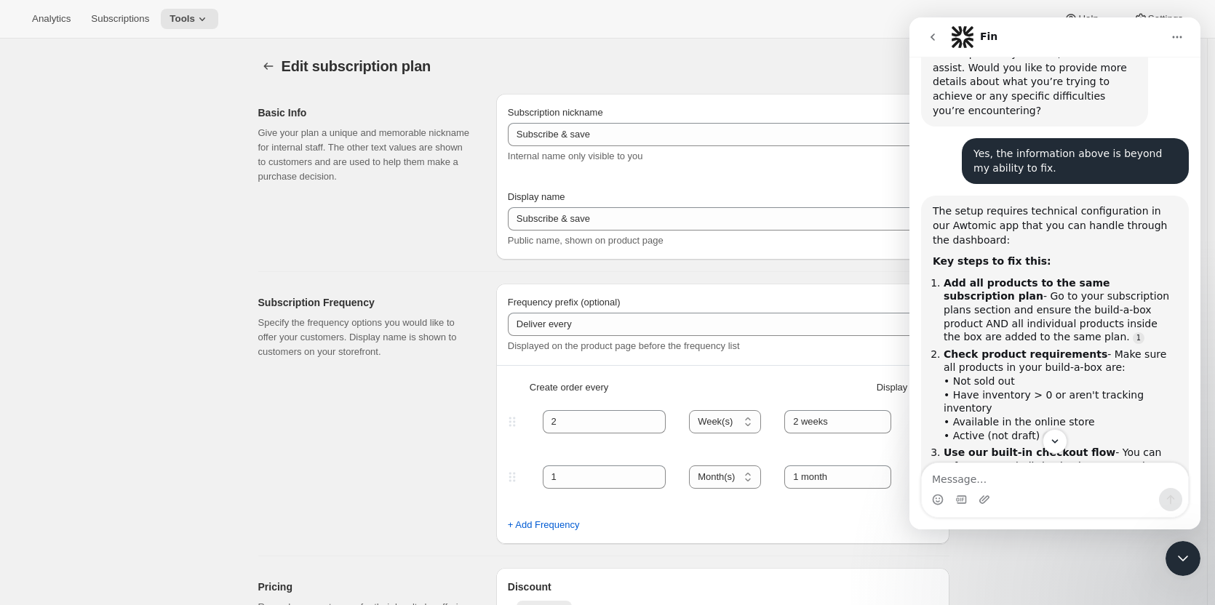
type input "1 month"
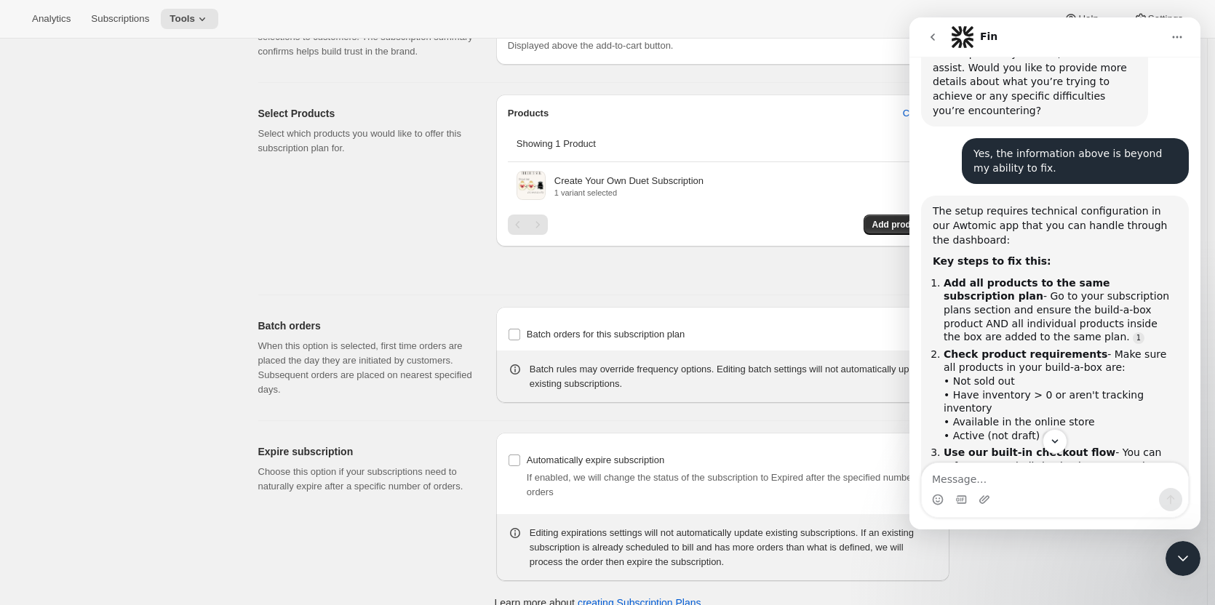
scroll to position [801, 0]
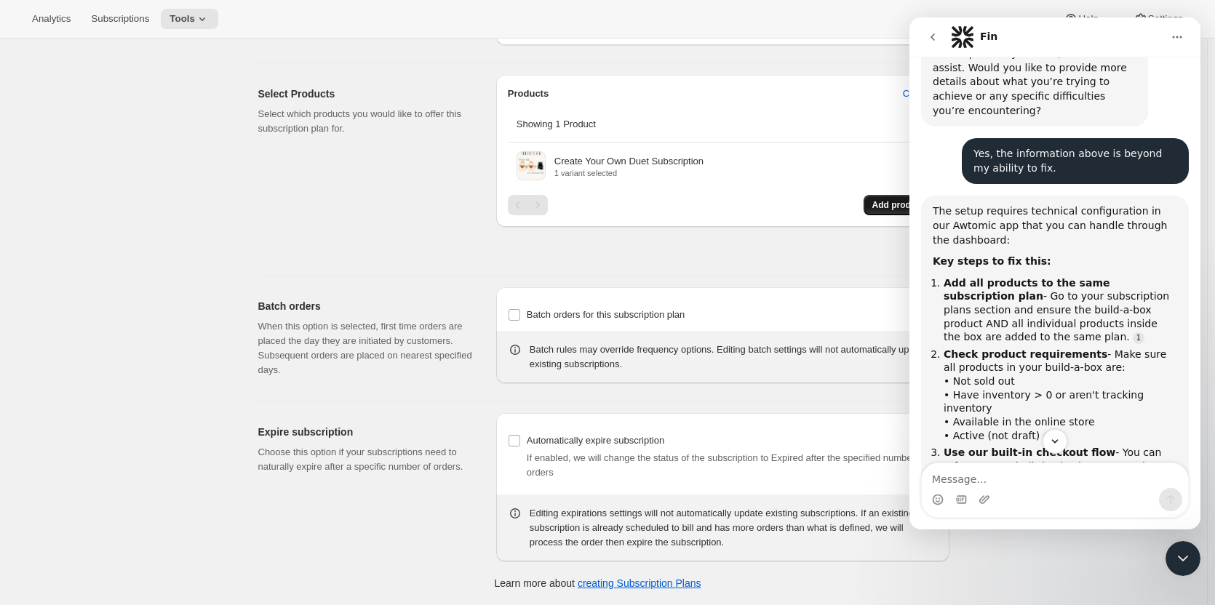
click at [884, 202] on span "Add products" at bounding box center [900, 205] width 57 height 12
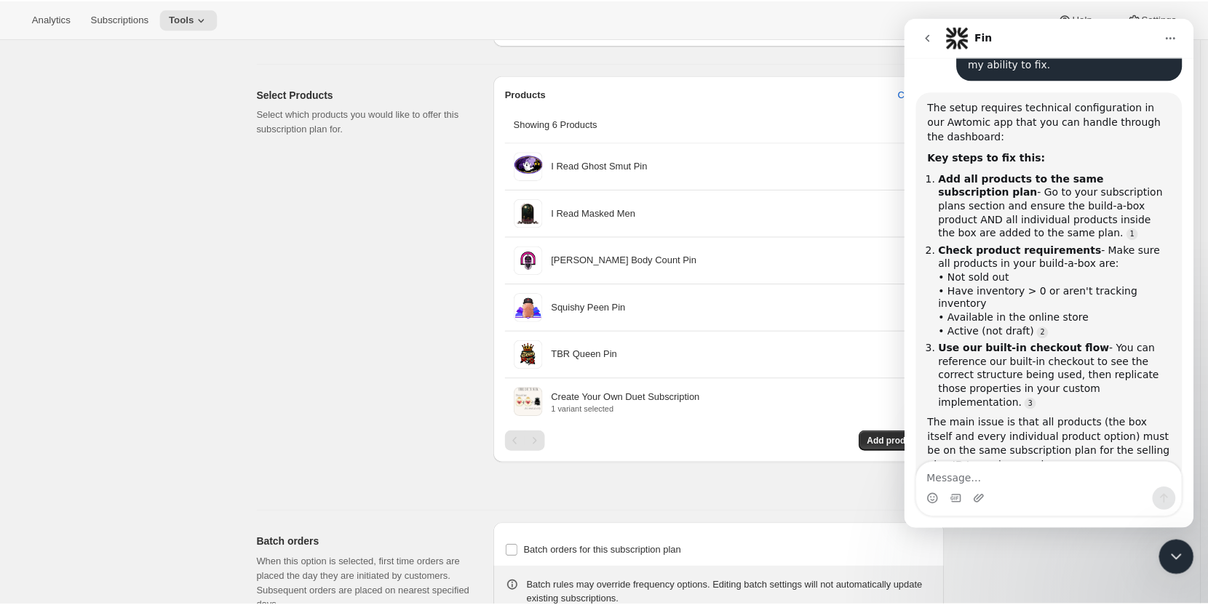
scroll to position [788, 0]
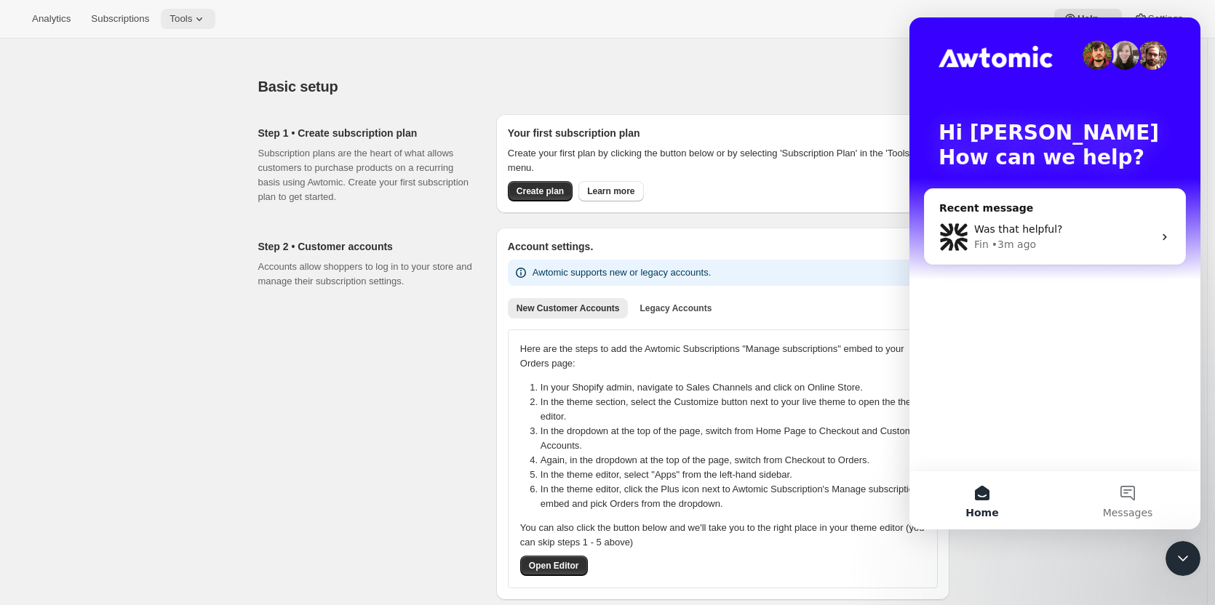
click at [195, 14] on icon at bounding box center [199, 19] width 15 height 15
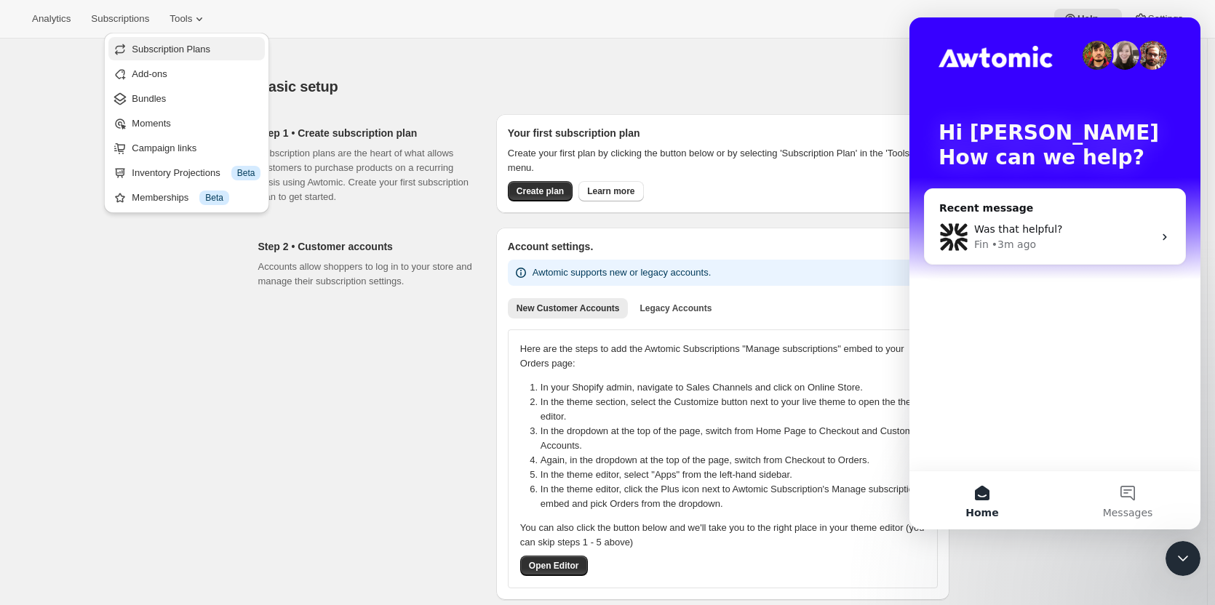
click at [172, 49] on span "Subscription Plans" at bounding box center [171, 49] width 79 height 11
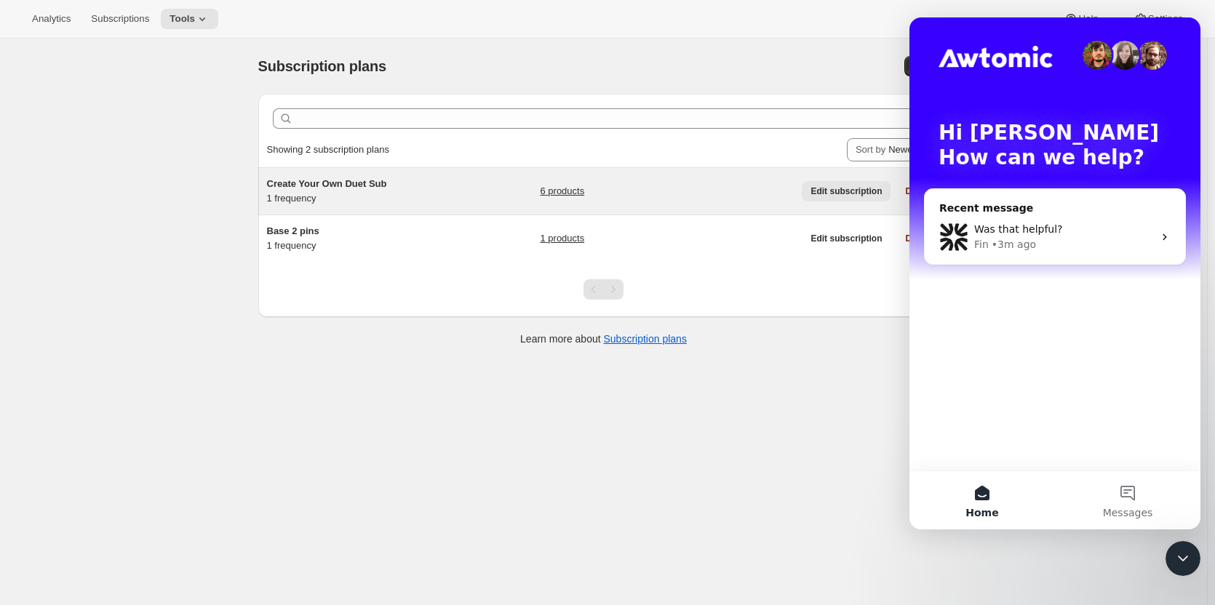
click at [833, 196] on span "Edit subscription" at bounding box center [846, 192] width 71 height 12
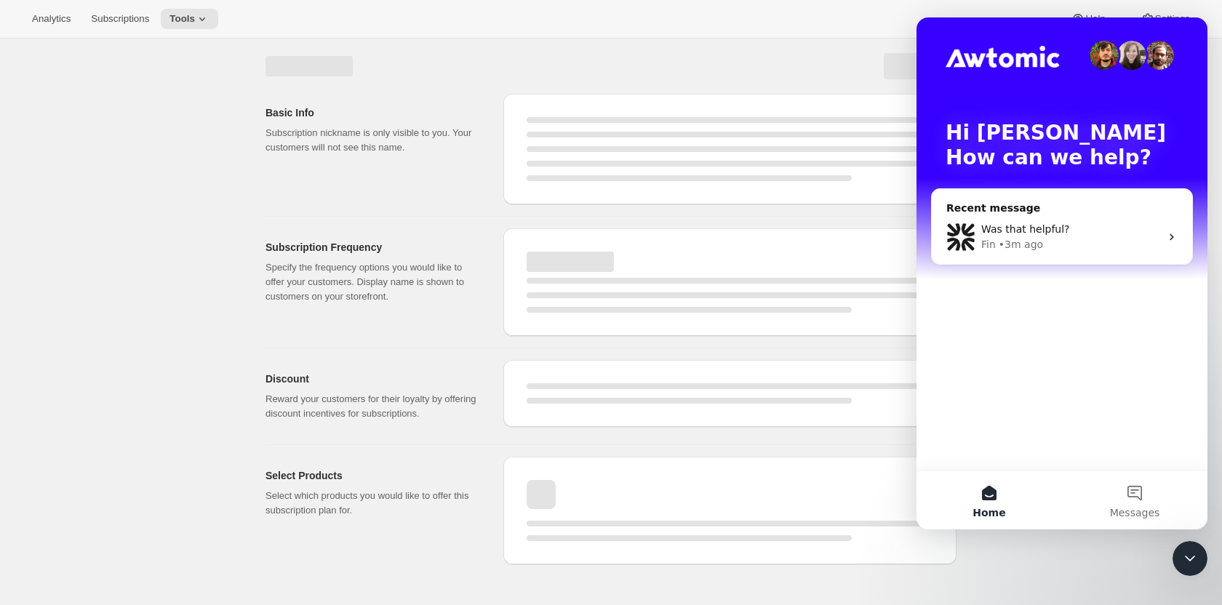
select select "WEEK"
select select "MONTH"
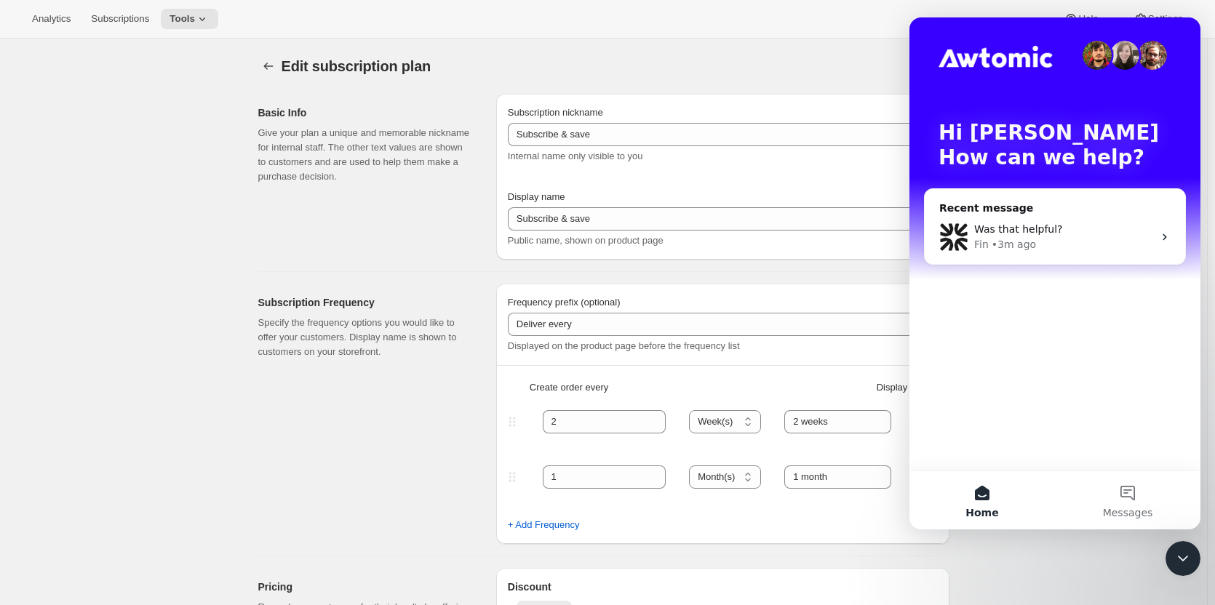
type input "Create Your Own Duet Sub"
type input "Create Your Own Duet Subscription"
type input "Your choice of 2 pins + 1 sticker with delivery every"
type input "1"
select select "MONTH"
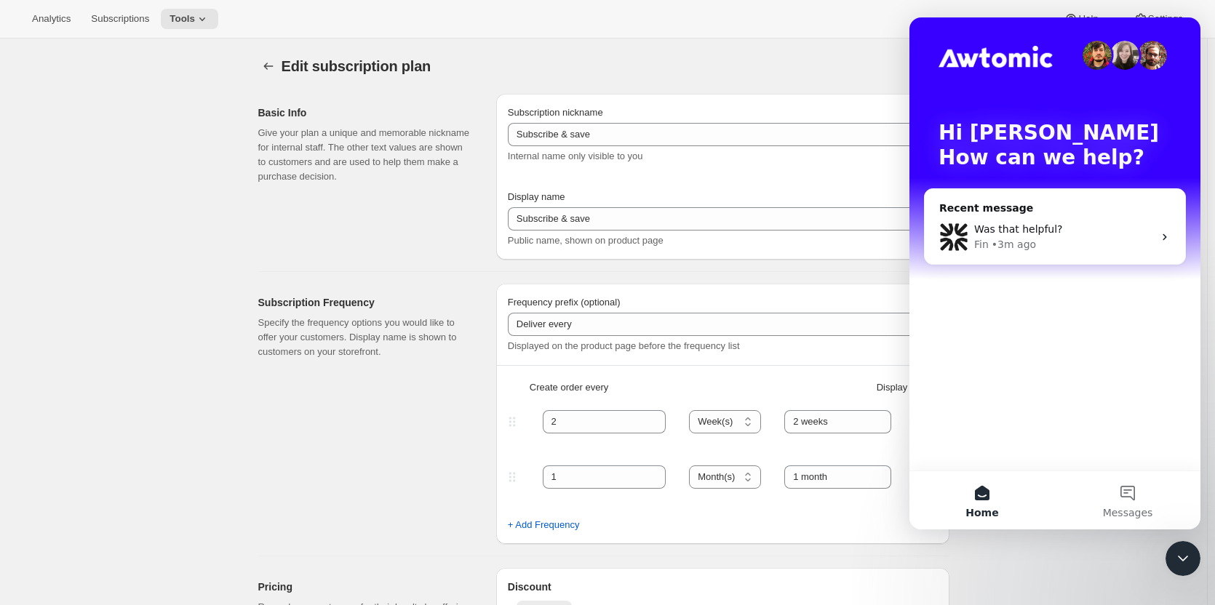
type input "1 month"
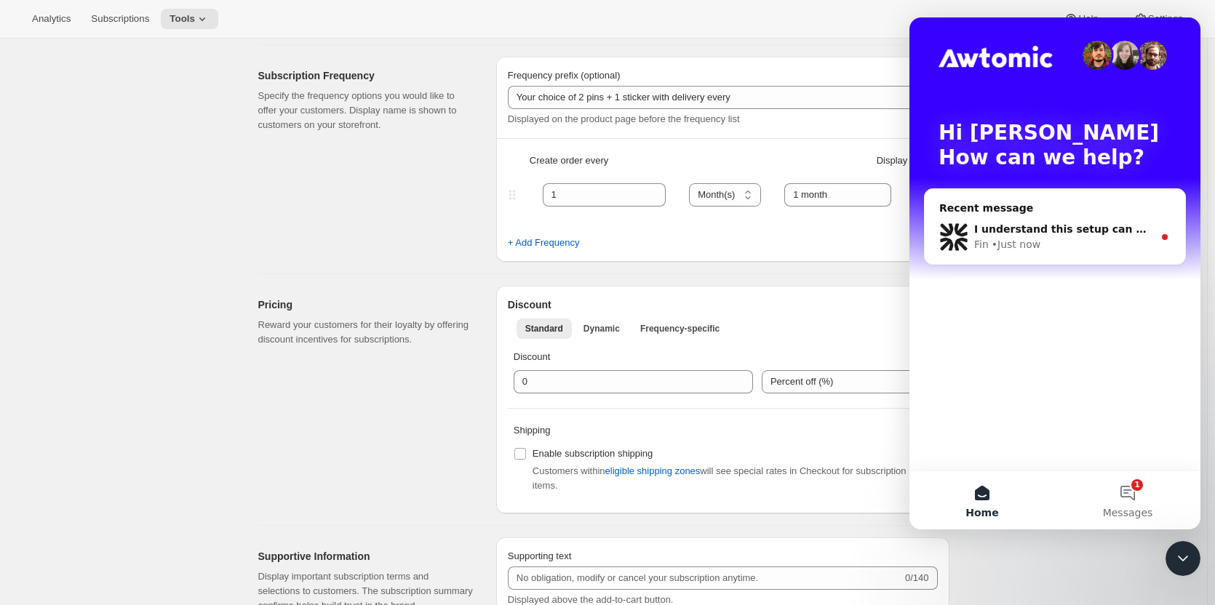
scroll to position [226, 0]
click at [187, 20] on span "Tools" at bounding box center [182, 19] width 25 height 12
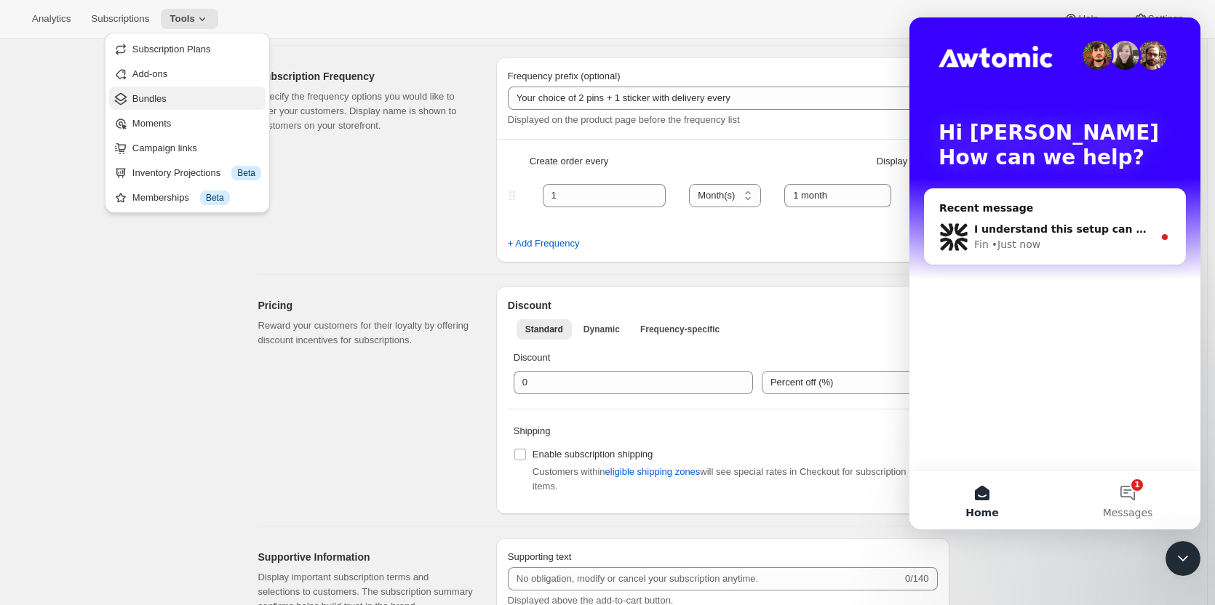
click at [150, 97] on span "Bundles" at bounding box center [149, 98] width 34 height 11
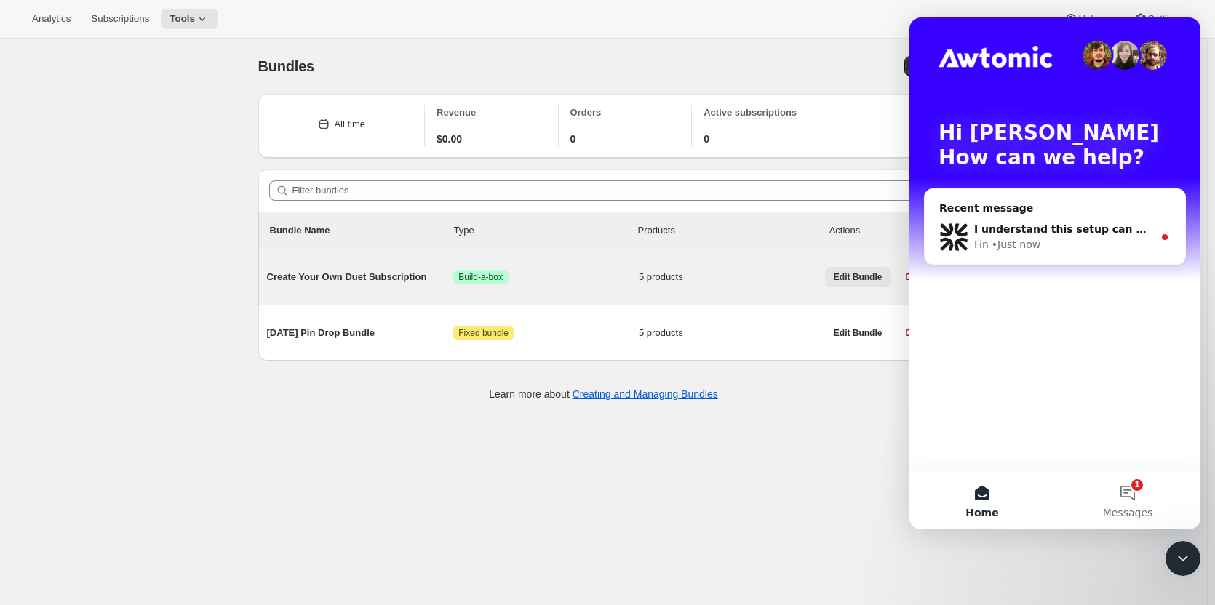
click at [861, 279] on span "Edit Bundle" at bounding box center [858, 277] width 49 height 12
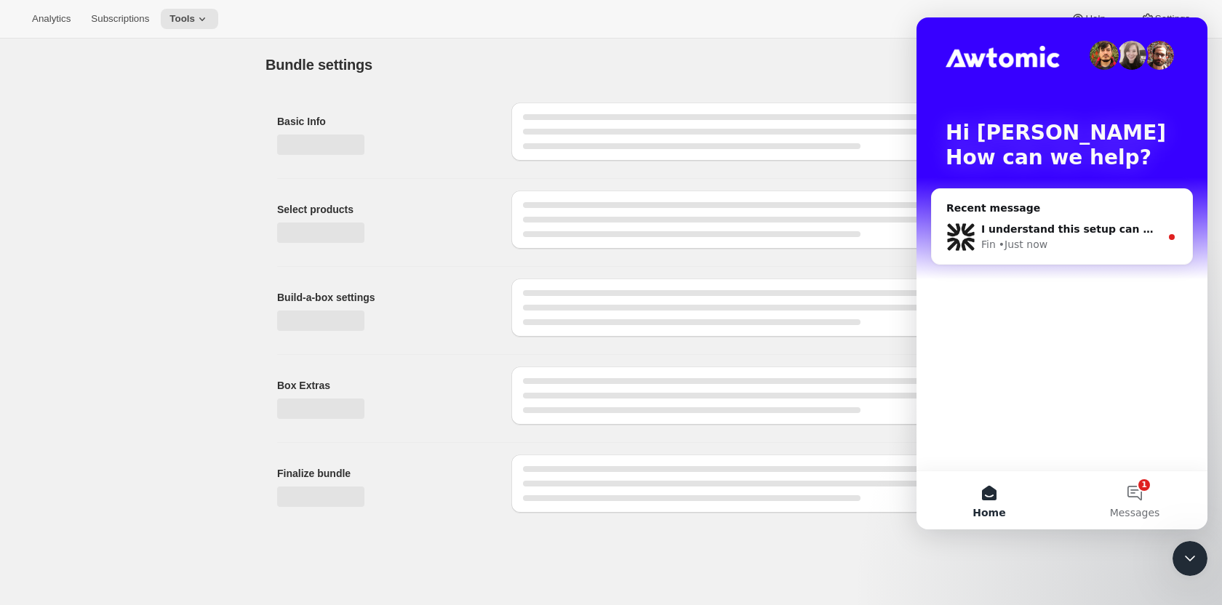
type input "Create Your Own Duet Subscription"
radio input "true"
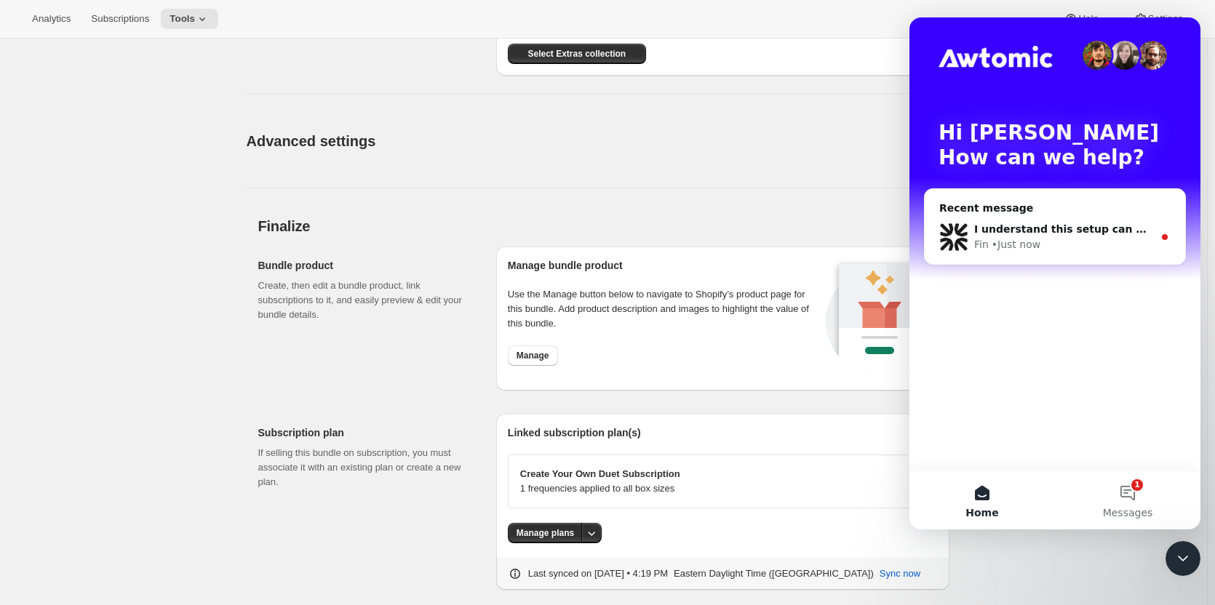
scroll to position [1186, 0]
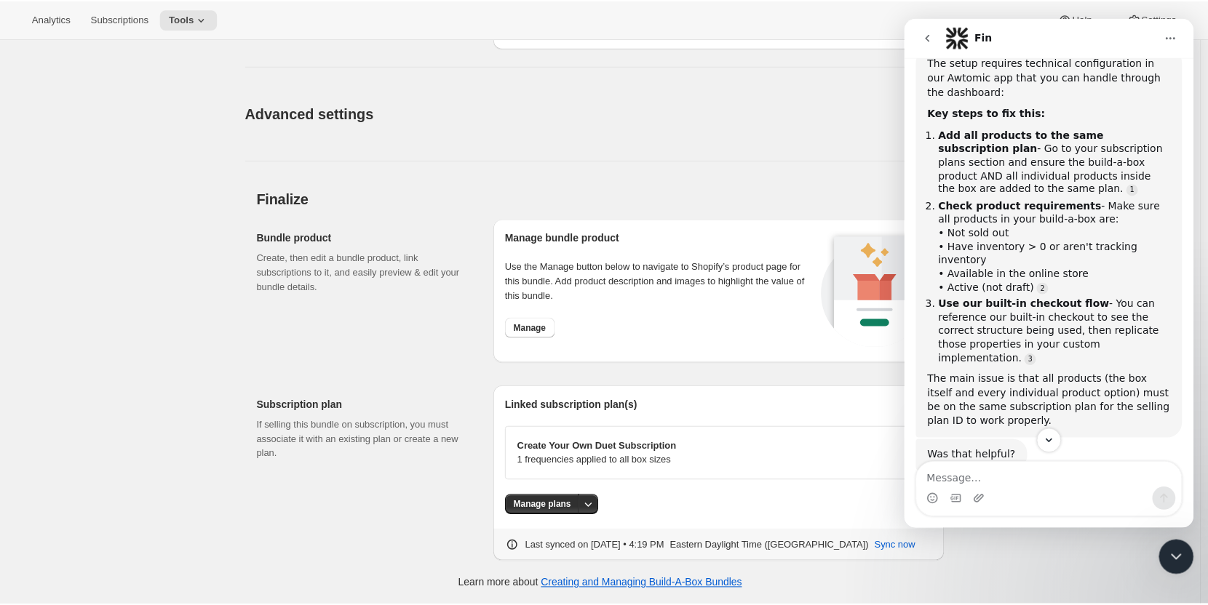
scroll to position [916, 0]
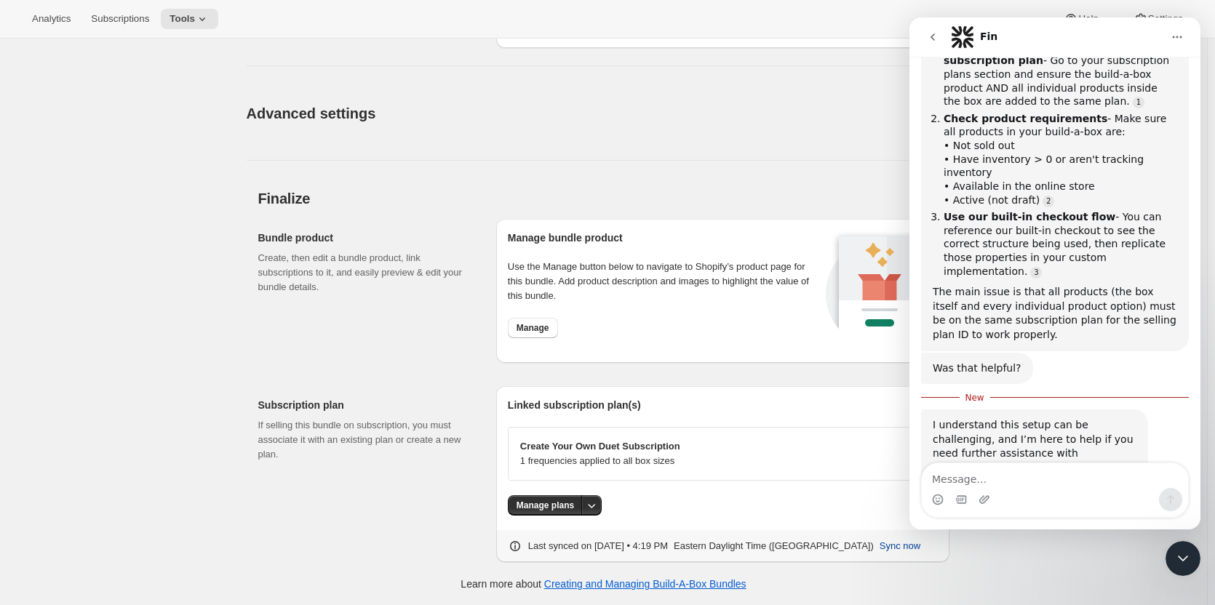
click at [894, 549] on span "Sync now" at bounding box center [900, 546] width 41 height 15
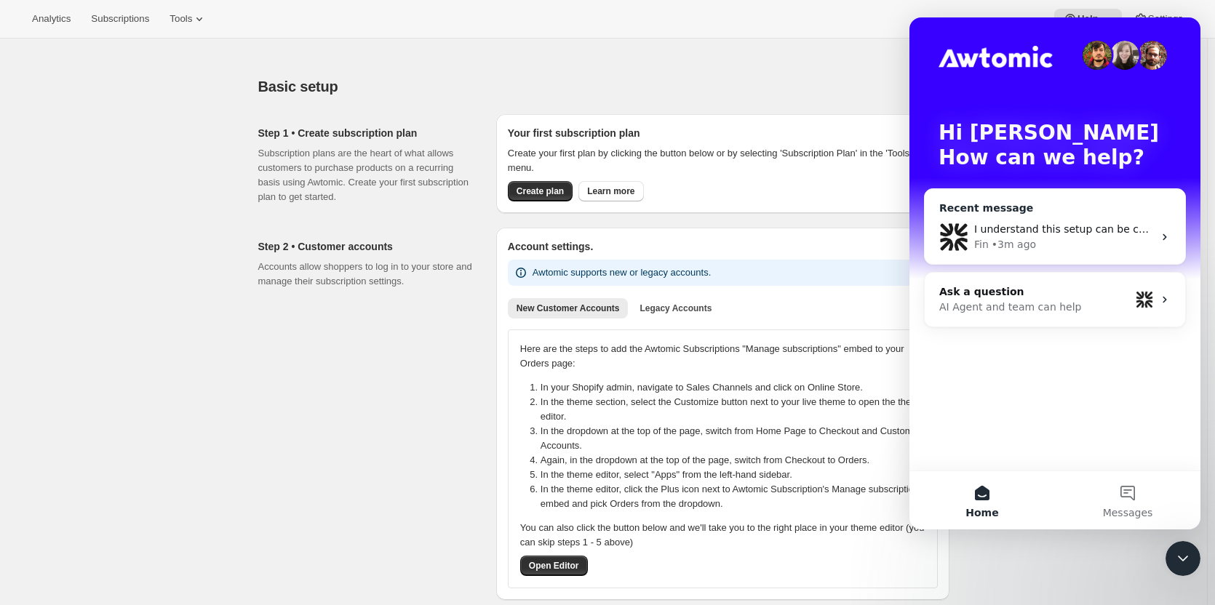
click at [1084, 245] on div "Fin • 3m ago" at bounding box center [1063, 244] width 179 height 15
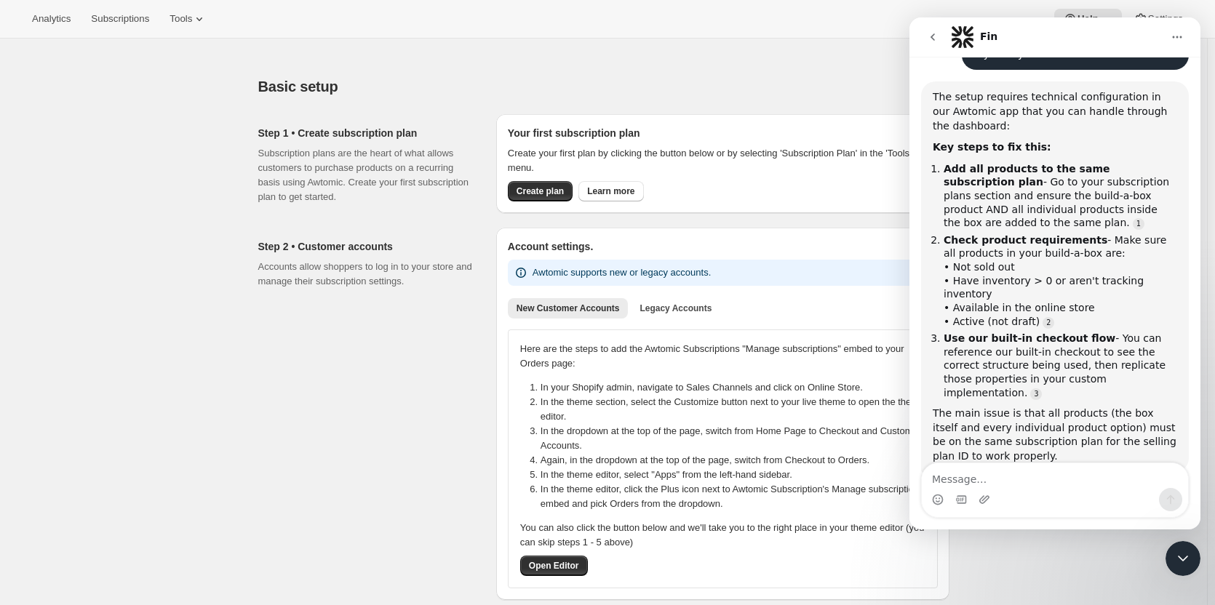
scroll to position [796, 0]
click at [1133, 219] on link "Source reference 5173523:" at bounding box center [1139, 225] width 12 height 12
click at [978, 195] on div "Creating Build-A-Box Bundles" at bounding box center [1004, 199] width 157 height 9
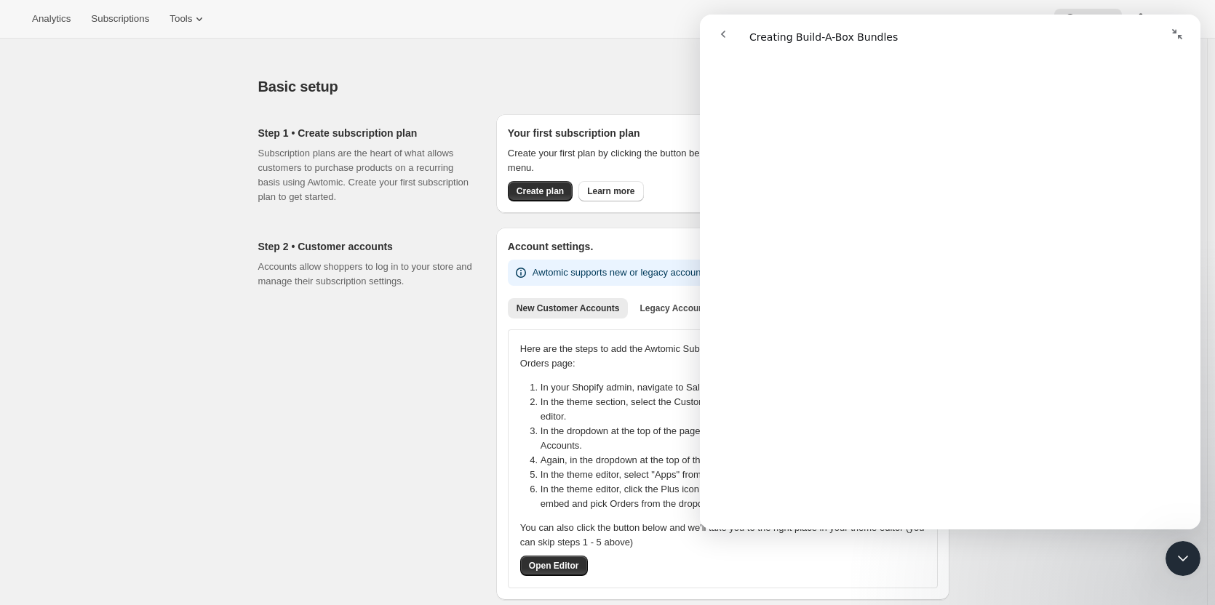
scroll to position [1051, 0]
click at [721, 33] on icon "go back" at bounding box center [723, 34] width 12 height 12
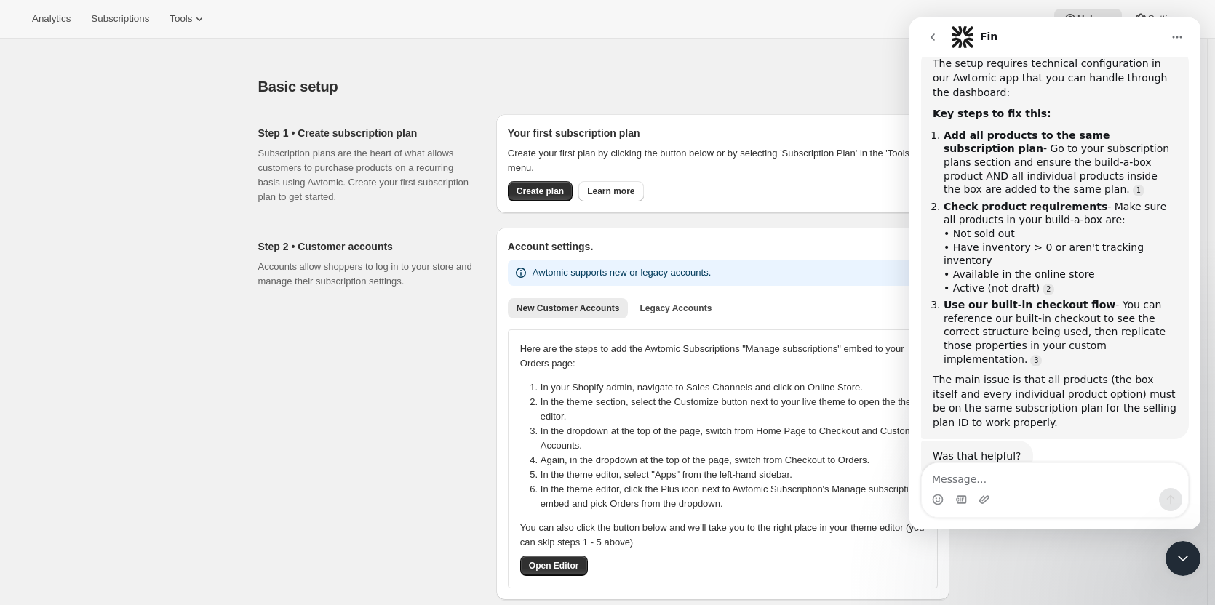
scroll to position [830, 0]
click at [1042, 356] on link "Source reference 117098158:" at bounding box center [1036, 362] width 12 height 12
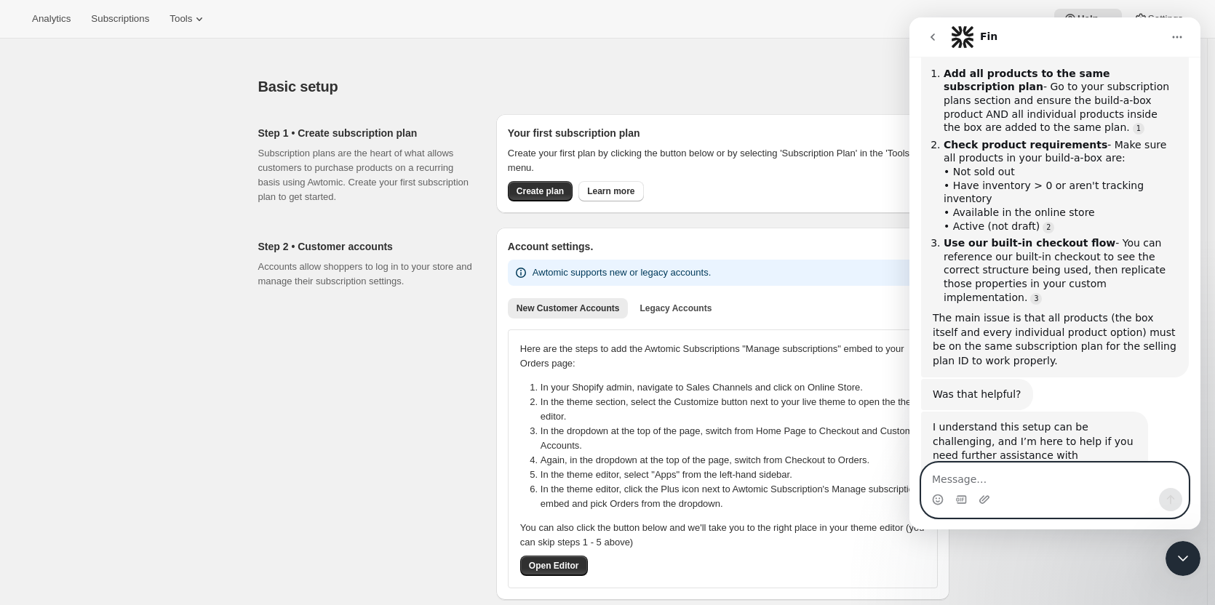
click at [1014, 477] on textarea "Message…" at bounding box center [1055, 476] width 266 height 25
type textarea "I did the first 2"
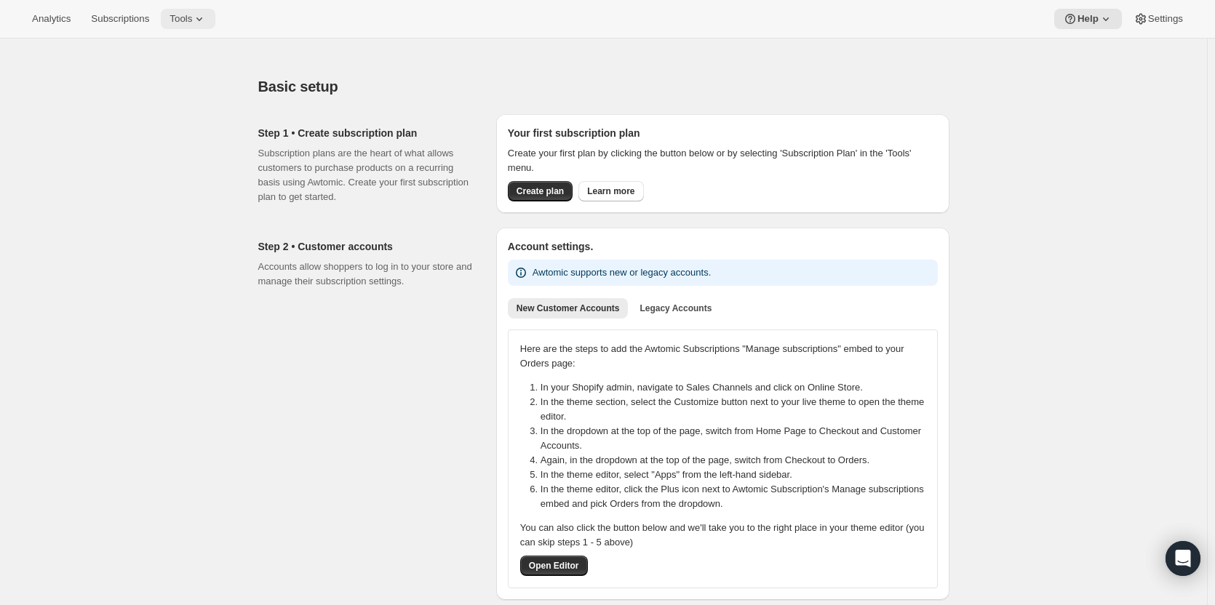
click at [193, 24] on icon at bounding box center [199, 19] width 15 height 15
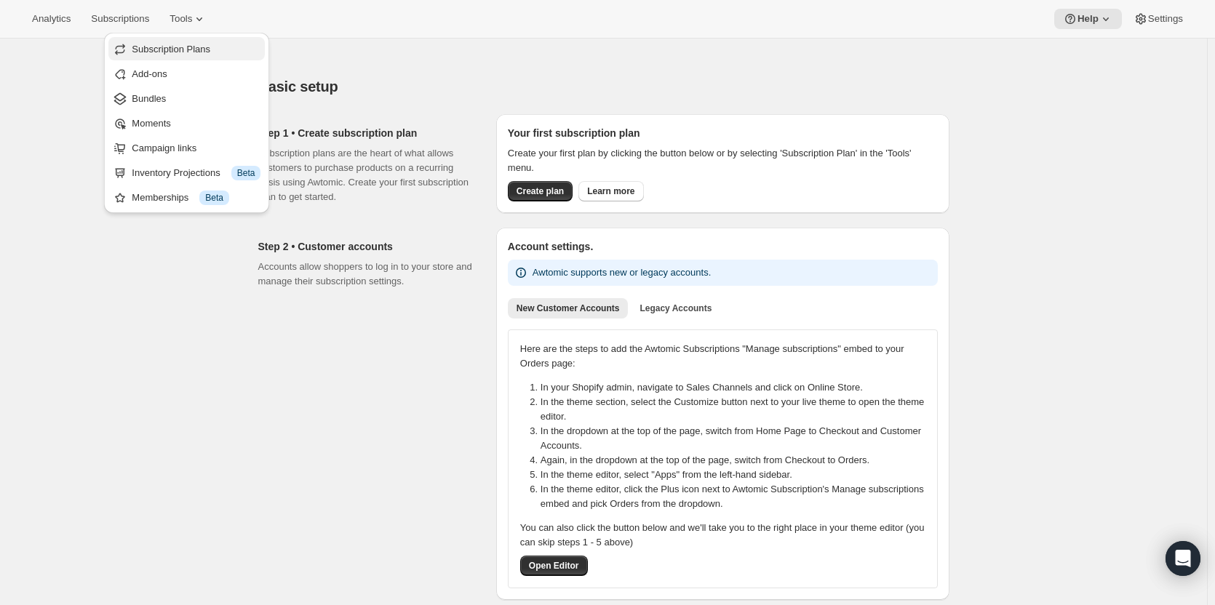
click at [162, 55] on span "Subscription Plans" at bounding box center [171, 49] width 79 height 11
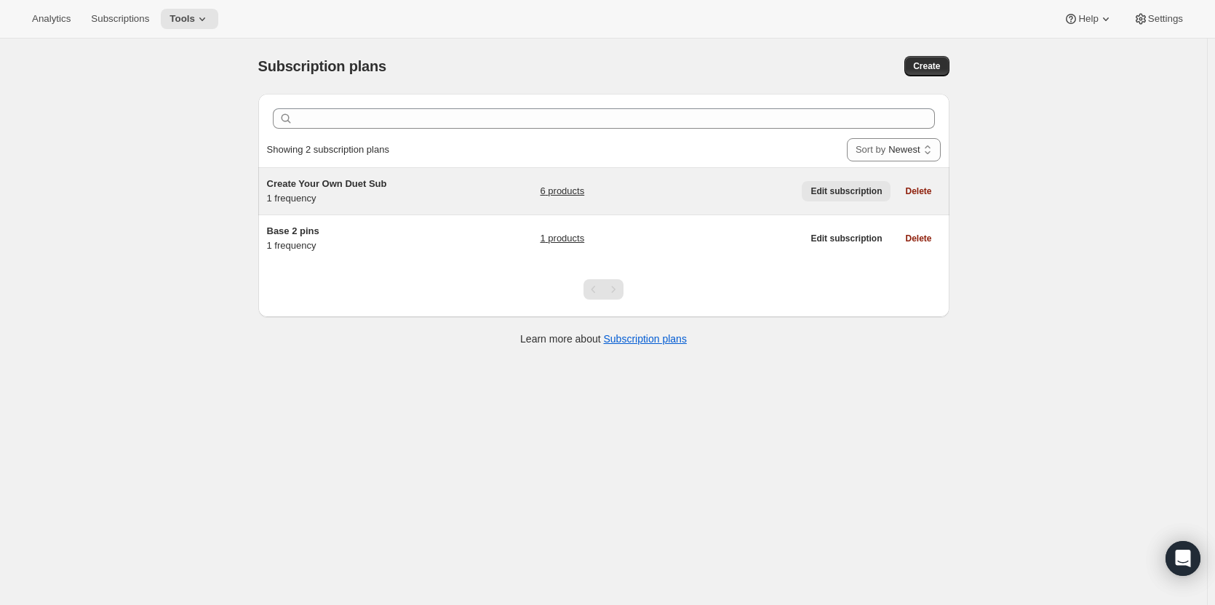
click at [840, 194] on span "Edit subscription" at bounding box center [846, 192] width 71 height 12
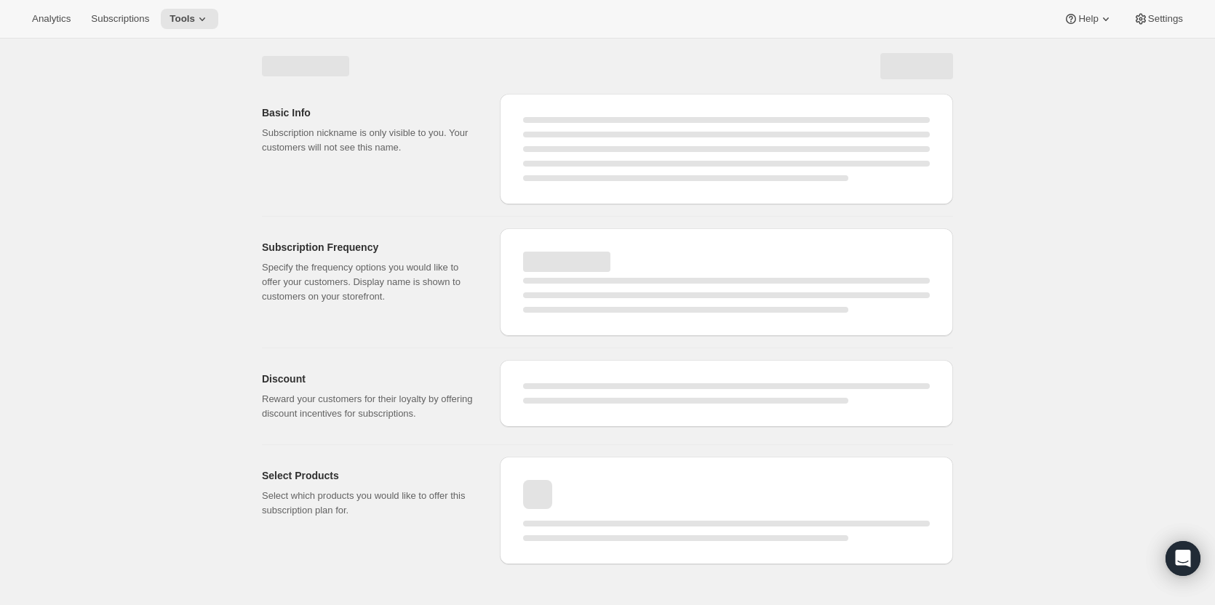
select select "WEEK"
select select "MONTH"
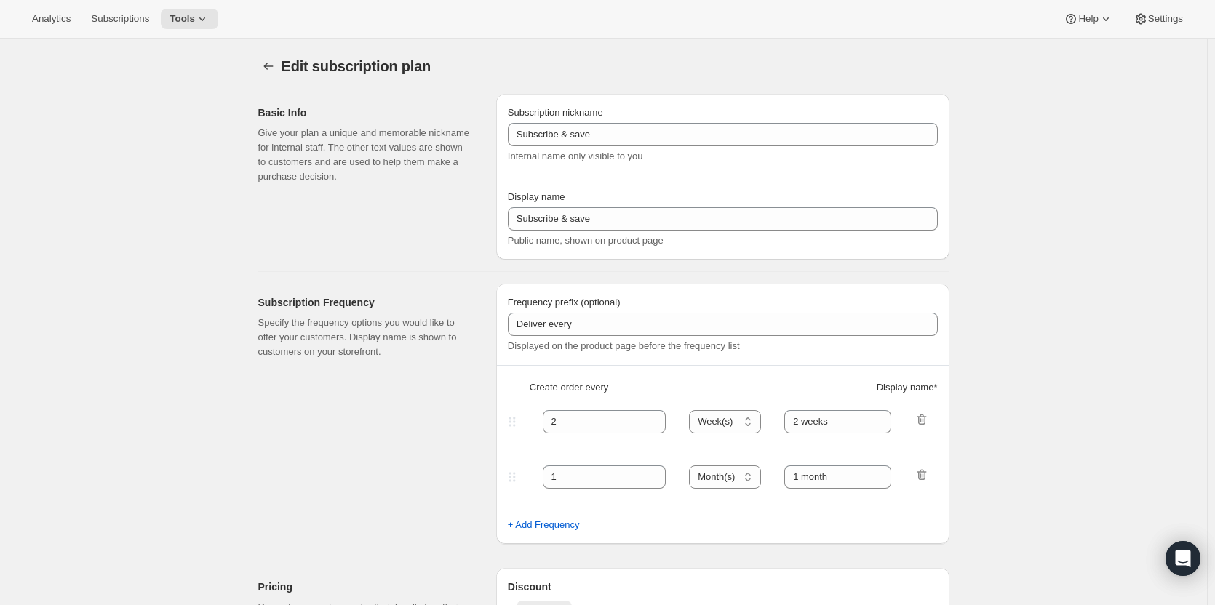
type input "Create Your Own Duet Sub"
type input "Create Your Own Duet Subscription"
type input "Your choice of 2 pins + 1 sticker with delivery every"
type input "1"
select select "MONTH"
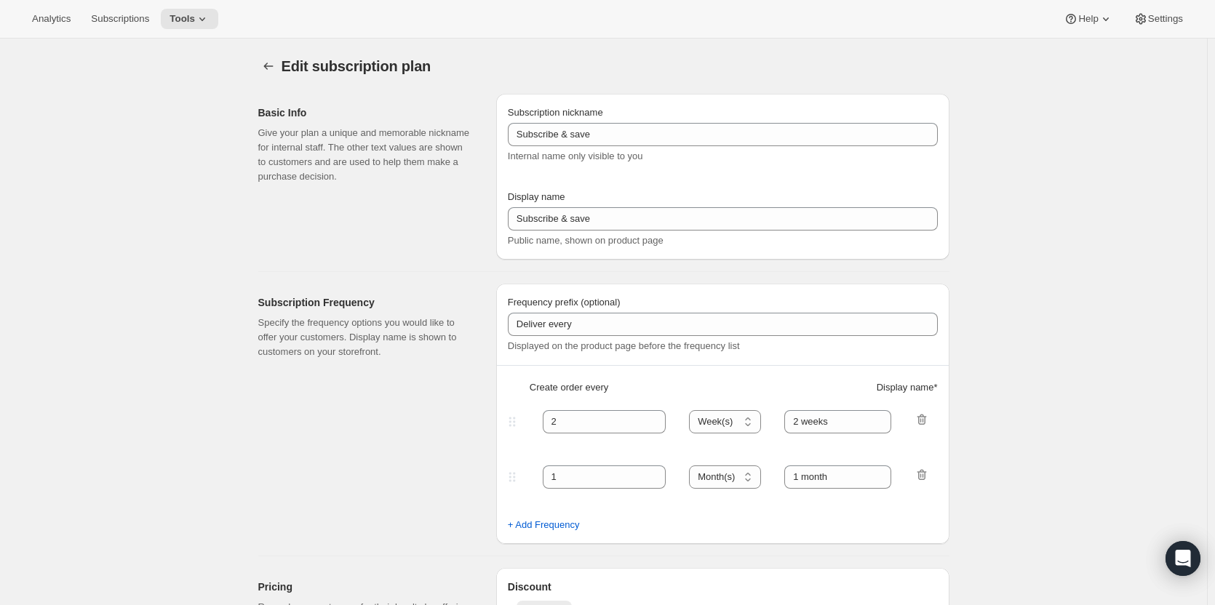
type input "1 month"
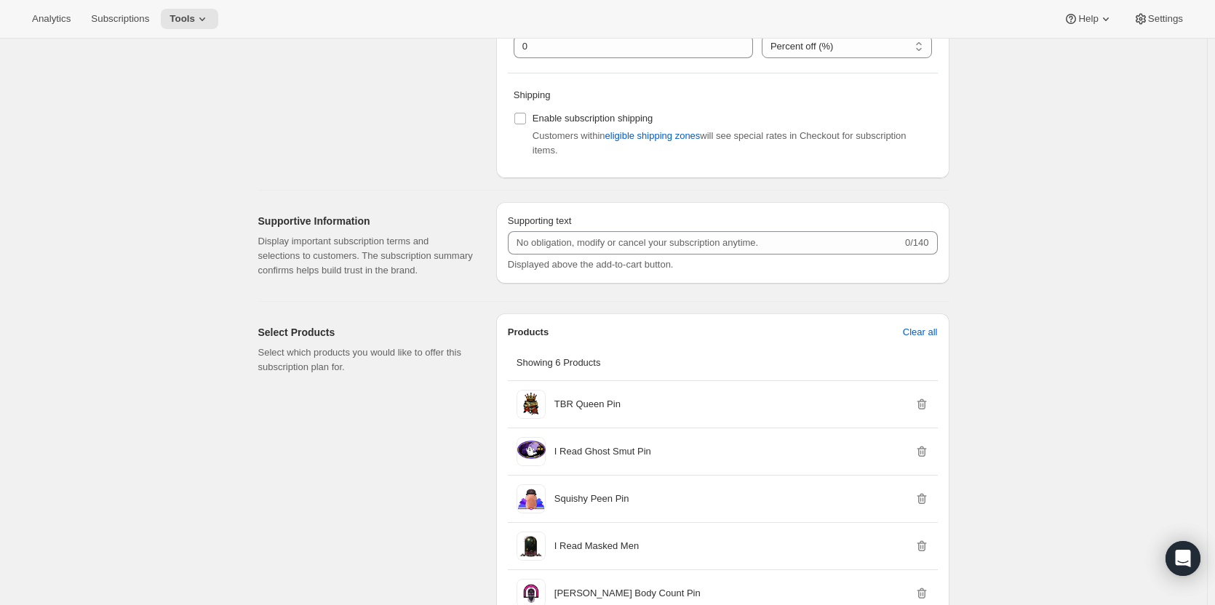
scroll to position [570, 0]
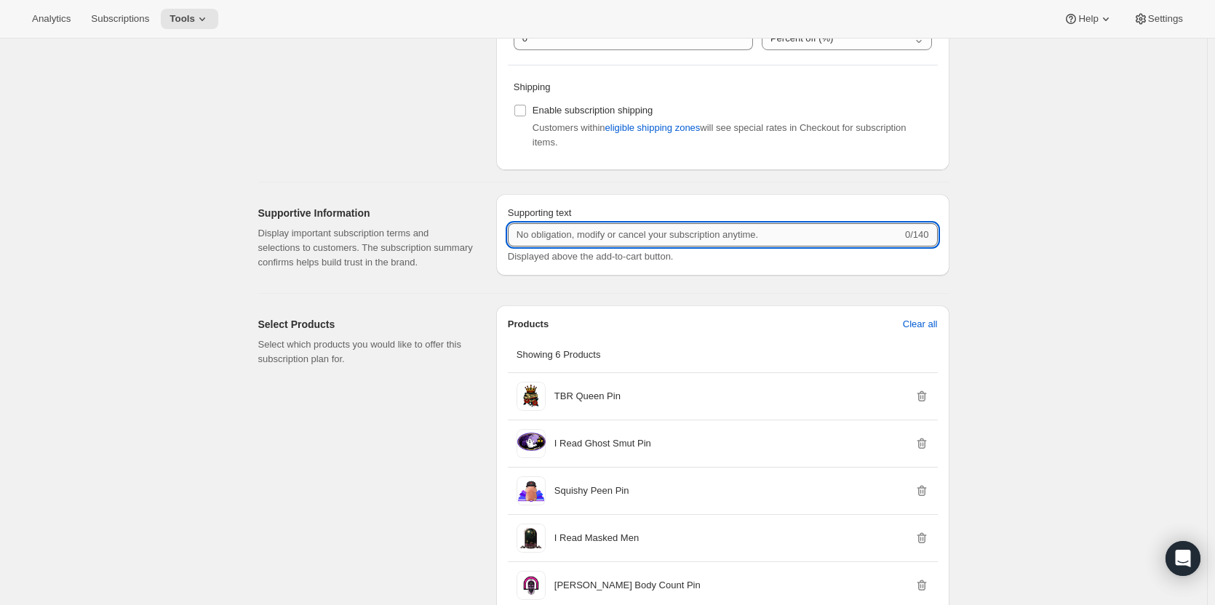
click at [585, 236] on input "Supporting text" at bounding box center [705, 234] width 394 height 23
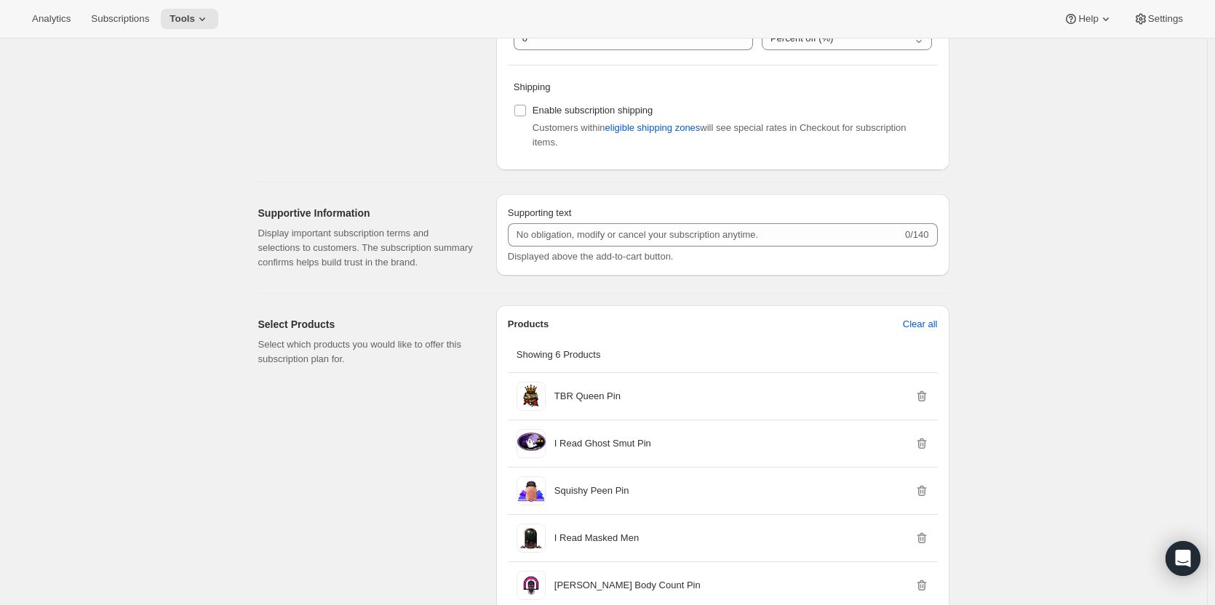
click at [468, 366] on p "Select which products you would like to offer this subscription plan for." at bounding box center [365, 352] width 215 height 29
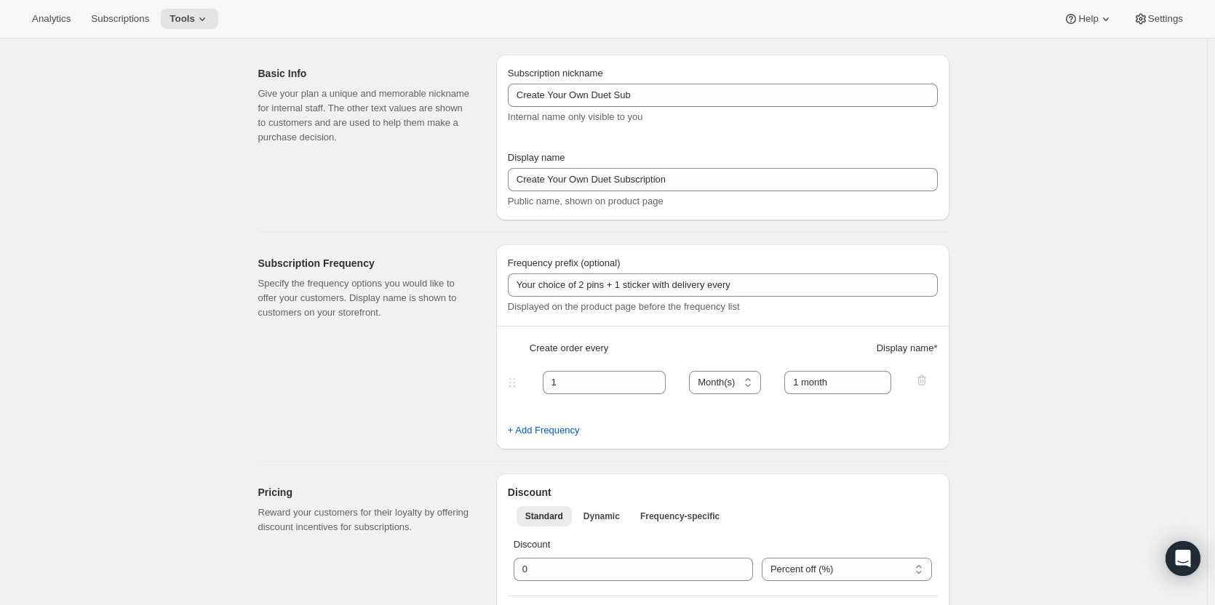
scroll to position [0, 0]
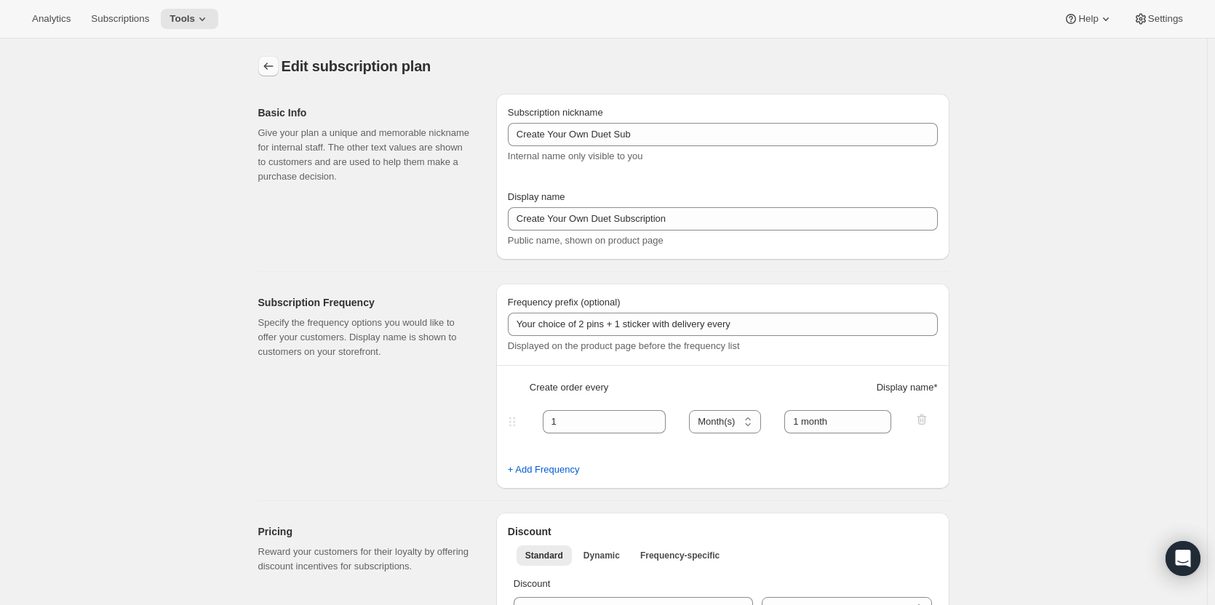
click at [267, 66] on icon "Subscription plans" at bounding box center [268, 66] width 15 height 15
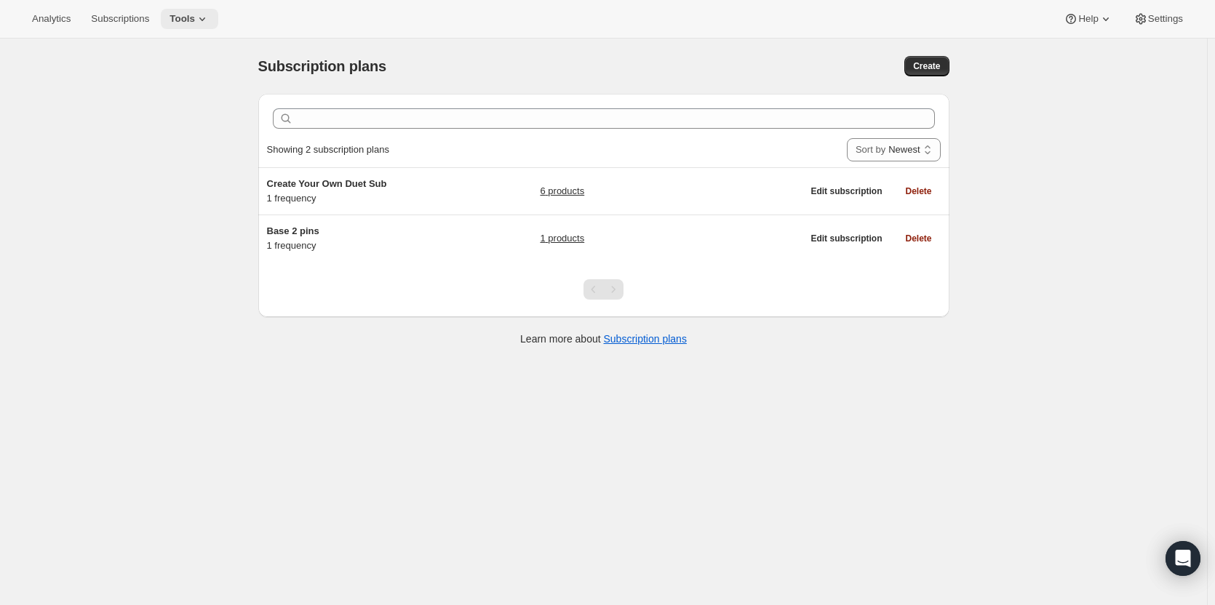
click at [184, 20] on span "Tools" at bounding box center [182, 19] width 25 height 12
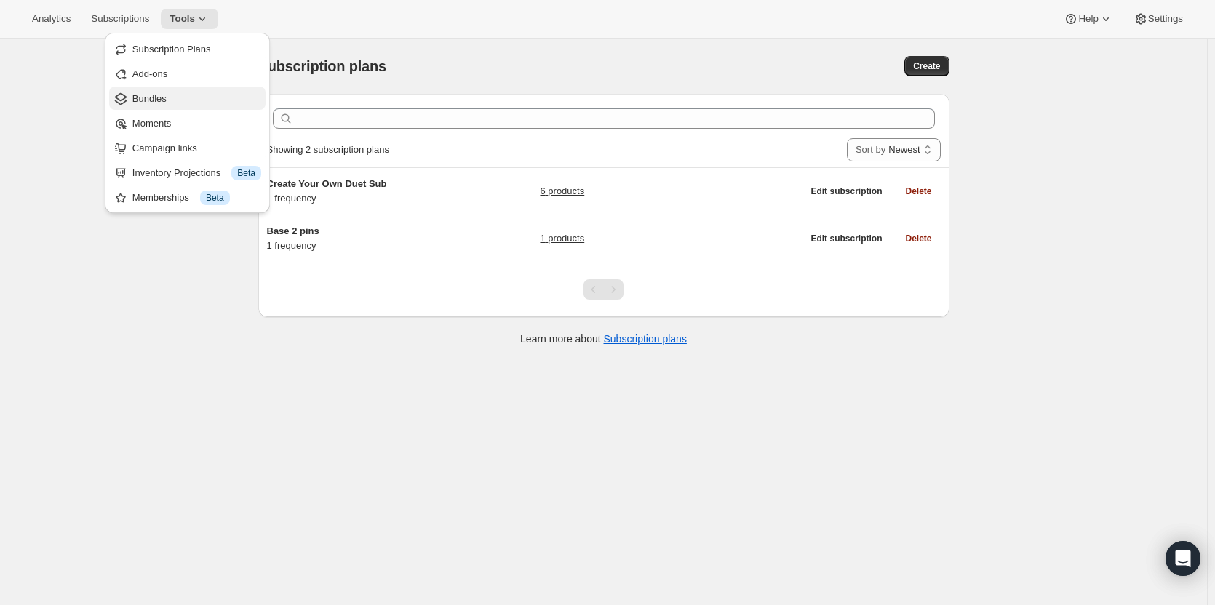
click at [161, 97] on span "Bundles" at bounding box center [149, 98] width 34 height 11
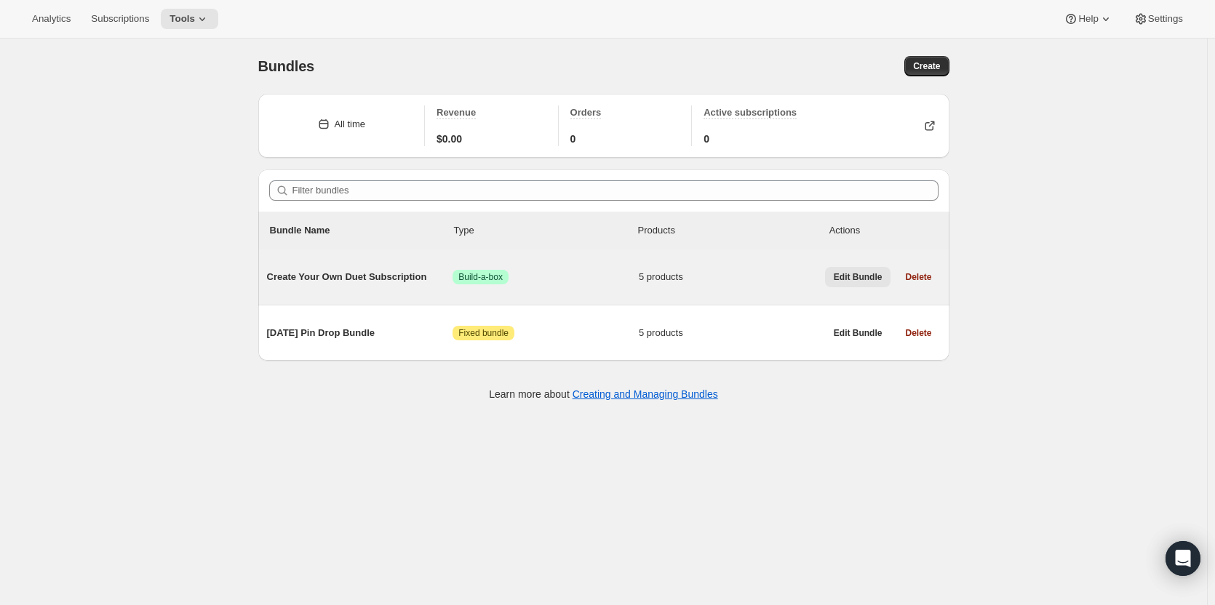
click at [867, 274] on span "Edit Bundle" at bounding box center [858, 277] width 49 height 12
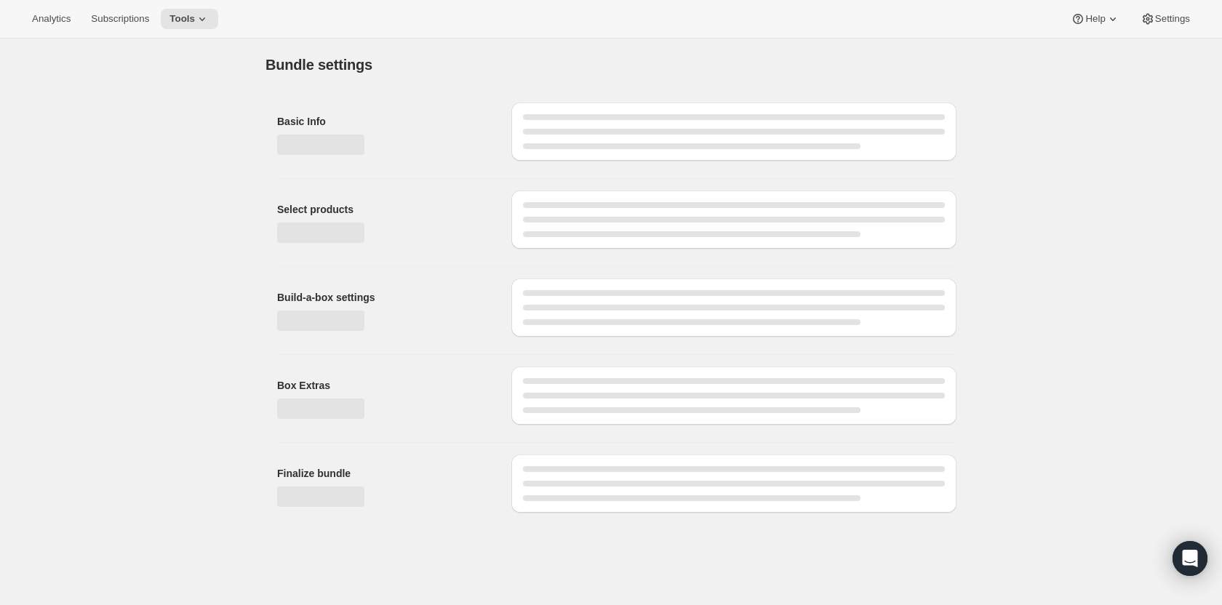
type input "Create Your Own Duet Subscription"
radio input "true"
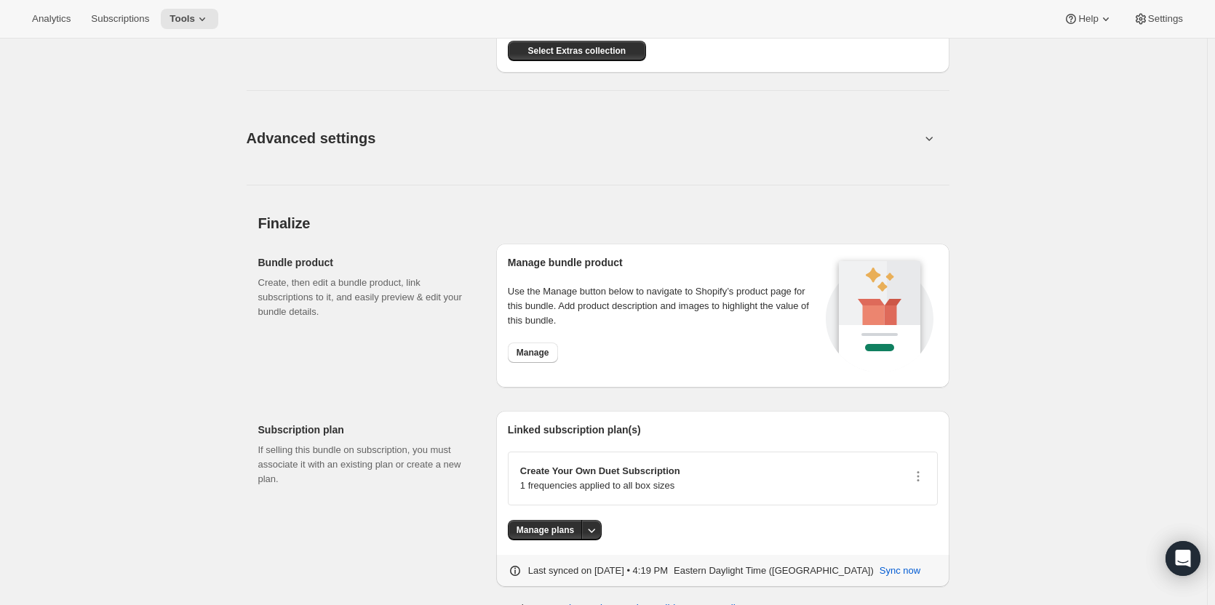
scroll to position [1186, 0]
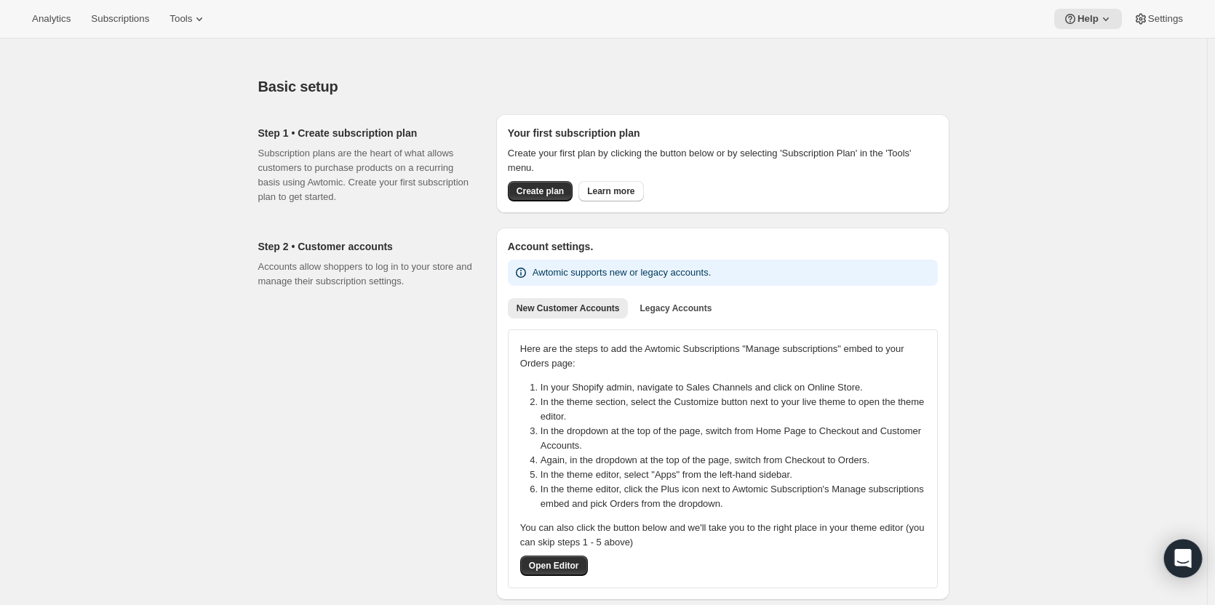
click at [1183, 554] on icon "Open Intercom Messenger" at bounding box center [1182, 558] width 17 height 19
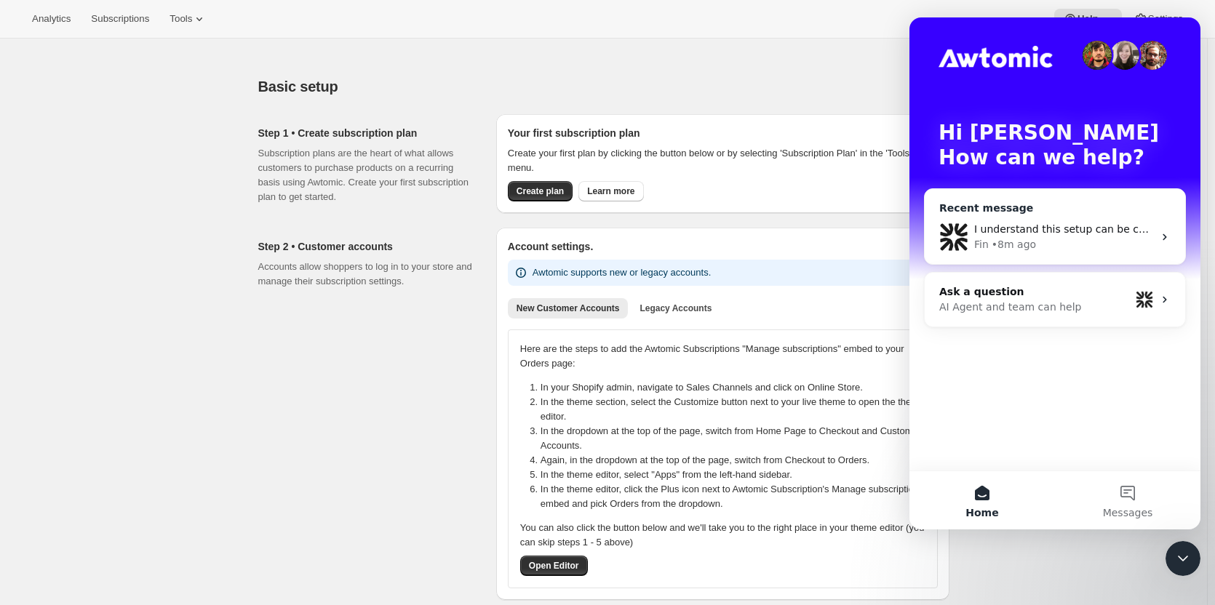
click at [1051, 242] on div "Fin • 8m ago" at bounding box center [1063, 244] width 179 height 15
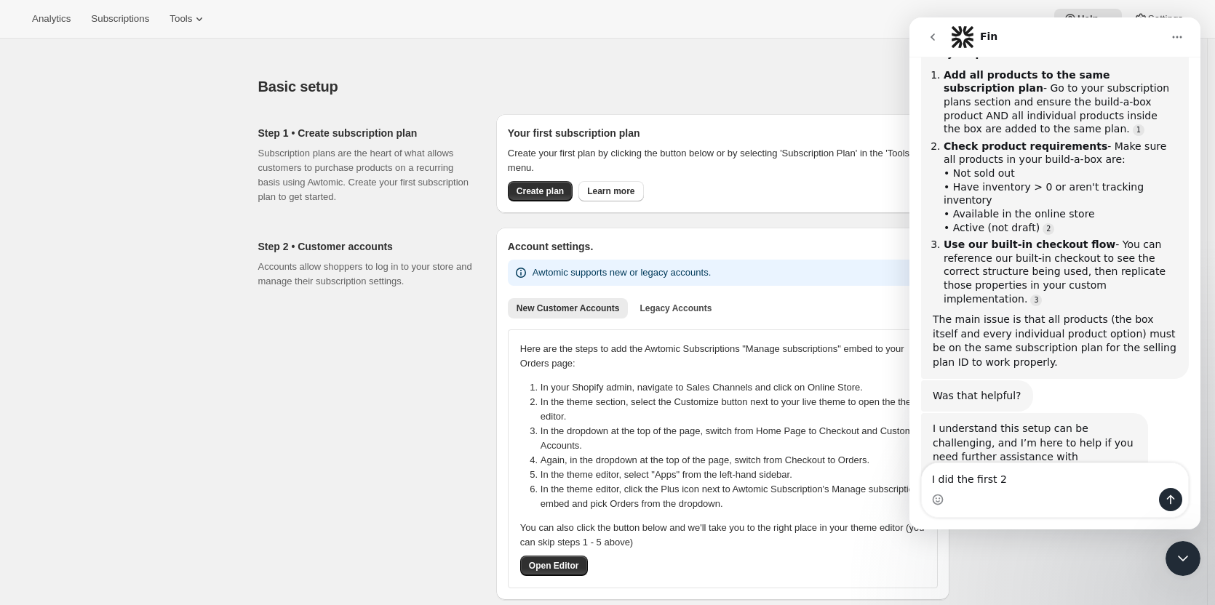
scroll to position [892, 0]
click at [1020, 485] on textarea "I did the first 2" at bounding box center [1055, 476] width 266 height 25
type textarea "w"
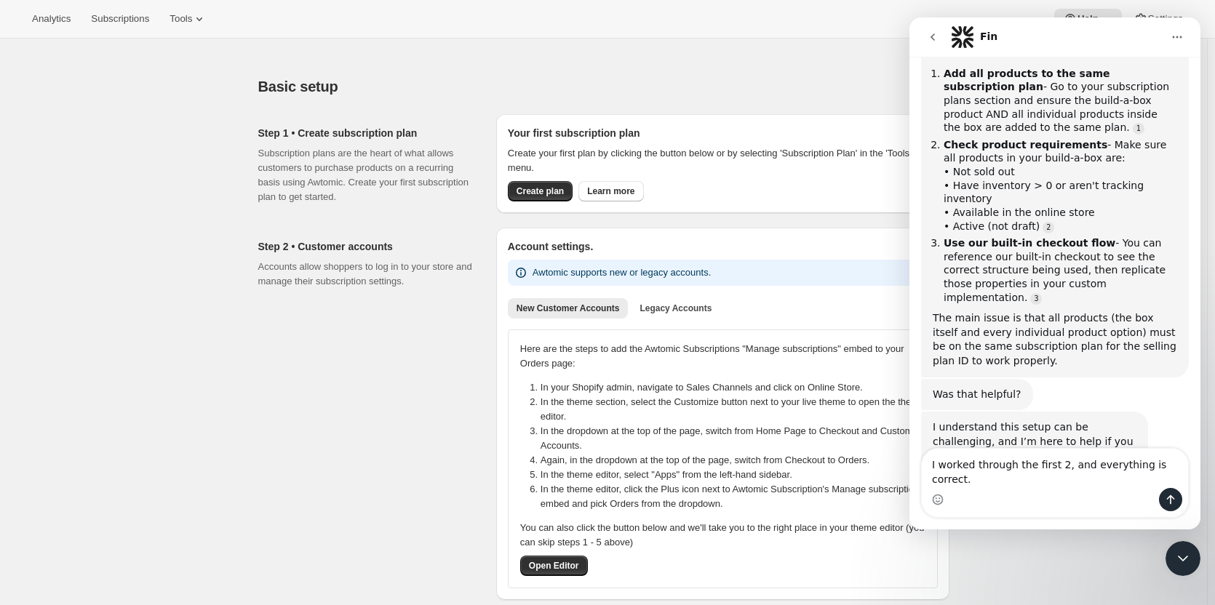
type textarea "I worked through the first 2, and everything is correct."
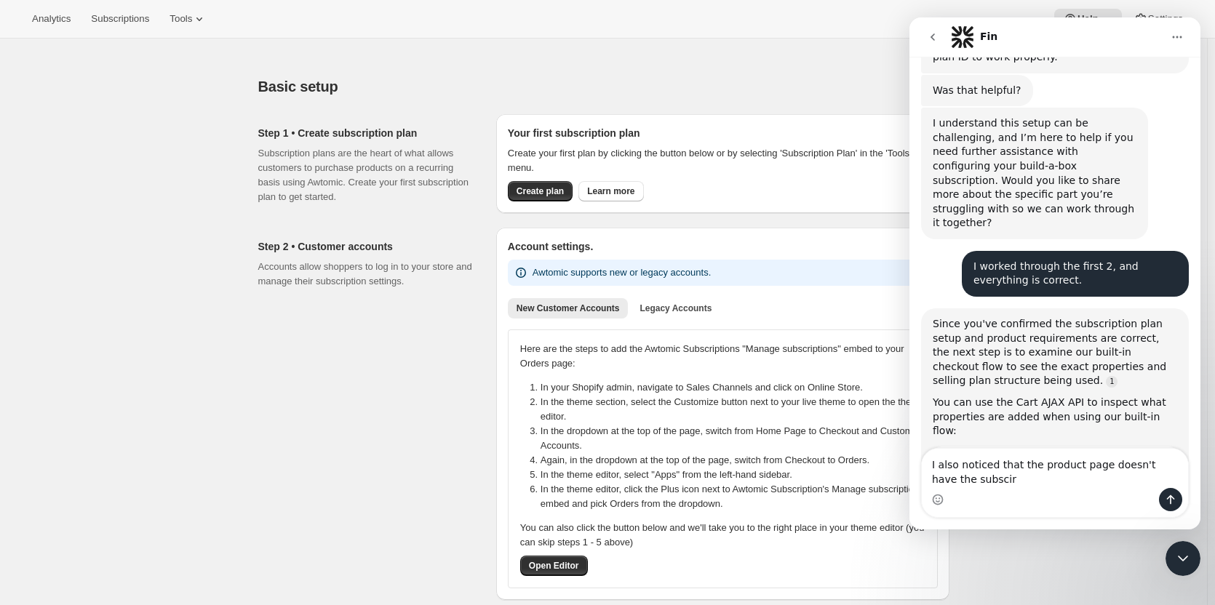
scroll to position [1348, 0]
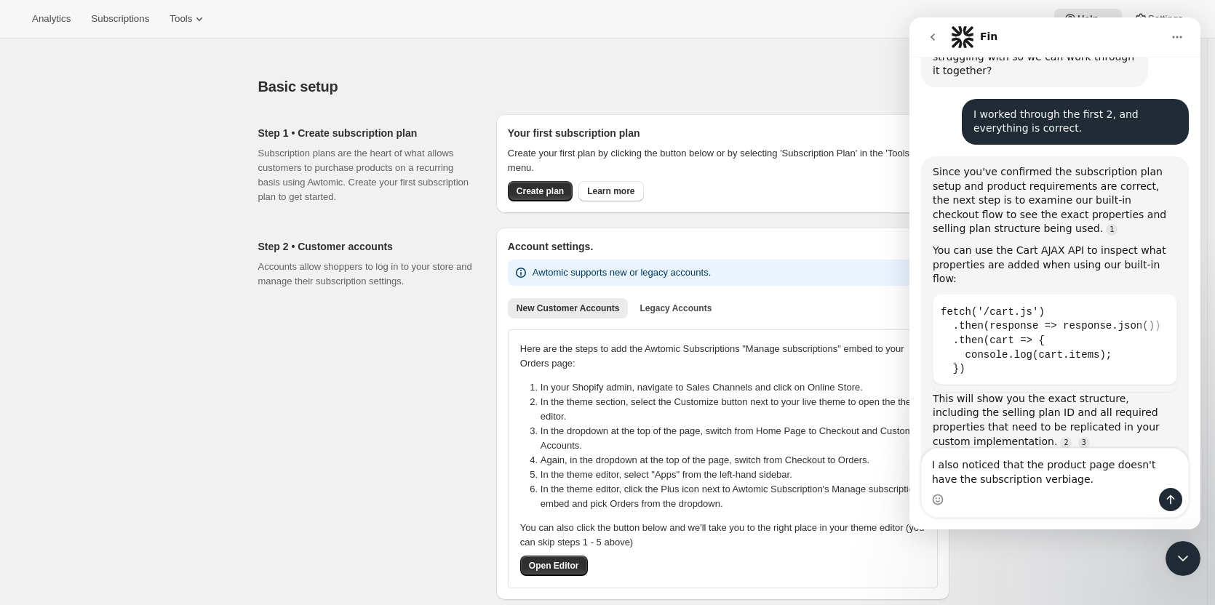
type textarea "I also noticed that the product page doesn't have the subscription verbiage."
click at [1170, 501] on icon "Send a message…" at bounding box center [1171, 500] width 12 height 12
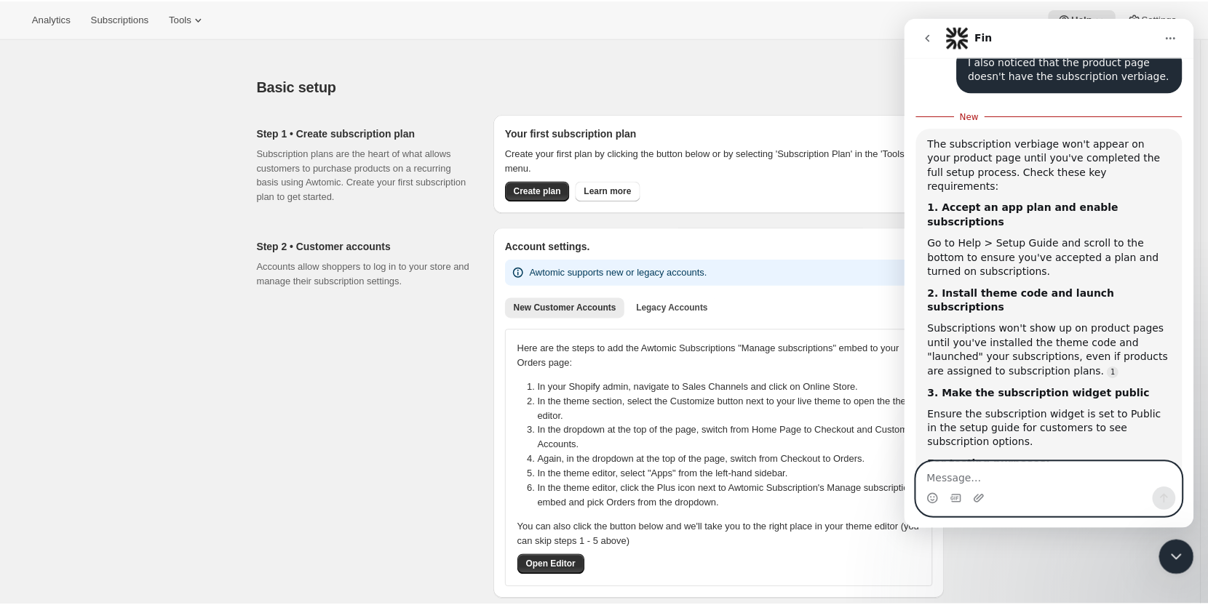
scroll to position [1868, 0]
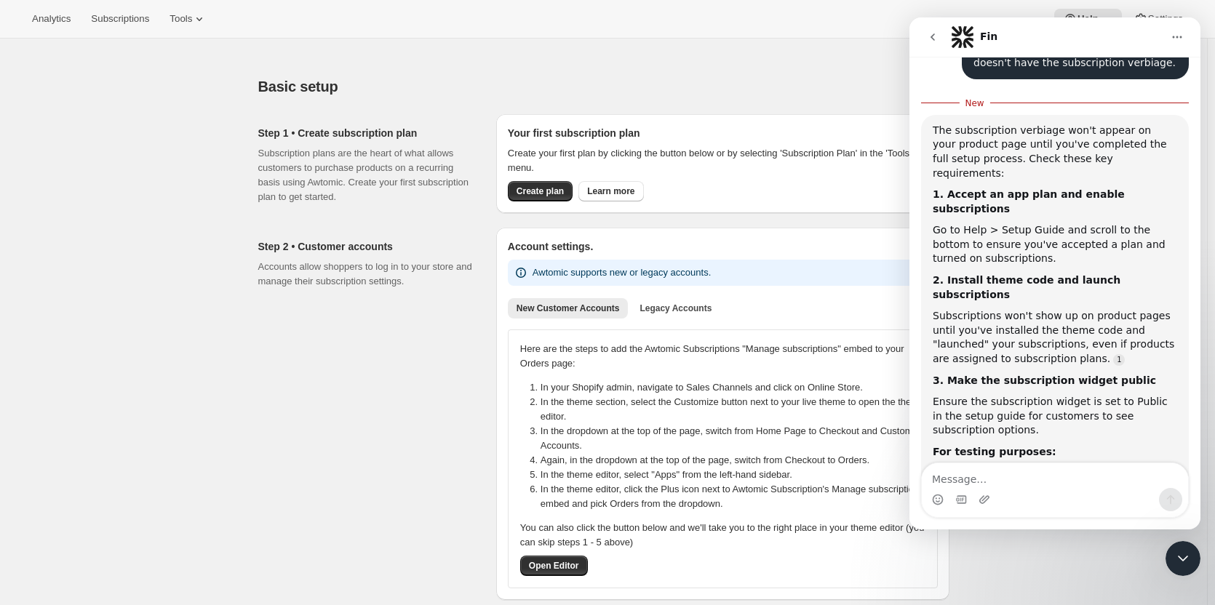
drag, startPoint x: 1076, startPoint y: 309, endPoint x: 993, endPoint y: 309, distance: 83.0
click at [995, 468] on code "?awt-preview=1" at bounding box center [1038, 474] width 87 height 13
copy code "?awt-preview=1"
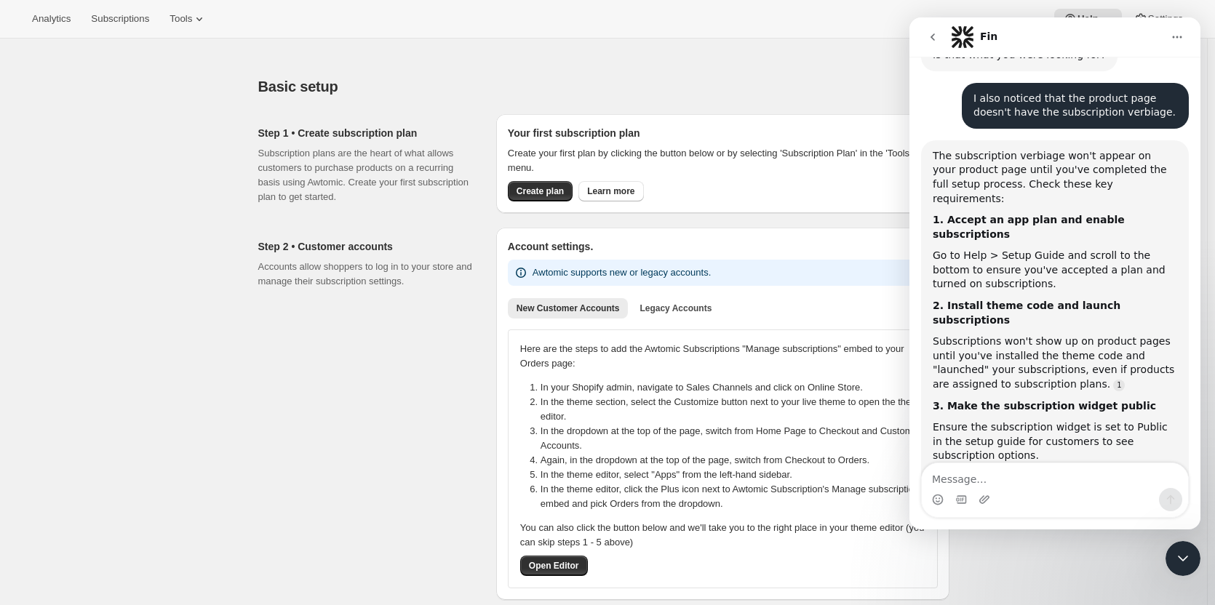
scroll to position [1844, 0]
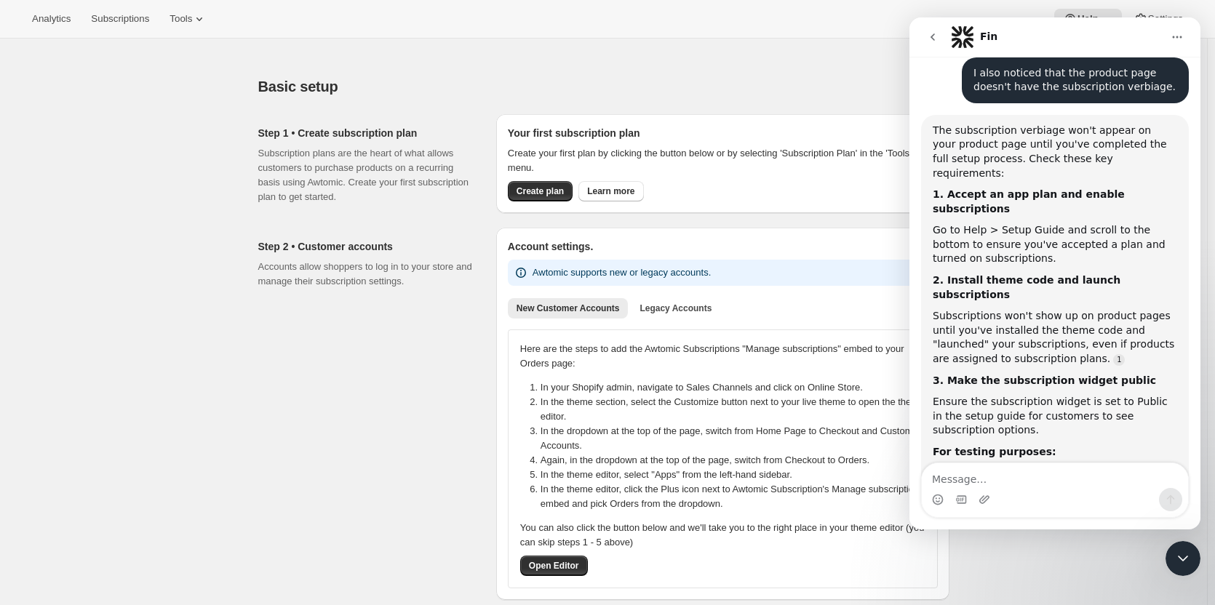
click at [1019, 475] on textarea "Message…" at bounding box center [1055, 476] width 266 height 25
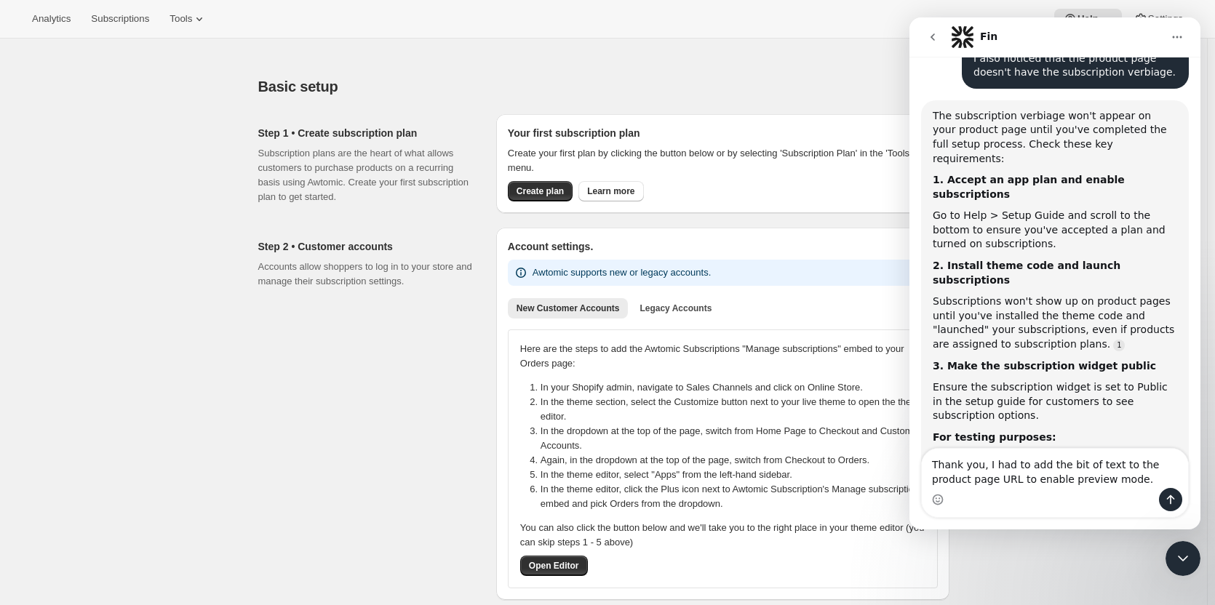
type textarea "Thank you, I had to add the bit of text to the product page URL to enable previ…"
click at [1168, 502] on icon "Send a message…" at bounding box center [1171, 500] width 12 height 12
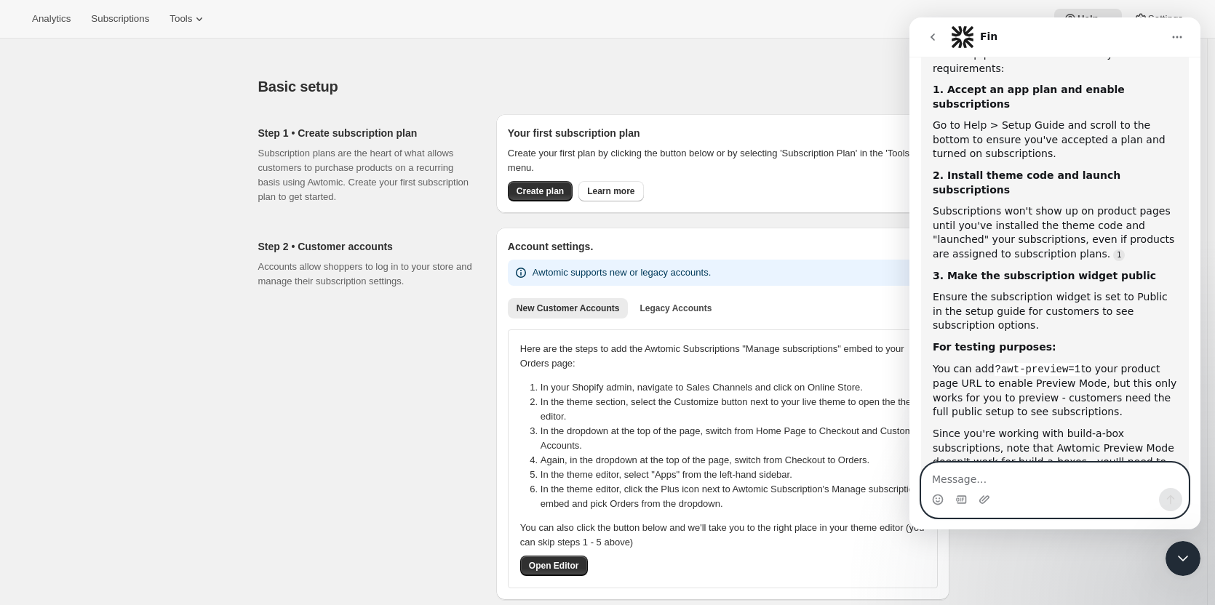
scroll to position [1973, 0]
